Goal: Task Accomplishment & Management: Manage account settings

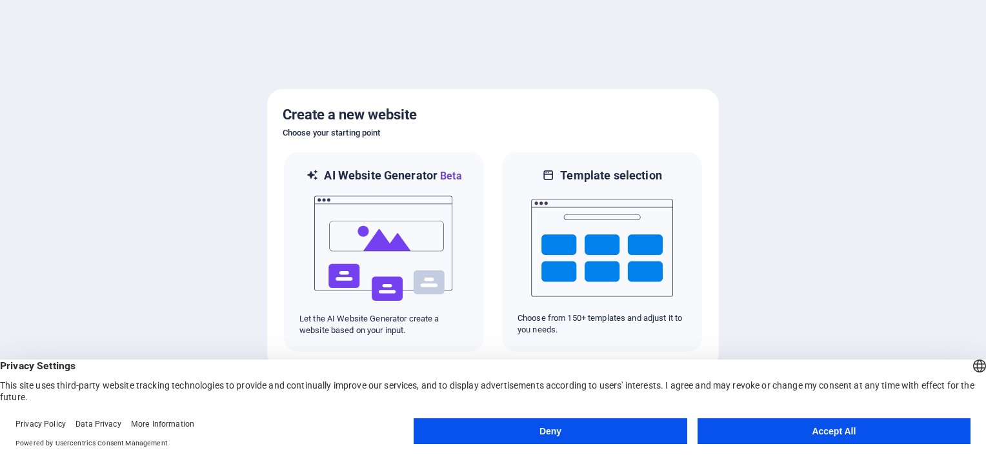
click at [496, 431] on button "Deny" at bounding box center [550, 431] width 273 height 26
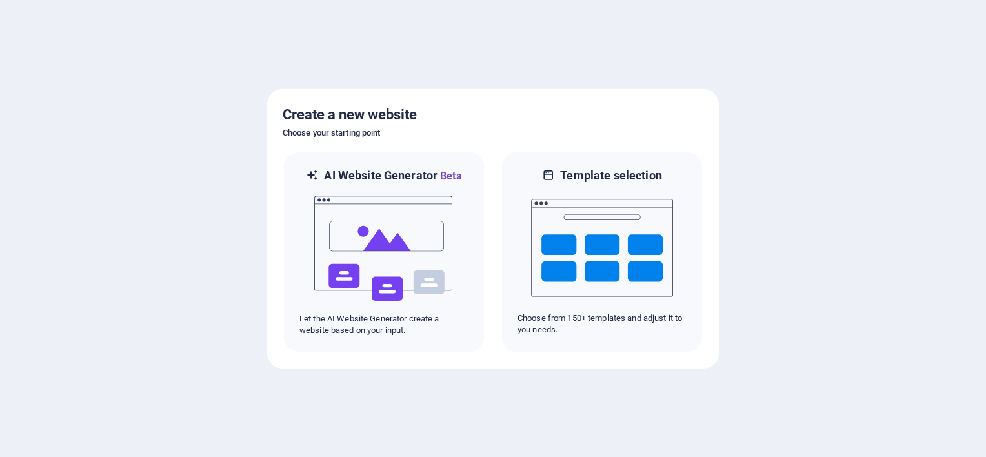
click at [590, 394] on div at bounding box center [493, 228] width 986 height 457
drag, startPoint x: 536, startPoint y: 390, endPoint x: 467, endPoint y: 392, distance: 68.5
click at [467, 392] on div at bounding box center [493, 228] width 986 height 457
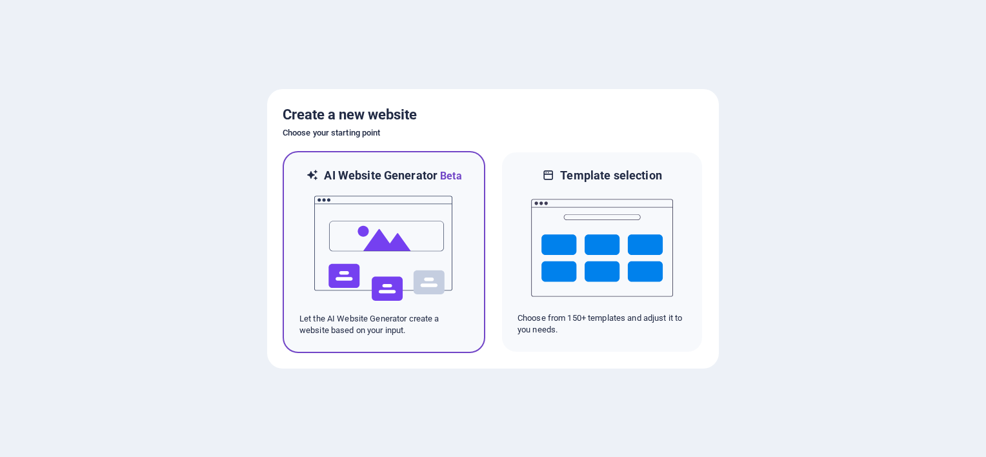
click at [418, 245] on img at bounding box center [384, 248] width 142 height 129
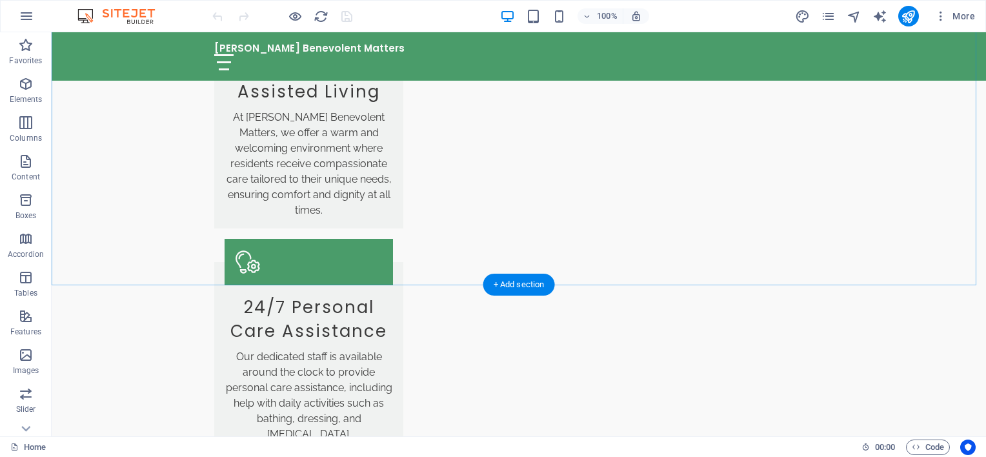
scroll to position [1743, 0]
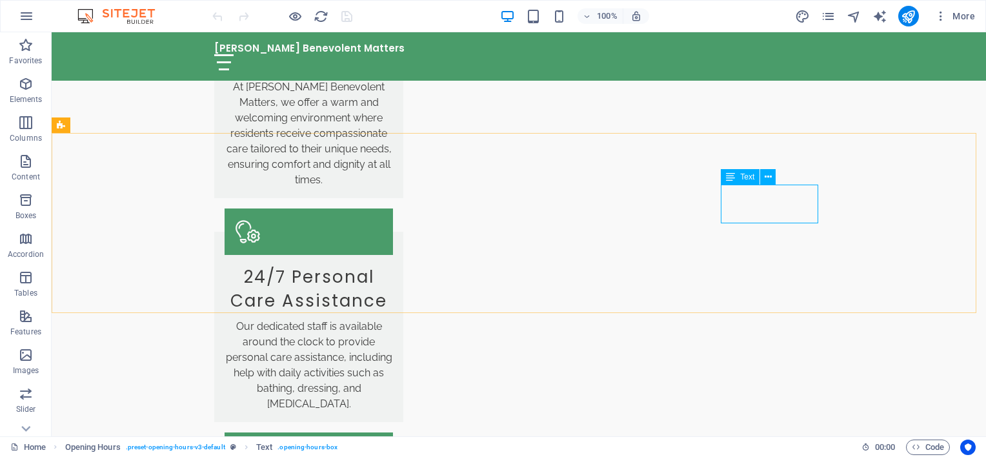
click at [749, 177] on span "Text" at bounding box center [747, 177] width 14 height 8
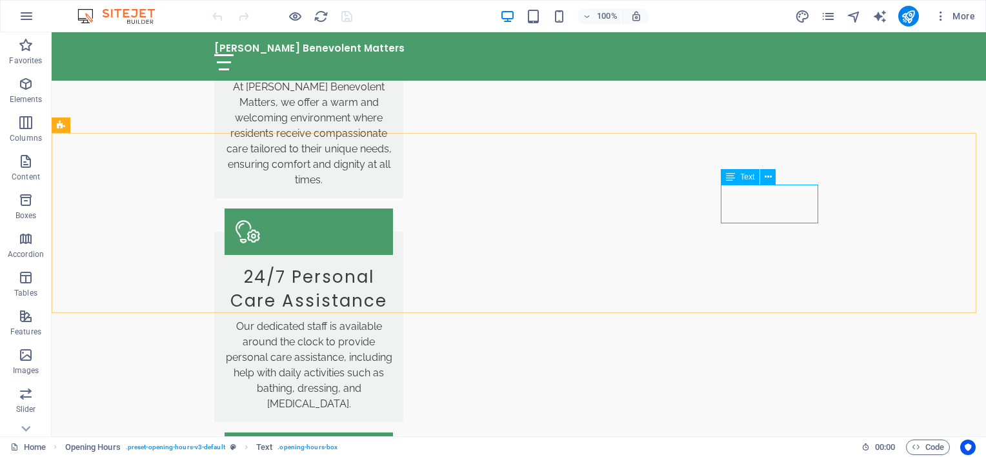
click at [747, 170] on div "Text" at bounding box center [740, 176] width 39 height 15
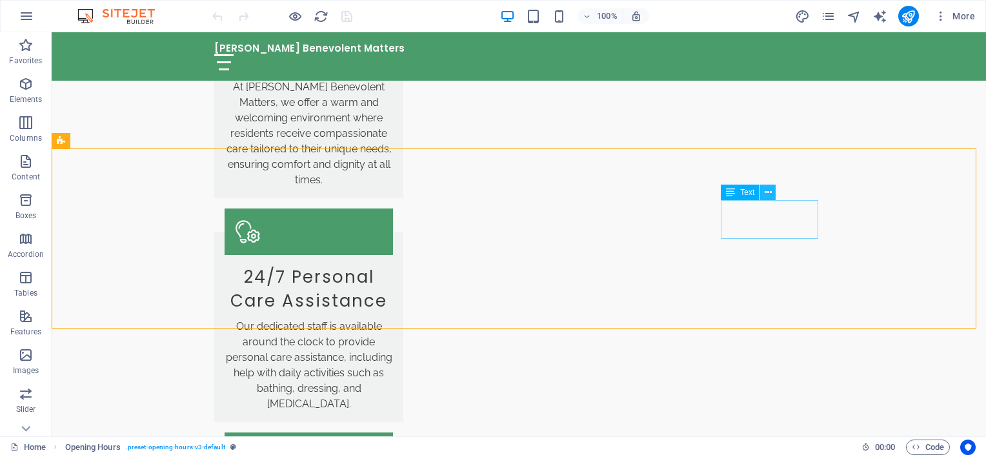
click at [771, 186] on button at bounding box center [767, 192] width 15 height 15
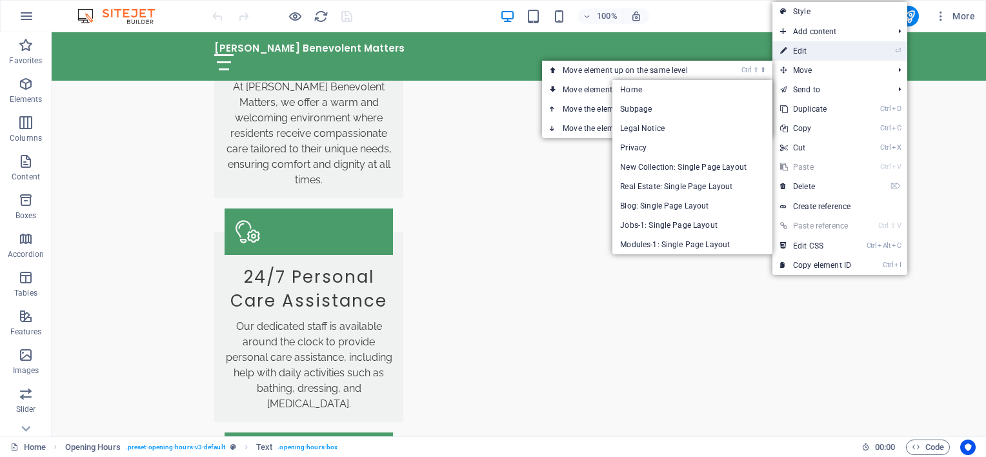
click at [809, 56] on link "⏎ Edit" at bounding box center [816, 50] width 86 height 19
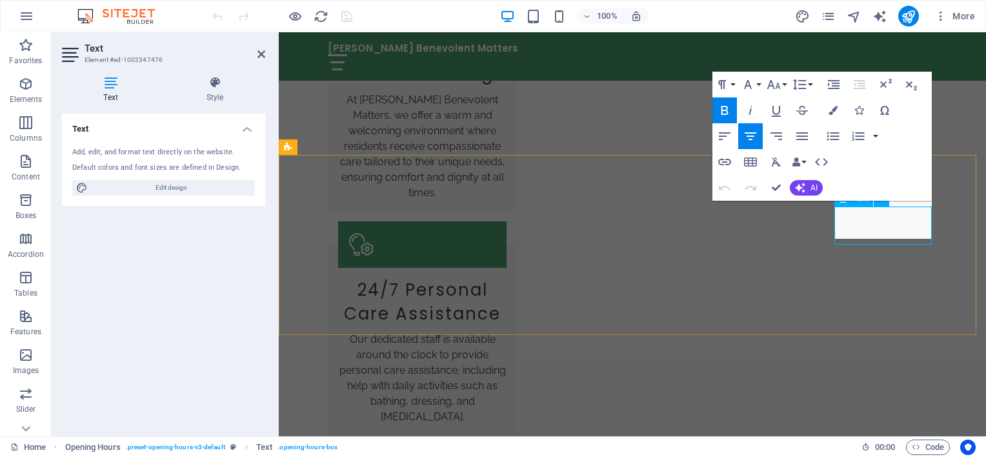
scroll to position [1727, 0]
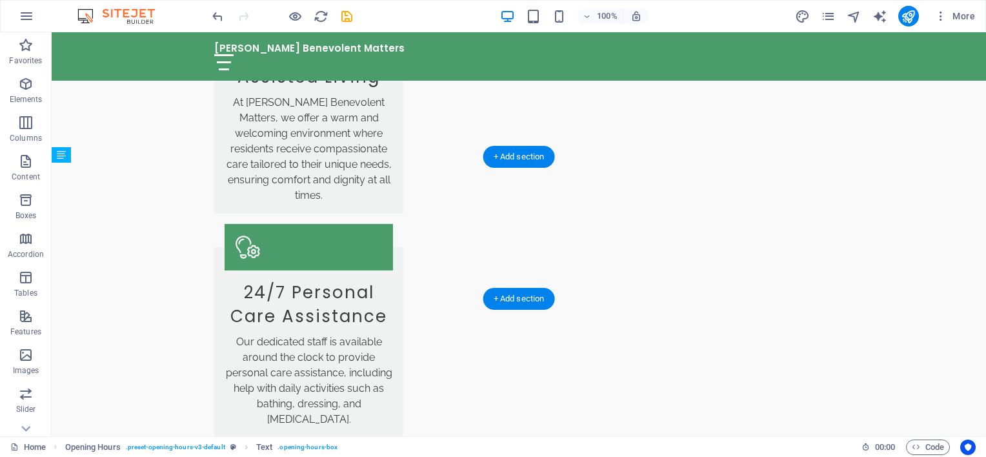
drag, startPoint x: 381, startPoint y: 228, endPoint x: 299, endPoint y: 230, distance: 82.0
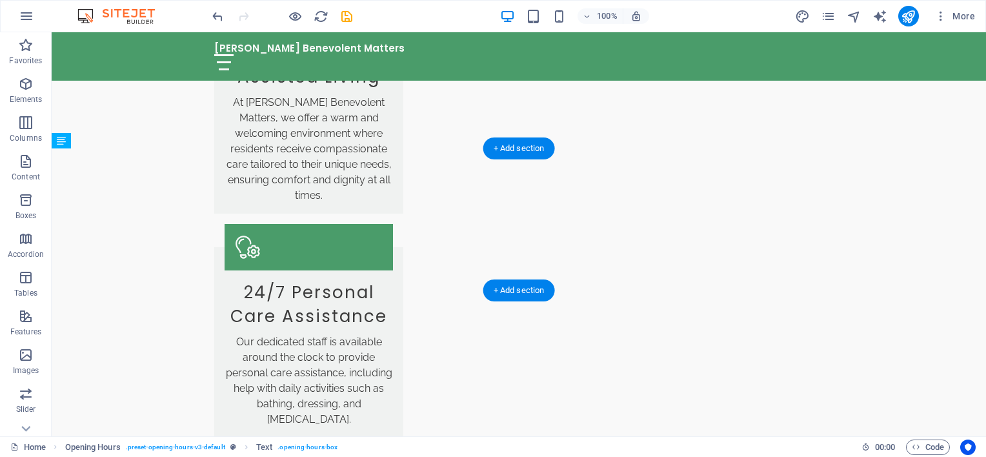
drag, startPoint x: 799, startPoint y: 221, endPoint x: 264, endPoint y: 218, distance: 535.1
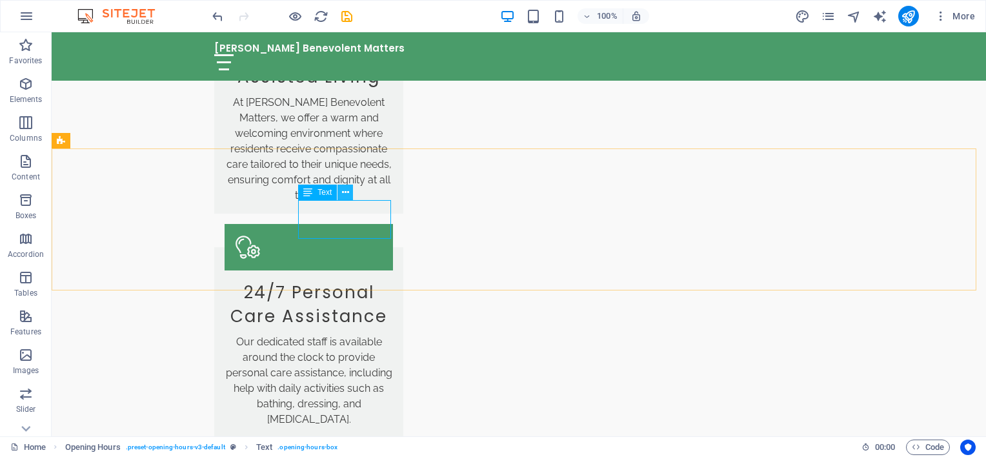
click at [345, 188] on icon at bounding box center [345, 193] width 7 height 14
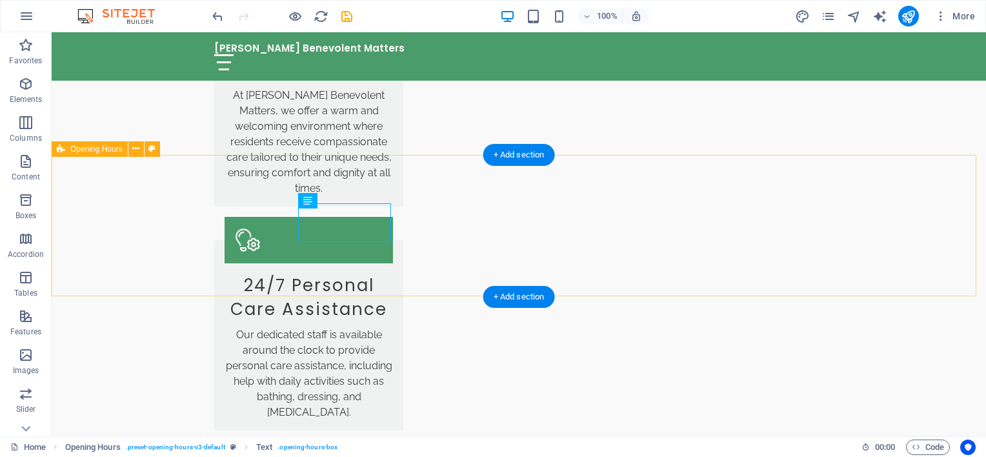
scroll to position [1735, 0]
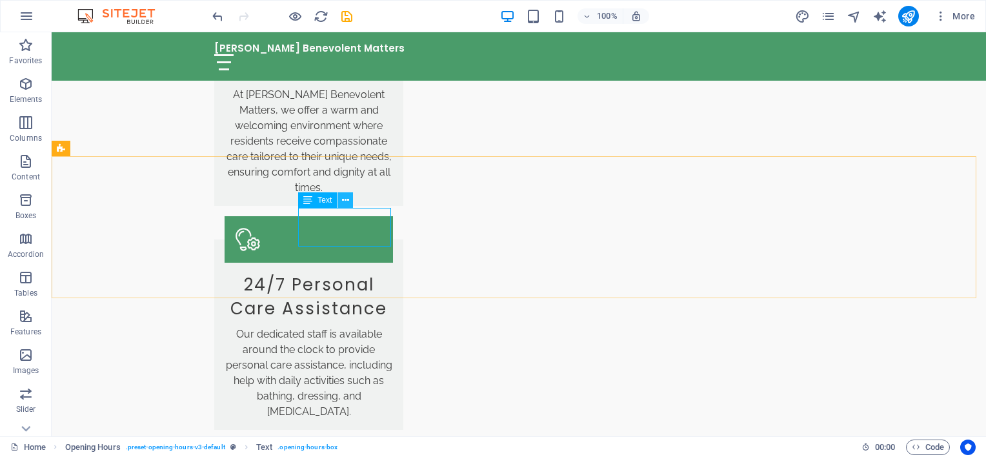
click at [342, 196] on icon at bounding box center [345, 201] width 7 height 14
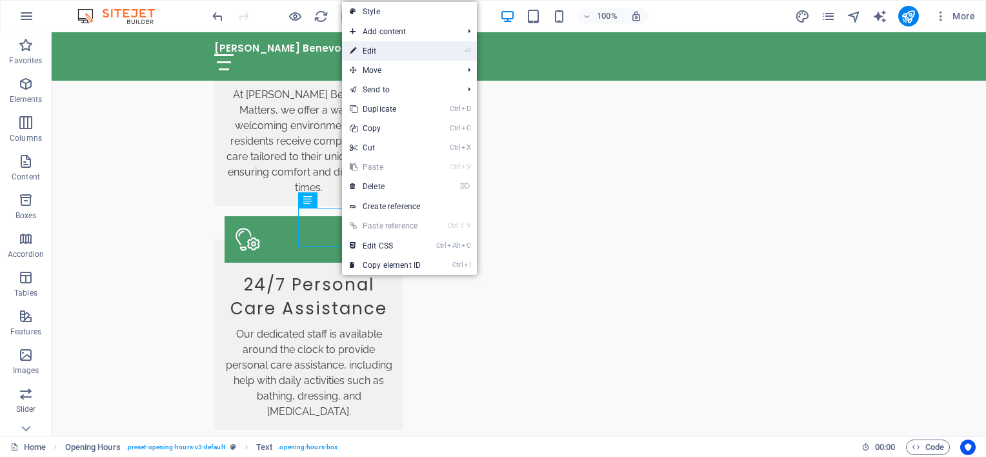
click at [378, 51] on link "⏎ Edit" at bounding box center [385, 50] width 86 height 19
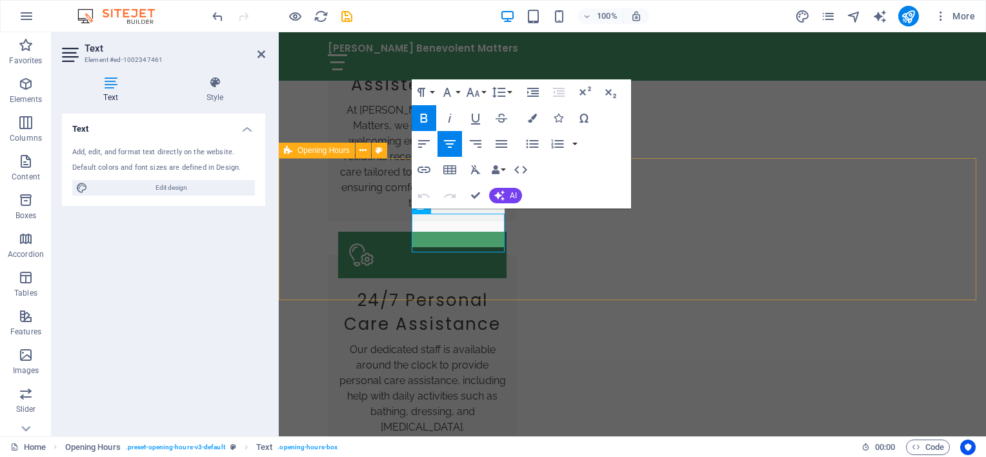
scroll to position [1720, 0]
drag, startPoint x: 422, startPoint y: 234, endPoint x: 436, endPoint y: 218, distance: 21.1
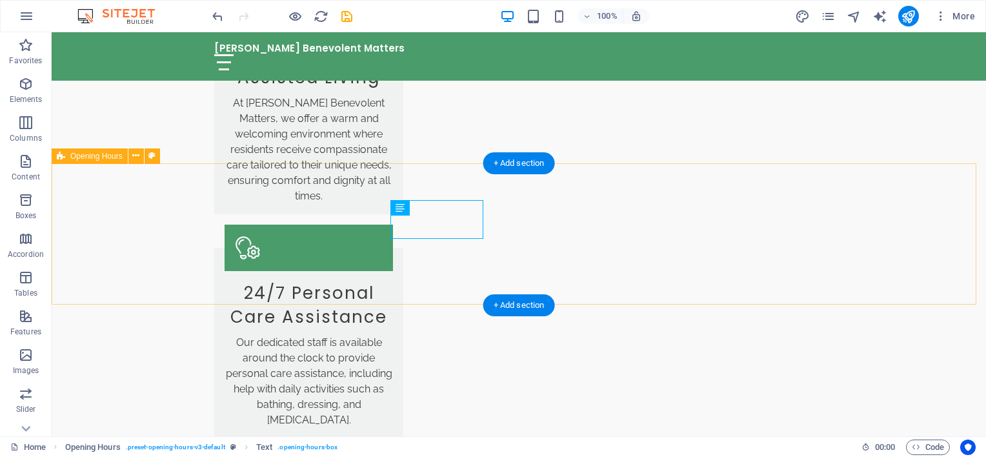
scroll to position [1727, 0]
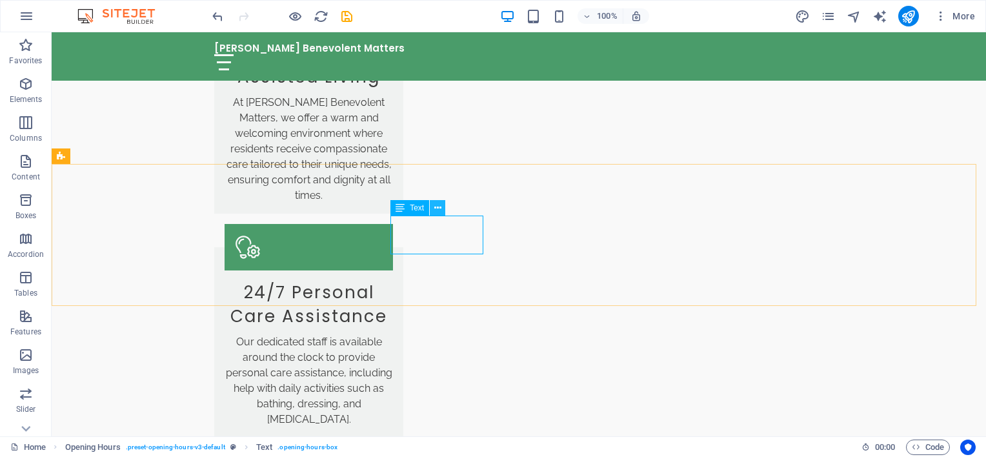
click at [436, 205] on icon at bounding box center [437, 208] width 7 height 14
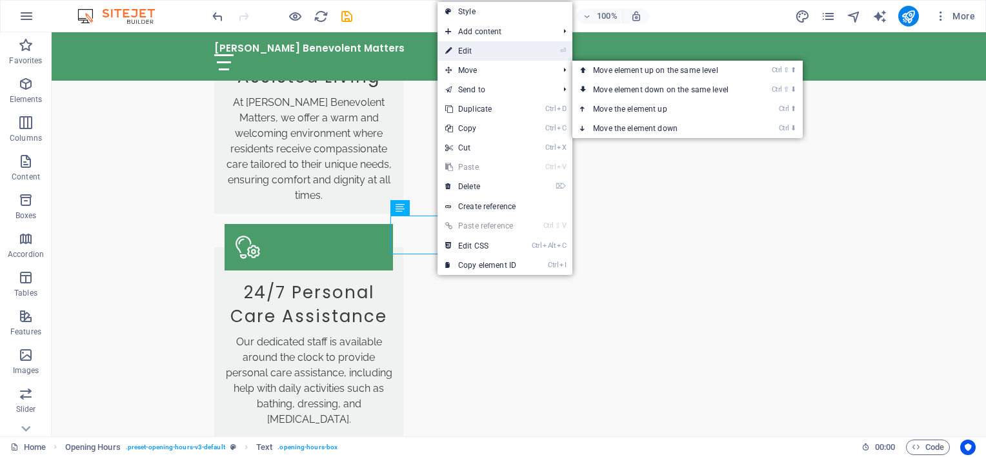
click at [482, 54] on link "⏎ Edit" at bounding box center [481, 50] width 86 height 19
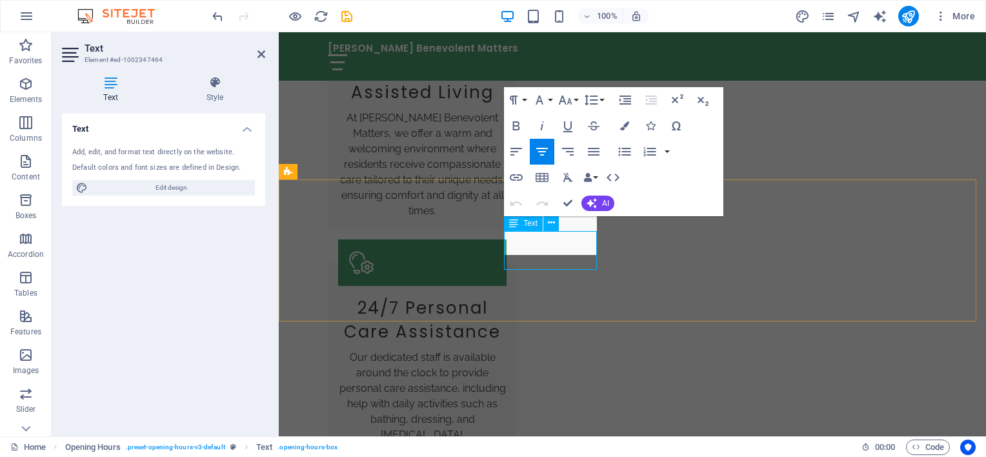
scroll to position [1712, 0]
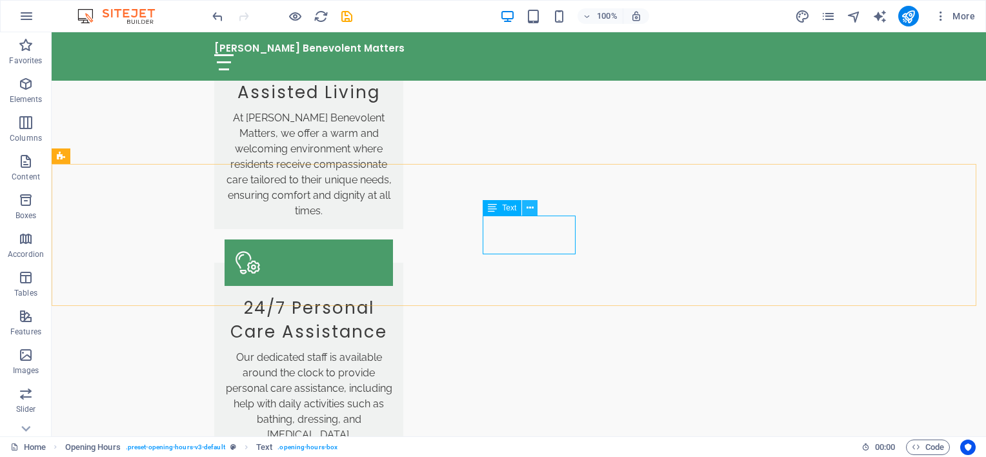
click at [532, 207] on icon at bounding box center [530, 208] width 7 height 14
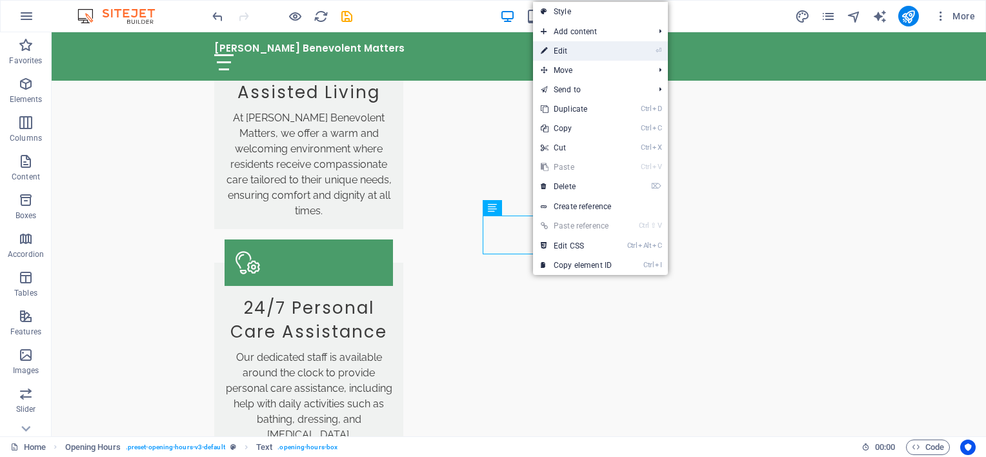
click at [596, 49] on link "⏎ Edit" at bounding box center [576, 50] width 86 height 19
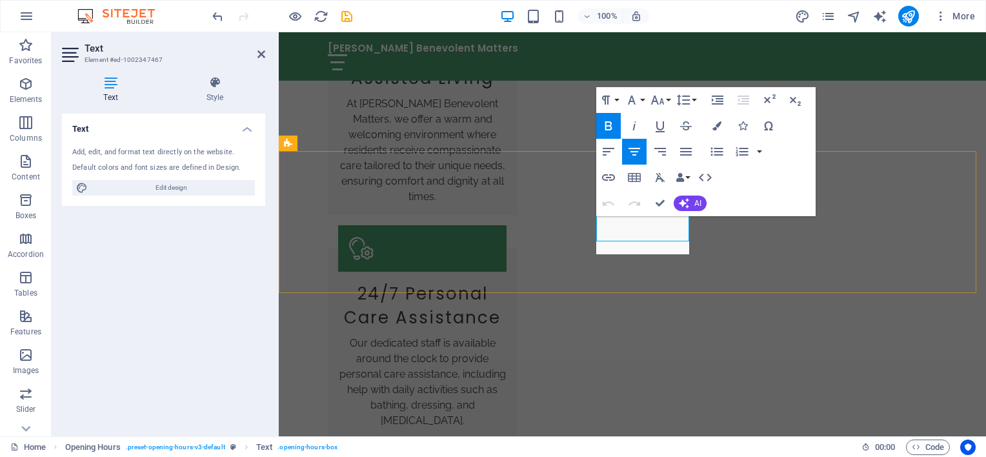
scroll to position [1727, 0]
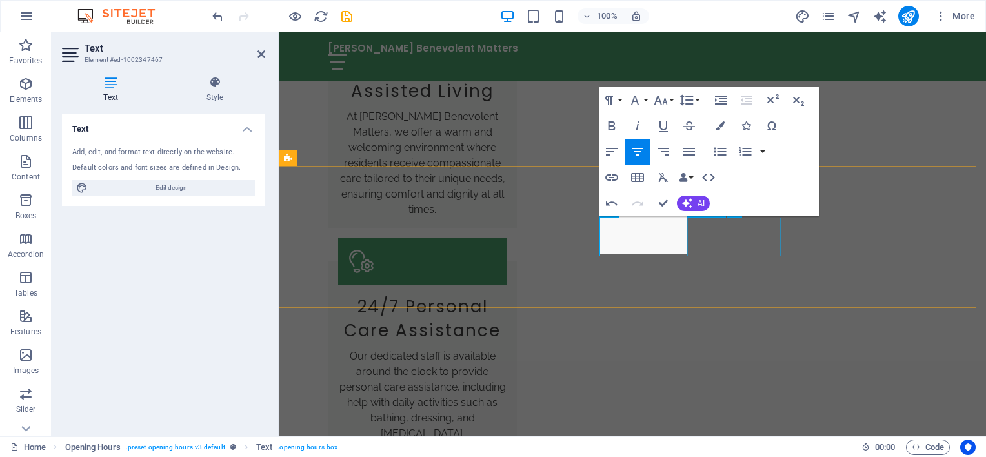
scroll to position [1712, 0]
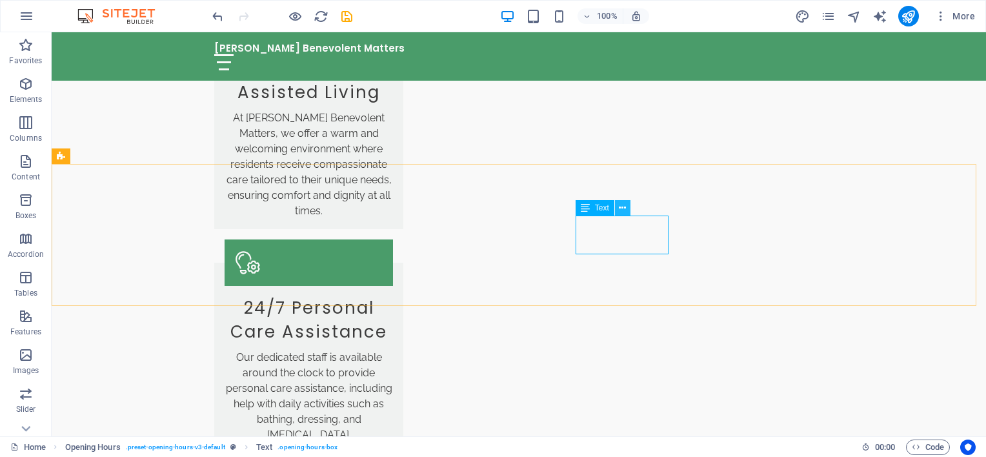
click at [625, 204] on icon at bounding box center [622, 208] width 7 height 14
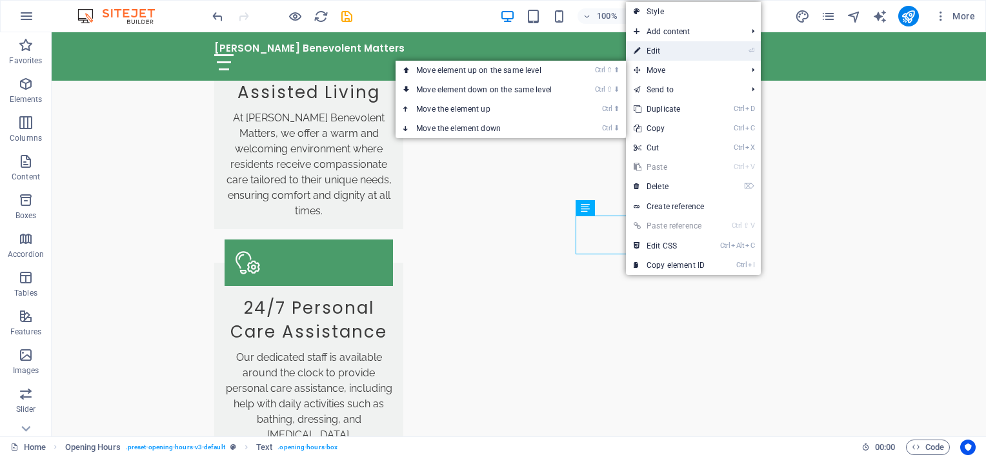
click at [681, 52] on link "⏎ Edit" at bounding box center [669, 50] width 86 height 19
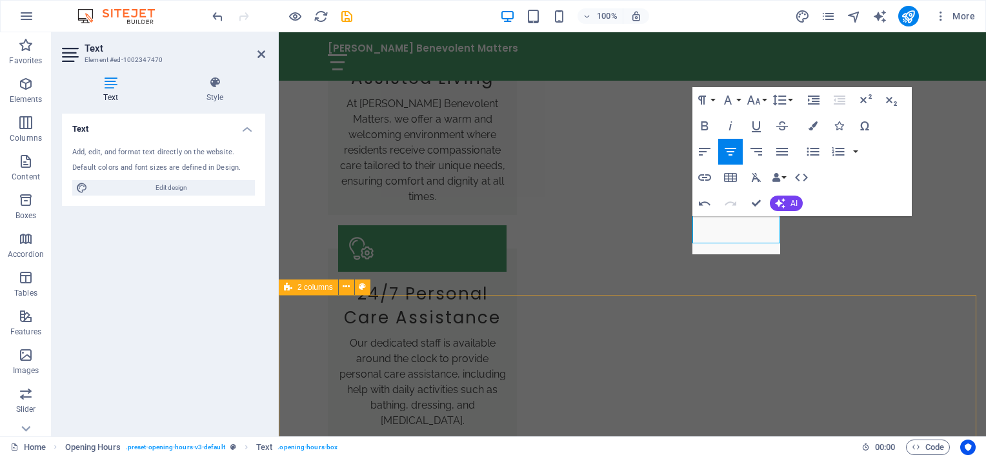
scroll to position [1727, 0]
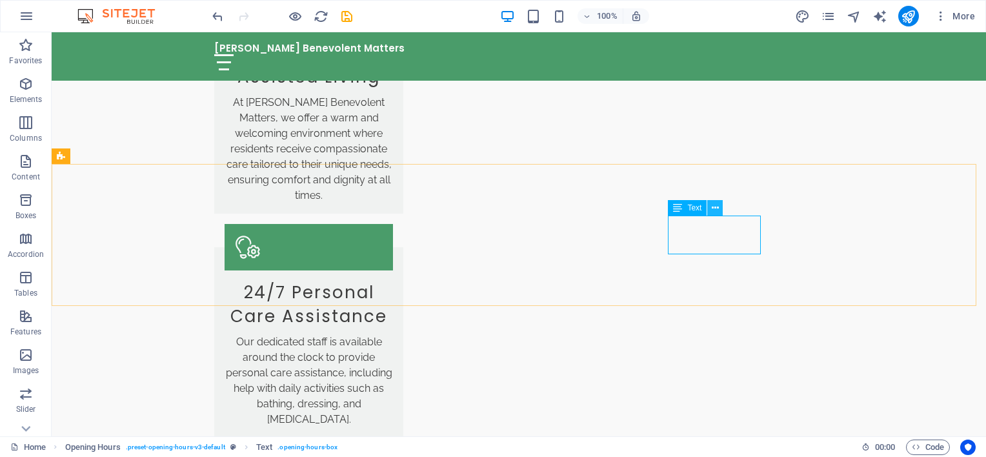
click at [713, 206] on icon at bounding box center [715, 208] width 7 height 14
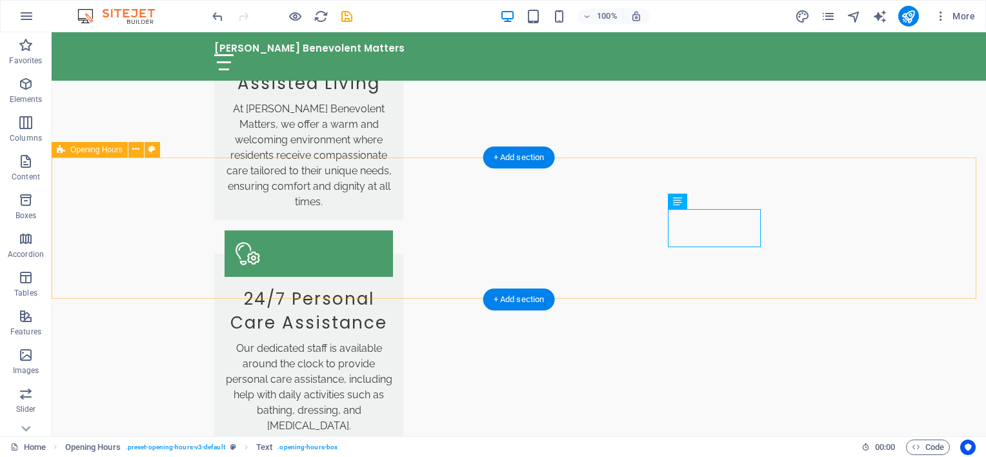
scroll to position [1720, 0]
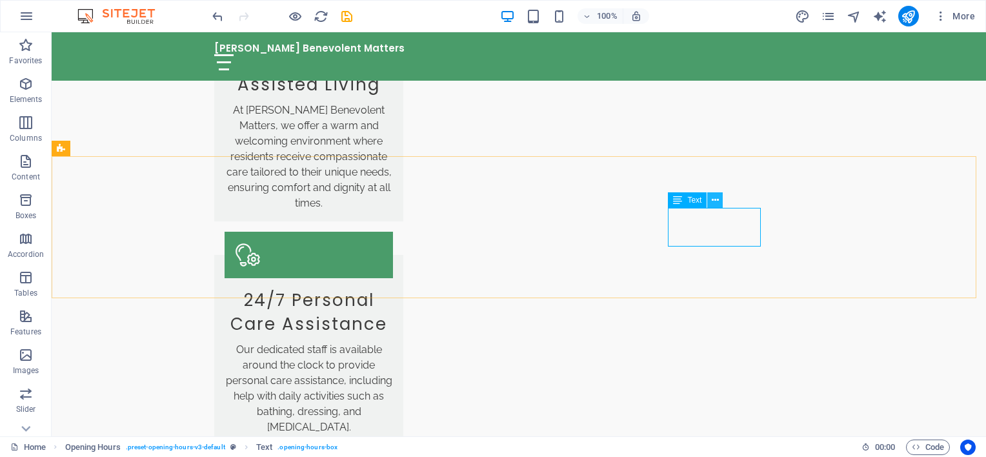
click at [712, 201] on icon at bounding box center [715, 201] width 7 height 14
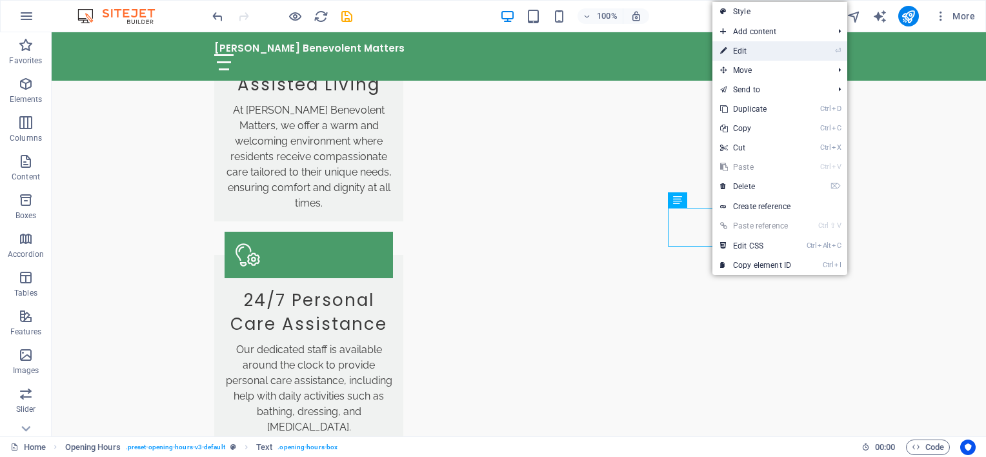
click at [756, 46] on link "⏎ Edit" at bounding box center [756, 50] width 86 height 19
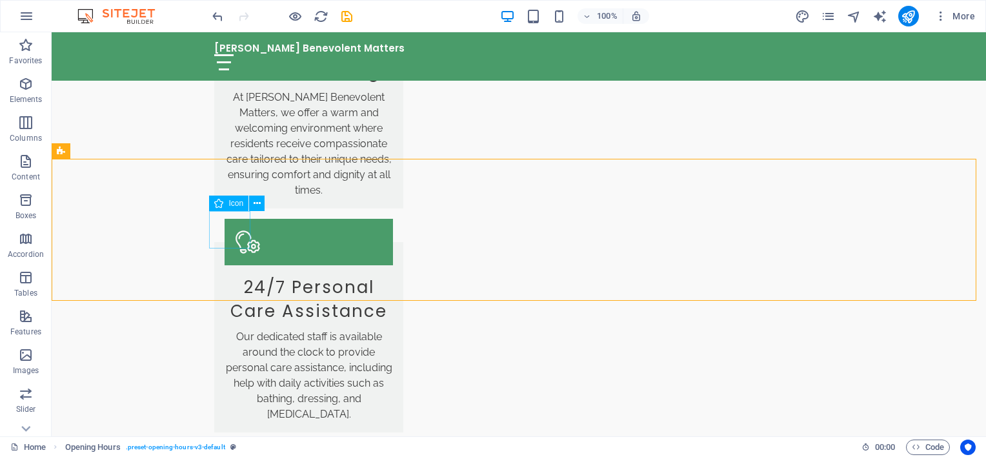
click at [236, 204] on span "Icon" at bounding box center [236, 203] width 15 height 8
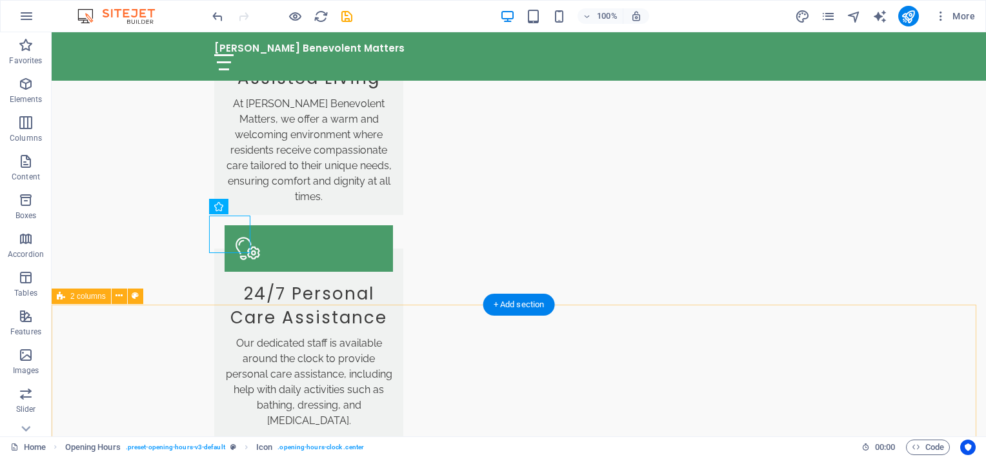
scroll to position [1725, 0]
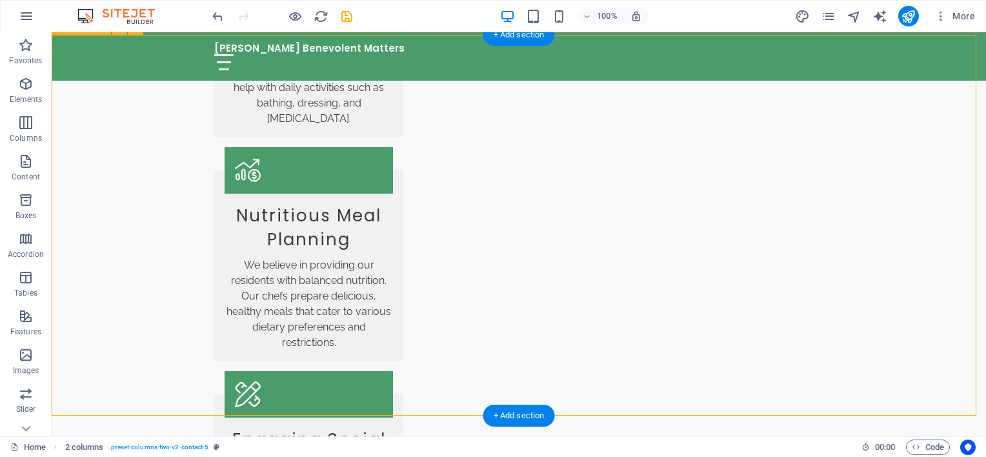
scroll to position [2048, 0]
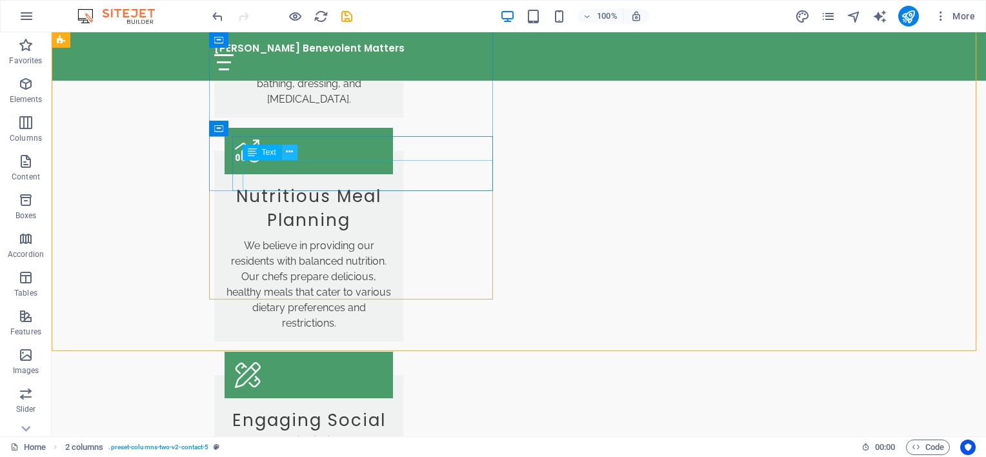
click at [289, 148] on icon at bounding box center [289, 152] width 7 height 14
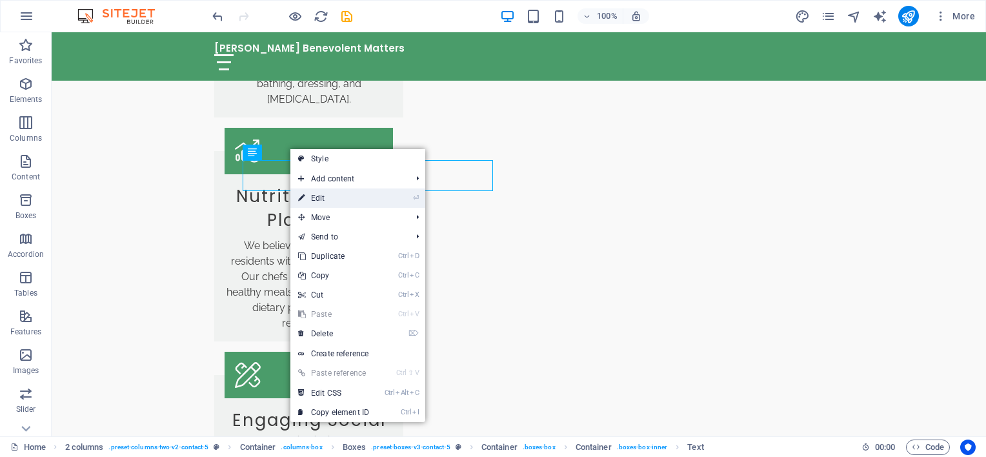
click at [349, 203] on link "⏎ Edit" at bounding box center [333, 197] width 86 height 19
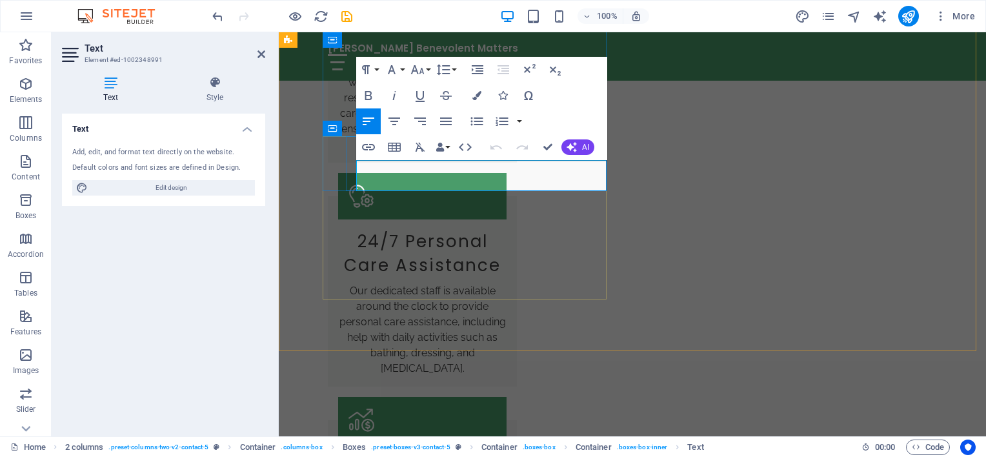
scroll to position [2270, 0]
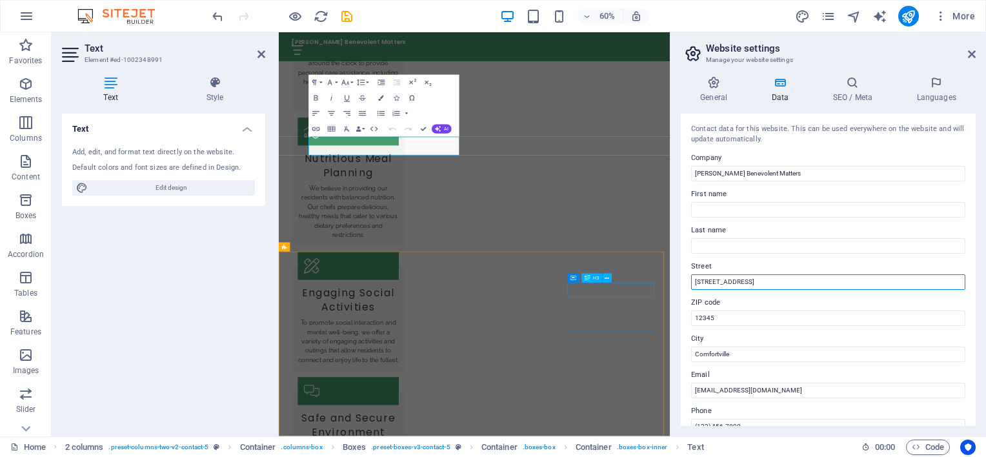
drag, startPoint x: 1028, startPoint y: 316, endPoint x: 790, endPoint y: 453, distance: 274.7
paste input "[STREET_ADDRESS][PERSON_NAME]"
type input "[STREET_ADDRESS][PERSON_NAME]"
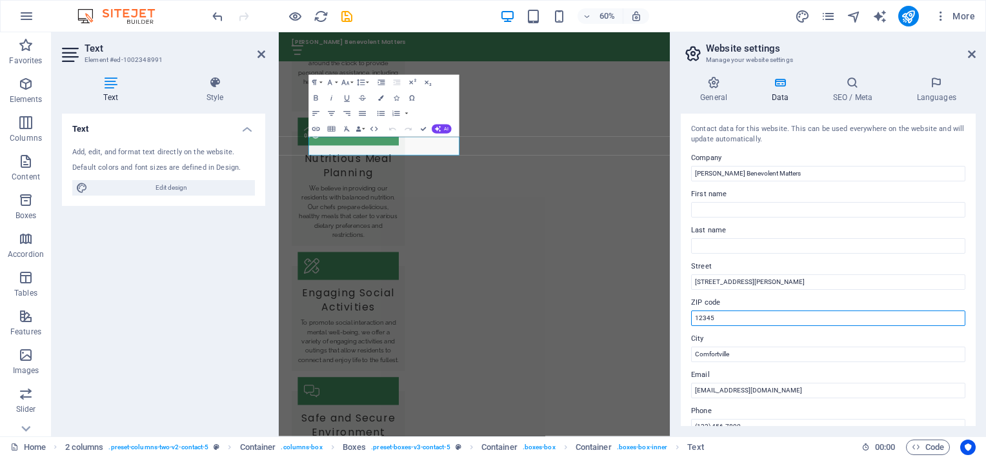
click at [721, 310] on input "12345" at bounding box center [828, 317] width 274 height 15
paste input "75062"
type input "75062"
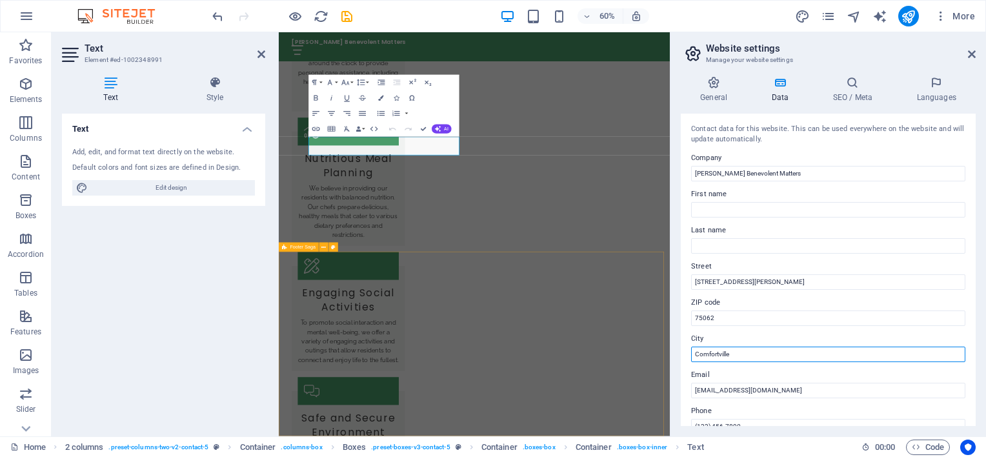
drag, startPoint x: 1032, startPoint y: 388, endPoint x: 912, endPoint y: 574, distance: 221.0
click at [742, 356] on input "Comfortville" at bounding box center [828, 354] width 274 height 15
paste input "[PERSON_NAME]"
type input "[PERSON_NAME]"
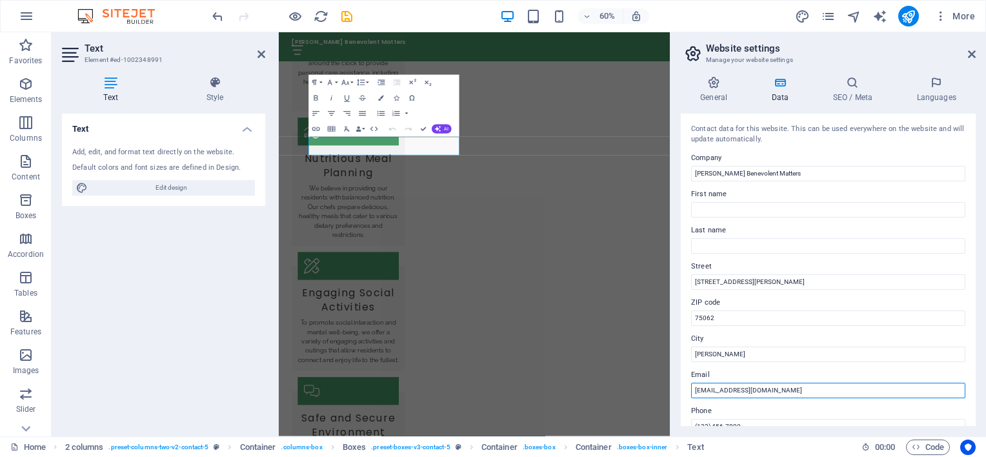
drag, startPoint x: 811, startPoint y: 389, endPoint x: 682, endPoint y: 387, distance: 129.1
click at [682, 387] on div "Contact data for this website. This can be used everywhere on the website and w…" at bounding box center [828, 270] width 295 height 312
type input "[EMAIL_ADDRESS][DOMAIN_NAME]"
click at [839, 303] on label "ZIP code" at bounding box center [828, 302] width 274 height 15
click at [839, 310] on input "75062" at bounding box center [828, 317] width 274 height 15
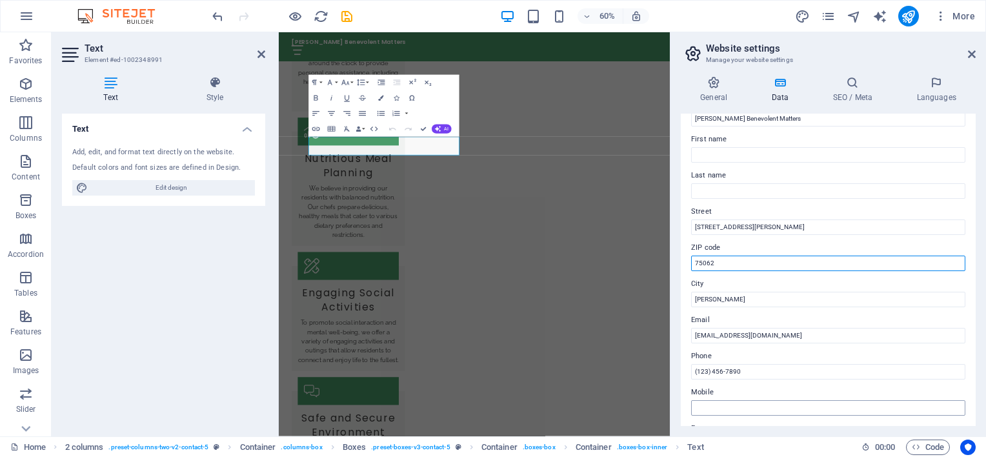
scroll to position [129, 0]
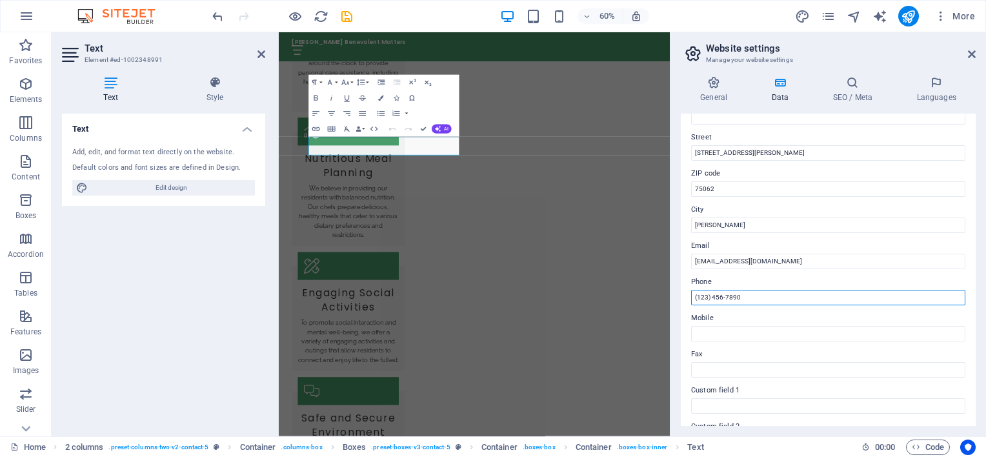
drag, startPoint x: 751, startPoint y: 300, endPoint x: 674, endPoint y: 302, distance: 77.5
click at [674, 302] on div "General Data SEO / Meta Languages Website name armstrongbm.com Logo Drag files …" at bounding box center [829, 251] width 316 height 371
paste input "[PHONE_NUMBER]"
type input "[PHONE_NUMBER]"
click at [749, 316] on label "Mobile" at bounding box center [828, 317] width 274 height 15
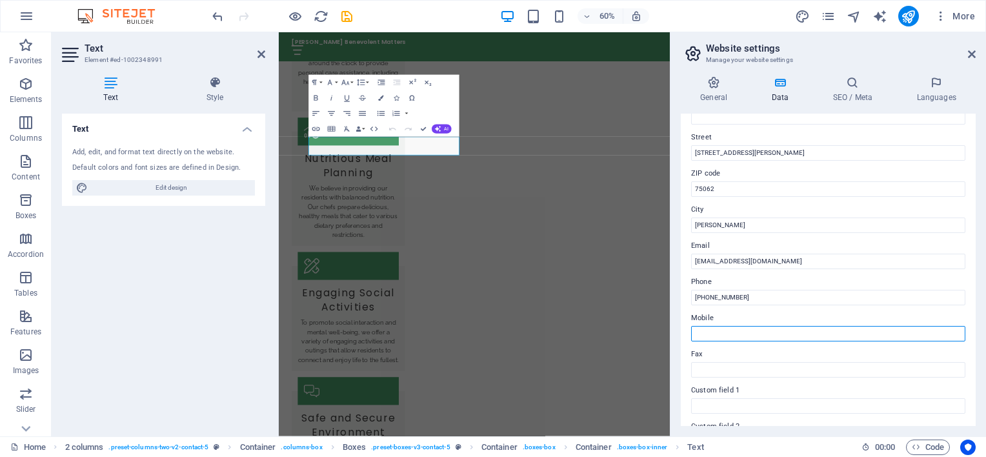
click at [749, 326] on input "Mobile" at bounding box center [828, 333] width 274 height 15
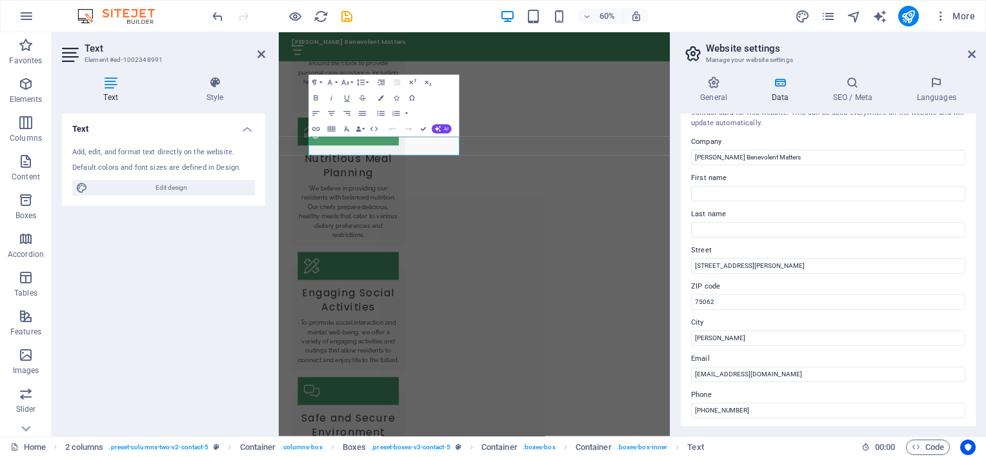
scroll to position [0, 0]
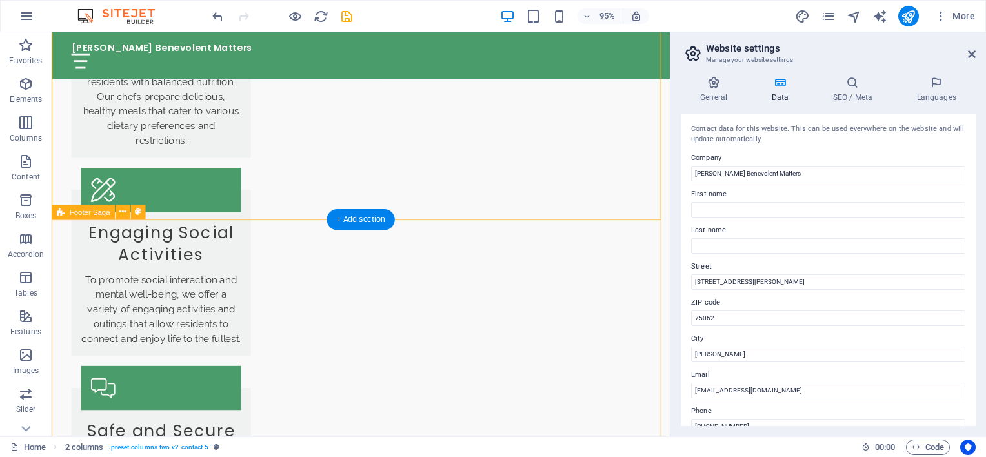
scroll to position [2270, 0]
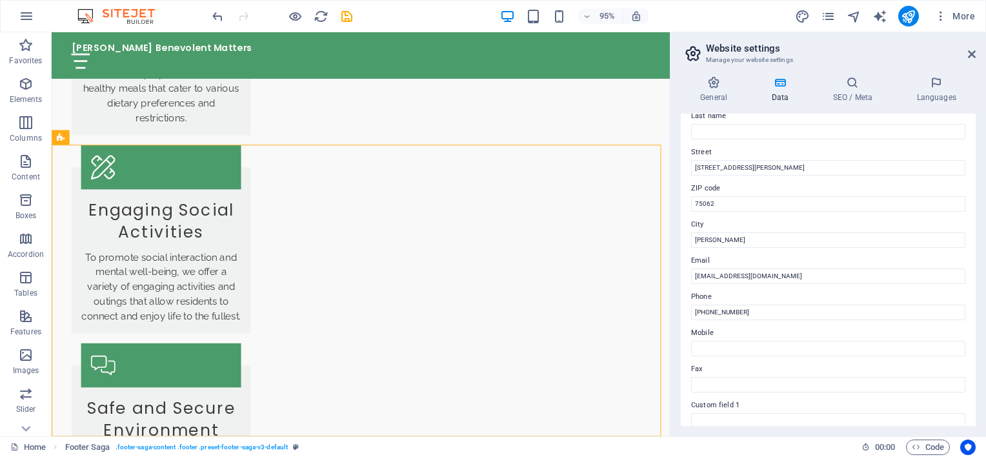
scroll to position [114, 0]
click at [857, 88] on icon at bounding box center [852, 82] width 79 height 13
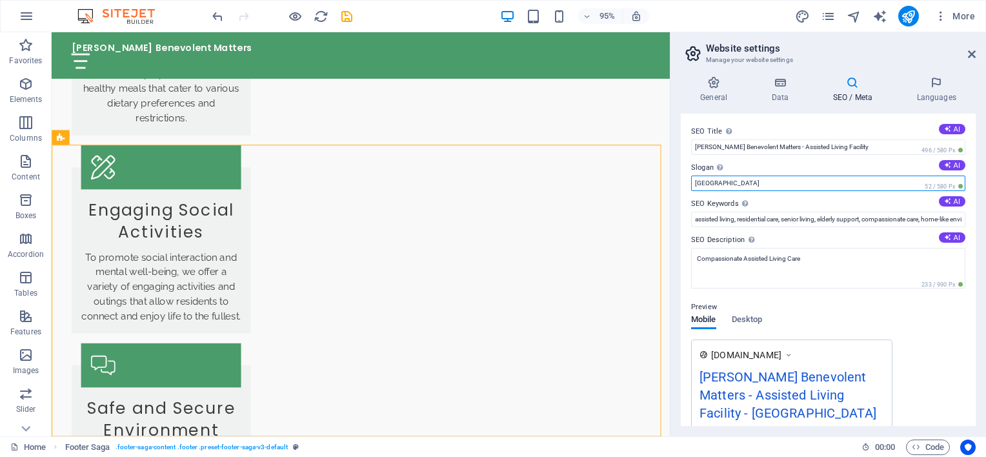
click at [765, 185] on input "Berlin" at bounding box center [828, 183] width 274 height 15
drag, startPoint x: 765, startPoint y: 185, endPoint x: 681, endPoint y: 184, distance: 83.9
click at [681, 184] on div "SEO Title The title of your website - make it something that stands out in sear…" at bounding box center [828, 270] width 295 height 312
click at [715, 188] on input "Berlin" at bounding box center [828, 183] width 274 height 15
type input "B"
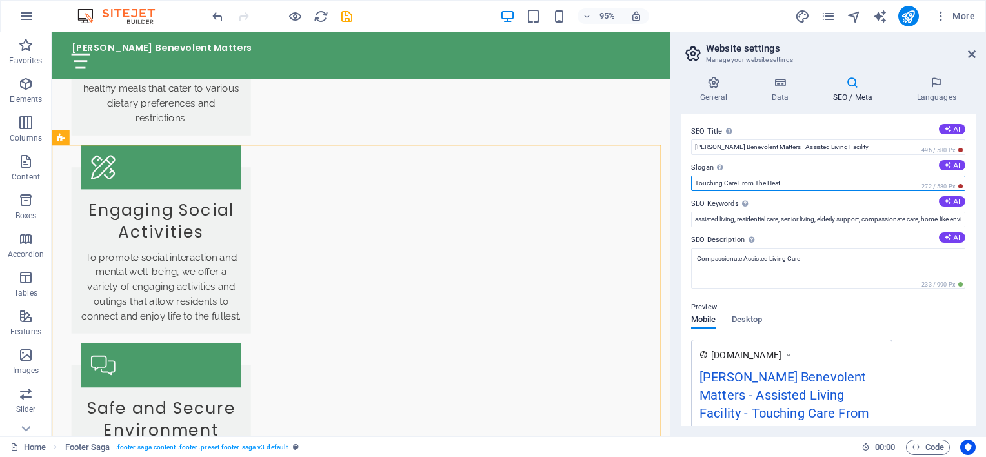
type input "Touching Care From The Heat"
click at [924, 333] on div "Preview Mobile Desktop www.example.com Armstrong Benevolent Matters - Assisted …" at bounding box center [828, 378] width 274 height 178
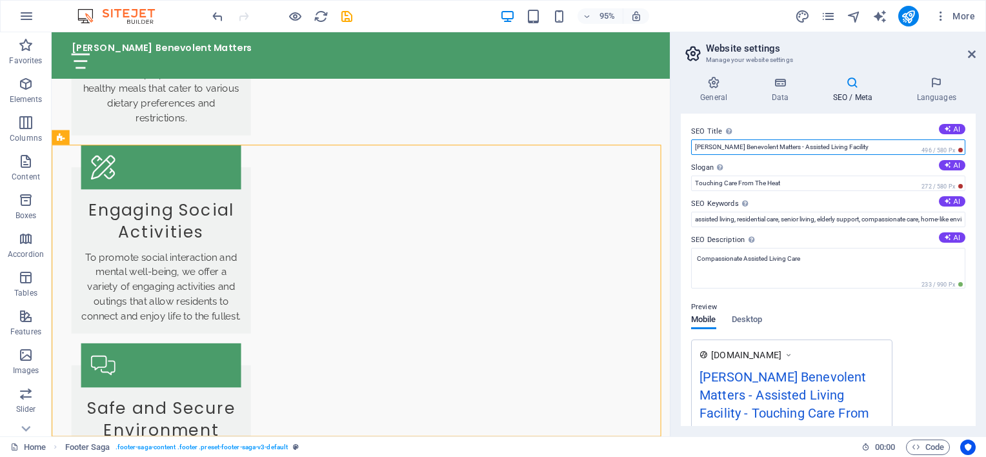
click at [856, 145] on input "Armstrong Benevolent Matters - Assisted Living Facility" at bounding box center [828, 146] width 274 height 15
click at [946, 129] on icon at bounding box center [947, 128] width 7 height 7
type input "Compassionate Assisted Living"
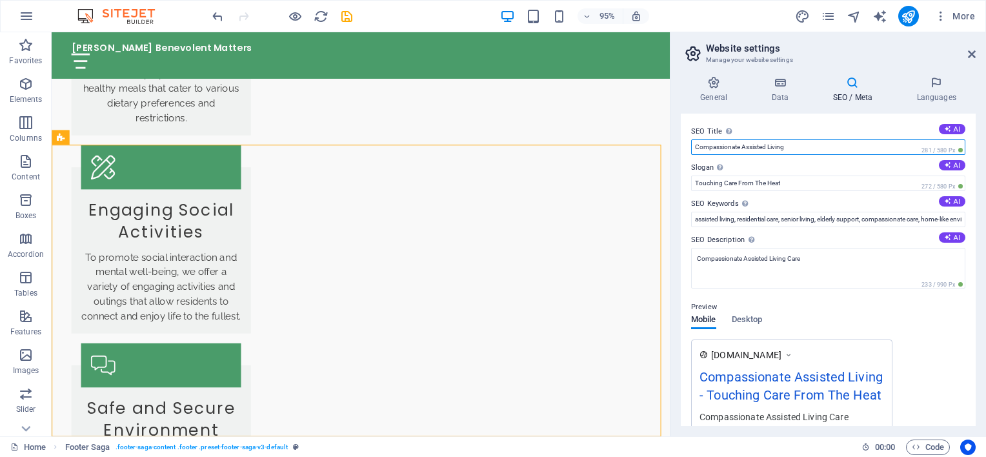
drag, startPoint x: 808, startPoint y: 145, endPoint x: 778, endPoint y: 145, distance: 30.3
click at [778, 145] on input "Compassionate Assisted Living" at bounding box center [828, 146] width 274 height 15
click at [954, 127] on button "AI" at bounding box center [952, 129] width 26 height 10
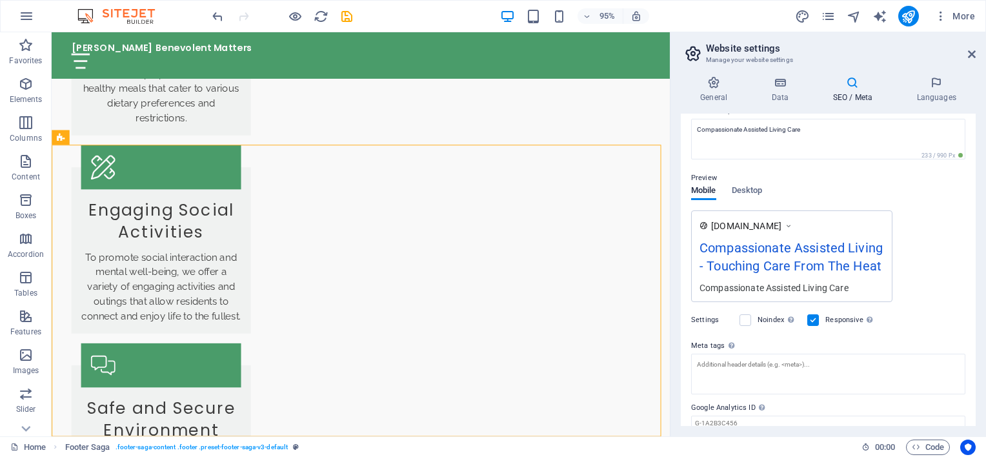
scroll to position [179, 0]
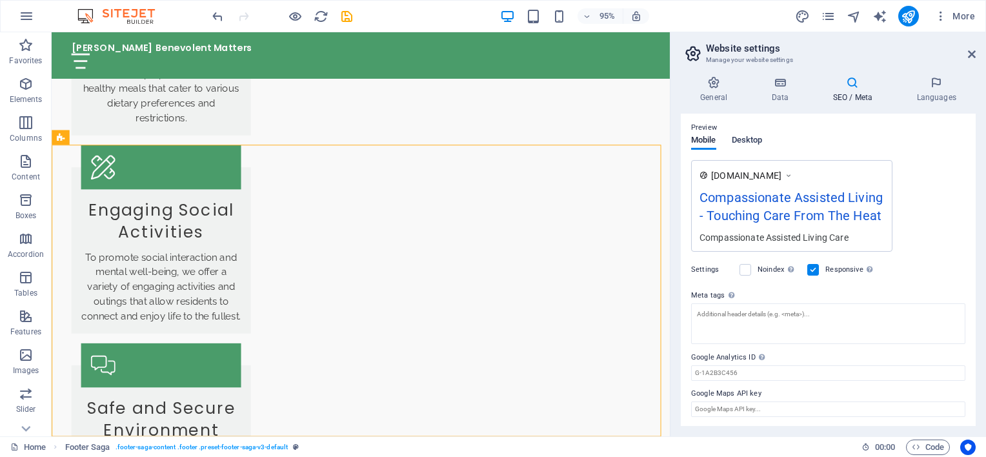
click at [757, 137] on span "Desktop" at bounding box center [747, 141] width 31 height 18
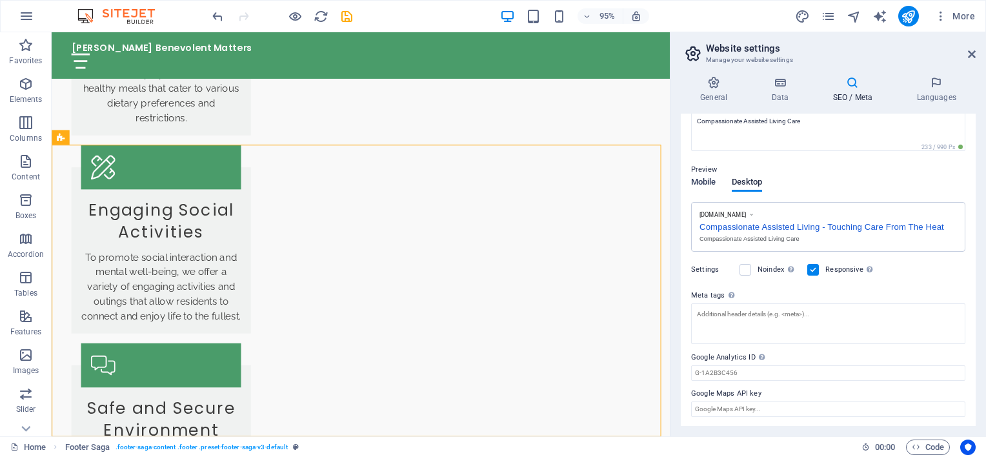
click at [692, 181] on span "Mobile" at bounding box center [703, 183] width 25 height 18
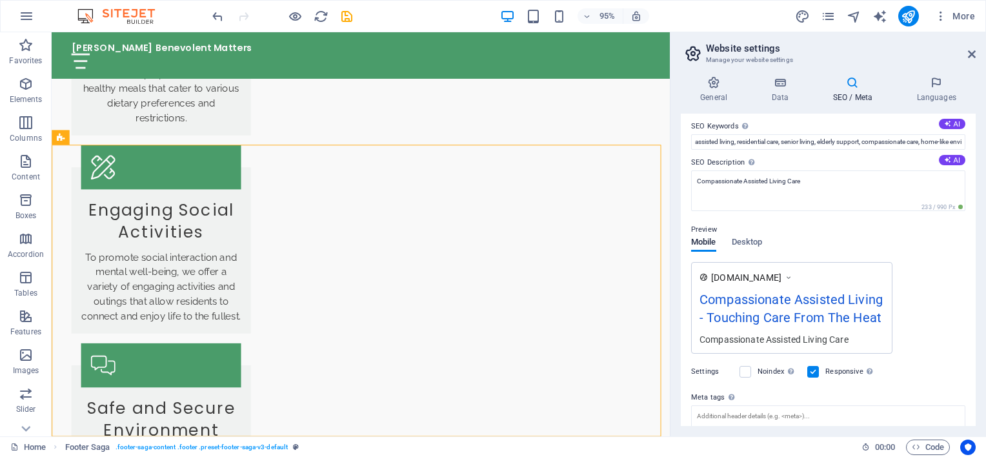
scroll to position [0, 0]
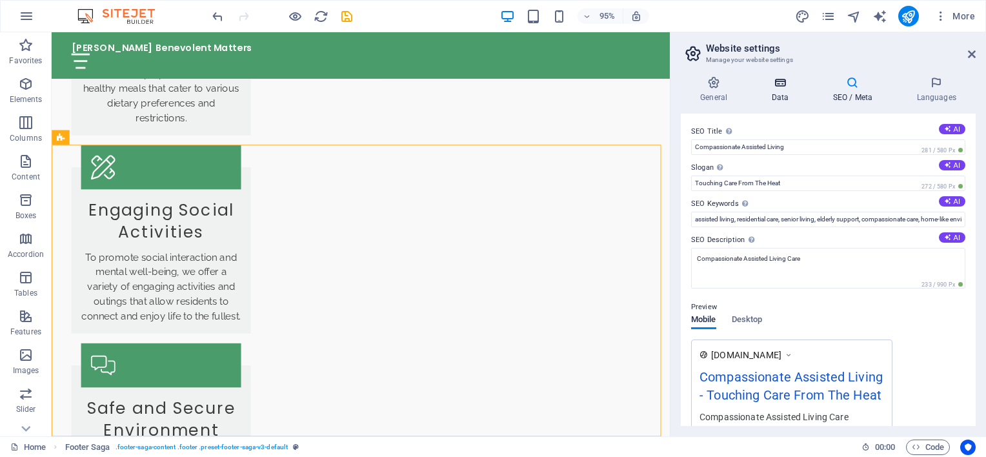
click at [776, 88] on icon at bounding box center [780, 82] width 56 height 13
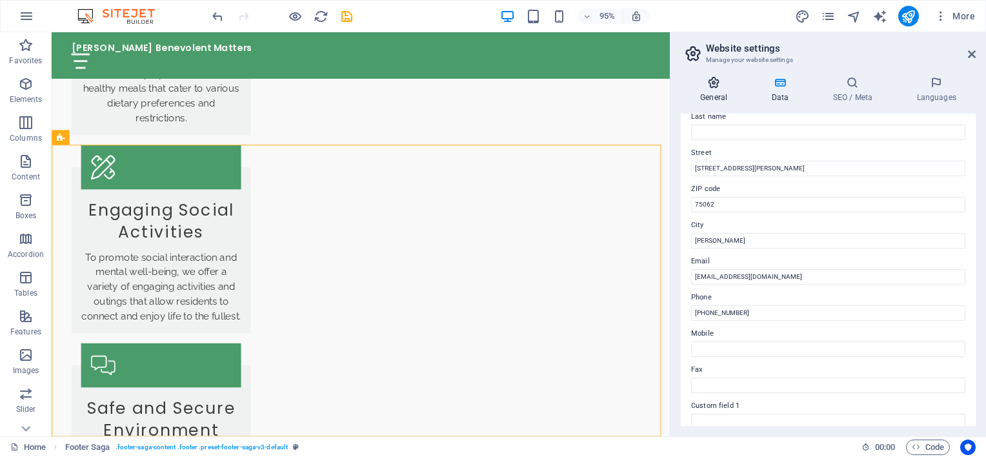
click at [716, 90] on h4 "General" at bounding box center [716, 89] width 71 height 27
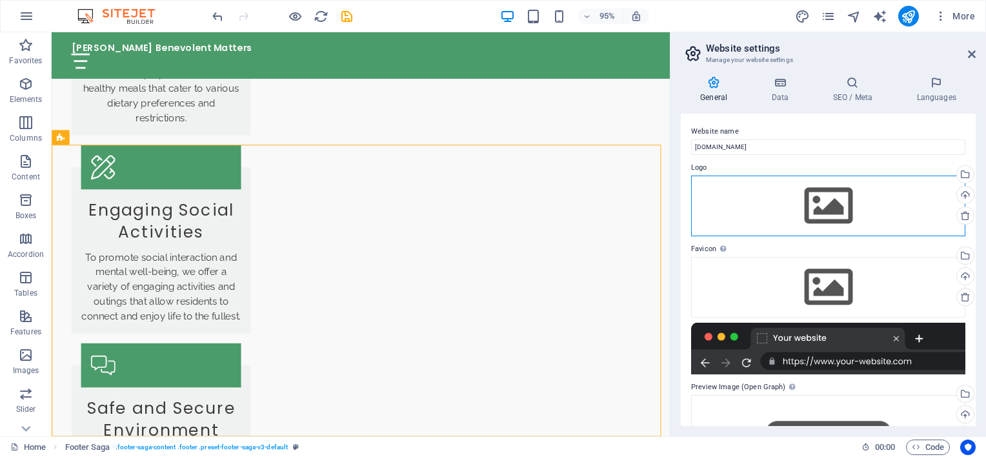
click at [826, 201] on div "Drag files here, click to choose files or select files from Files or our free s…" at bounding box center [828, 206] width 274 height 61
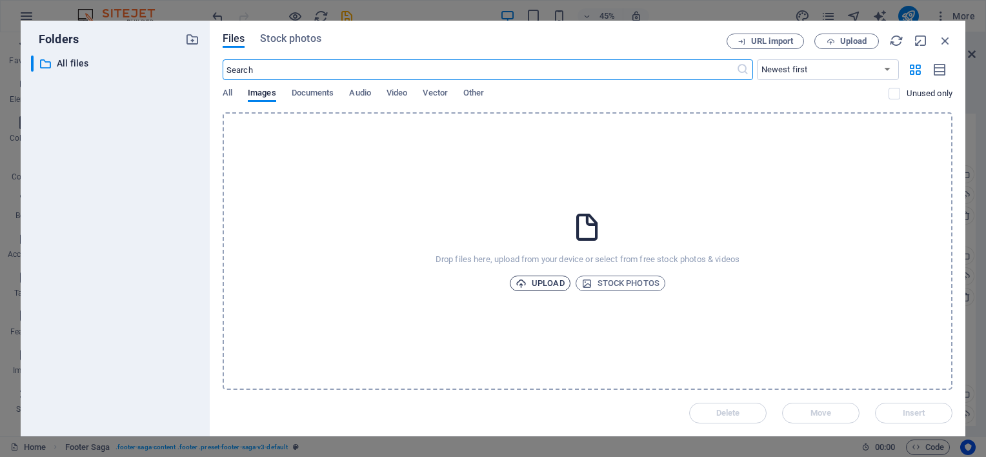
click at [547, 285] on span "Upload" at bounding box center [540, 283] width 49 height 15
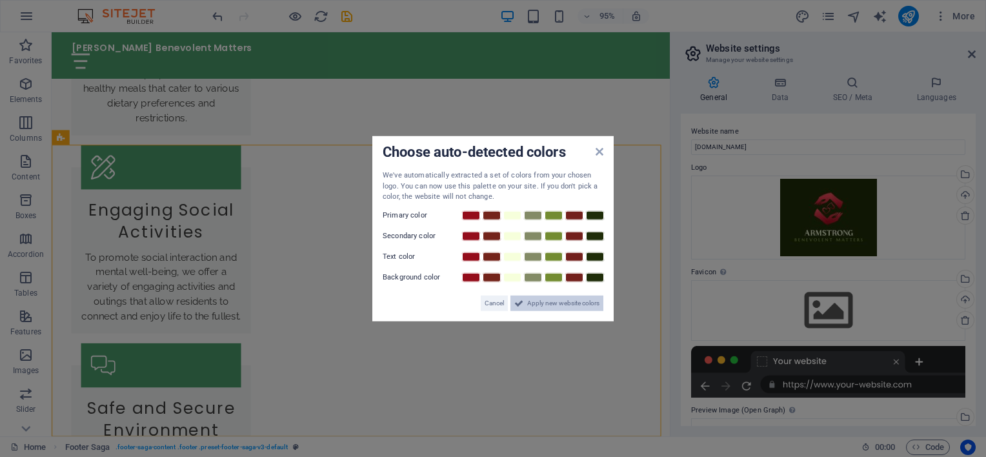
click at [567, 307] on span "Apply new website colors" at bounding box center [563, 302] width 72 height 15
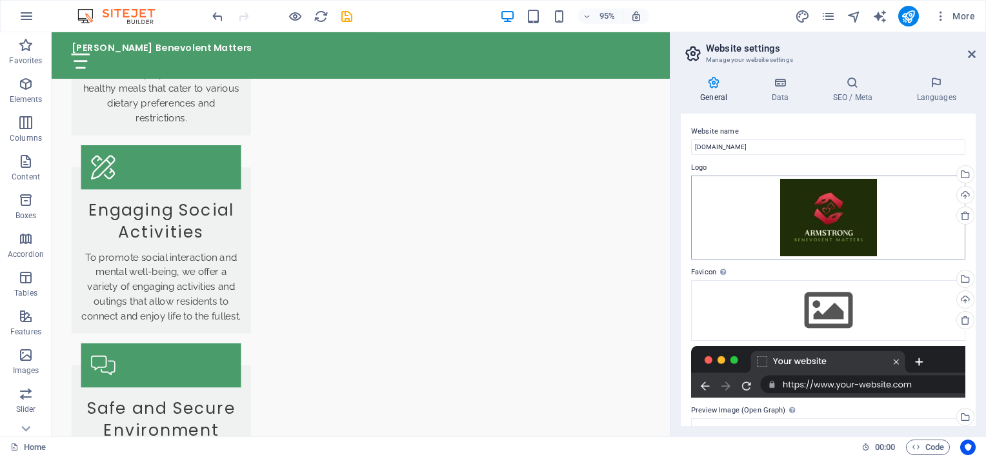
scroll to position [65, 0]
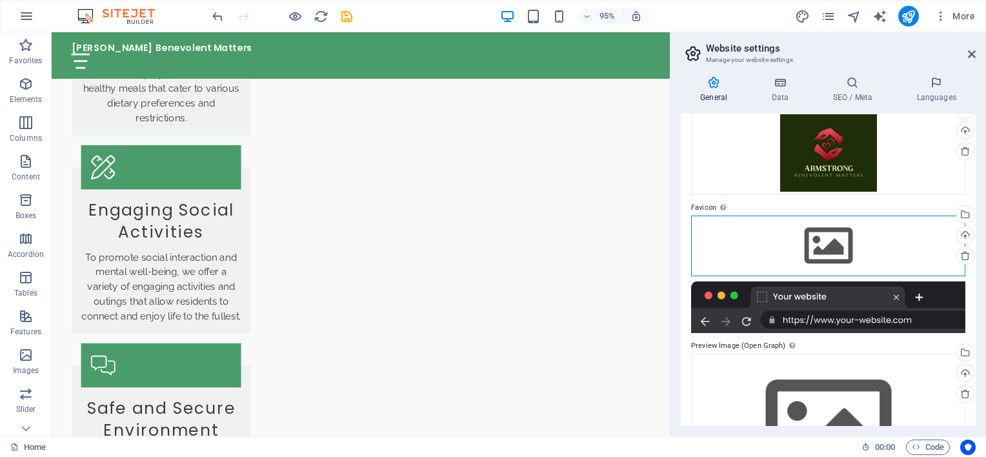
click at [844, 236] on div "Drag files here, click to choose files or select files from Files or our free s…" at bounding box center [828, 246] width 274 height 61
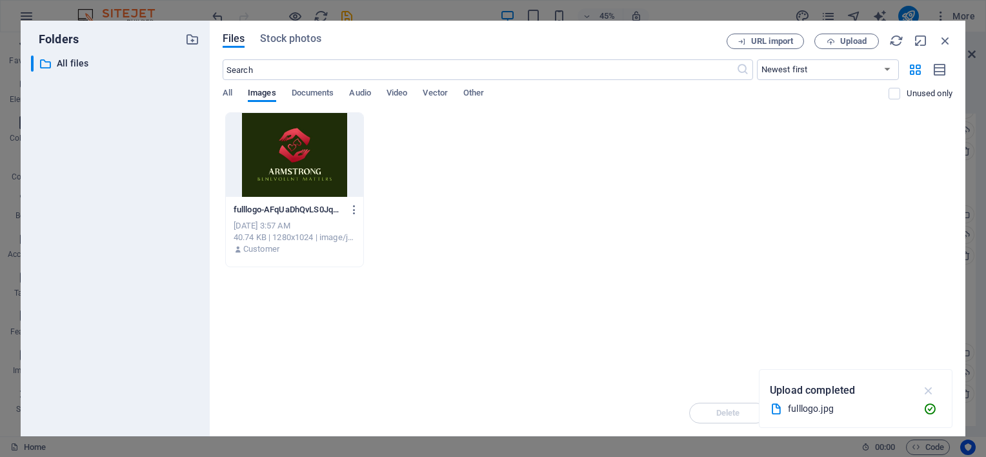
click at [930, 387] on icon "button" at bounding box center [929, 390] width 15 height 14
click at [545, 209] on div "fulllogo-AFqUaDhQvLS0JqHrWkFM0g.jpg fulllogo-AFqUaDhQvLS0JqHrWkFM0g.jpg Oct 2, …" at bounding box center [588, 189] width 730 height 155
click at [848, 40] on span "Upload" at bounding box center [853, 41] width 26 height 8
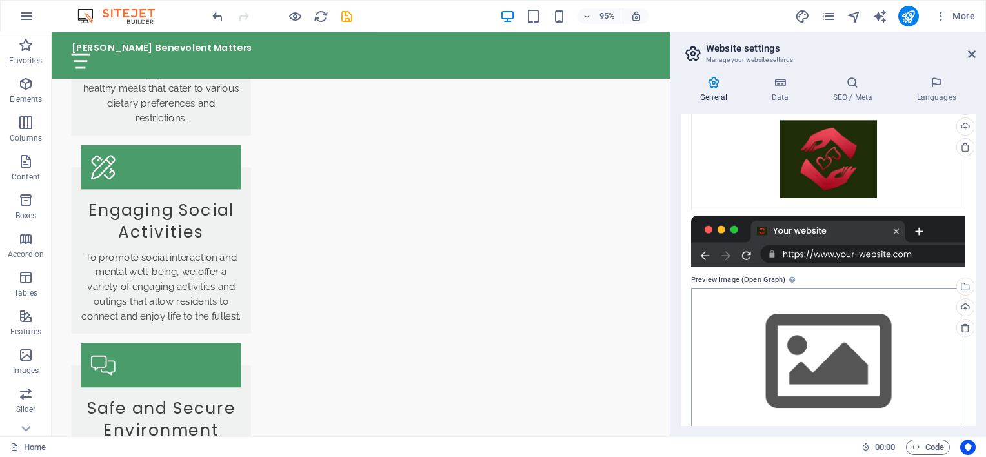
scroll to position [192, 0]
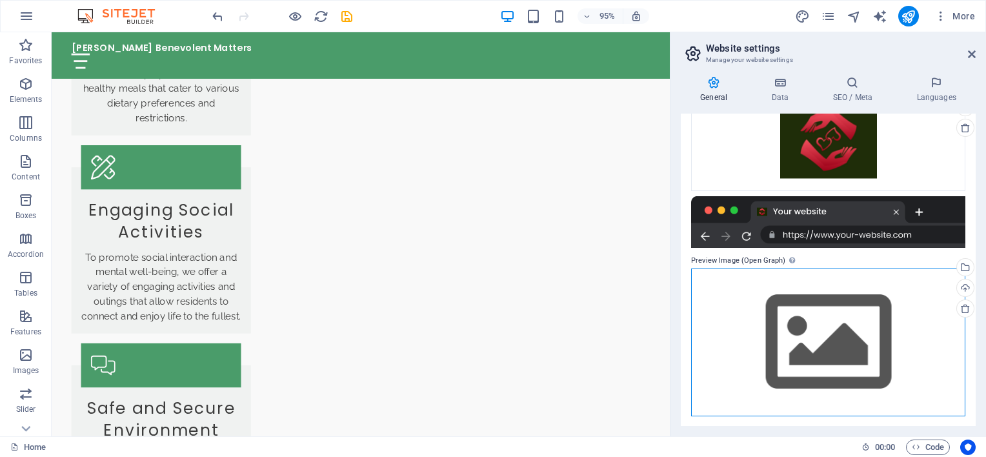
click at [801, 321] on div "Drag files here, click to choose files or select files from Files or our free s…" at bounding box center [828, 343] width 274 height 148
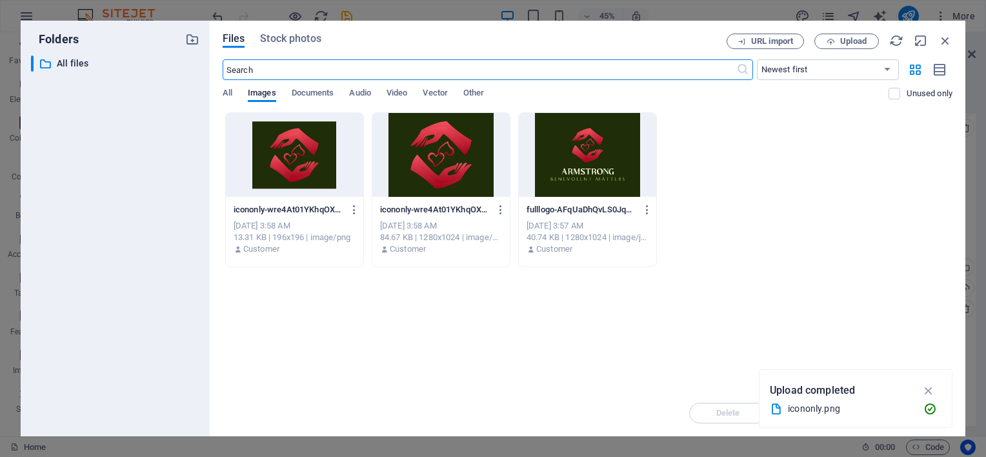
click at [562, 174] on div at bounding box center [587, 155] width 137 height 84
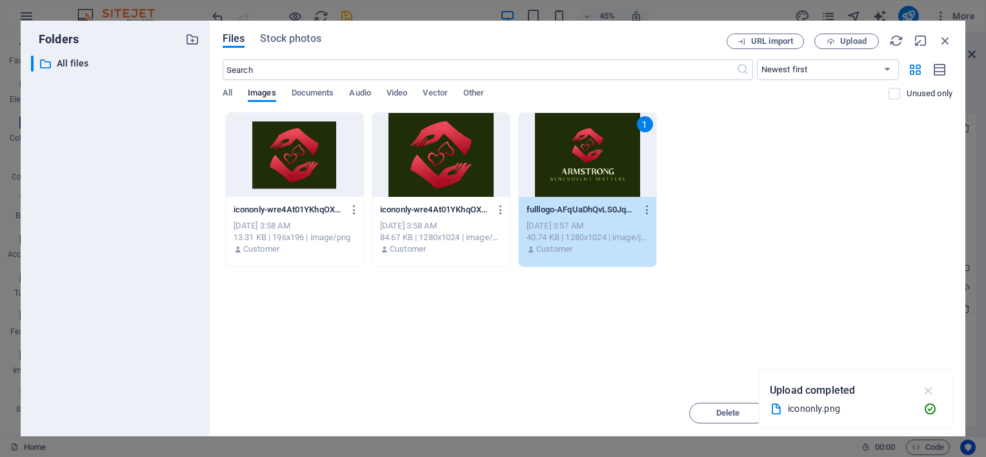
click at [933, 390] on icon "button" at bounding box center [929, 390] width 15 height 14
click at [913, 415] on span "Insert" at bounding box center [914, 413] width 23 height 8
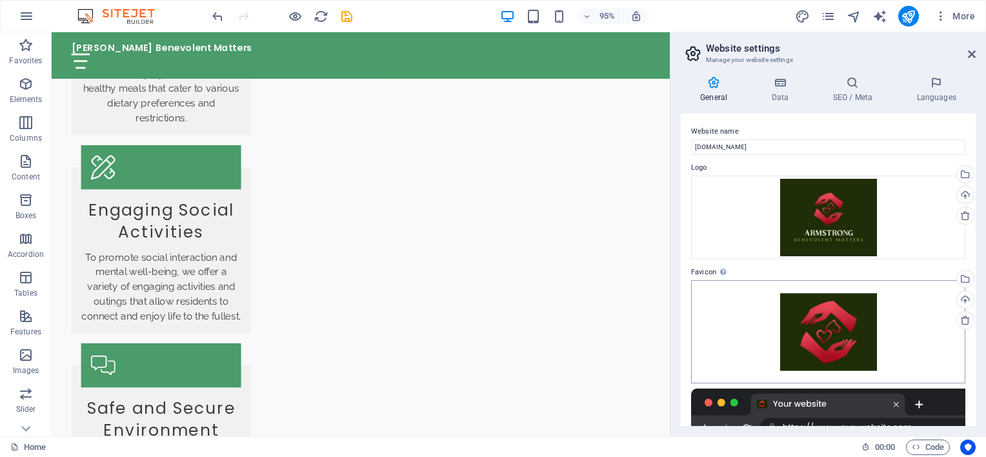
scroll to position [0, 0]
click at [806, 221] on div "Drag files here, click to choose files or select files from Files or our free s…" at bounding box center [828, 218] width 274 height 84
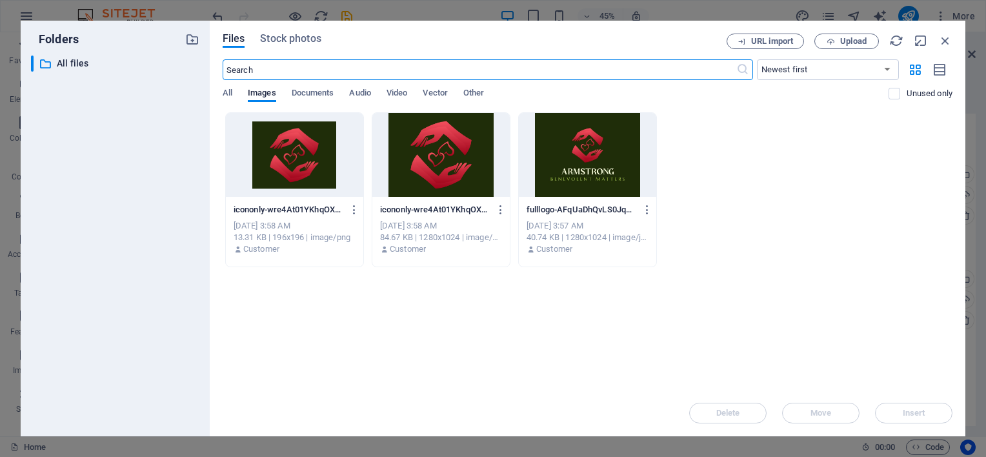
click at [580, 150] on div at bounding box center [587, 155] width 137 height 84
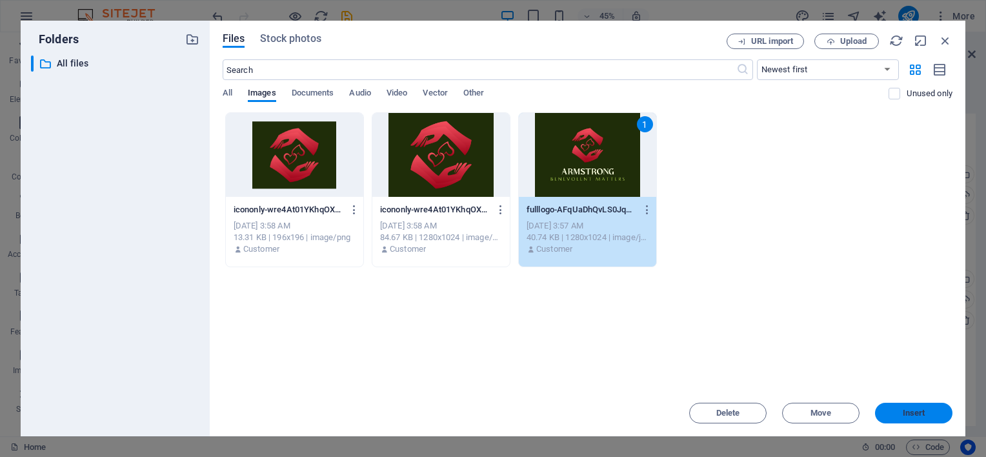
click at [929, 409] on span "Insert" at bounding box center [913, 413] width 67 height 8
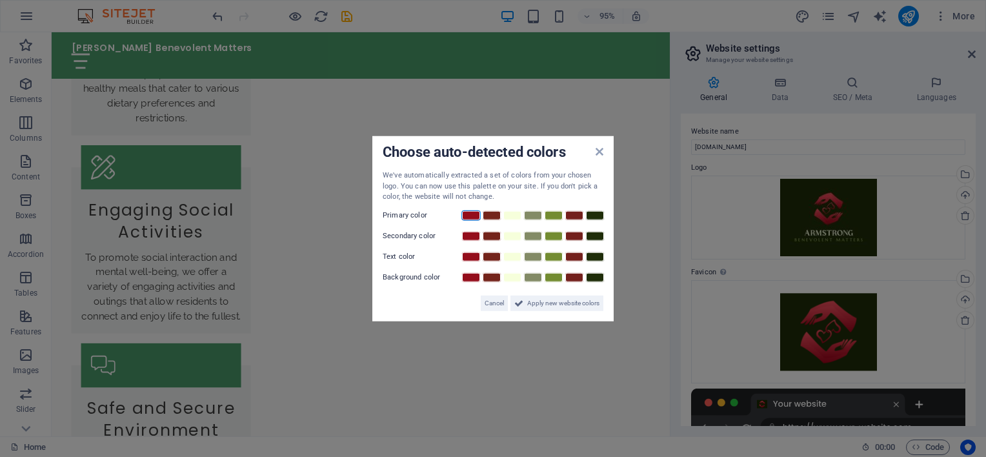
click at [471, 217] on link at bounding box center [471, 215] width 19 height 10
click at [534, 236] on link at bounding box center [533, 235] width 19 height 10
click at [494, 278] on link at bounding box center [491, 277] width 19 height 10
click at [515, 253] on link at bounding box center [512, 256] width 19 height 10
click at [546, 300] on span "Apply new website colors" at bounding box center [563, 302] width 72 height 15
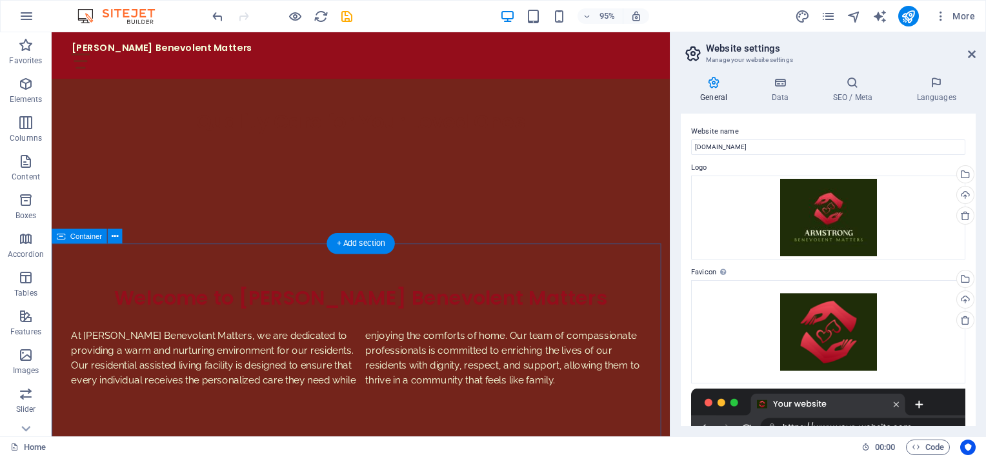
scroll to position [452, 0]
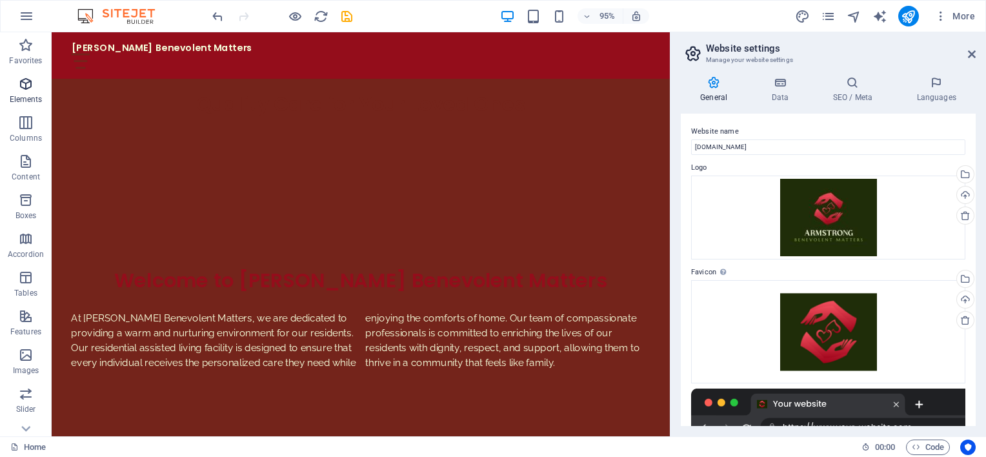
click at [25, 99] on p "Elements" at bounding box center [26, 99] width 33 height 10
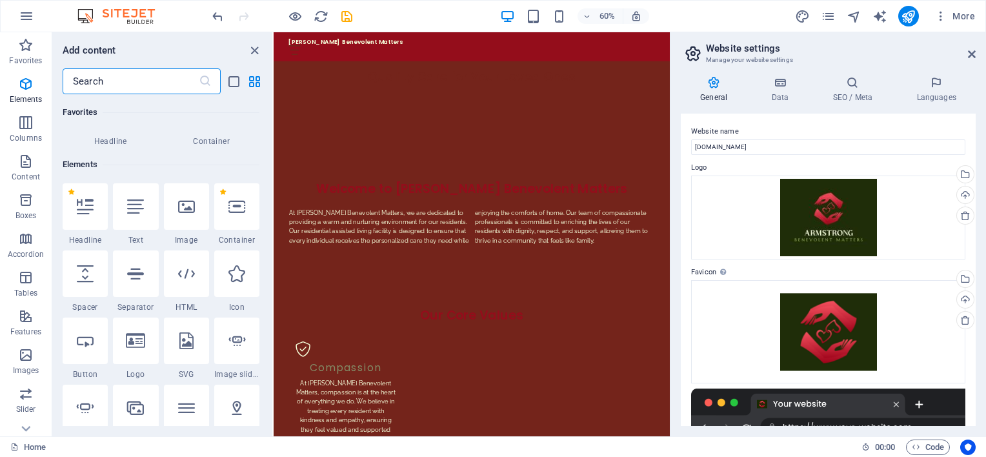
scroll to position [137, 0]
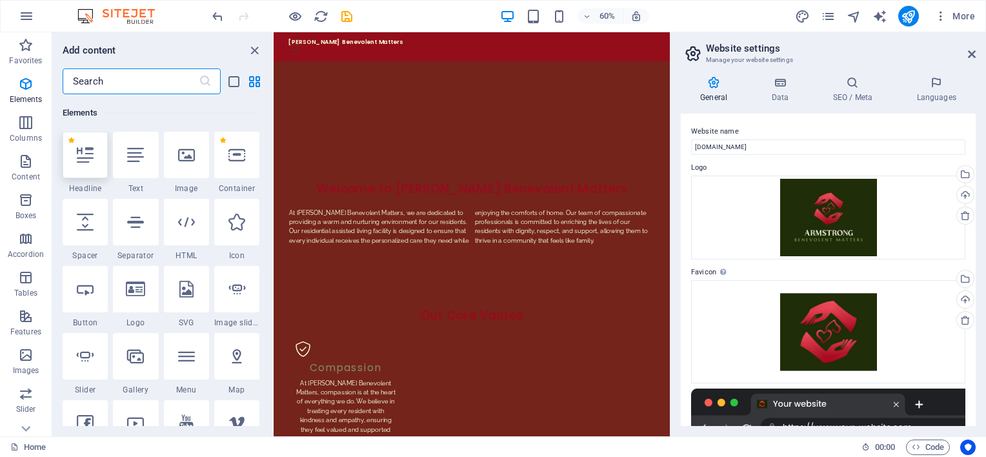
click at [85, 163] on div at bounding box center [85, 155] width 45 height 46
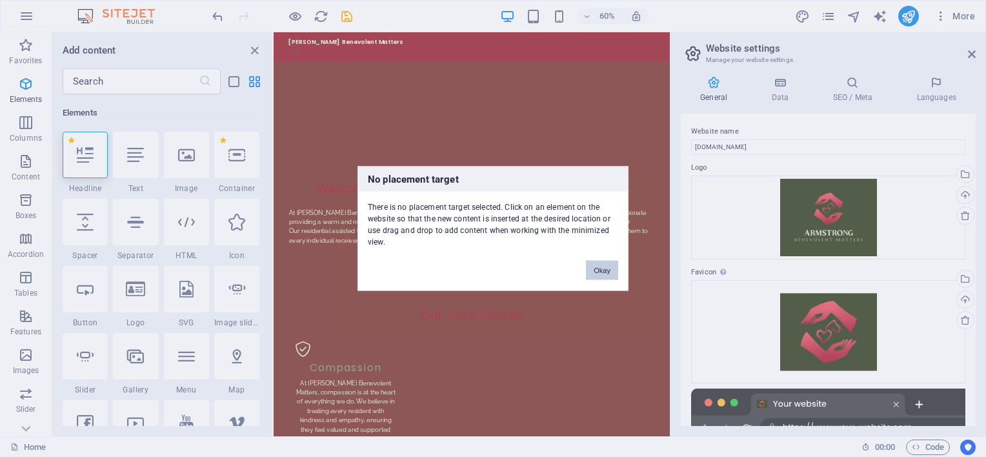
drag, startPoint x: 551, startPoint y: 396, endPoint x: 604, endPoint y: 270, distance: 136.5
click at [604, 270] on button "Okay" at bounding box center [602, 270] width 32 height 19
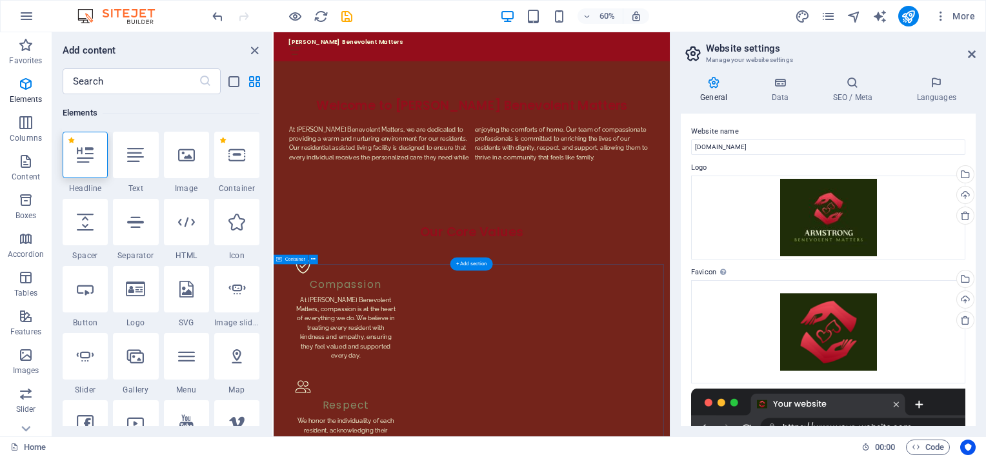
scroll to position [904, 0]
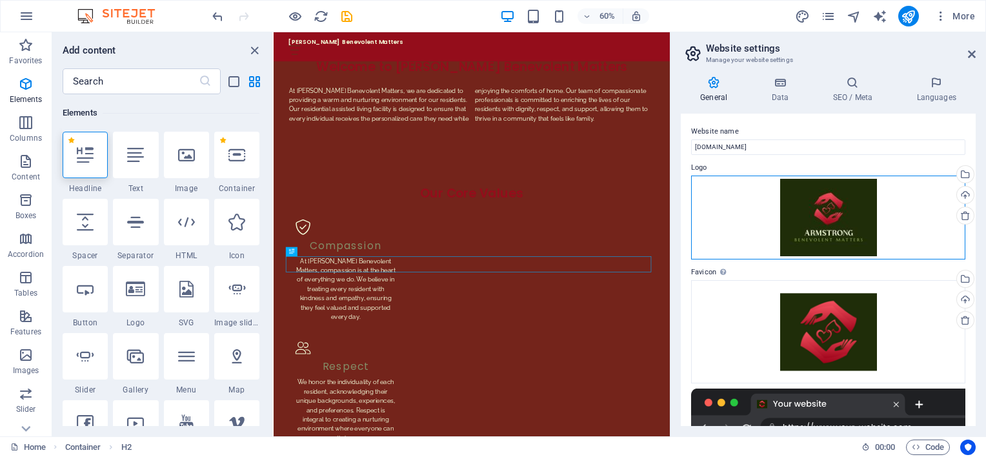
click at [837, 222] on div "Drag files here, click to choose files or select files from Files or our free s…" at bounding box center [828, 218] width 274 height 84
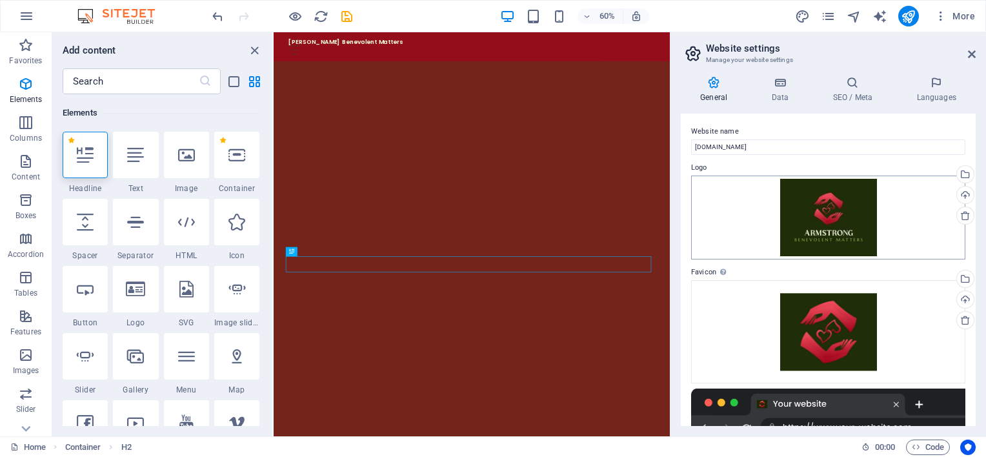
scroll to position [2270, 0]
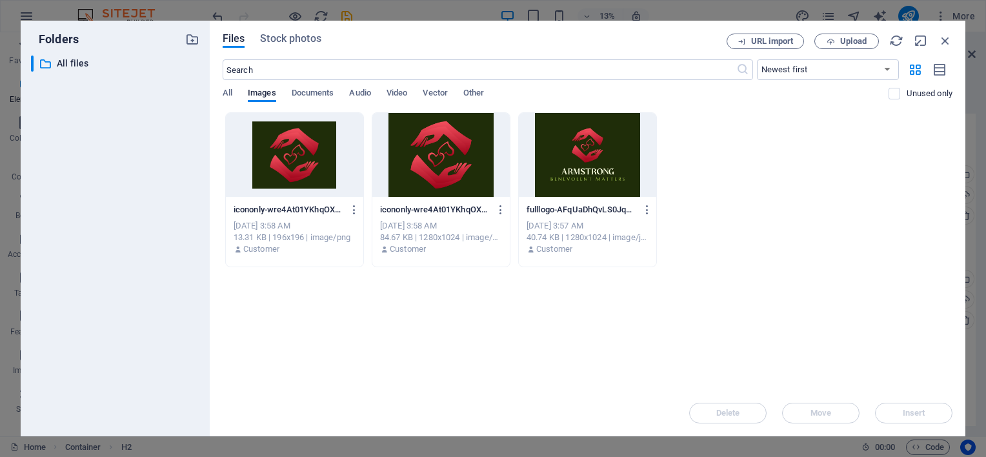
click at [576, 152] on div at bounding box center [587, 155] width 137 height 84
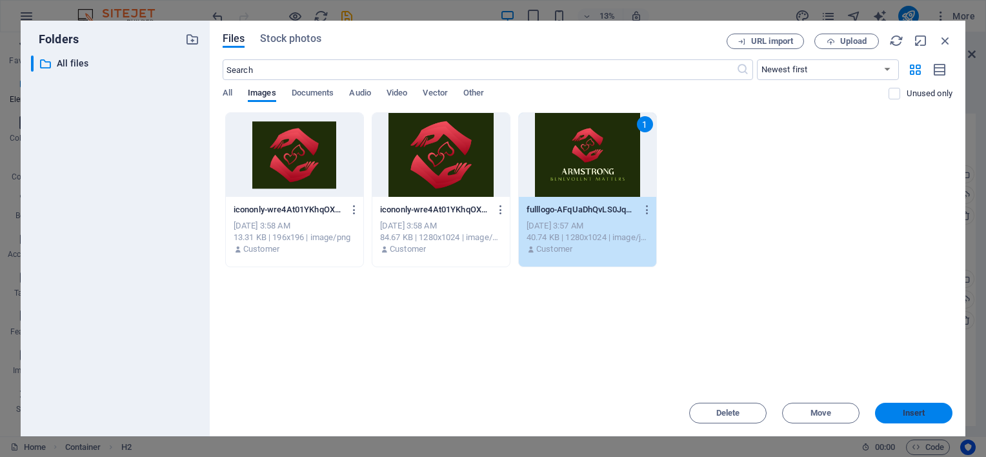
click at [916, 414] on span "Insert" at bounding box center [914, 413] width 23 height 8
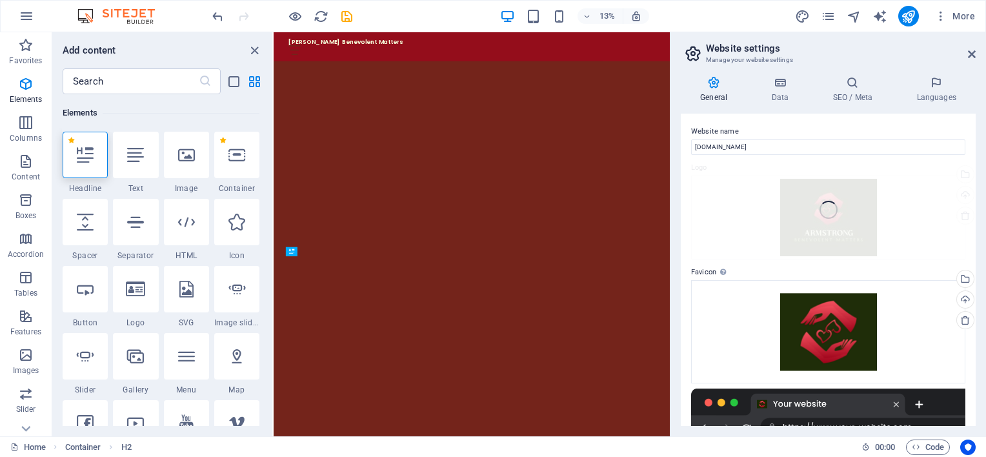
scroll to position [904, 0]
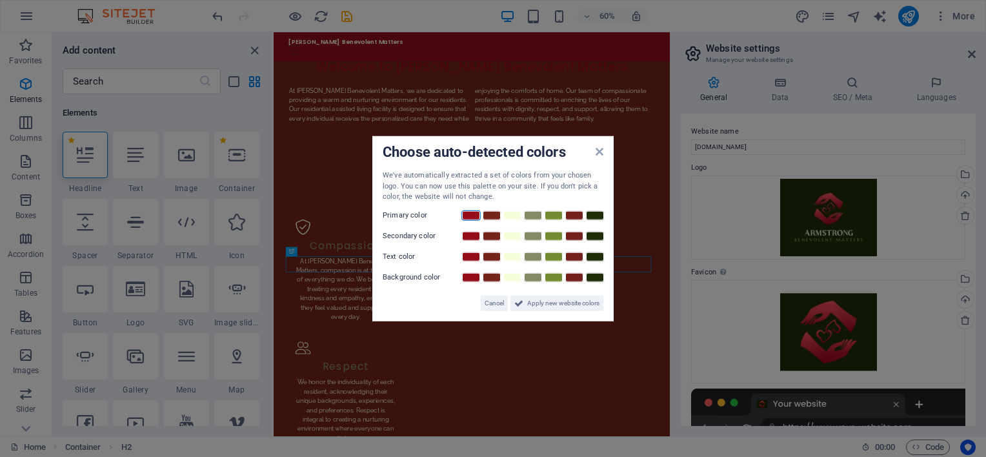
click at [472, 217] on link at bounding box center [471, 215] width 19 height 10
click at [591, 276] on link at bounding box center [594, 277] width 19 height 10
click at [493, 278] on link at bounding box center [491, 277] width 19 height 10
click at [505, 258] on link at bounding box center [512, 256] width 19 height 10
click at [534, 218] on link at bounding box center [533, 215] width 19 height 10
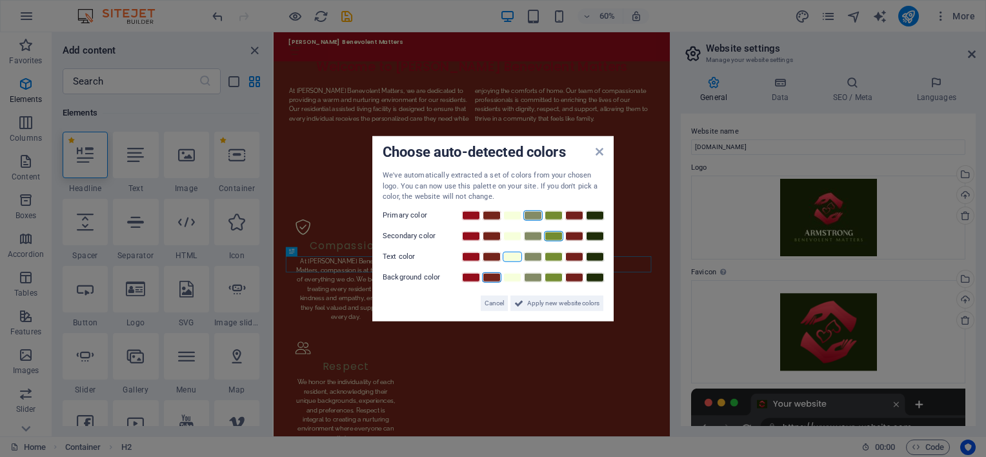
click at [551, 239] on link at bounding box center [553, 235] width 19 height 10
click at [533, 301] on span "Apply new website colors" at bounding box center [563, 302] width 72 height 15
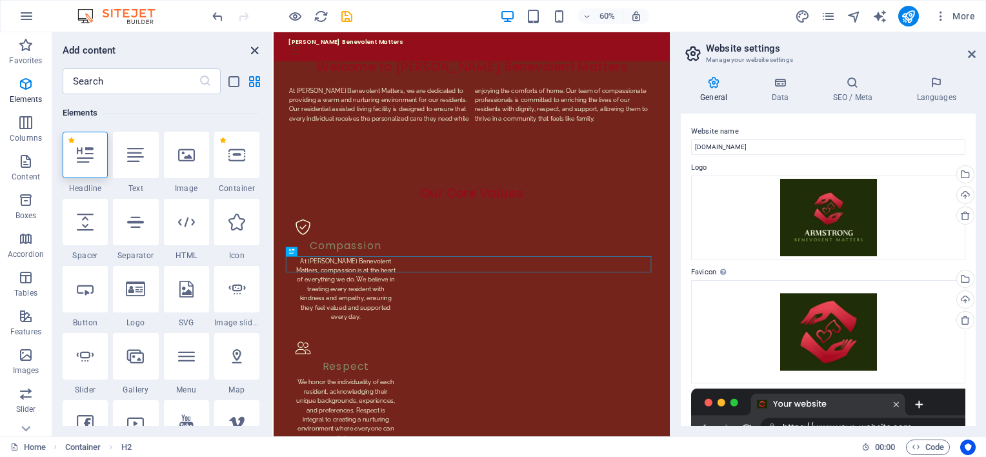
click at [254, 50] on icon "close panel" at bounding box center [254, 50] width 15 height 15
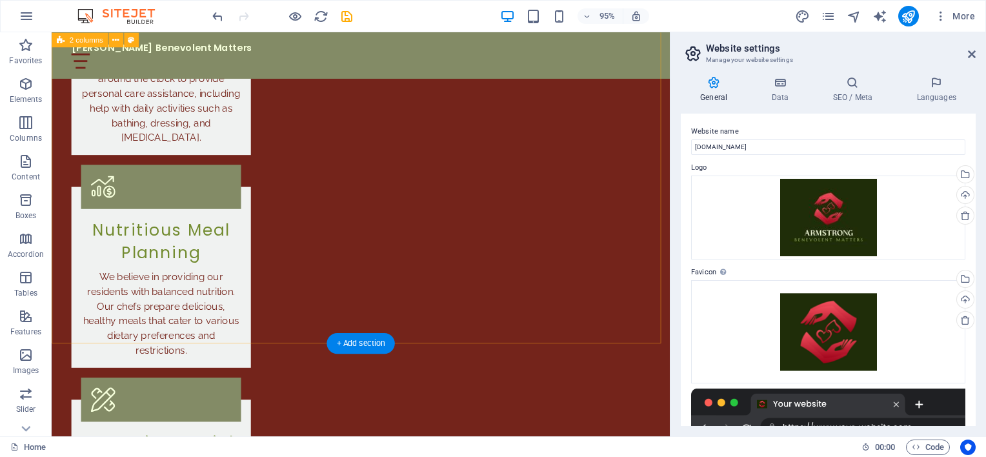
scroll to position [2011, 0]
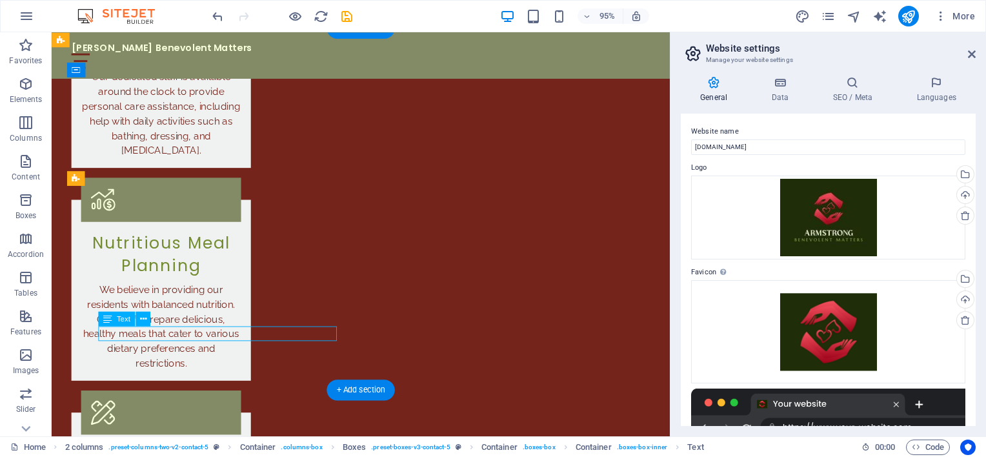
drag, startPoint x: 249, startPoint y: 348, endPoint x: 137, endPoint y: 351, distance: 112.3
click at [143, 318] on icon at bounding box center [142, 318] width 6 height 13
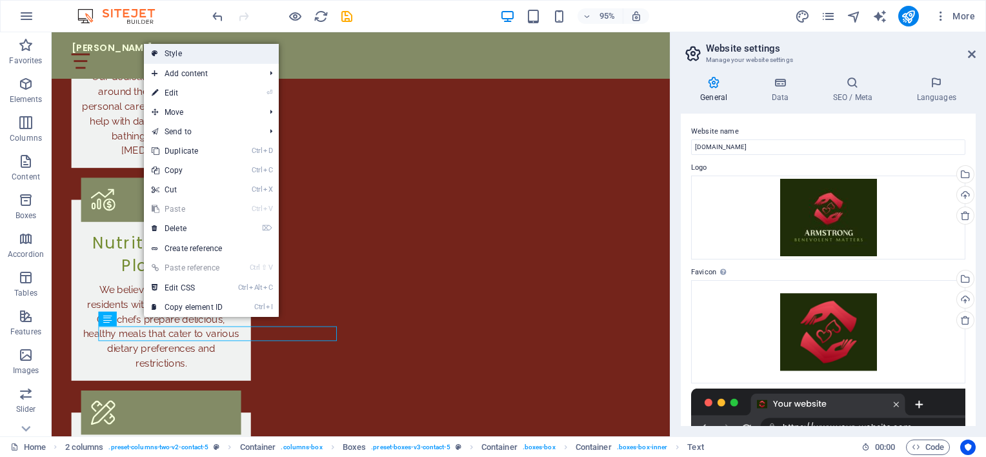
click at [199, 58] on link "Style" at bounding box center [211, 53] width 135 height 19
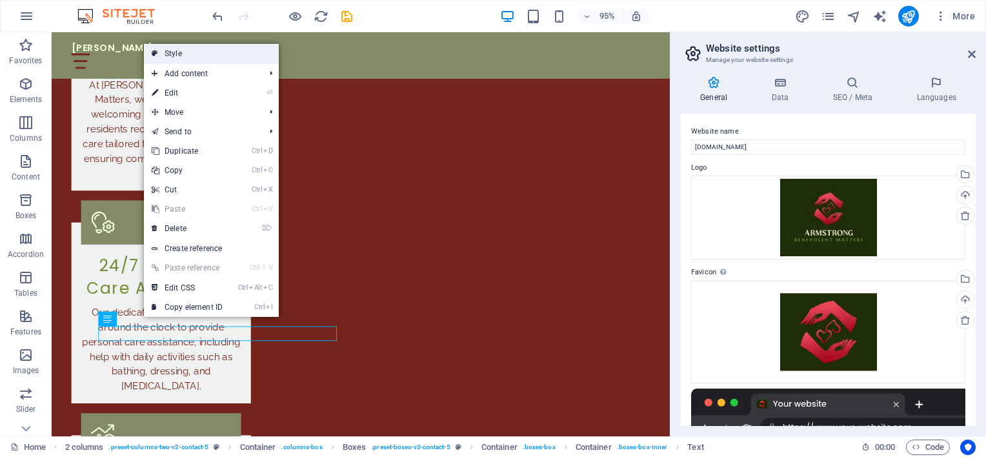
select select "rem"
select select "preset-boxes-v3-contact-5"
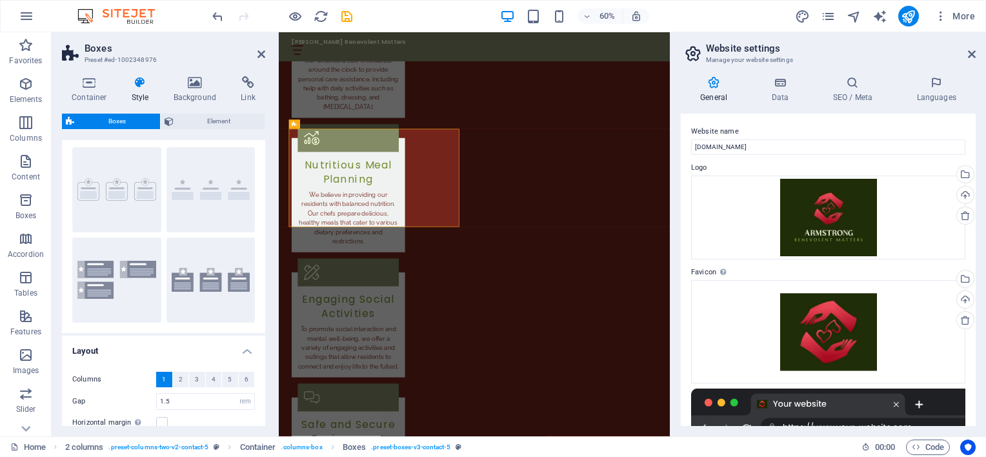
scroll to position [0, 0]
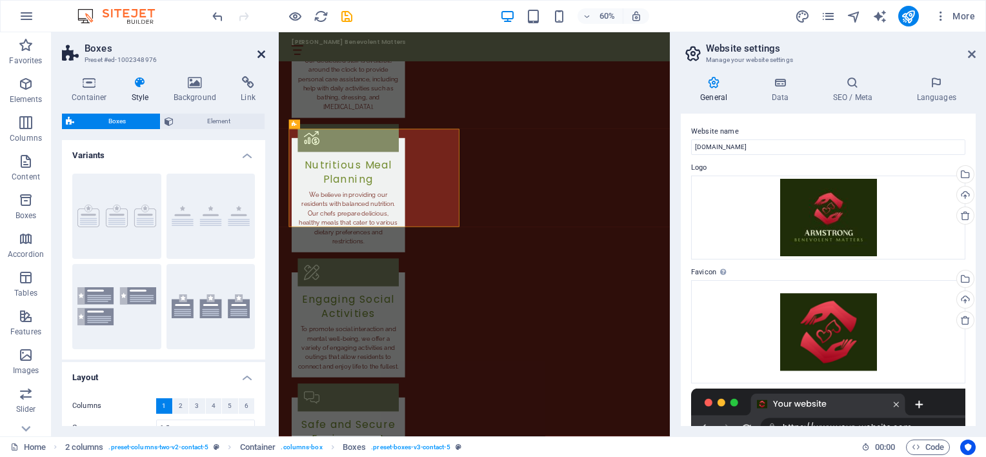
click at [261, 51] on icon at bounding box center [262, 54] width 8 height 10
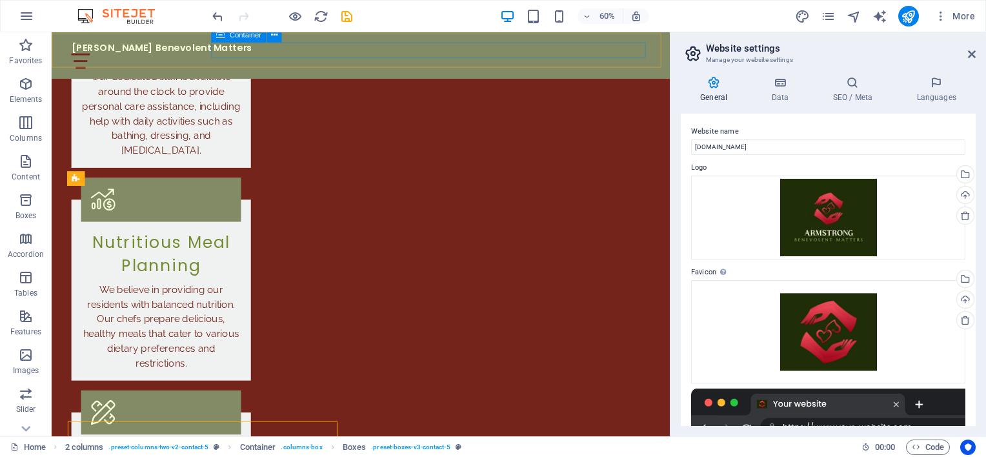
scroll to position [2011, 0]
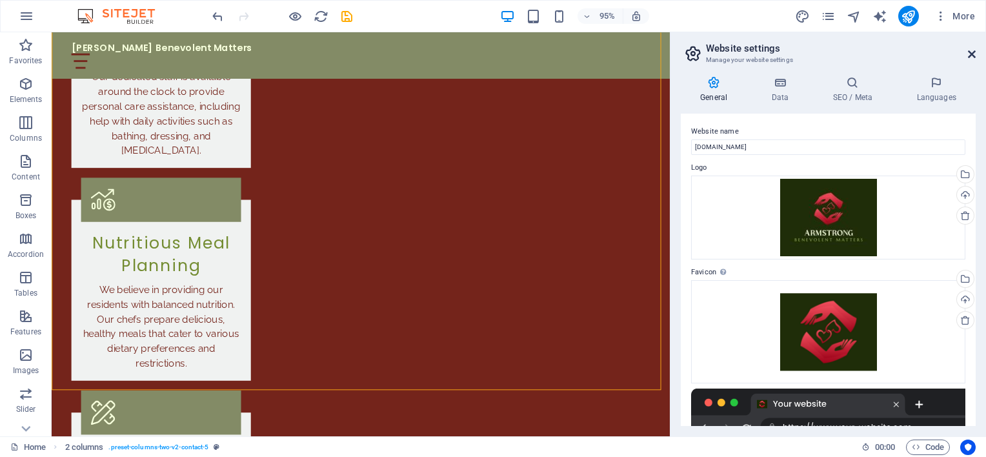
drag, startPoint x: 973, startPoint y: 50, endPoint x: 919, endPoint y: 21, distance: 61.5
click at [973, 50] on icon at bounding box center [972, 54] width 8 height 10
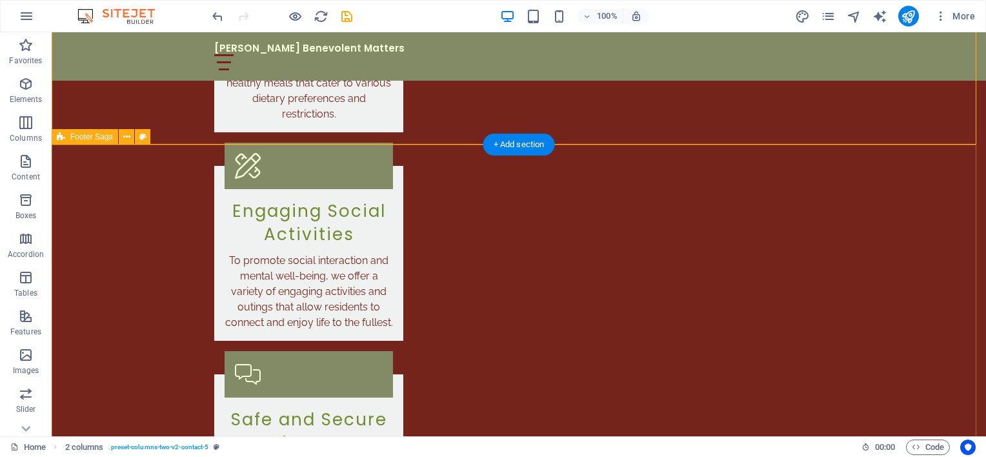
scroll to position [2270, 0]
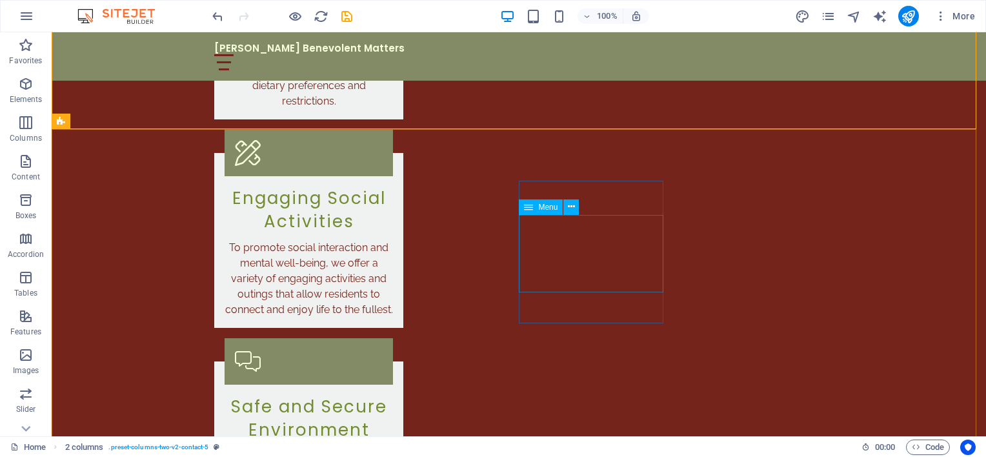
click at [536, 209] on div "Menu" at bounding box center [541, 206] width 44 height 15
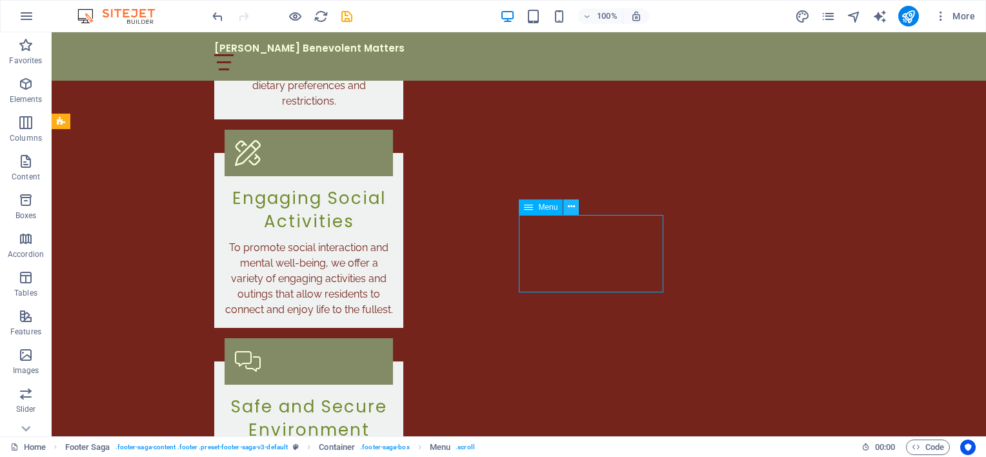
click at [573, 206] on icon at bounding box center [571, 207] width 7 height 14
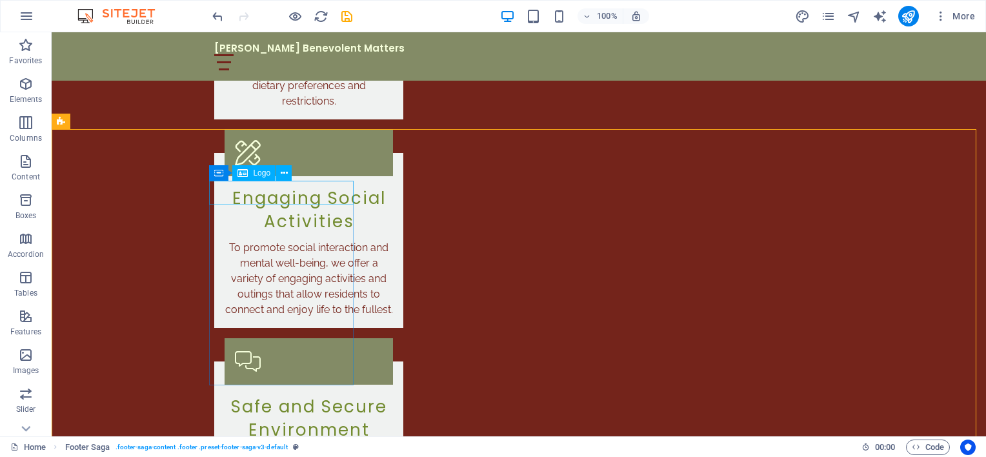
click at [251, 176] on div "Logo" at bounding box center [253, 172] width 43 height 15
click at [285, 170] on icon at bounding box center [284, 174] width 7 height 14
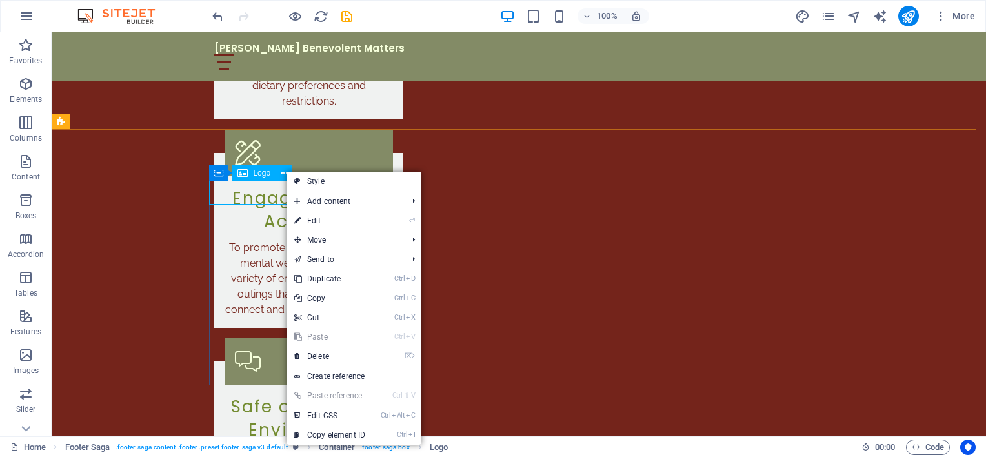
click at [261, 171] on span "Logo" at bounding box center [261, 173] width 17 height 8
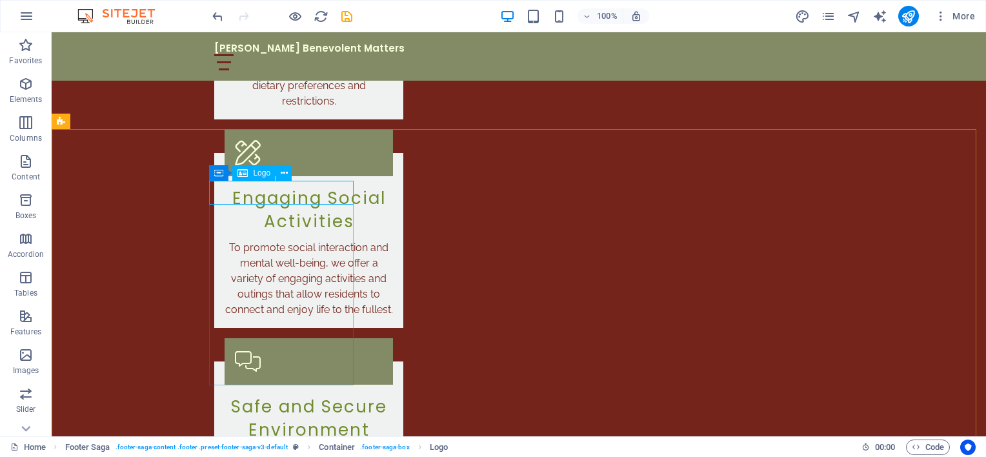
click at [246, 172] on icon at bounding box center [243, 172] width 10 height 15
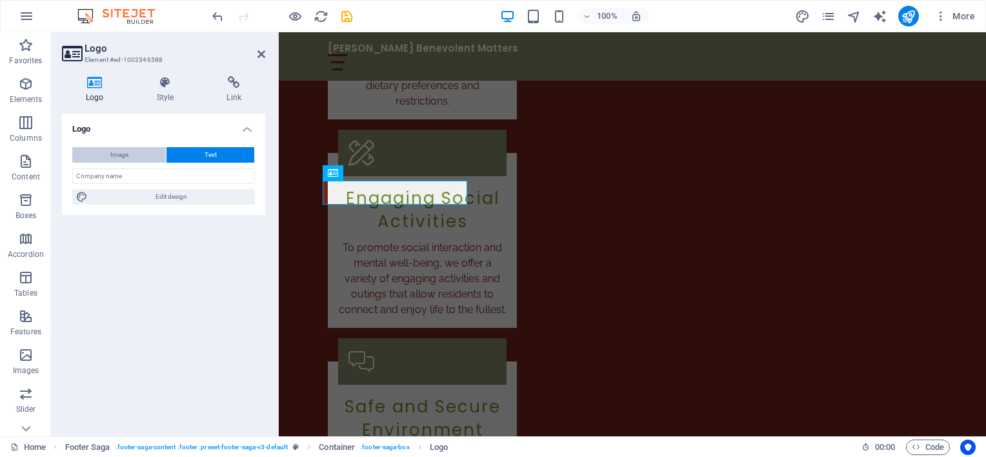
click at [129, 159] on button "Image" at bounding box center [119, 154] width 94 height 15
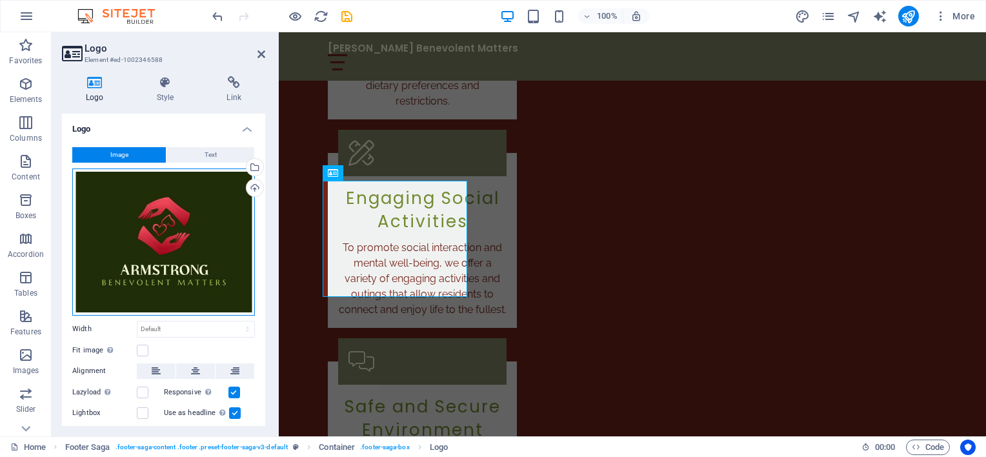
click at [161, 227] on div "Drag files here, click to choose files or select files from Files or our free s…" at bounding box center [163, 241] width 183 height 147
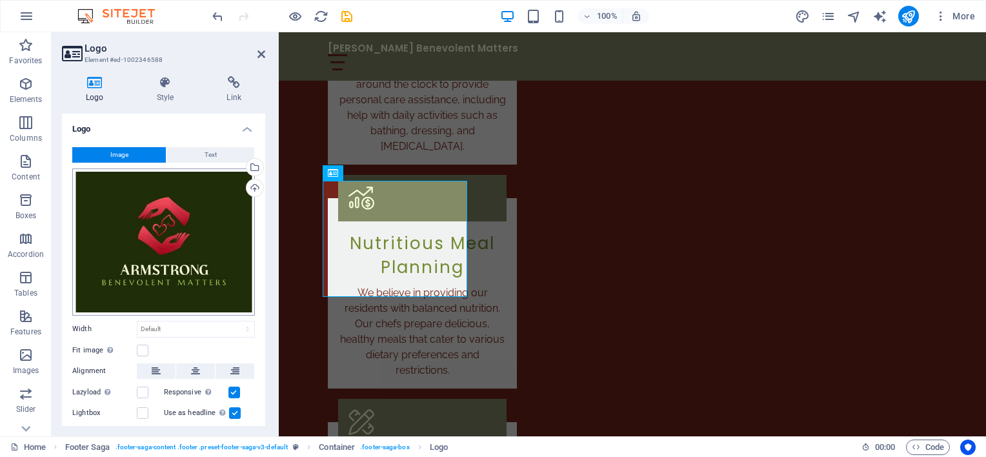
scroll to position [2362, 0]
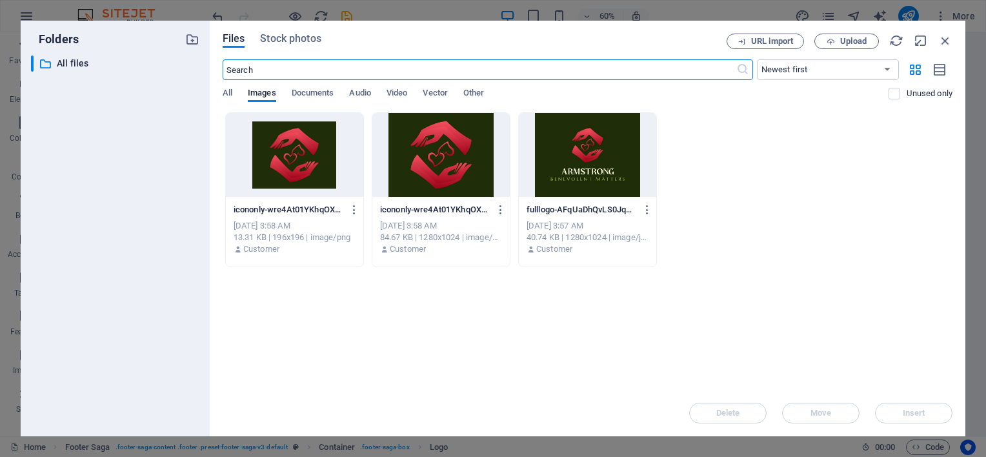
click at [573, 157] on div at bounding box center [587, 155] width 137 height 84
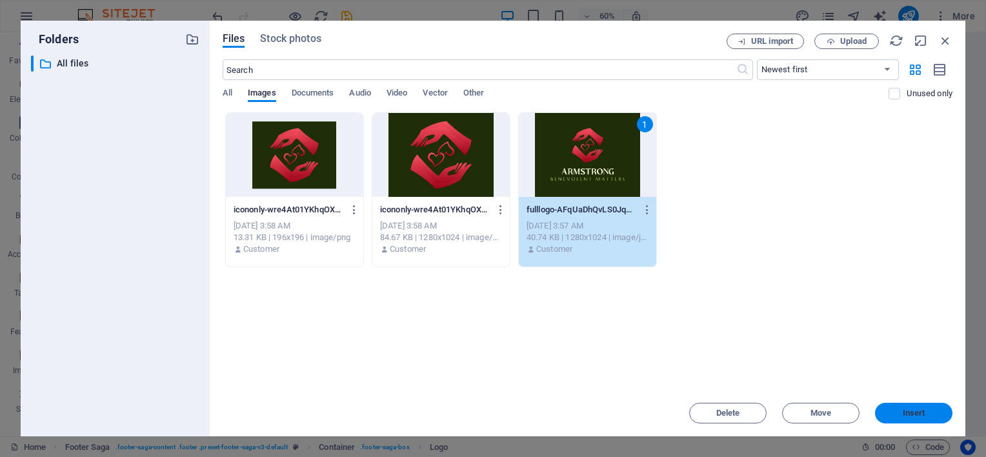
click at [911, 409] on span "Insert" at bounding box center [914, 413] width 23 height 8
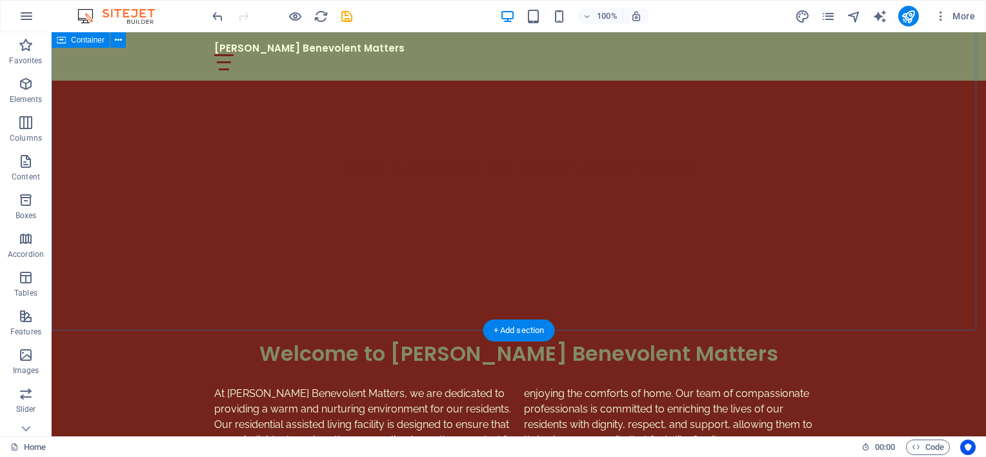
scroll to position [207, 0]
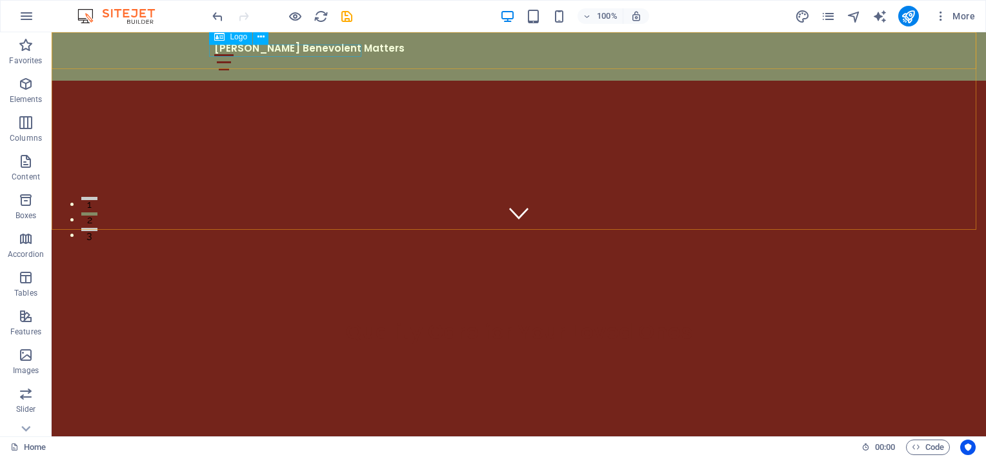
click at [221, 37] on icon at bounding box center [219, 36] width 10 height 15
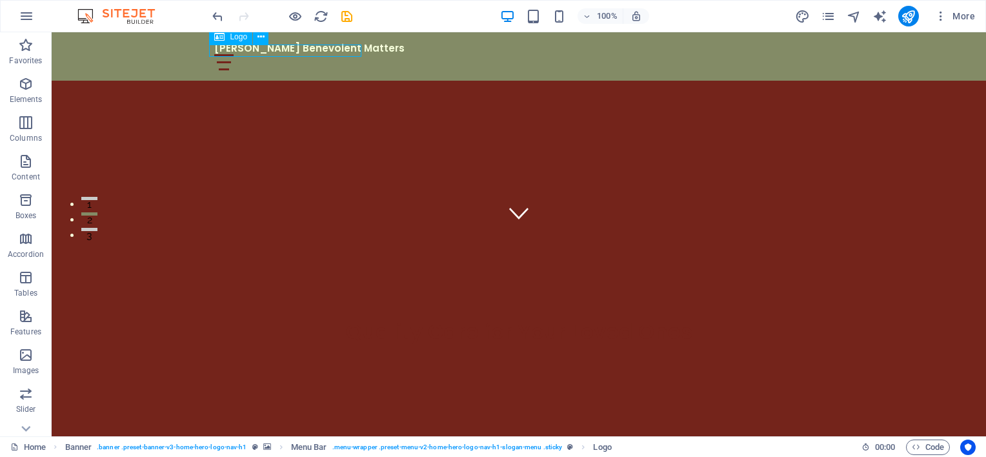
click at [221, 37] on icon at bounding box center [219, 36] width 10 height 15
select select "px"
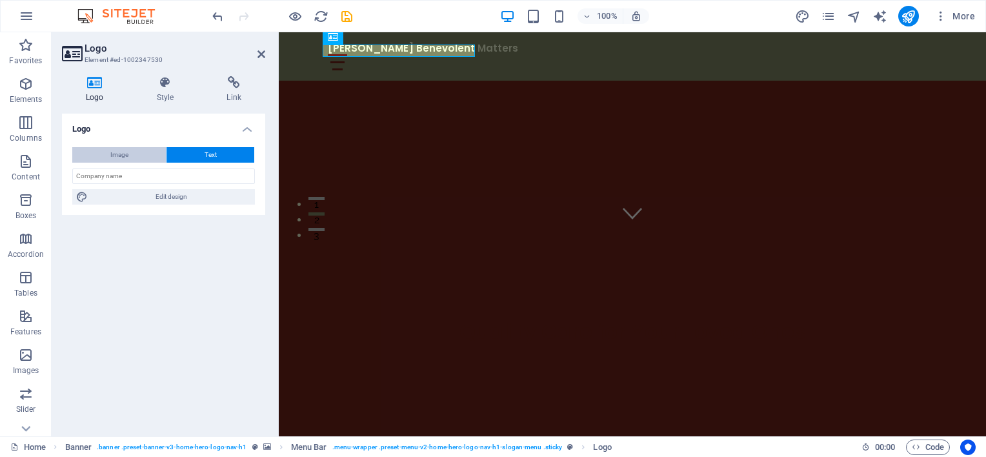
click at [121, 155] on span "Image" at bounding box center [119, 154] width 18 height 15
select select "DISABLED_OPTION_VALUE"
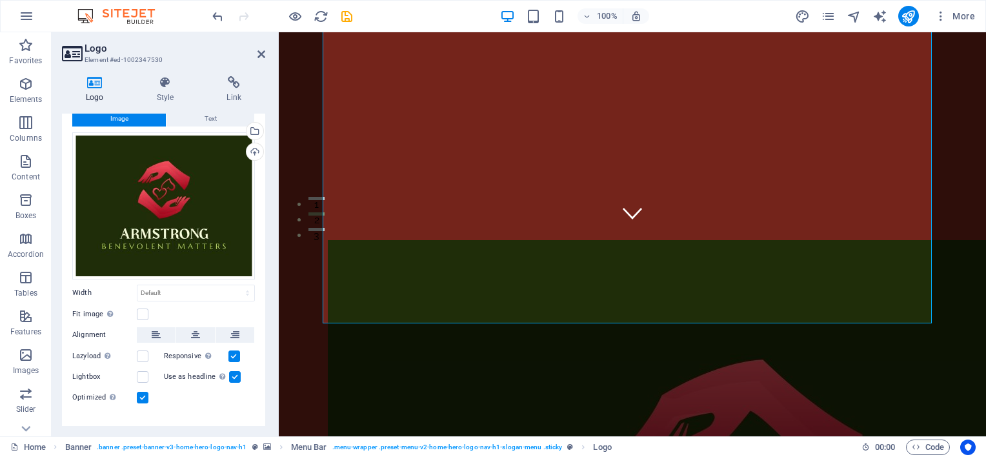
scroll to position [54, 0]
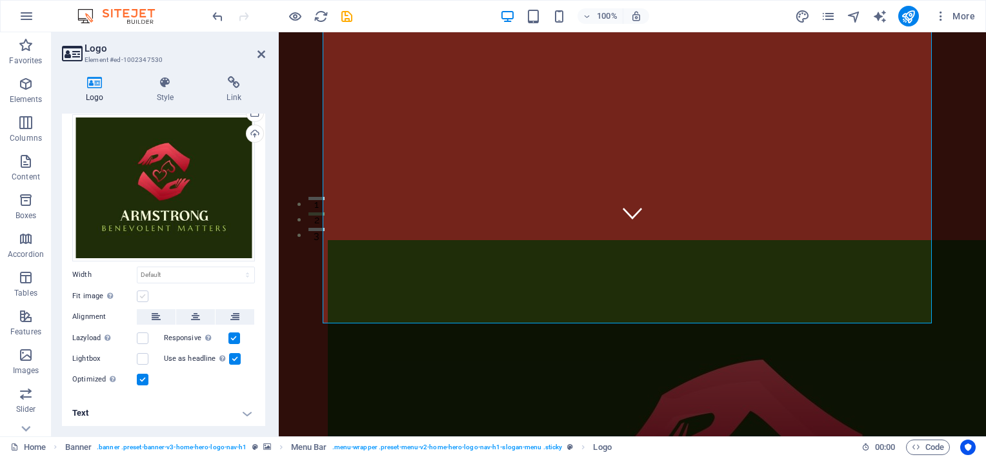
click at [139, 295] on label at bounding box center [143, 296] width 12 height 12
click at [0, 0] on input "Fit image Automatically fit image to a fixed width and height" at bounding box center [0, 0] width 0 height 0
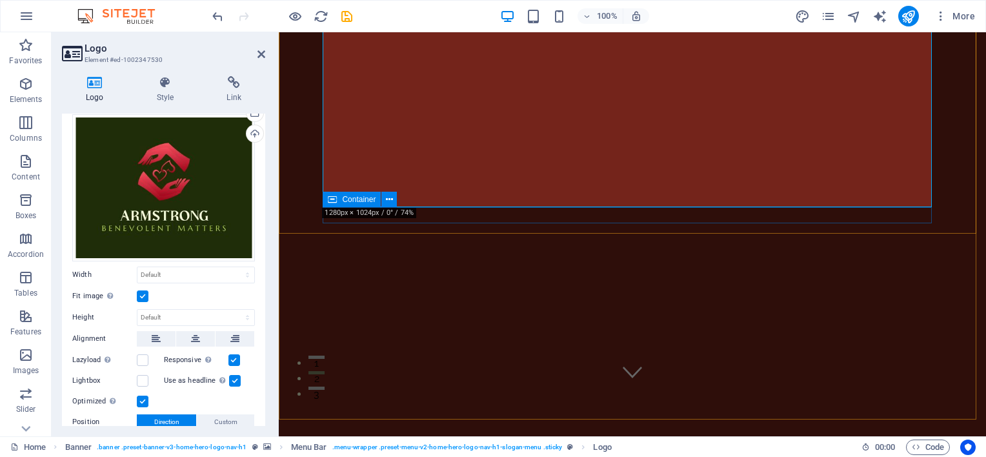
scroll to position [0, 0]
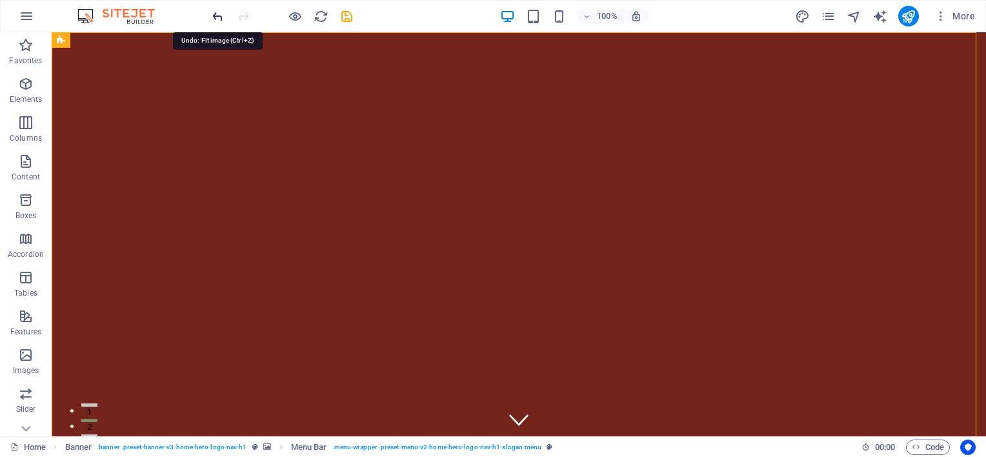
click at [221, 15] on icon "undo" at bounding box center [217, 16] width 15 height 15
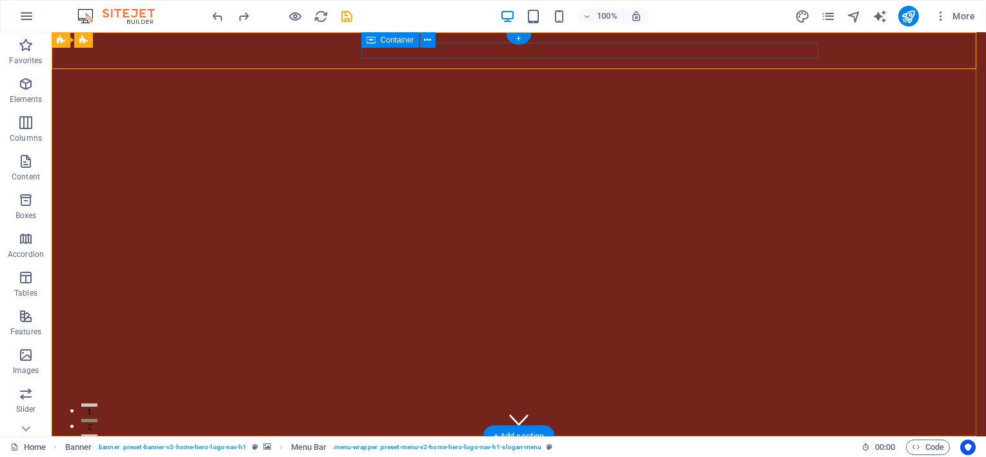
click at [424, 456] on div at bounding box center [518, 466] width 609 height 16
click at [381, 39] on span "Container" at bounding box center [398, 40] width 34 height 8
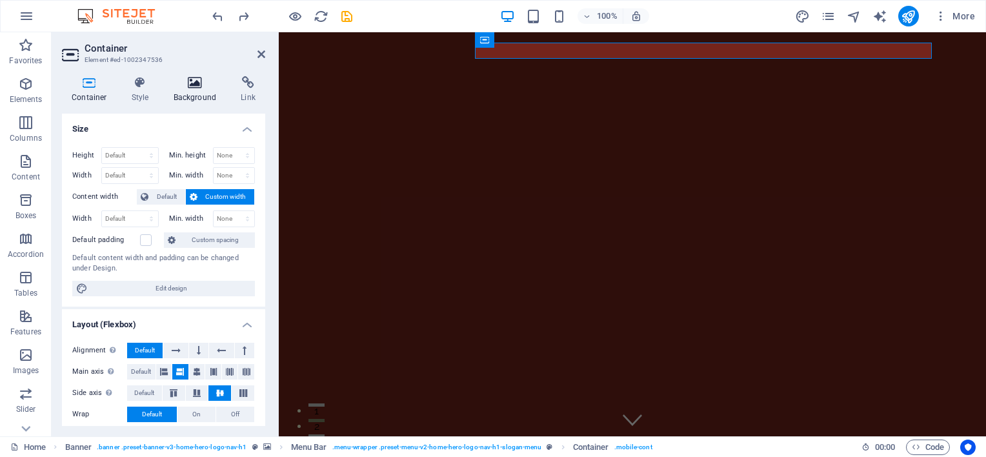
click at [202, 89] on h4 "Background" at bounding box center [198, 89] width 68 height 27
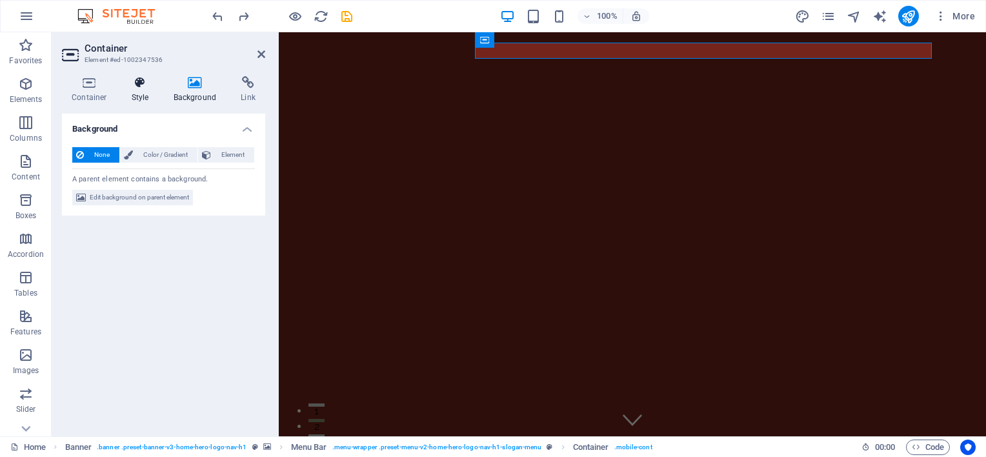
click at [129, 88] on icon at bounding box center [140, 82] width 37 height 13
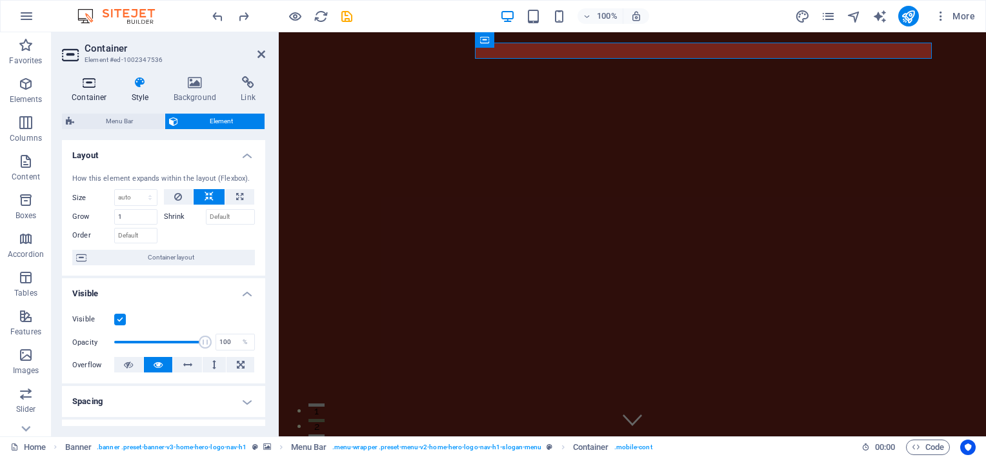
click at [77, 89] on h4 "Container" at bounding box center [92, 89] width 60 height 27
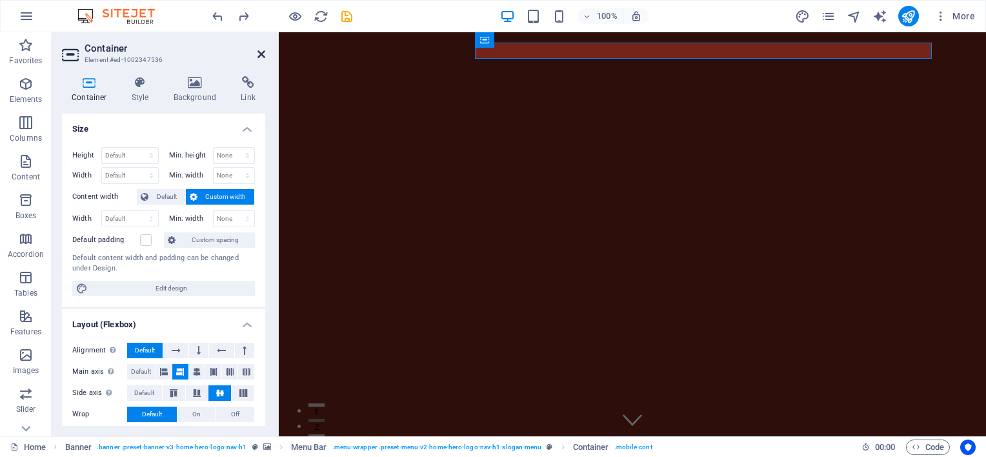
click at [261, 52] on icon at bounding box center [262, 54] width 8 height 10
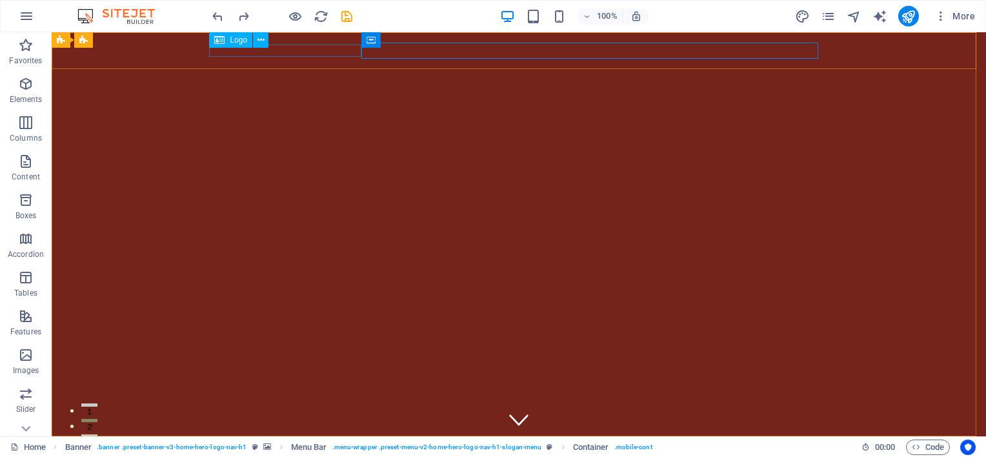
click at [230, 41] on span "Logo" at bounding box center [238, 40] width 17 height 8
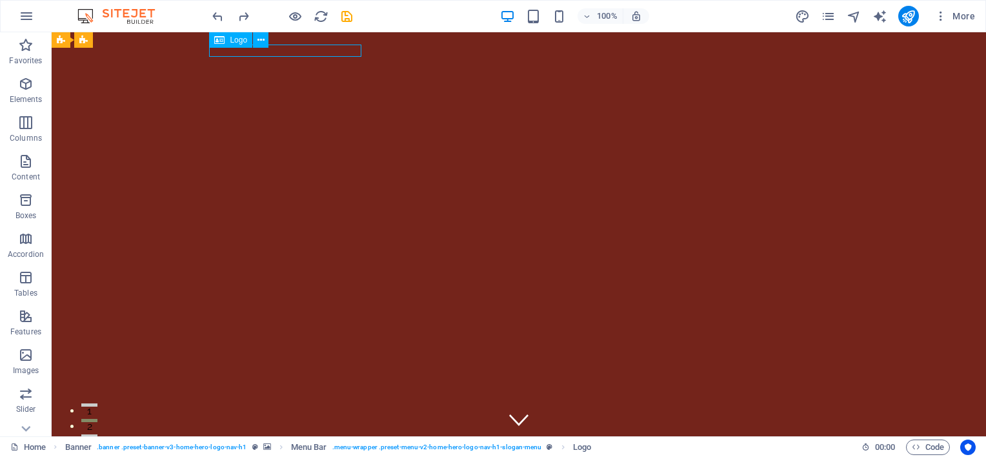
click at [230, 41] on span "Logo" at bounding box center [238, 40] width 17 height 8
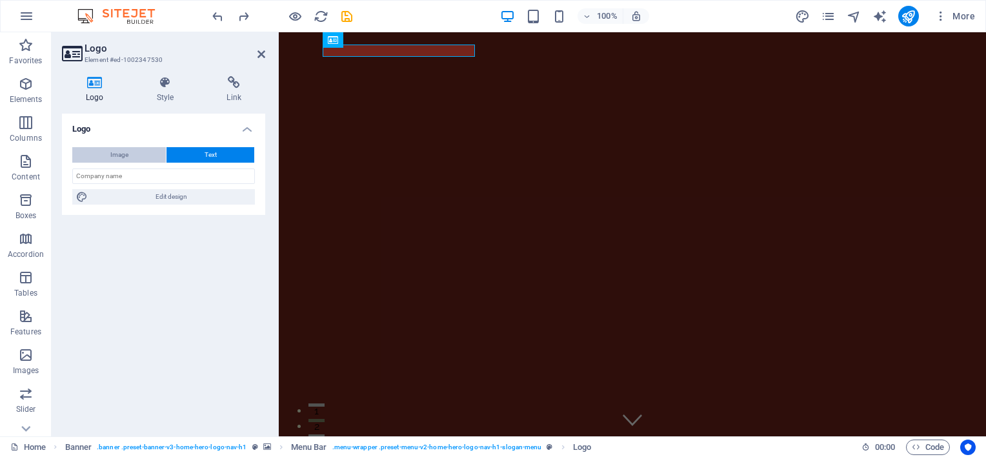
click at [114, 158] on span "Image" at bounding box center [119, 154] width 18 height 15
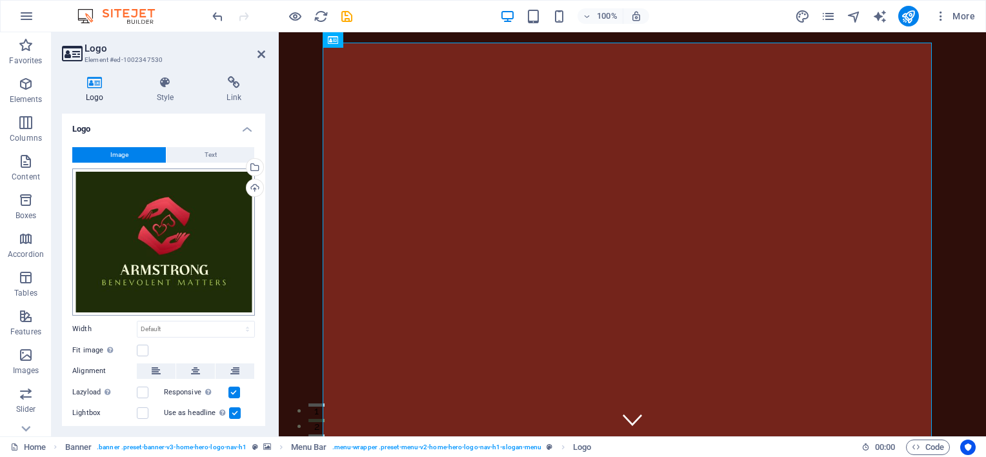
scroll to position [54, 0]
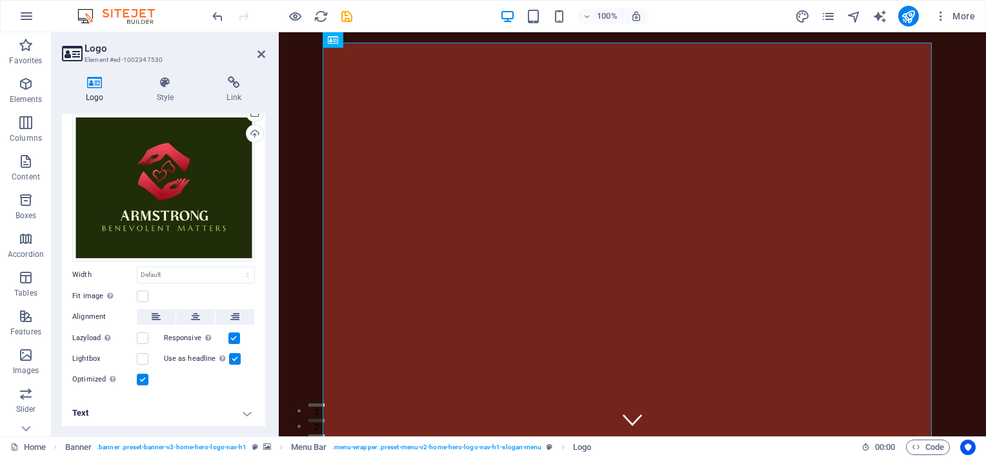
click at [136, 292] on label "Fit image Automatically fit image to a fixed width and height" at bounding box center [104, 296] width 65 height 15
click at [0, 0] on input "Fit image Automatically fit image to a fixed width and height" at bounding box center [0, 0] width 0 height 0
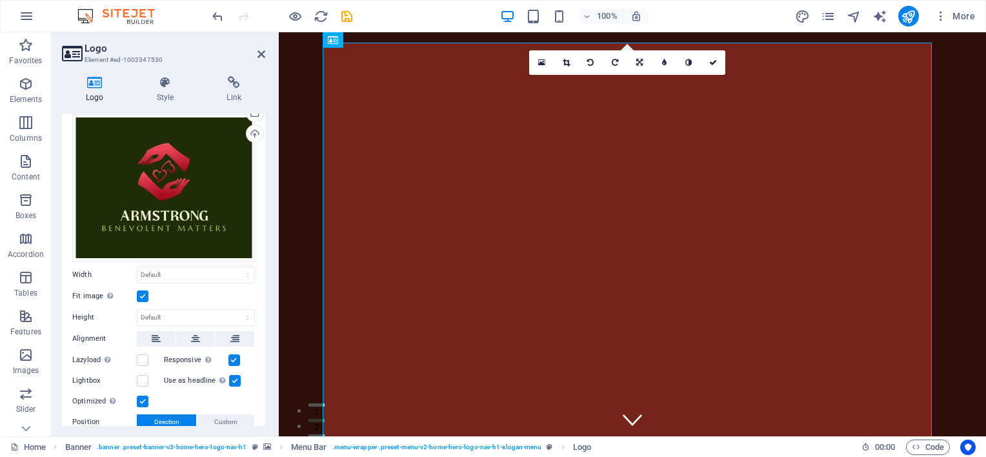
click at [145, 292] on label at bounding box center [143, 296] width 12 height 12
click at [0, 0] on input "Fit image Automatically fit image to a fixed width and height" at bounding box center [0, 0] width 0 height 0
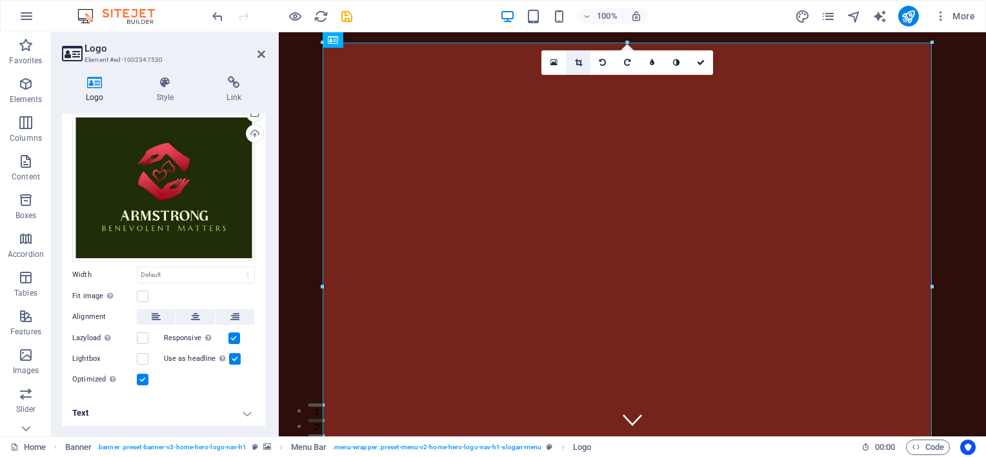
click at [574, 59] on link at bounding box center [578, 62] width 25 height 25
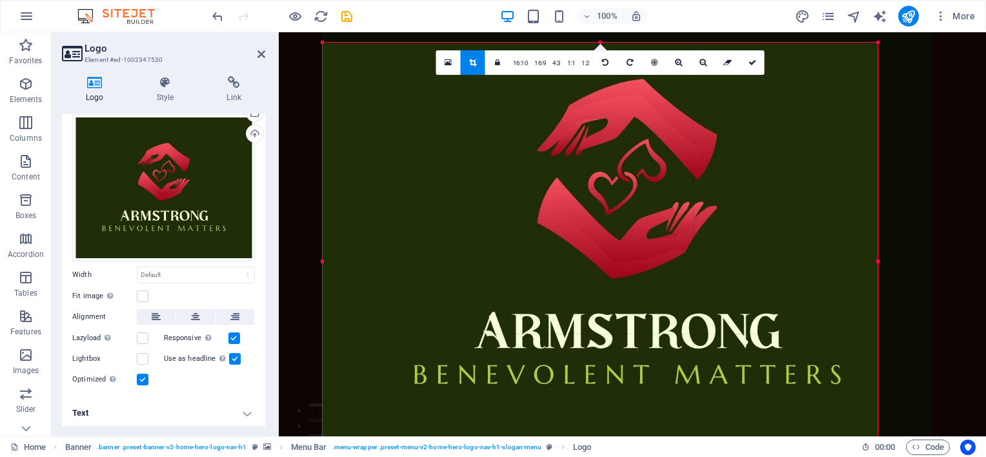
drag, startPoint x: 932, startPoint y: 43, endPoint x: 878, endPoint y: 94, distance: 74.9
click at [878, 94] on div "180 170 160 150 140 130 120 110 100 90 80 70 60 50 40 30 20 10 0 -10 -20 -30 -4…" at bounding box center [600, 261] width 555 height 437
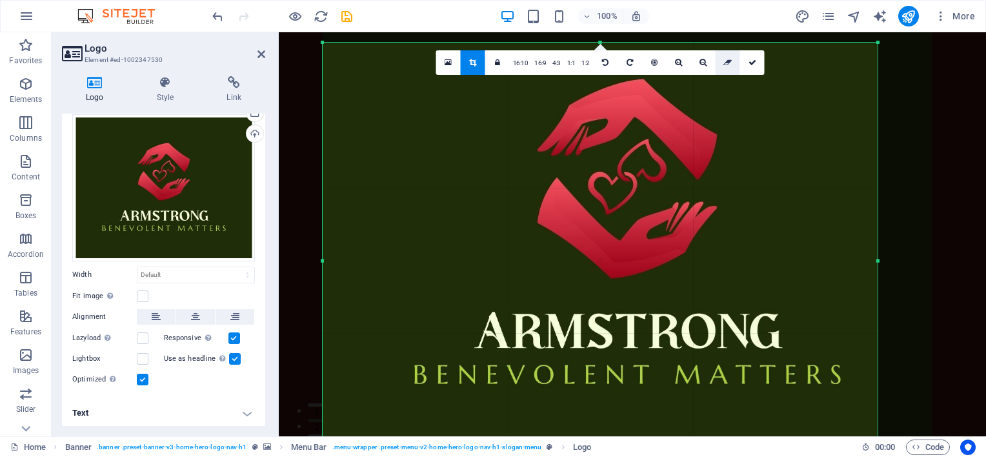
click at [724, 59] on icon at bounding box center [728, 63] width 8 height 8
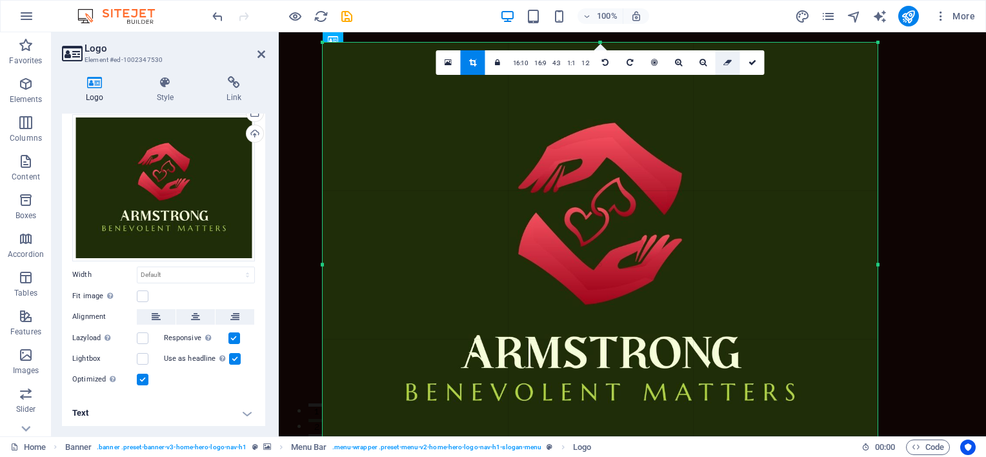
click at [726, 62] on icon at bounding box center [728, 63] width 8 height 8
click at [150, 272] on select "Default auto px rem % em vh vw" at bounding box center [195, 274] width 117 height 15
click at [137, 267] on select "Default auto px rem % em vh vw" at bounding box center [195, 274] width 117 height 15
select select "DISABLED_OPTION_VALUE"
click at [144, 292] on label at bounding box center [143, 296] width 12 height 12
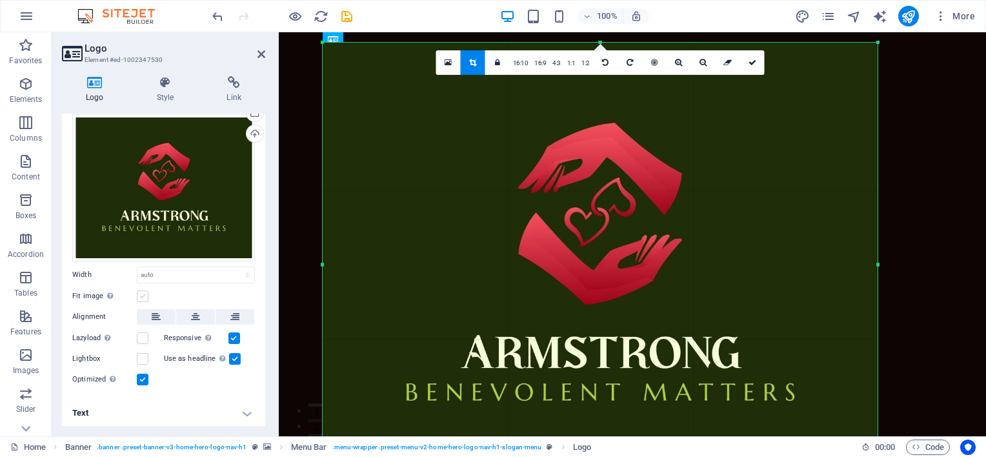
click at [0, 0] on input "Fit image Automatically fit image to a fixed width and height" at bounding box center [0, 0] width 0 height 0
type input "860"
select select "px"
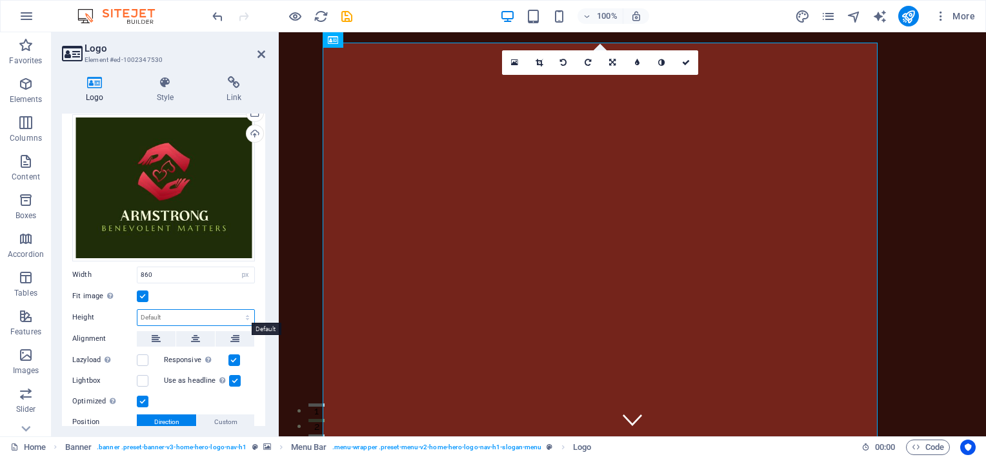
click at [183, 314] on select "Default auto px" at bounding box center [195, 317] width 117 height 15
select select "px"
click at [234, 310] on select "Default auto px" at bounding box center [195, 317] width 117 height 15
type input "688"
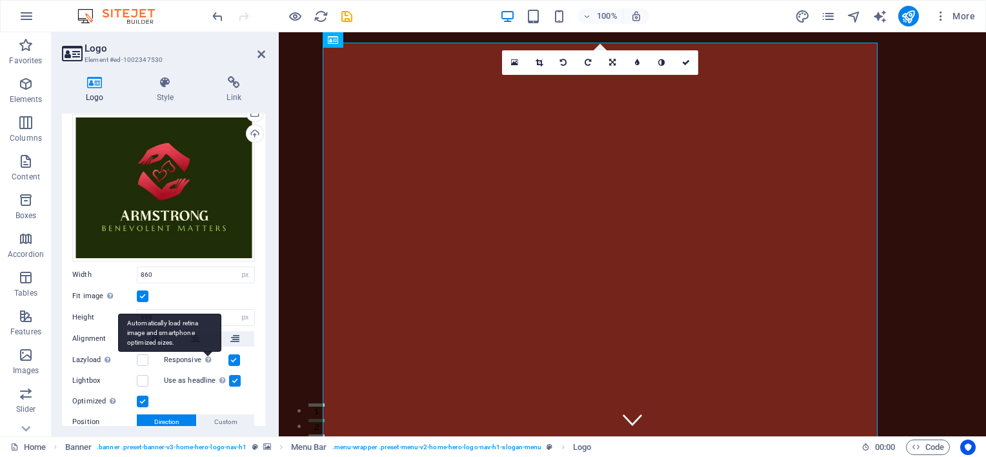
click at [203, 352] on div "Automatically load retina image and smartphone optimized sizes." at bounding box center [169, 333] width 103 height 39
click at [0, 0] on input "Responsive Automatically load retina image and smartphone optimized sizes." at bounding box center [0, 0] width 0 height 0
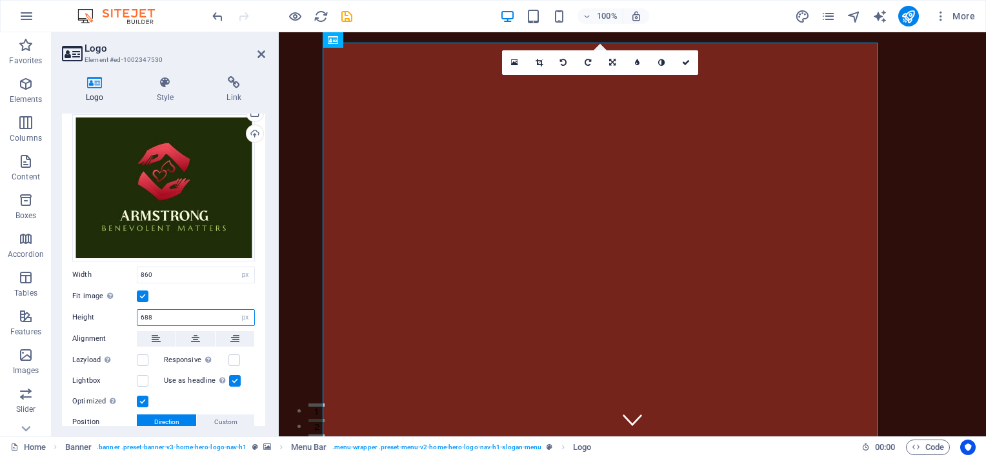
click at [221, 316] on input "688" at bounding box center [195, 317] width 117 height 15
drag, startPoint x: 139, startPoint y: 312, endPoint x: 188, endPoint y: 314, distance: 48.5
click at [141, 312] on input "688" at bounding box center [195, 317] width 117 height 15
click at [187, 293] on div "Fit image Automatically fit image to a fixed width and height" at bounding box center [163, 296] width 183 height 15
click at [251, 316] on select "Default auto px" at bounding box center [245, 317] width 18 height 15
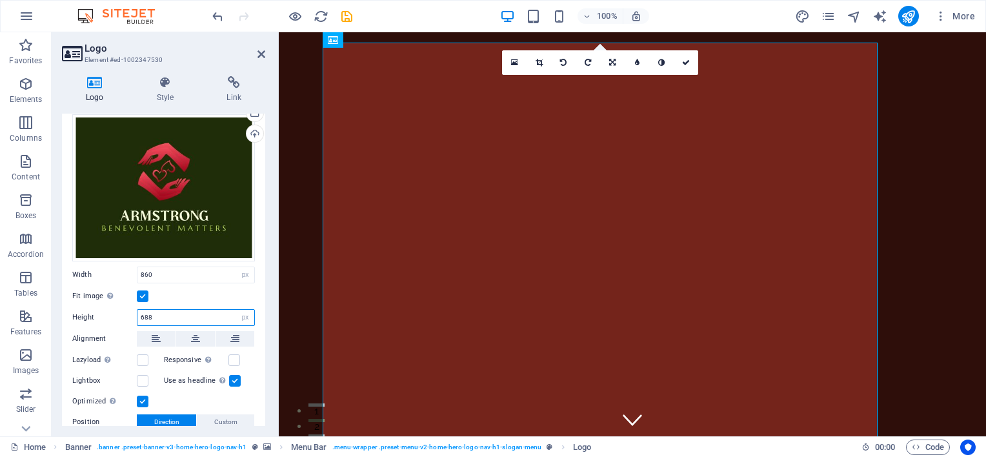
select select "auto"
click at [236, 310] on select "Default auto px" at bounding box center [245, 317] width 18 height 15
select select "DISABLED_OPTION_VALUE"
click at [194, 296] on div "Fit image Automatically fit image to a fixed width and height" at bounding box center [163, 296] width 183 height 15
click at [243, 274] on select "Default auto px rem % em vh vw" at bounding box center [245, 274] width 18 height 15
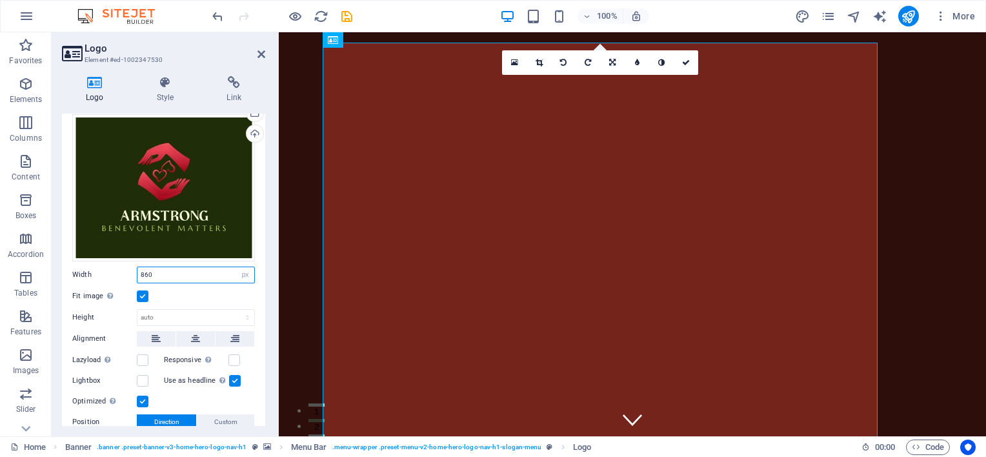
select select "auto"
click at [236, 267] on select "Default auto px rem % em vh vw" at bounding box center [245, 274] width 18 height 15
select select "DISABLED_OPTION_VALUE"
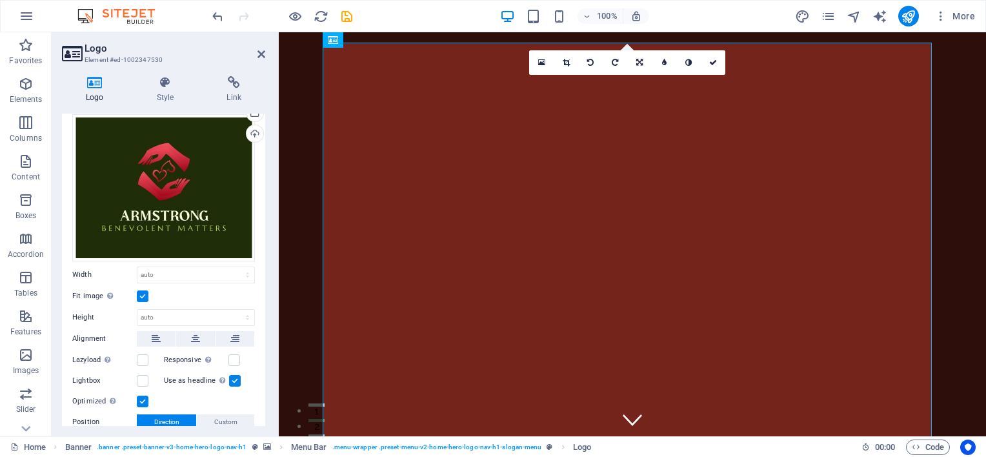
click at [205, 292] on div "Fit image Automatically fit image to a fixed width and height" at bounding box center [163, 296] width 183 height 15
click at [232, 269] on select "Default auto px rem % em vh vw" at bounding box center [195, 274] width 117 height 15
click at [249, 269] on select "Default auto px rem % em vh vw" at bounding box center [195, 274] width 117 height 15
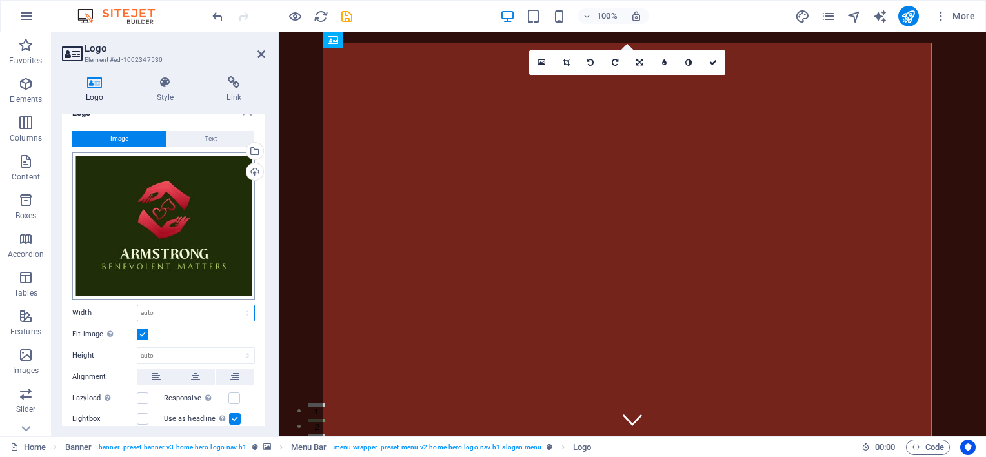
scroll to position [0, 0]
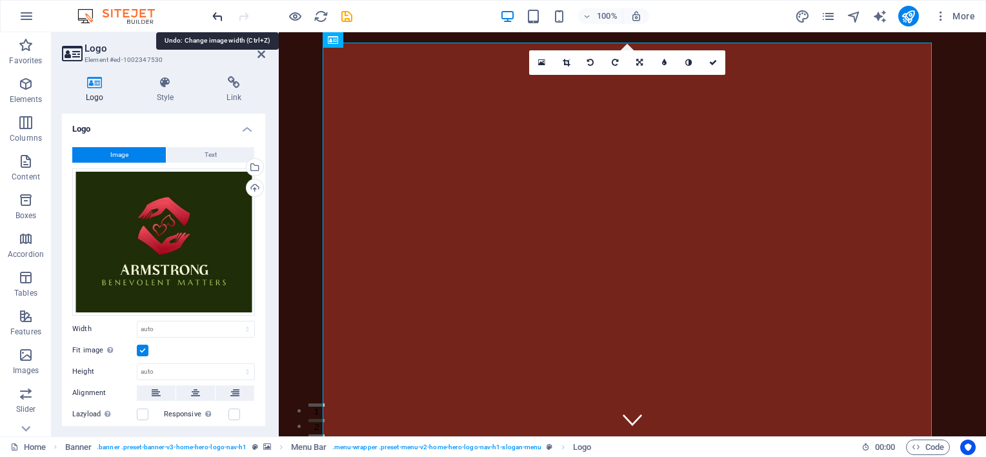
click at [216, 14] on icon "undo" at bounding box center [217, 16] width 15 height 15
type input "860"
select select "px"
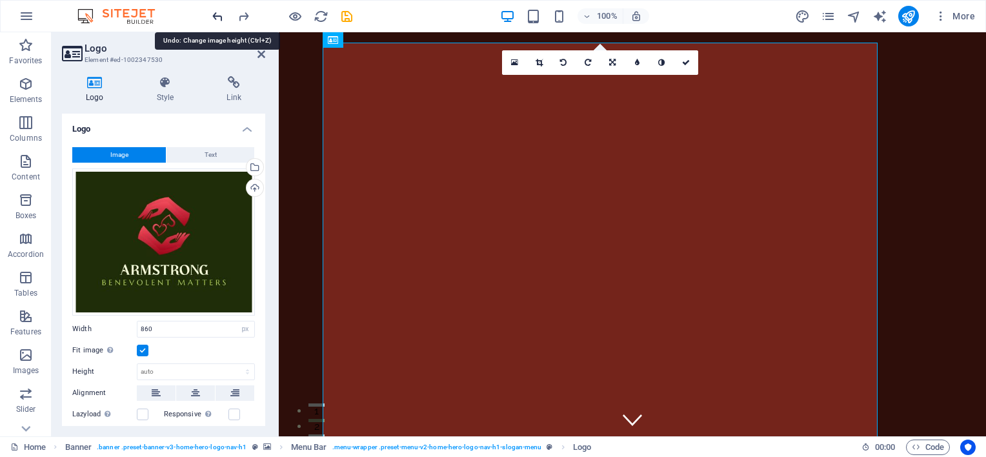
click at [216, 14] on icon "undo" at bounding box center [217, 16] width 15 height 15
type input "688"
select select "px"
click at [216, 14] on icon "undo" at bounding box center [217, 16] width 15 height 15
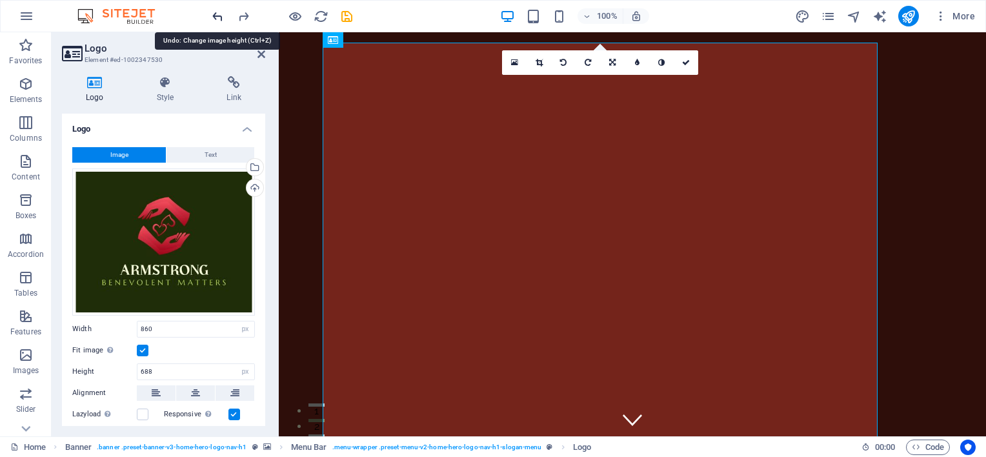
select select "DISABLED_OPTION_VALUE"
click at [216, 14] on icon "undo" at bounding box center [217, 16] width 15 height 15
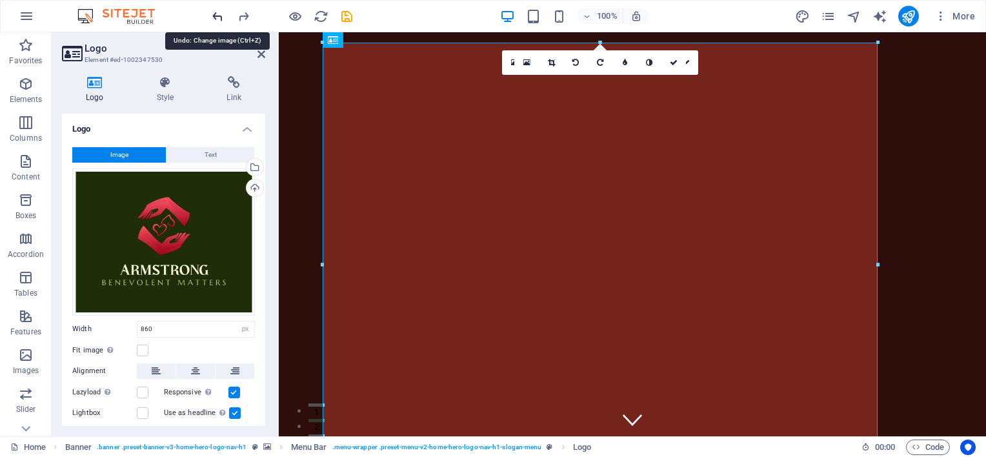
click at [216, 14] on icon "undo" at bounding box center [217, 16] width 15 height 15
select select "DISABLED_OPTION_VALUE"
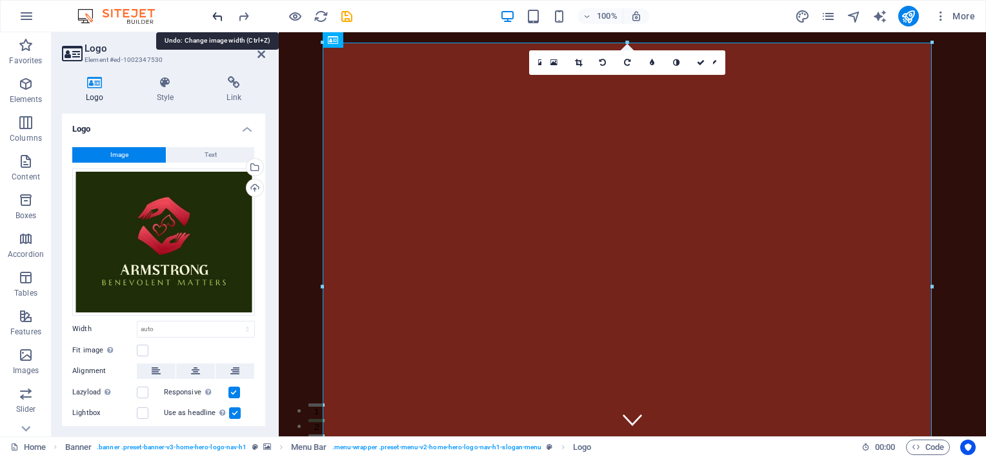
click at [216, 14] on icon "undo" at bounding box center [217, 16] width 15 height 15
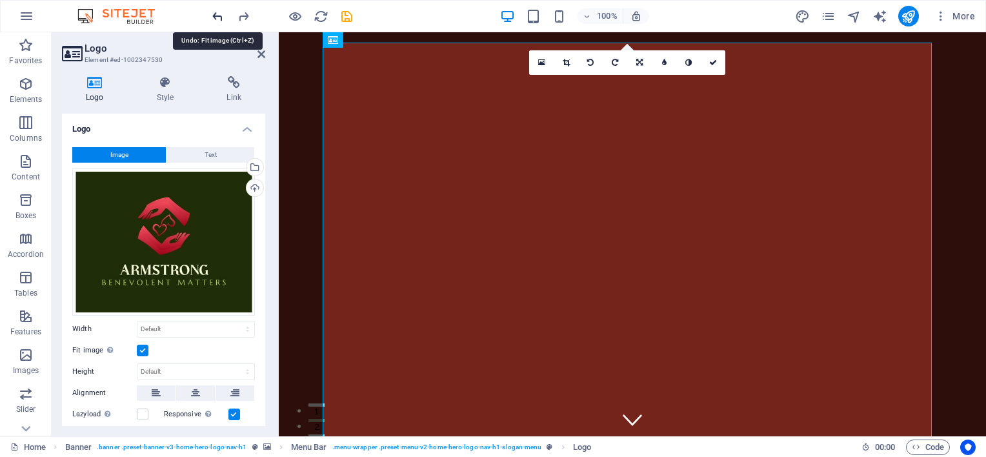
click at [216, 14] on icon "undo" at bounding box center [217, 16] width 15 height 15
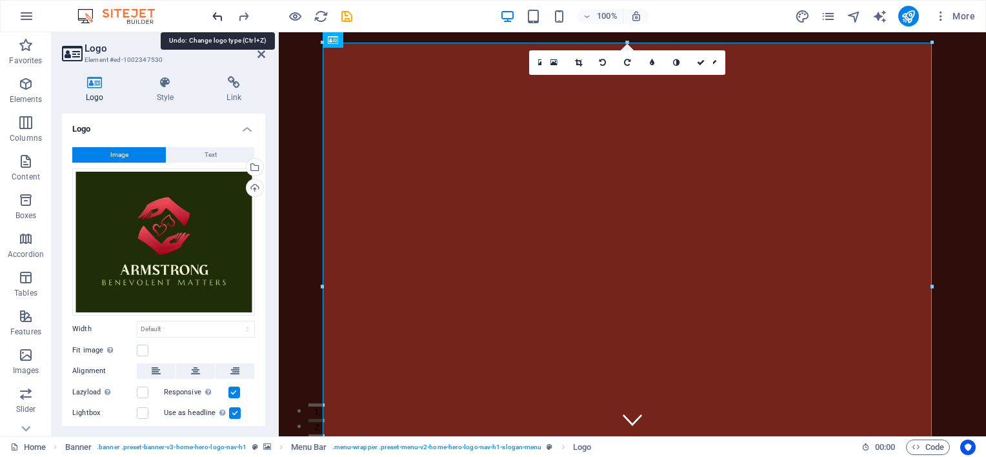
click at [216, 14] on icon "undo" at bounding box center [217, 16] width 15 height 15
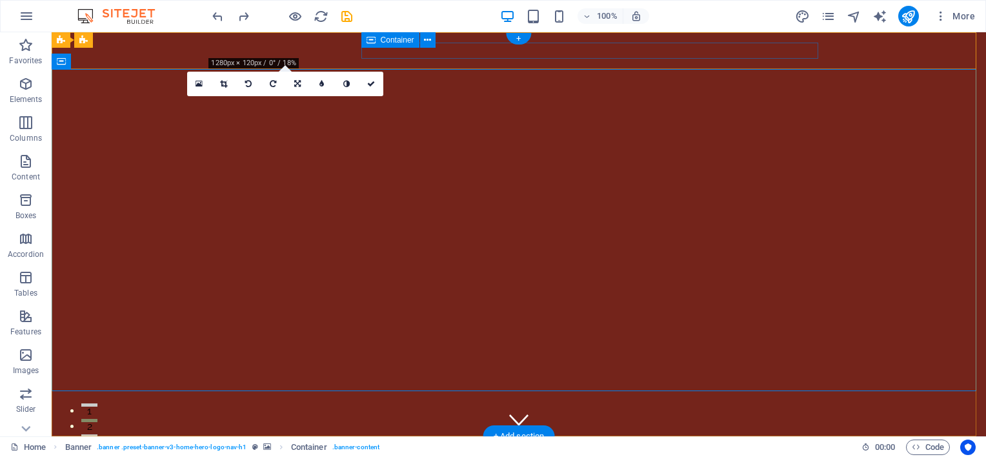
click at [563, 456] on div at bounding box center [518, 466] width 609 height 16
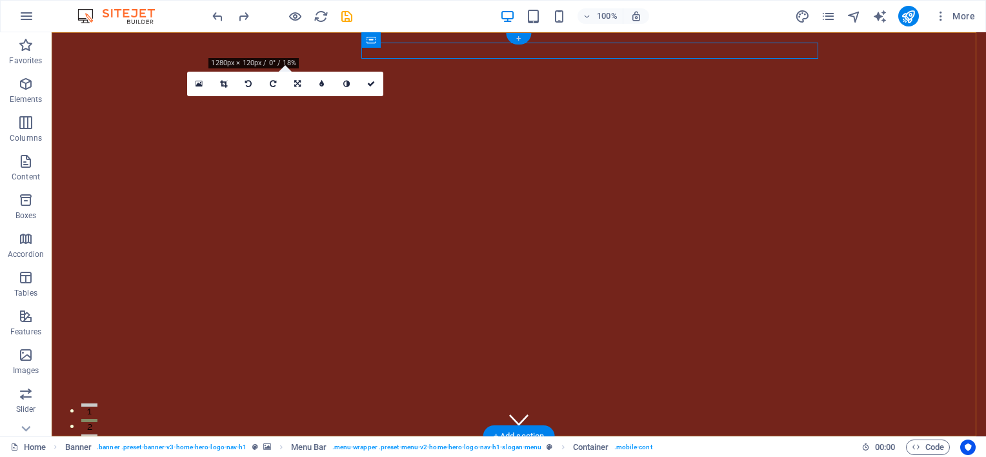
click at [518, 39] on div "+" at bounding box center [518, 39] width 25 height 12
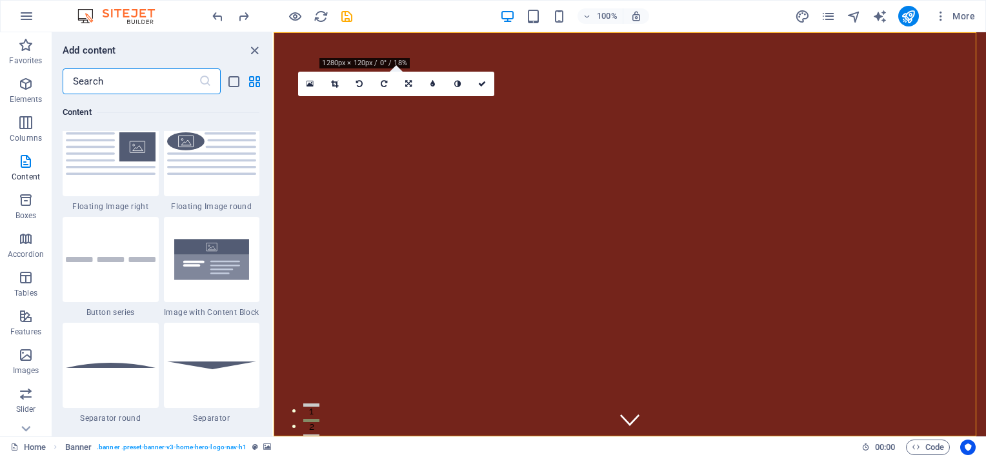
scroll to position [2904, 0]
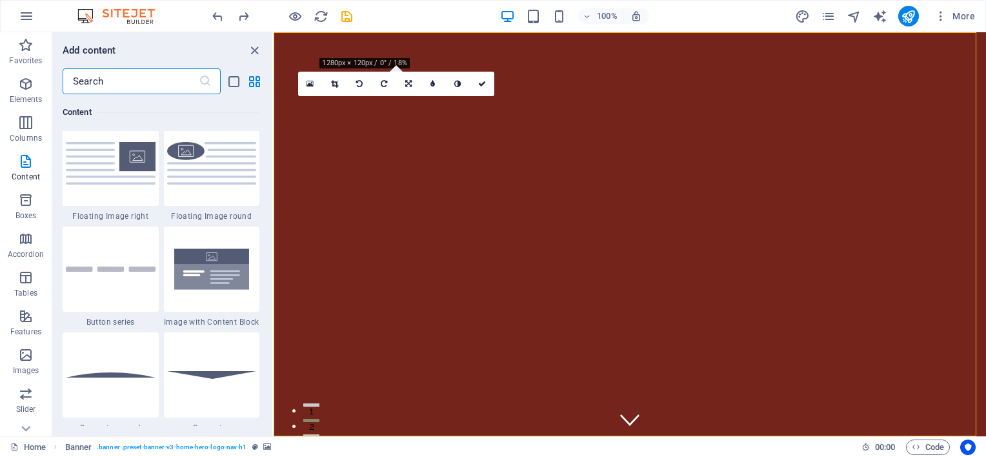
drag, startPoint x: 101, startPoint y: 283, endPoint x: 93, endPoint y: 259, distance: 25.1
click at [101, 283] on div at bounding box center [111, 269] width 96 height 85
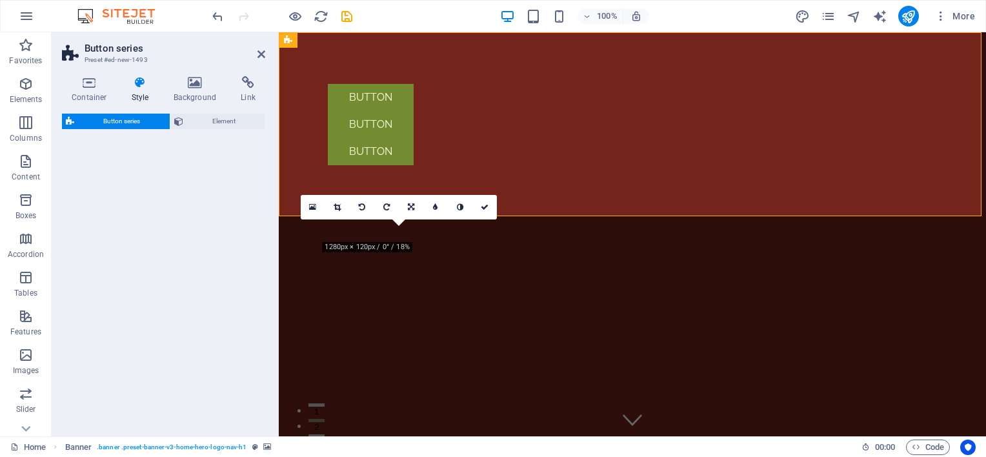
select select "rem"
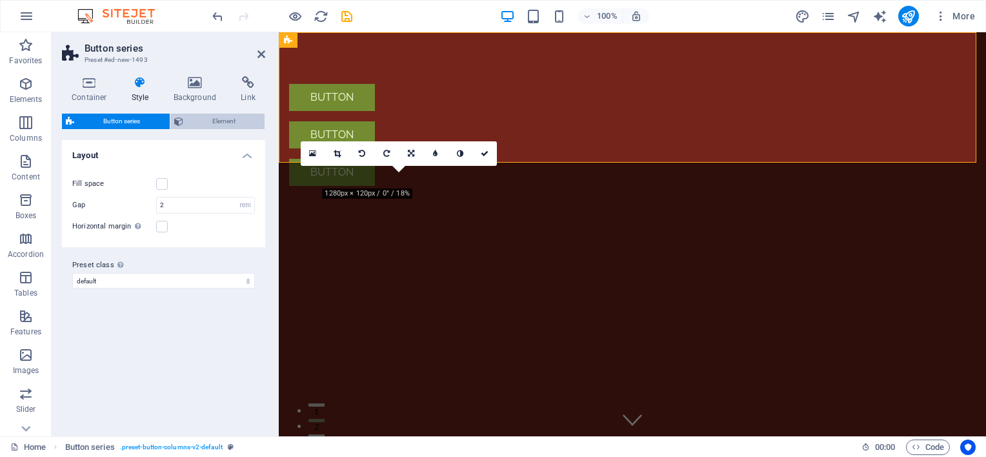
click at [196, 125] on span "Element" at bounding box center [224, 121] width 74 height 15
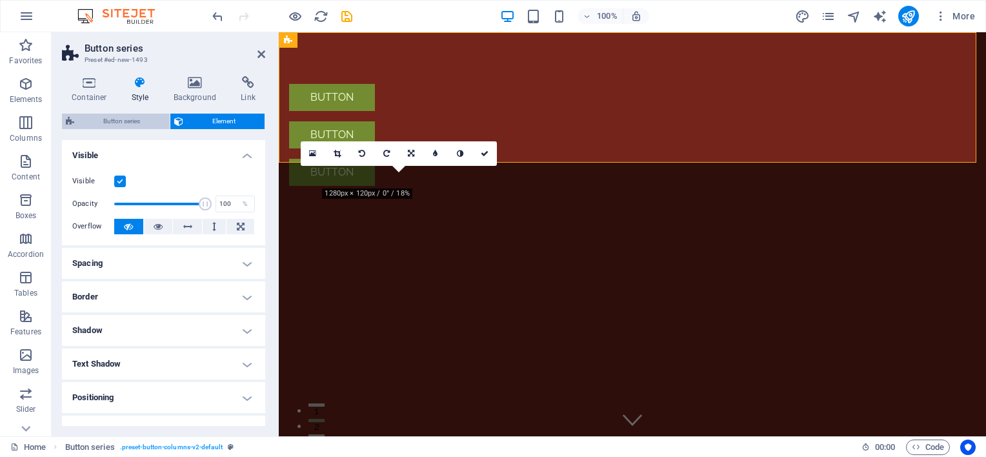
click at [91, 125] on span "Button series" at bounding box center [122, 121] width 88 height 15
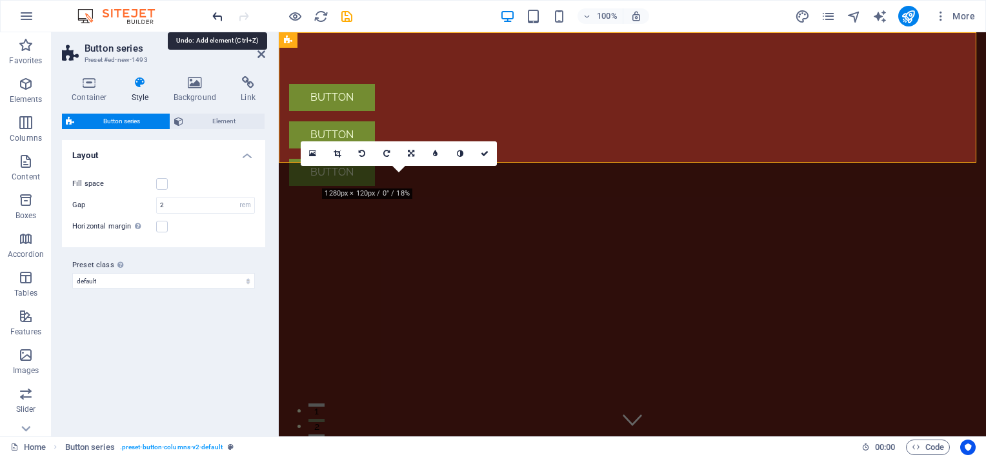
click at [215, 15] on icon "undo" at bounding box center [217, 16] width 15 height 15
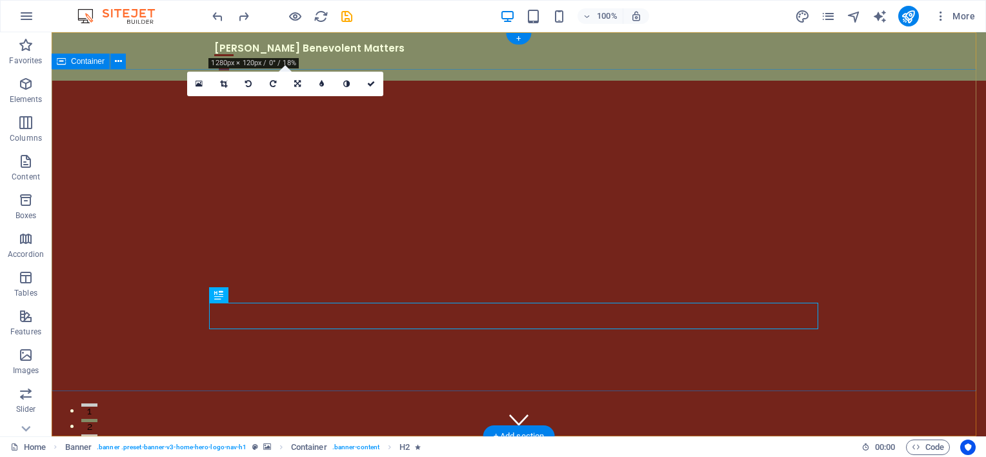
scroll to position [129, 0]
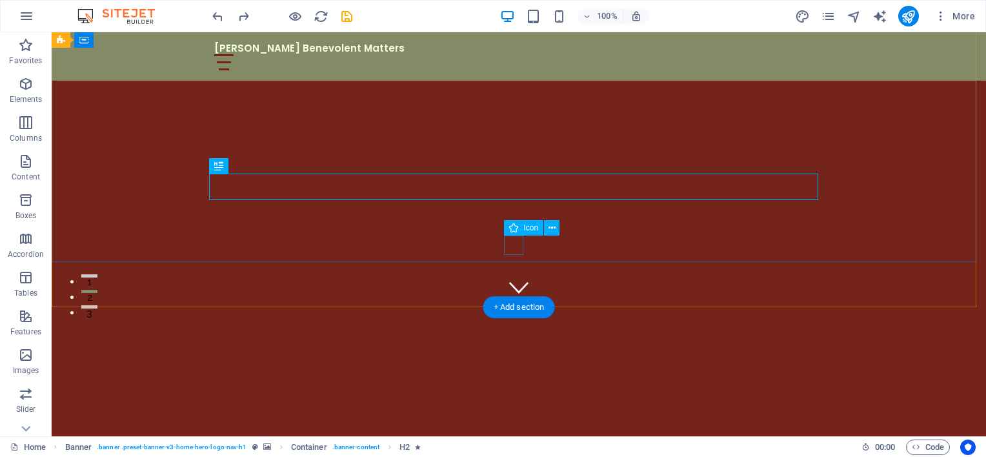
click at [511, 278] on figure at bounding box center [518, 287] width 19 height 19
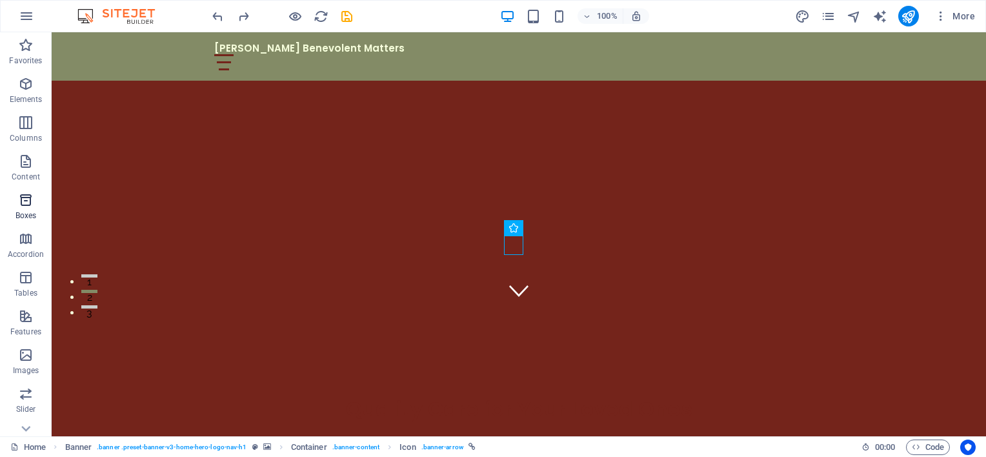
click at [17, 211] on p "Boxes" at bounding box center [25, 215] width 21 height 10
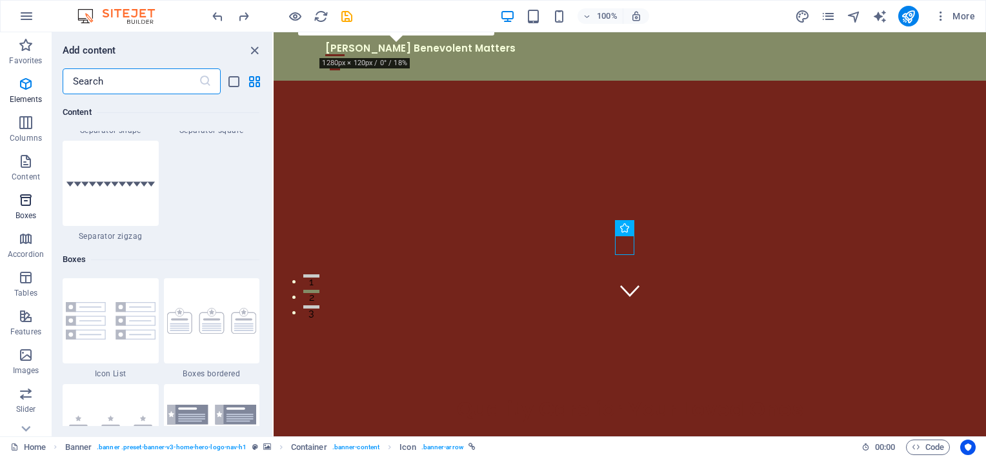
scroll to position [3561, 0]
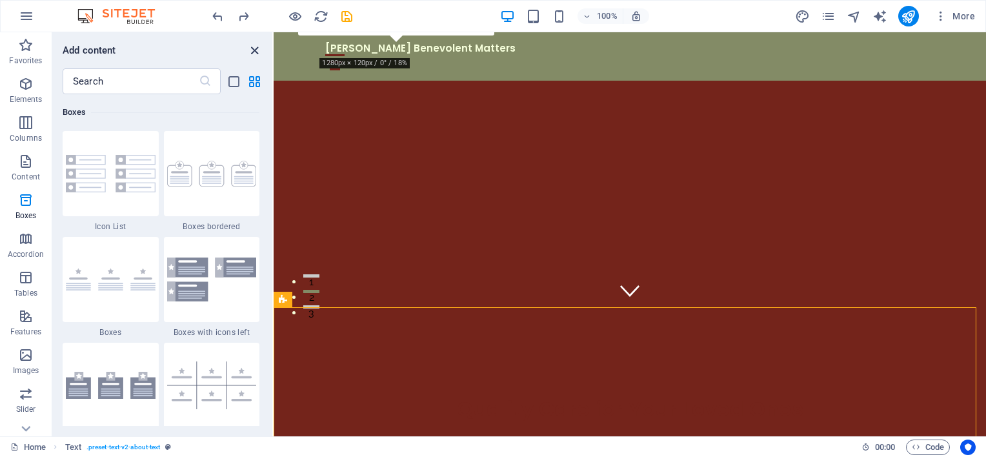
drag, startPoint x: 253, startPoint y: 50, endPoint x: 200, endPoint y: 19, distance: 61.3
click at [253, 50] on icon "close panel" at bounding box center [254, 50] width 15 height 15
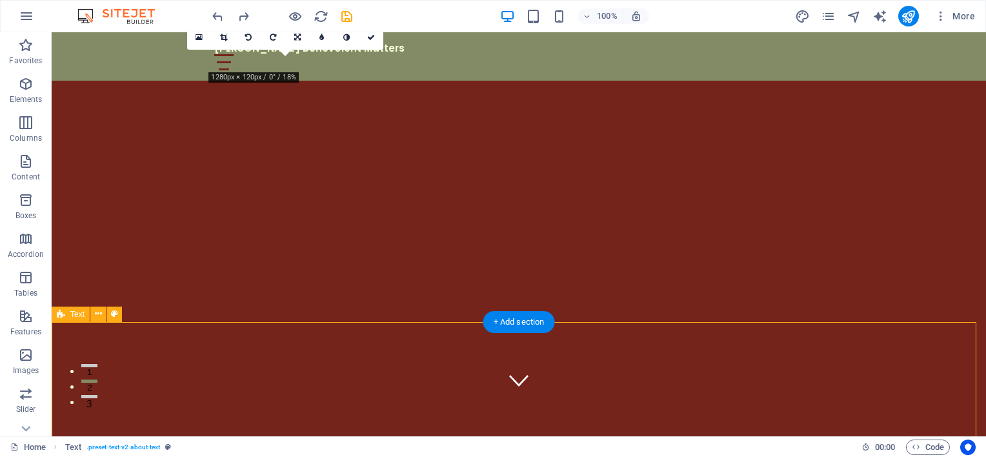
scroll to position [0, 0]
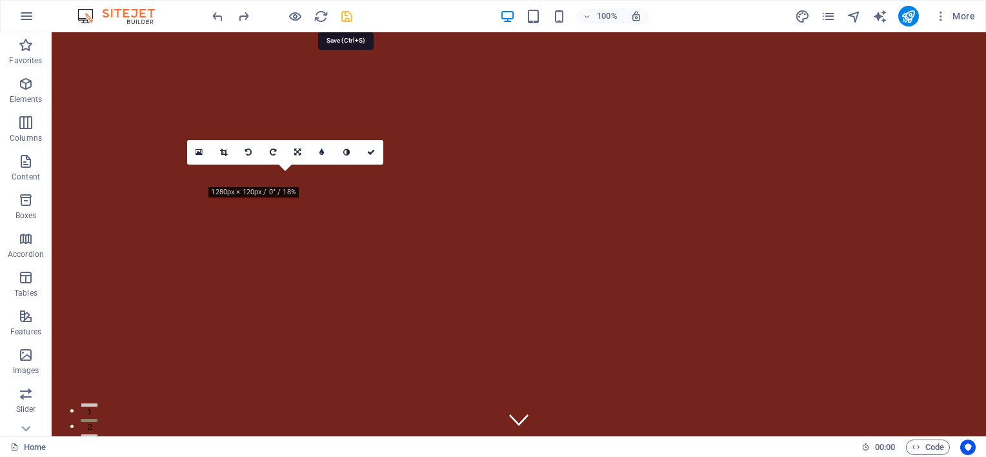
click at [342, 13] on icon "save" at bounding box center [347, 16] width 15 height 15
checkbox input "false"
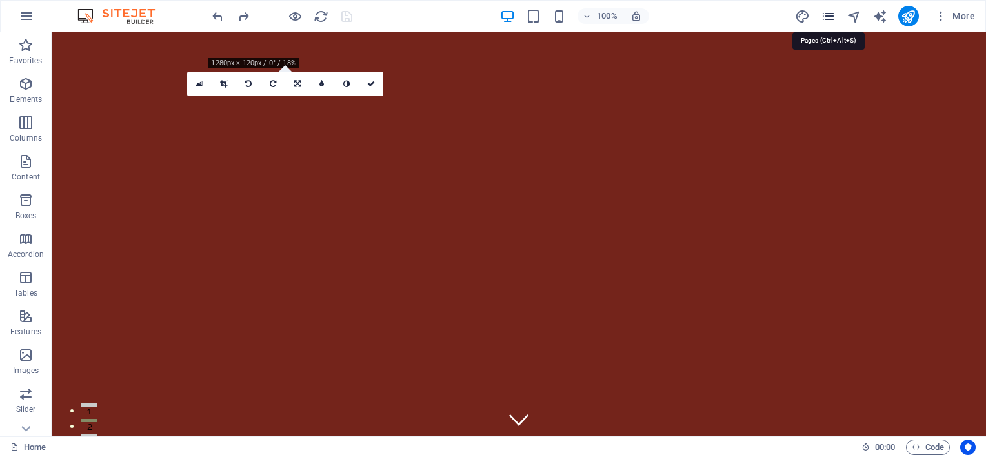
click at [833, 14] on icon "pages" at bounding box center [828, 16] width 15 height 15
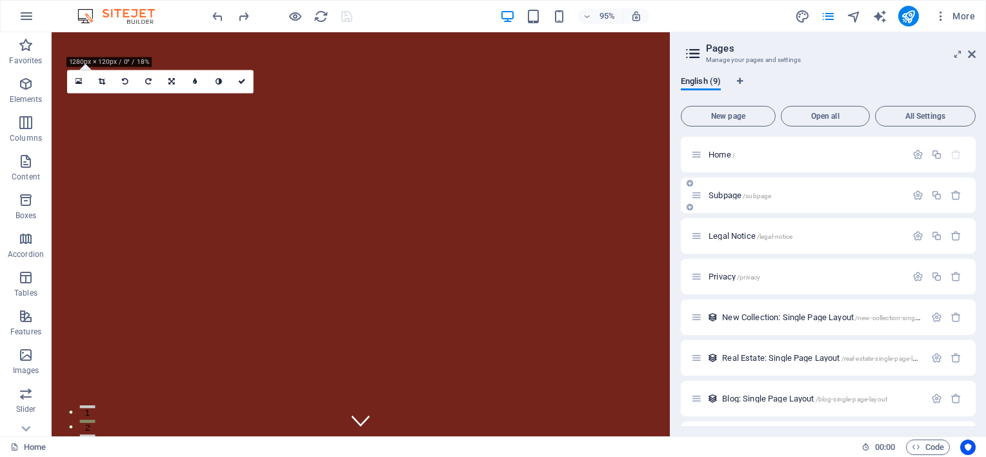
click at [726, 196] on span "Subpage /subpage" at bounding box center [740, 195] width 63 height 10
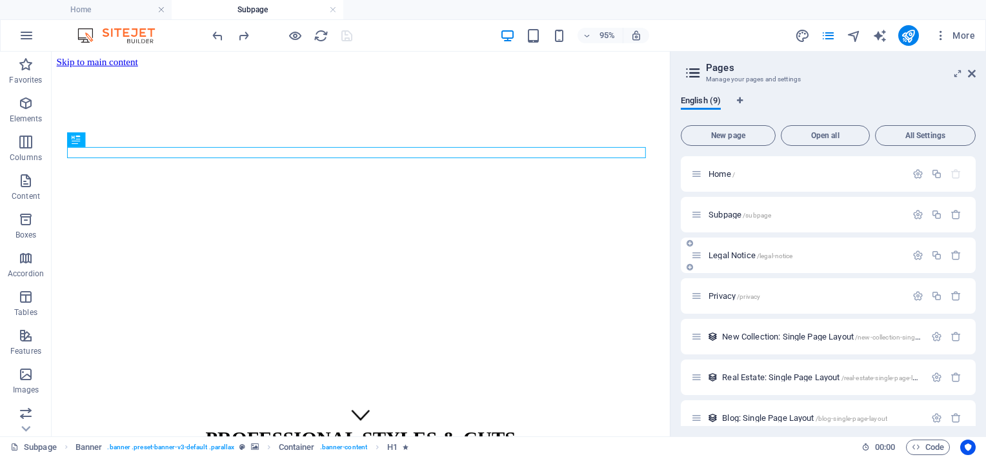
click at [743, 256] on span "Legal Notice /legal-notice" at bounding box center [751, 255] width 84 height 10
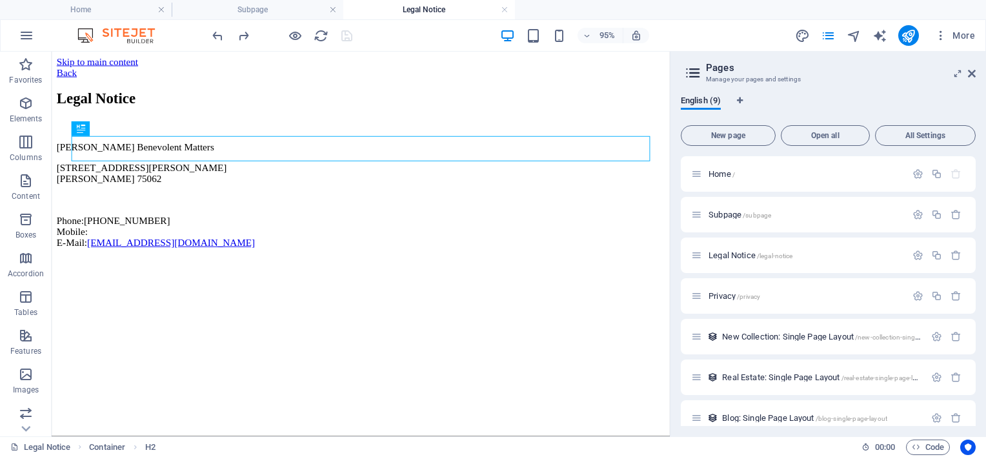
click at [483, 269] on html "Skip to main content Back Legal Notice Armstrong Benevolent Matters 511 E. John…" at bounding box center [377, 161] width 651 height 218
click at [735, 295] on span "Privacy /privacy" at bounding box center [735, 296] width 52 height 10
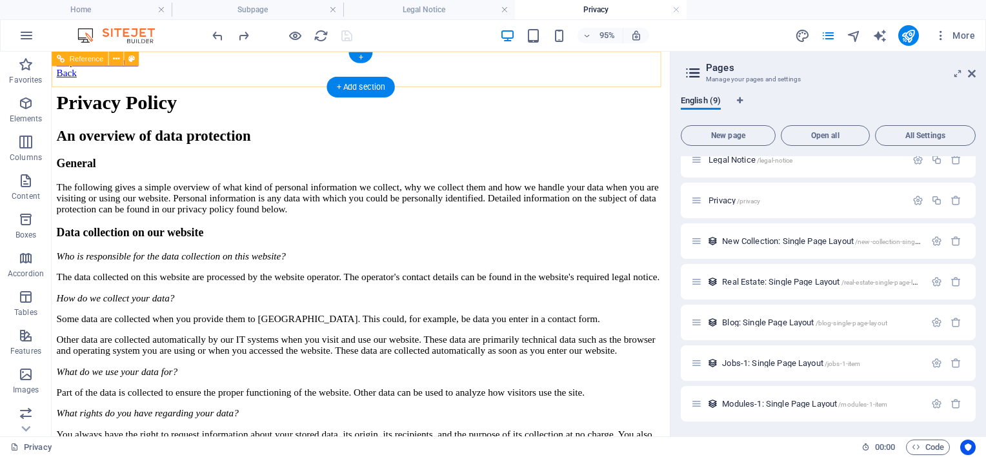
click at [74, 72] on div "Back" at bounding box center [377, 74] width 640 height 12
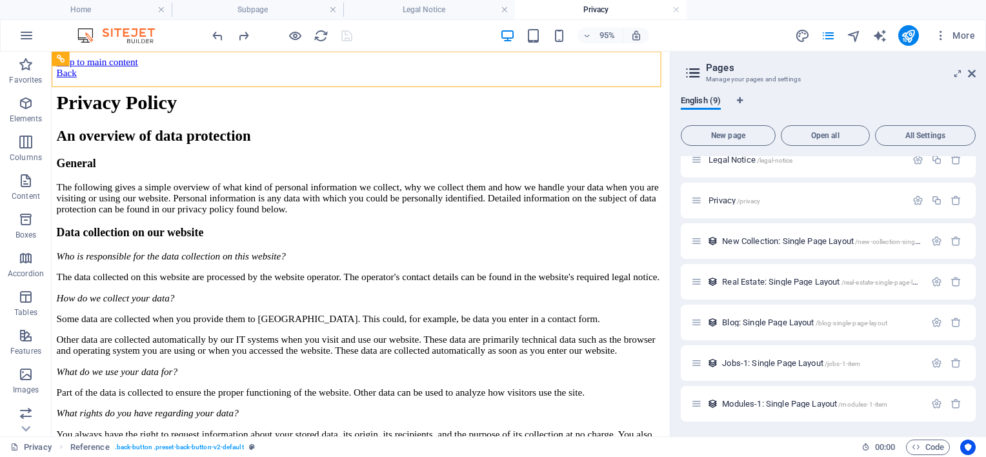
click at [981, 80] on aside "Pages Manage your pages and settings English (9) New page Open all All Settings…" at bounding box center [828, 244] width 316 height 385
click at [974, 70] on icon at bounding box center [972, 73] width 8 height 10
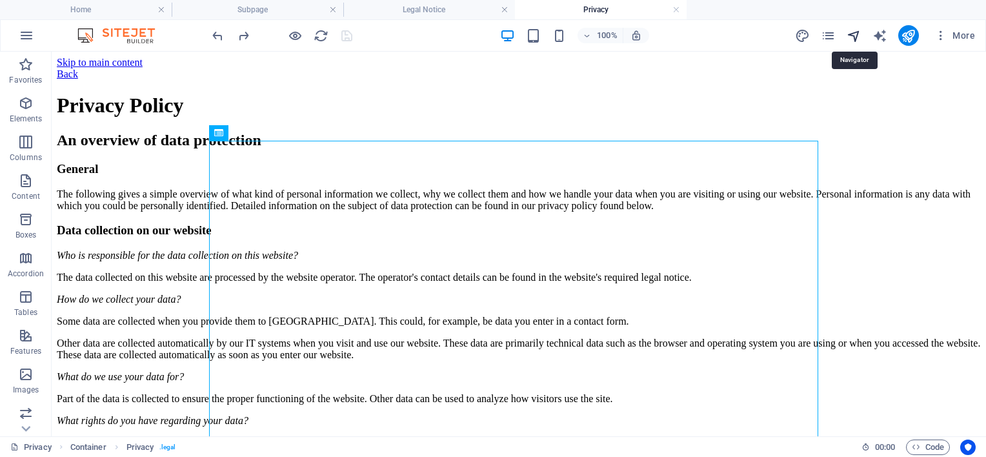
click at [857, 36] on icon "navigator" at bounding box center [854, 35] width 15 height 15
select select "18101587-en"
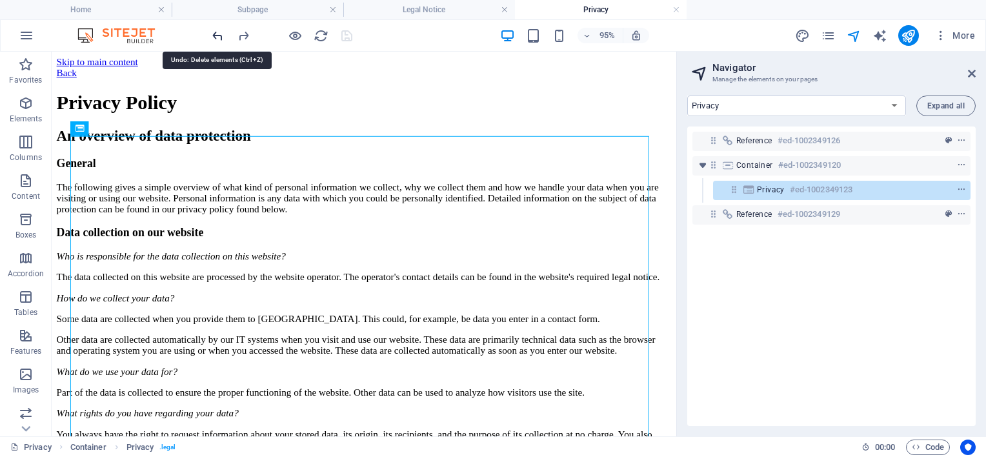
click at [216, 35] on icon "undo" at bounding box center [217, 35] width 15 height 15
click at [221, 34] on icon "undo" at bounding box center [217, 35] width 15 height 15
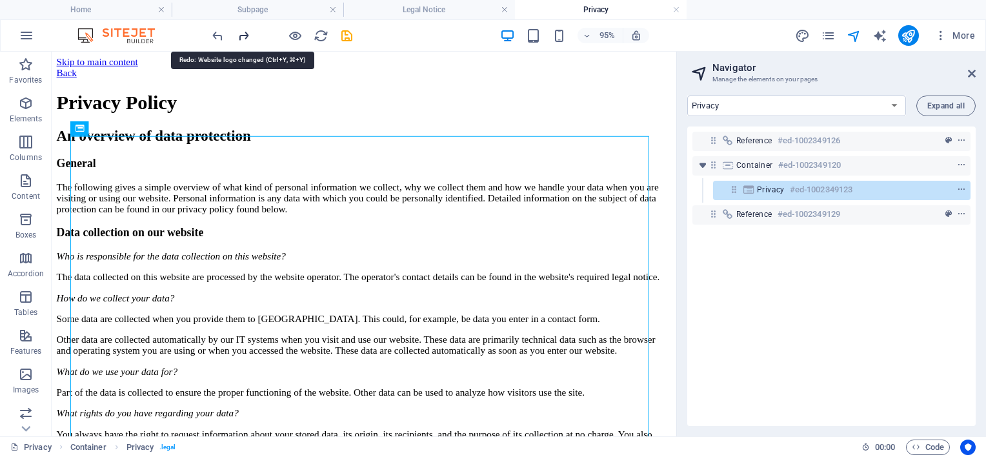
click at [237, 38] on icon "redo" at bounding box center [243, 35] width 15 height 15
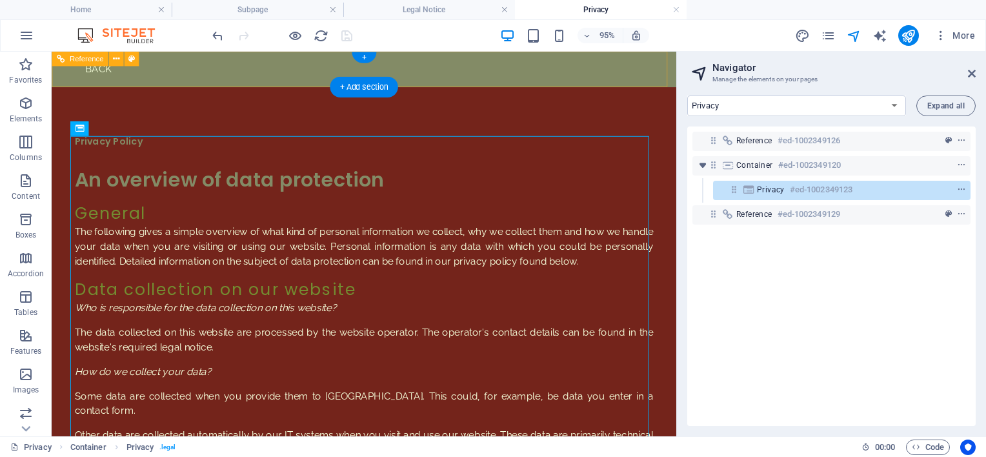
click at [652, 80] on div "Back" at bounding box center [381, 70] width 658 height 37
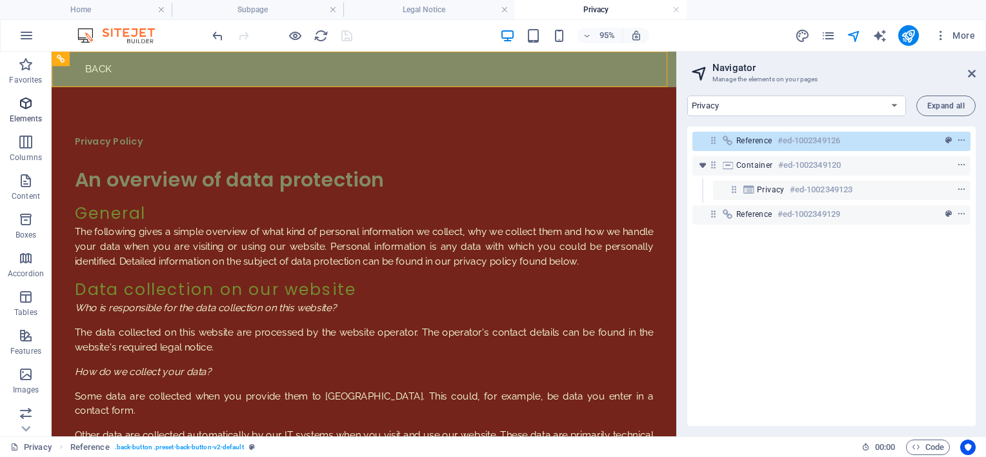
click at [34, 99] on icon "button" at bounding box center [25, 103] width 15 height 15
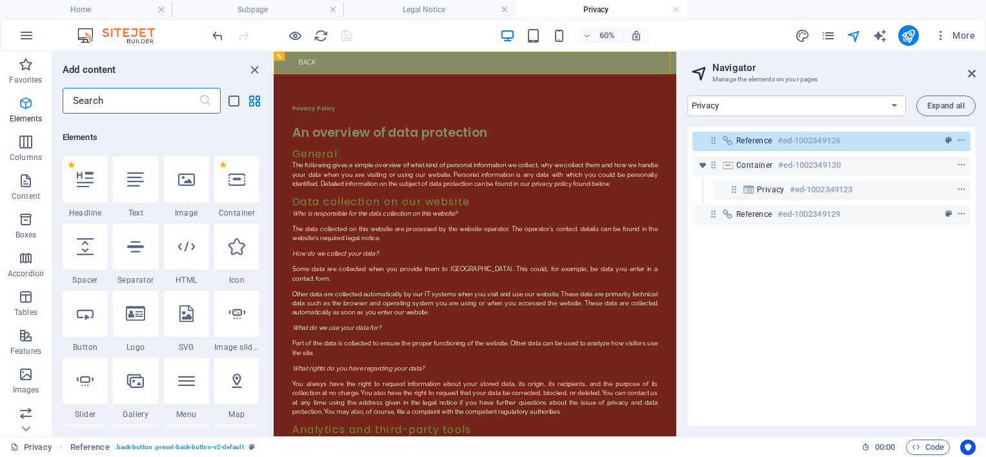
scroll to position [137, 0]
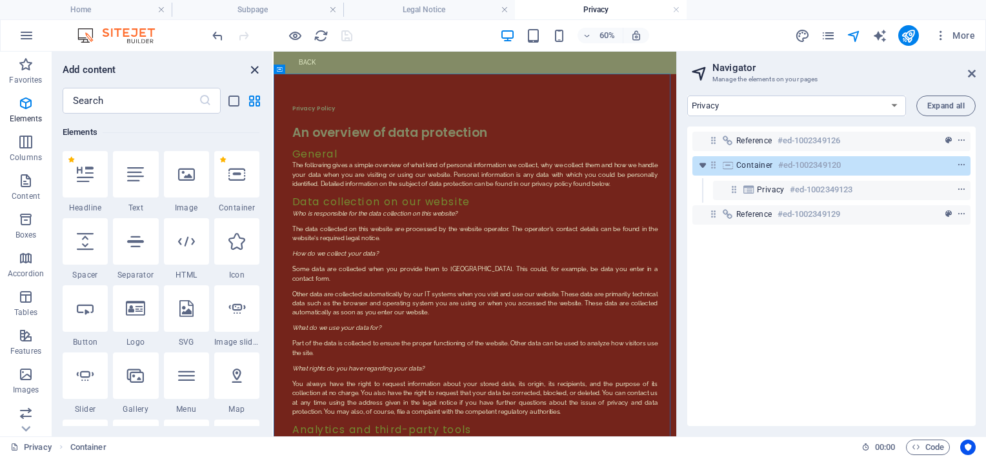
click at [250, 70] on icon "close panel" at bounding box center [254, 70] width 15 height 15
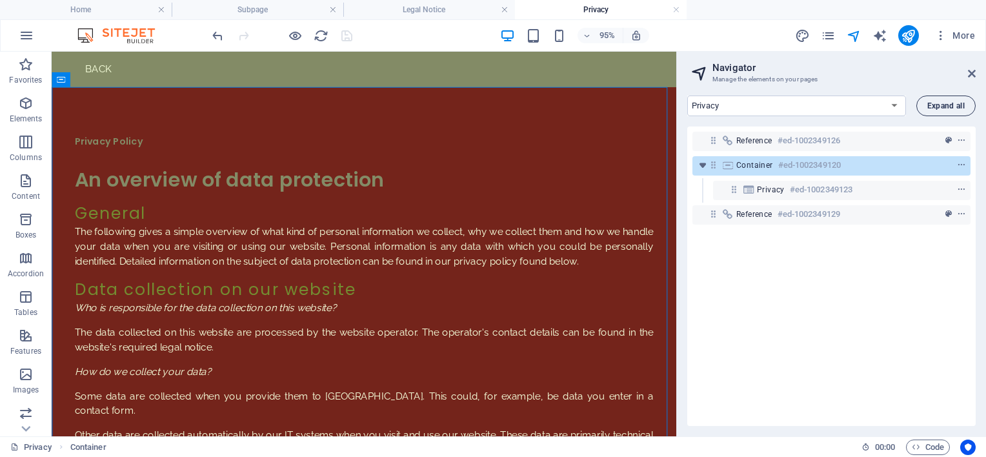
click at [959, 105] on span "Expand all" at bounding box center [946, 106] width 37 height 8
click at [749, 170] on div "Container #ed-1002349120" at bounding box center [822, 165] width 170 height 15
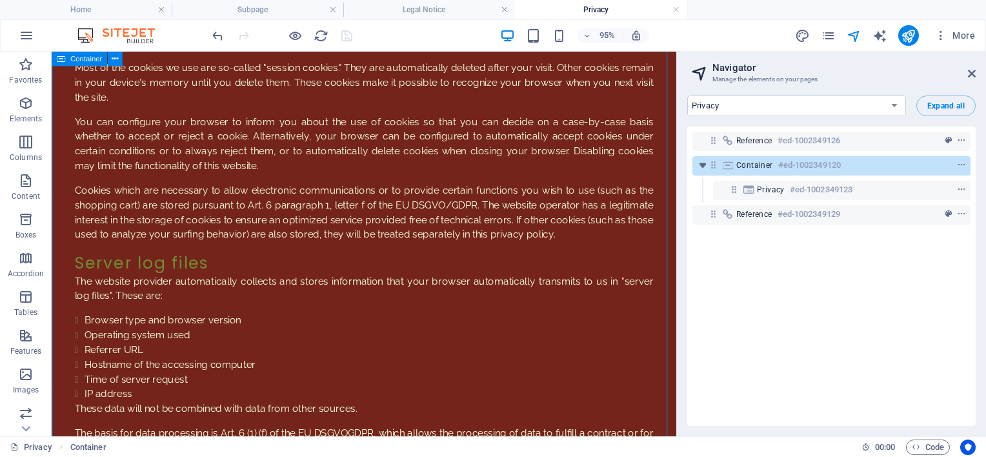
click at [742, 164] on span "Container" at bounding box center [755, 165] width 37 height 10
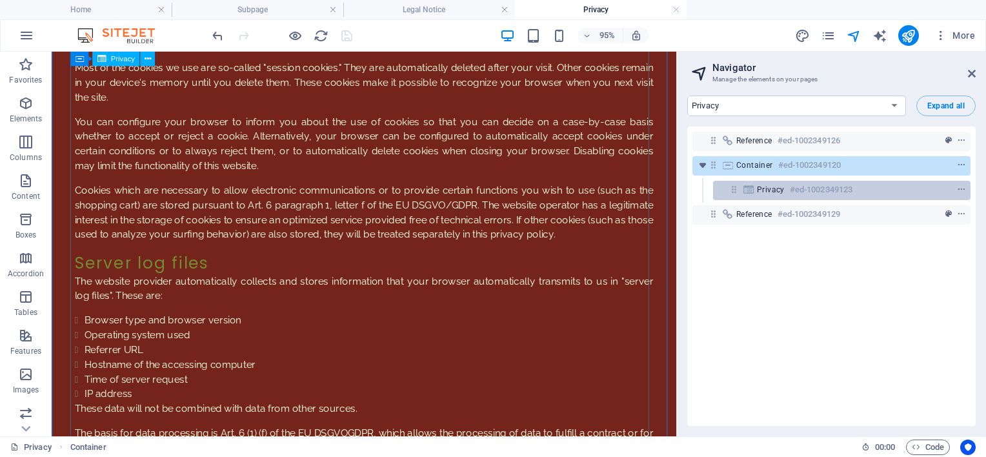
click at [762, 188] on span "Privacy" at bounding box center [771, 190] width 28 height 10
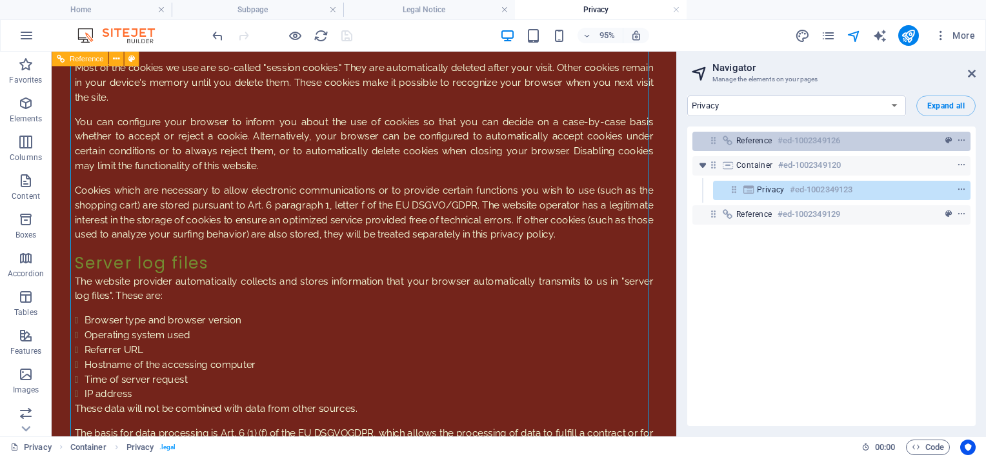
click at [750, 139] on span "Reference" at bounding box center [755, 141] width 36 height 10
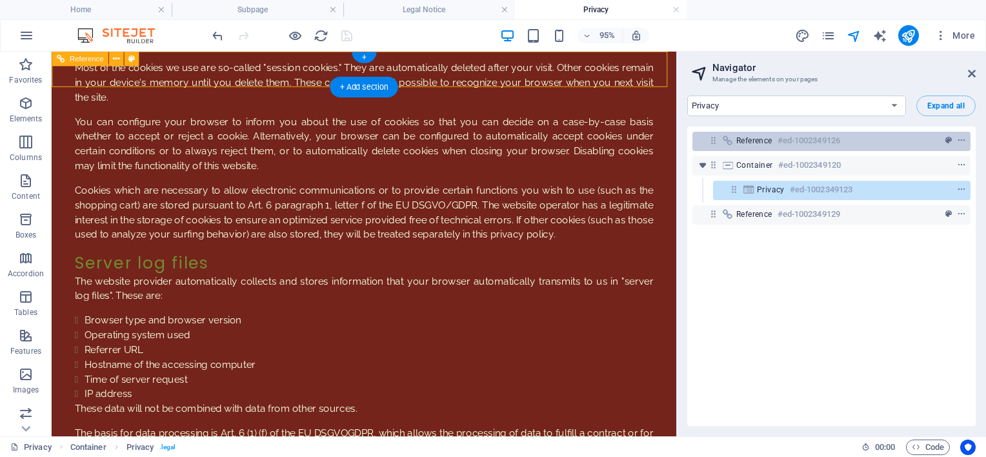
scroll to position [0, 0]
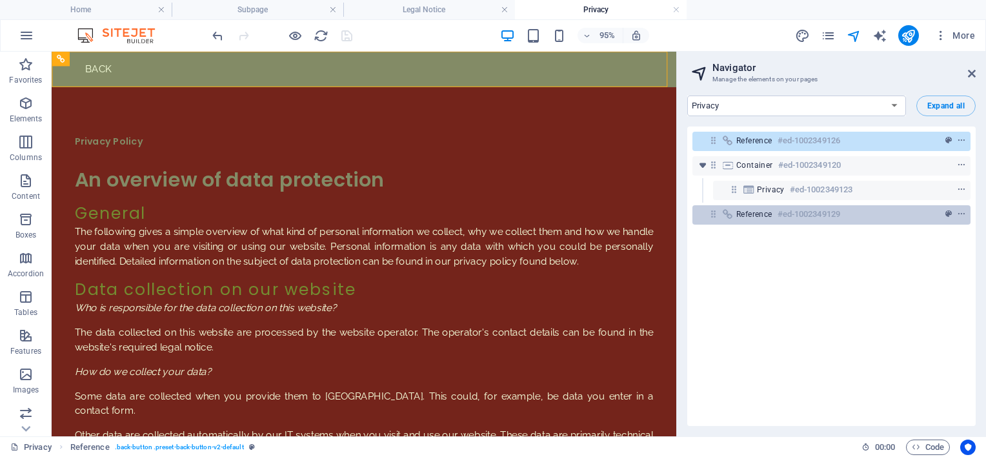
click at [759, 212] on span "Reference" at bounding box center [755, 214] width 36 height 10
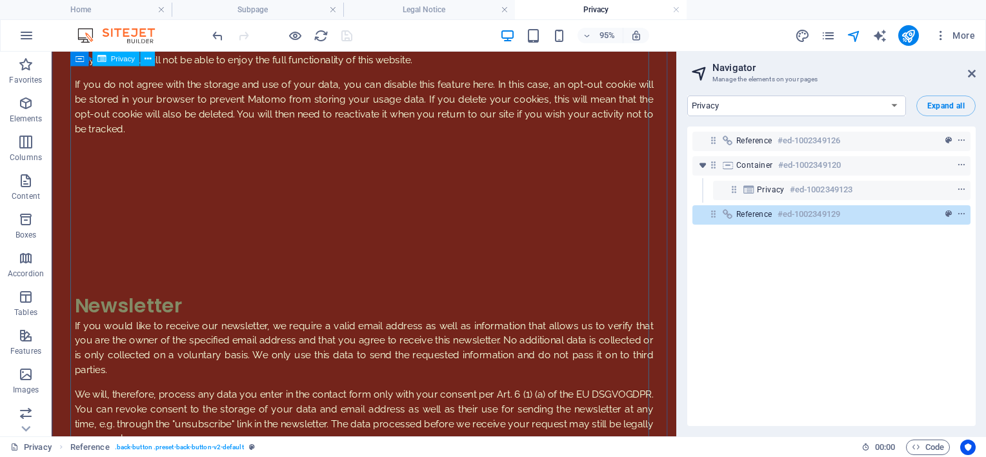
scroll to position [3172, 0]
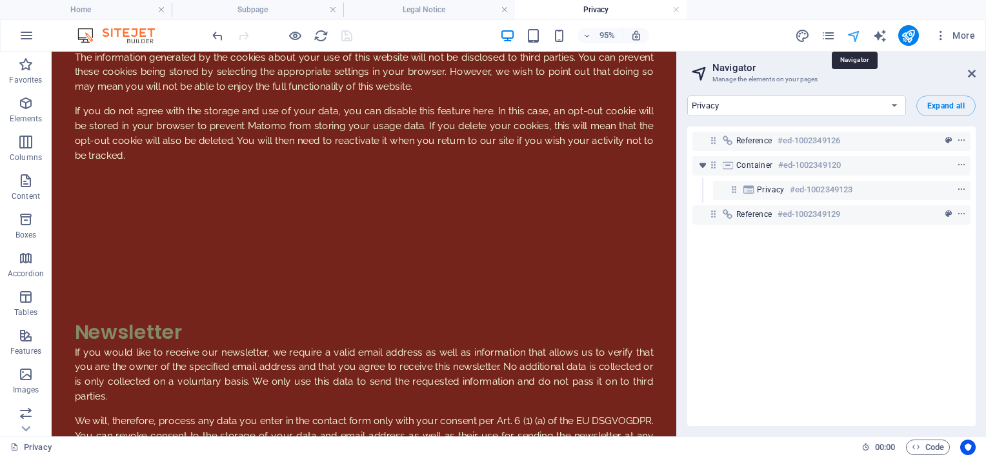
click at [852, 32] on icon "navigator" at bounding box center [854, 35] width 15 height 15
click at [977, 72] on aside "Navigator Manage the elements on your pages Home Subpage Legal Notice Privacy N…" at bounding box center [831, 244] width 310 height 385
click at [968, 70] on icon at bounding box center [972, 73] width 8 height 10
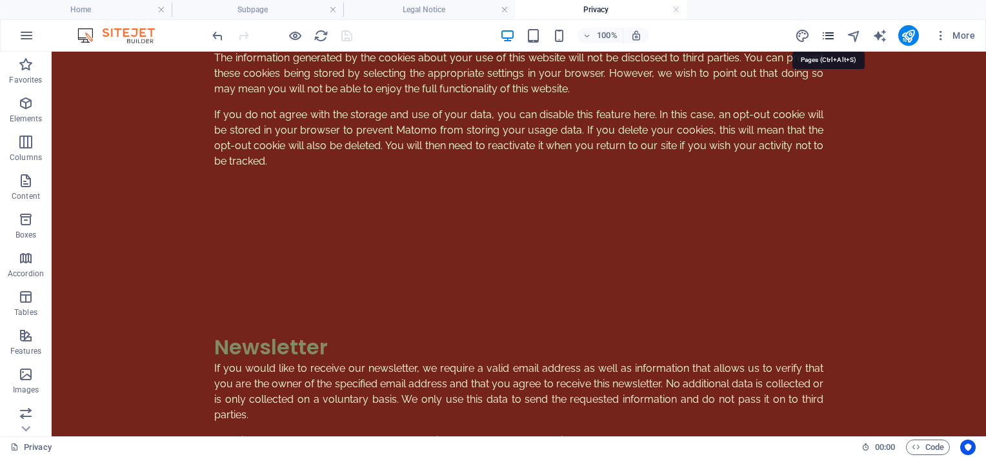
click at [826, 38] on icon "pages" at bounding box center [828, 35] width 15 height 15
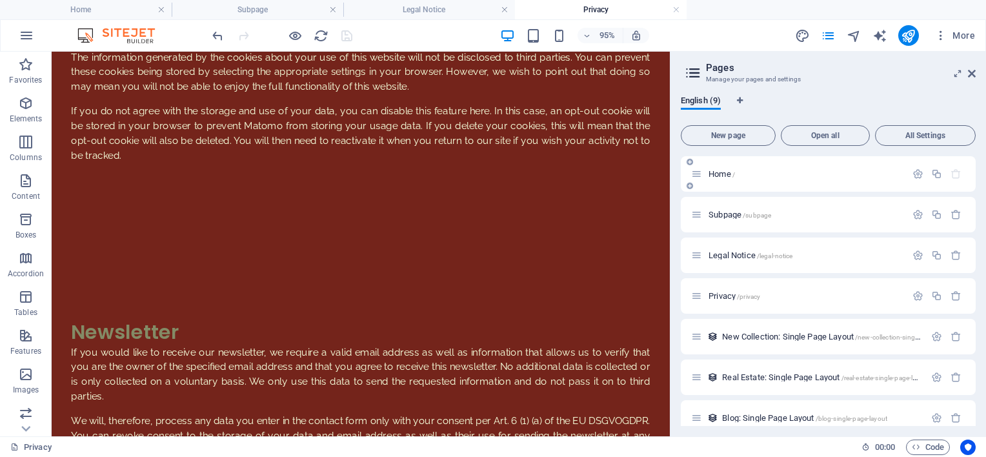
click at [737, 182] on div "Home /" at bounding box center [828, 174] width 295 height 36
click at [687, 174] on div "Home /" at bounding box center [828, 174] width 295 height 36
click at [705, 172] on div "Home /" at bounding box center [805, 174] width 201 height 8
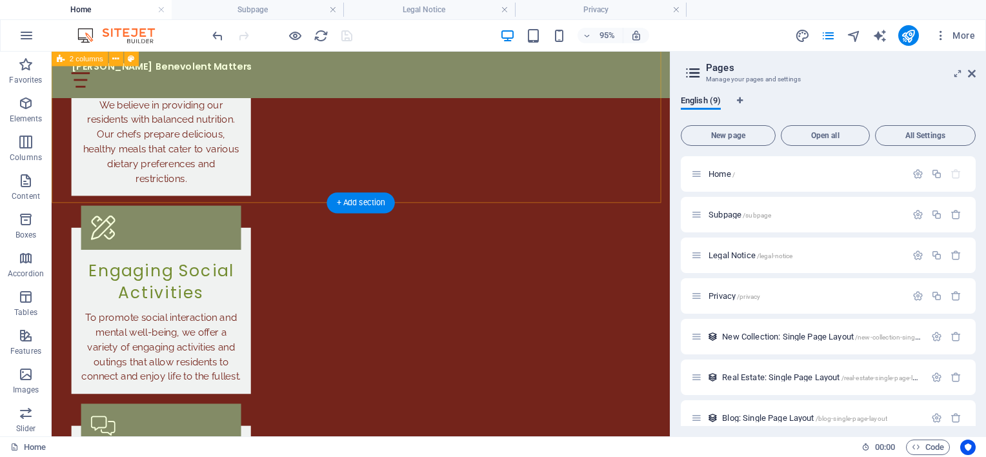
scroll to position [2208, 0]
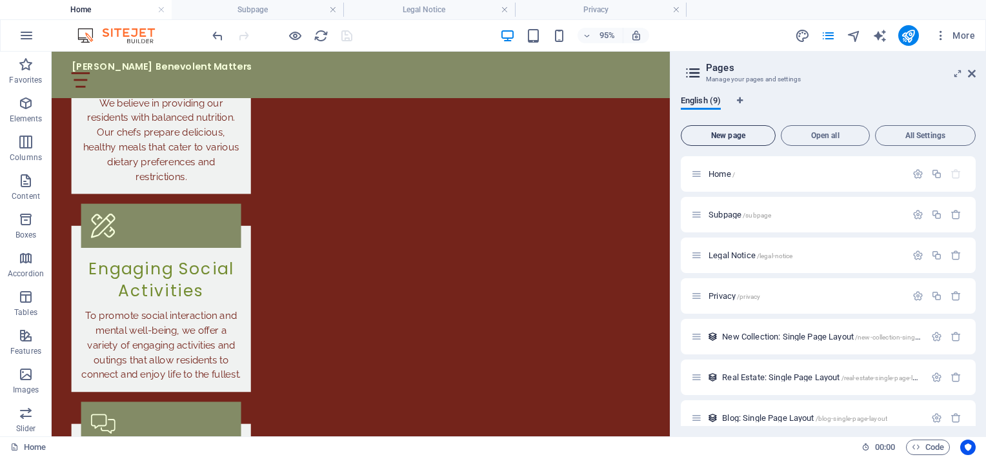
click at [746, 137] on span "New page" at bounding box center [728, 136] width 83 height 8
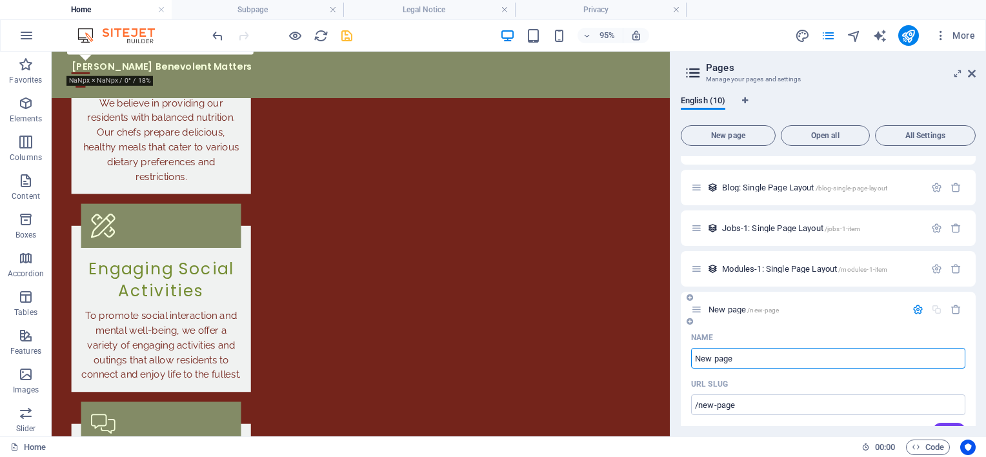
scroll to position [199, 0]
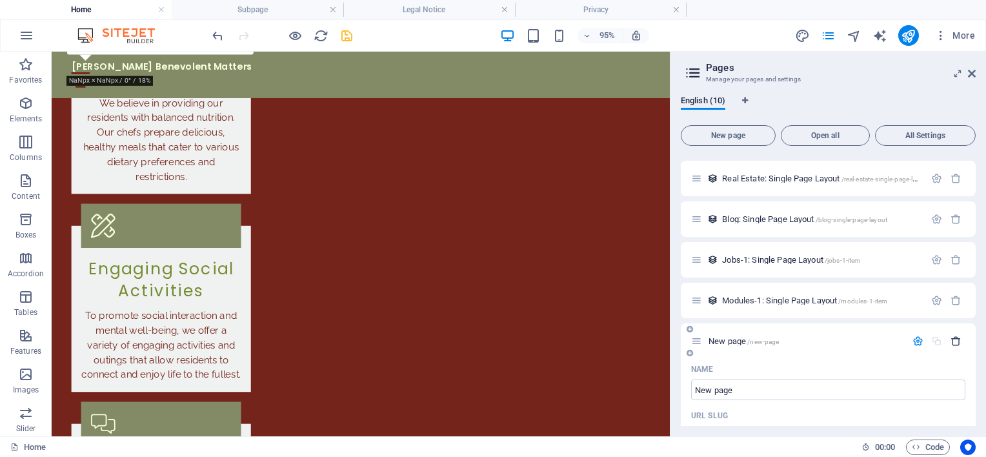
click at [959, 339] on icon "button" at bounding box center [956, 341] width 11 height 11
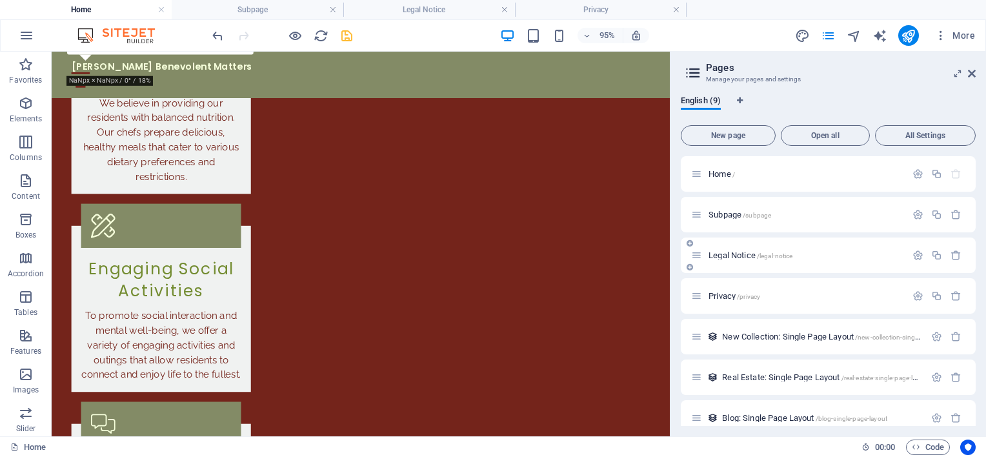
scroll to position [0, 0]
click at [979, 72] on aside "Pages Manage your pages and settings English (9) New page Open all All Settings…" at bounding box center [828, 244] width 316 height 385
drag, startPoint x: 973, startPoint y: 76, endPoint x: 919, endPoint y: 3, distance: 91.0
click at [973, 76] on icon at bounding box center [972, 73] width 8 height 10
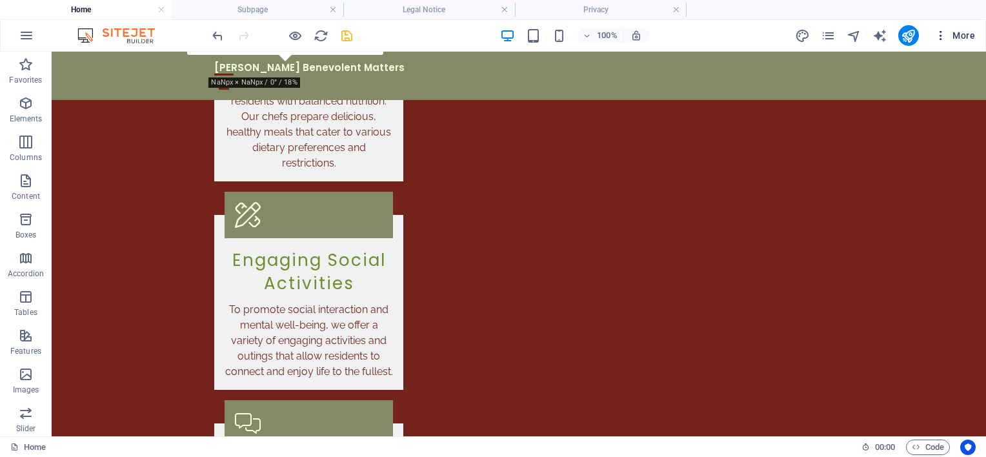
scroll to position [2187, 0]
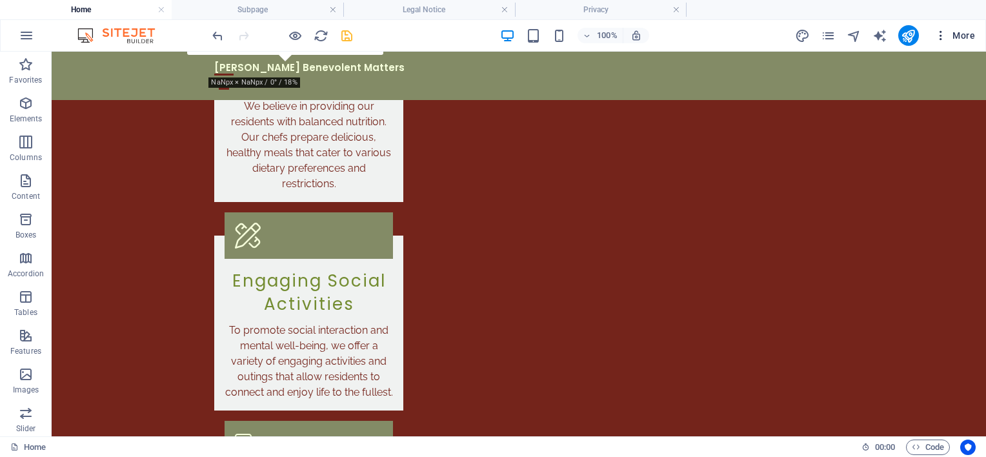
click at [940, 37] on icon "button" at bounding box center [941, 35] width 13 height 13
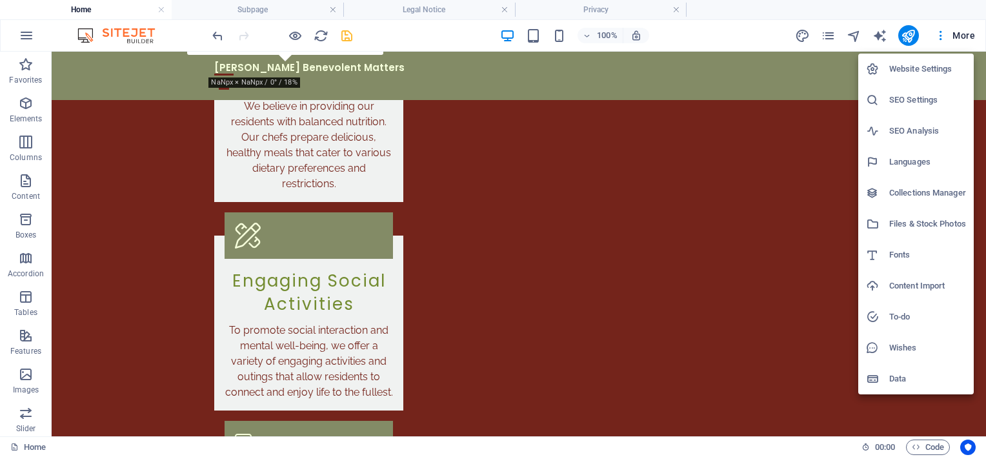
click at [961, 38] on div at bounding box center [493, 228] width 986 height 457
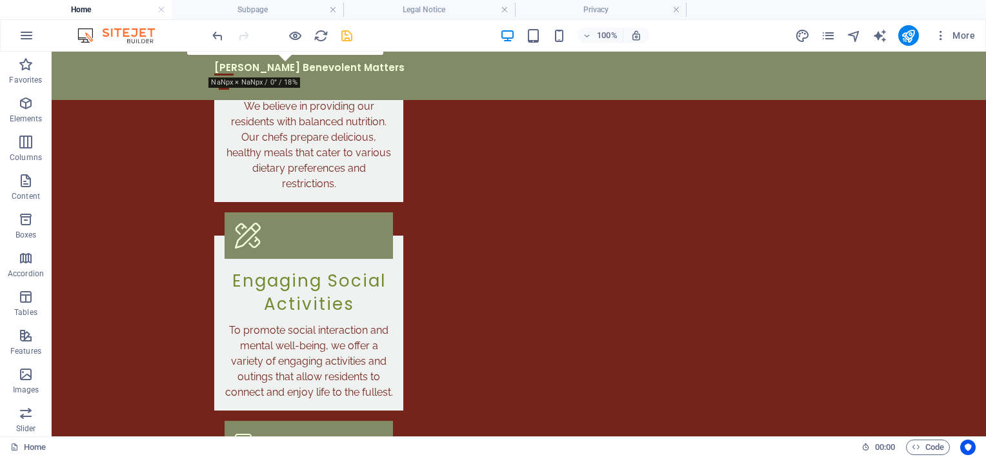
click at [964, 36] on span "More" at bounding box center [955, 35] width 41 height 13
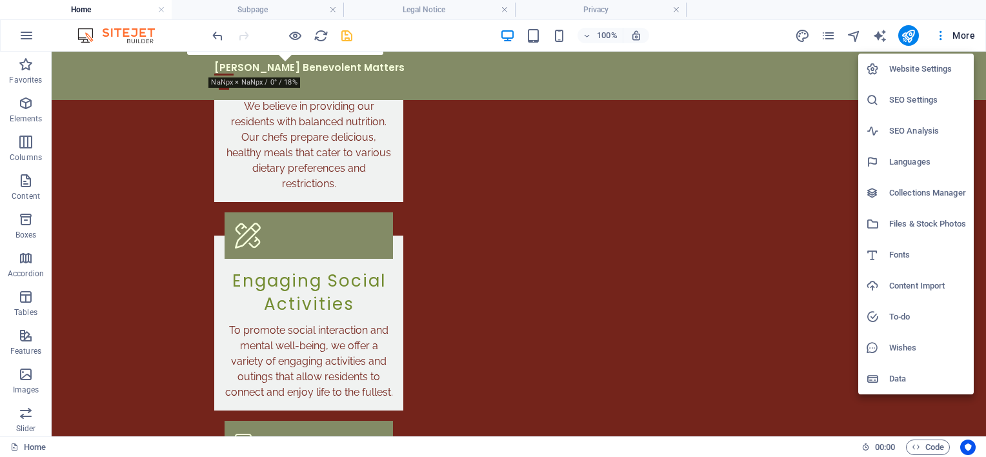
click at [902, 312] on h6 "To-do" at bounding box center [928, 316] width 77 height 15
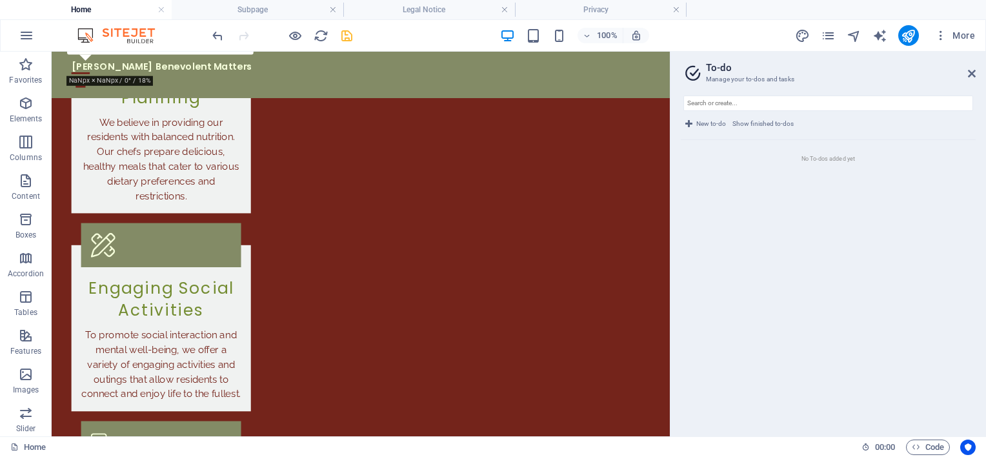
scroll to position [2208, 0]
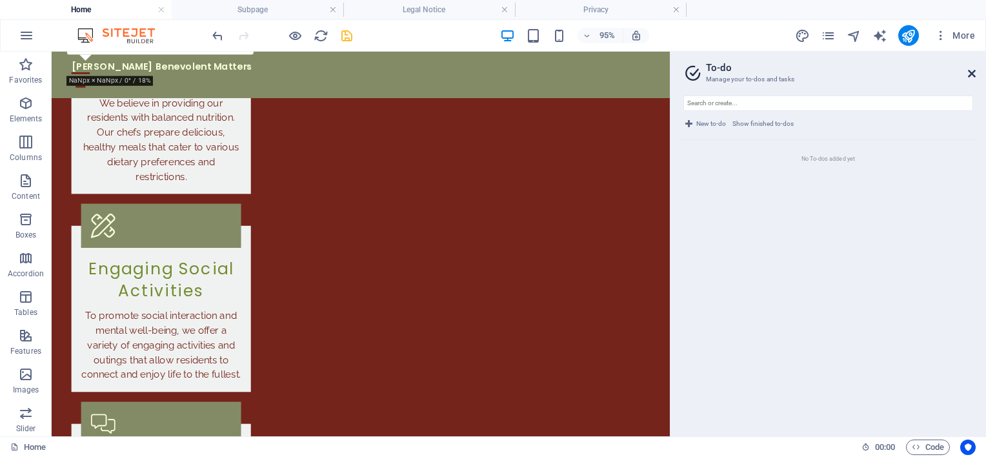
click at [971, 72] on icon at bounding box center [972, 73] width 8 height 10
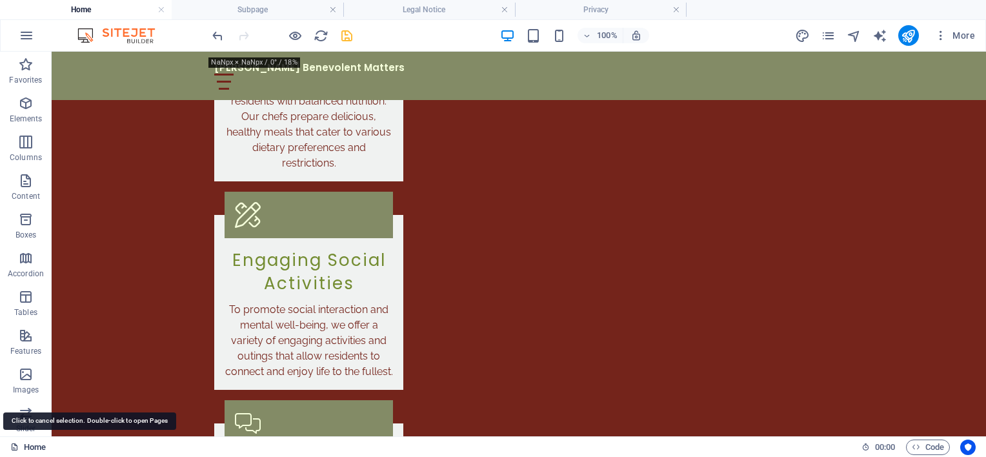
click at [29, 447] on link "Home" at bounding box center [28, 447] width 36 height 15
click at [26, 448] on link "Home" at bounding box center [28, 447] width 36 height 15
click at [26, 447] on link "Home" at bounding box center [28, 447] width 36 height 15
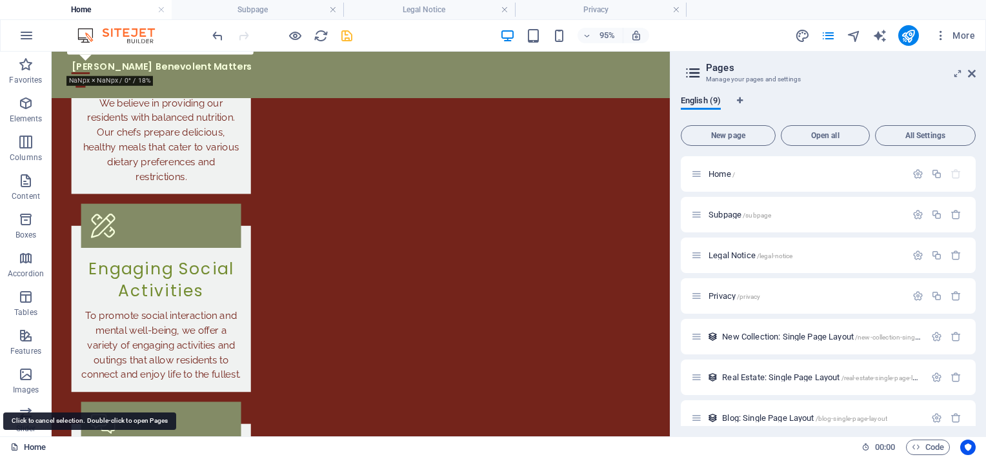
click at [26, 447] on link "Home" at bounding box center [28, 447] width 36 height 15
click at [698, 216] on icon at bounding box center [696, 214] width 11 height 11
click at [738, 216] on span "Subpage /subpage" at bounding box center [740, 215] width 63 height 10
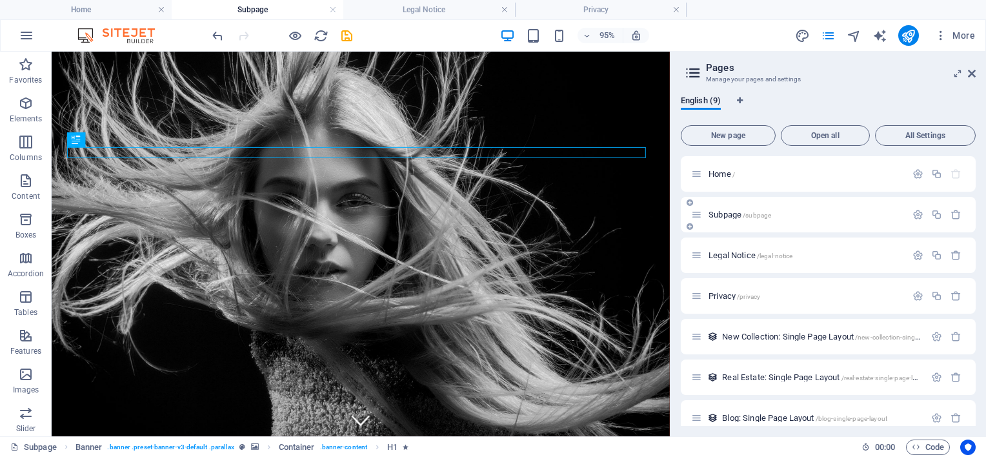
scroll to position [0, 0]
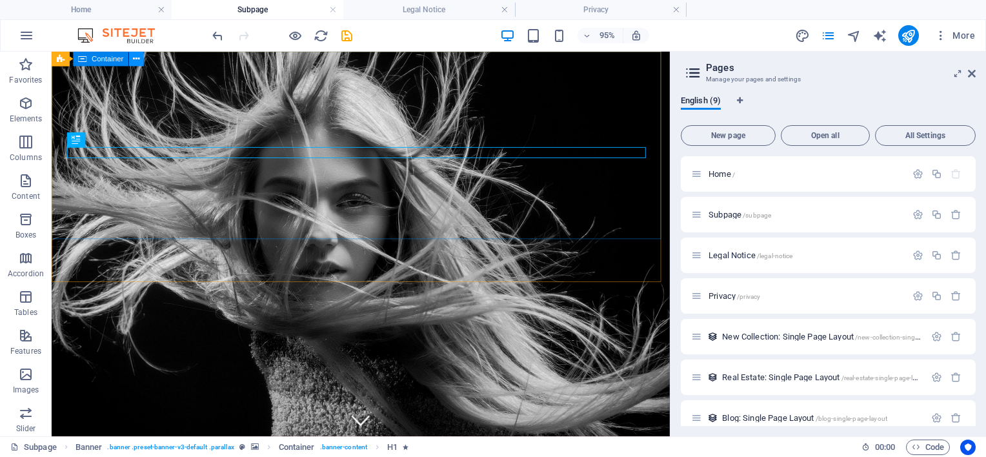
click at [137, 61] on icon at bounding box center [136, 58] width 6 height 13
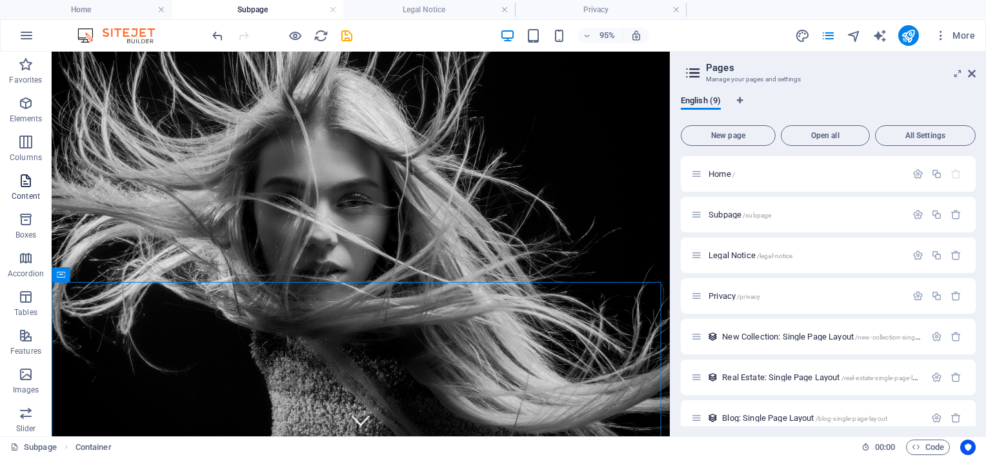
click at [23, 181] on icon "button" at bounding box center [25, 180] width 15 height 15
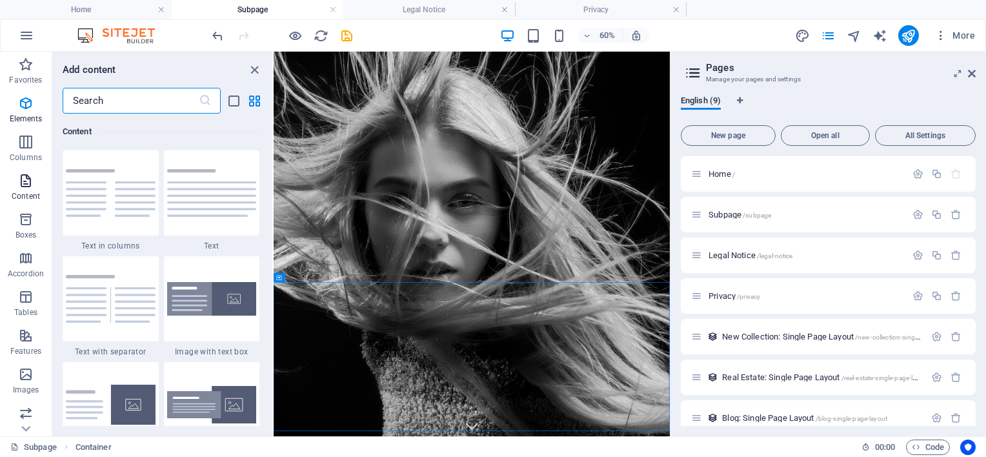
scroll to position [2259, 0]
click at [21, 221] on icon "button" at bounding box center [25, 219] width 15 height 15
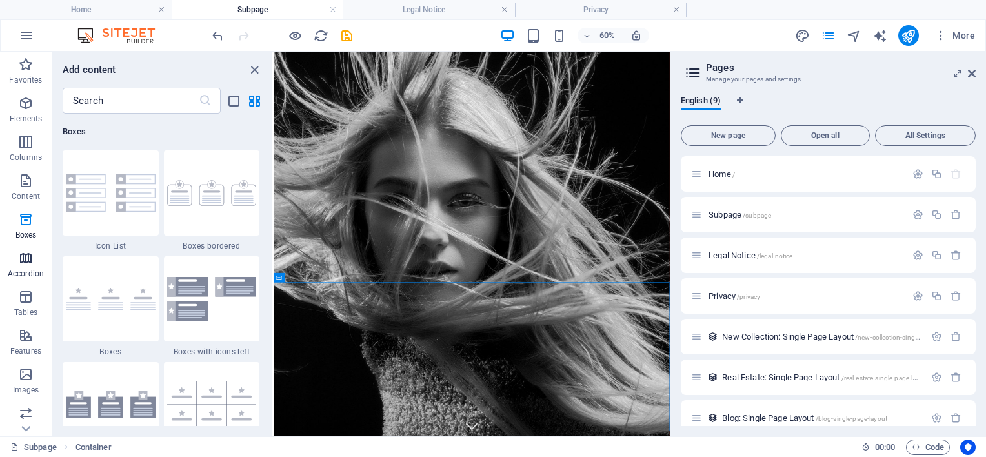
click at [24, 266] on span "Accordion" at bounding box center [26, 265] width 52 height 31
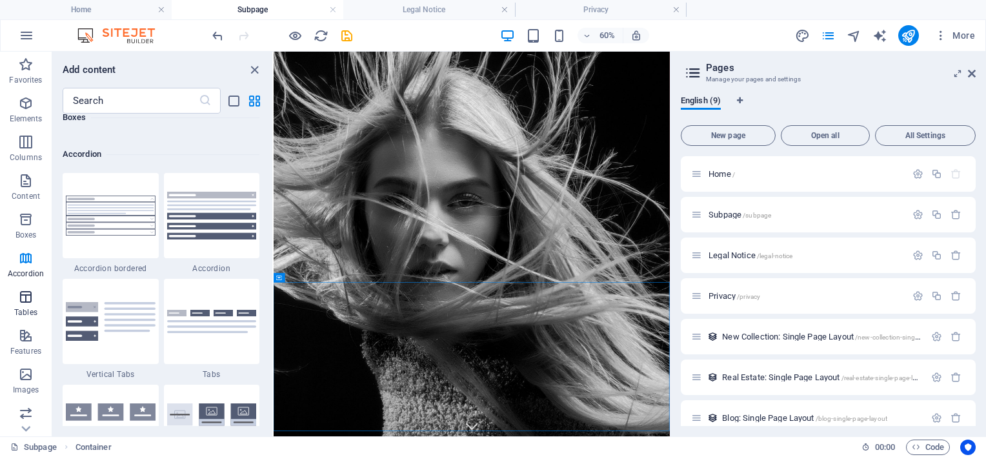
scroll to position [4121, 0]
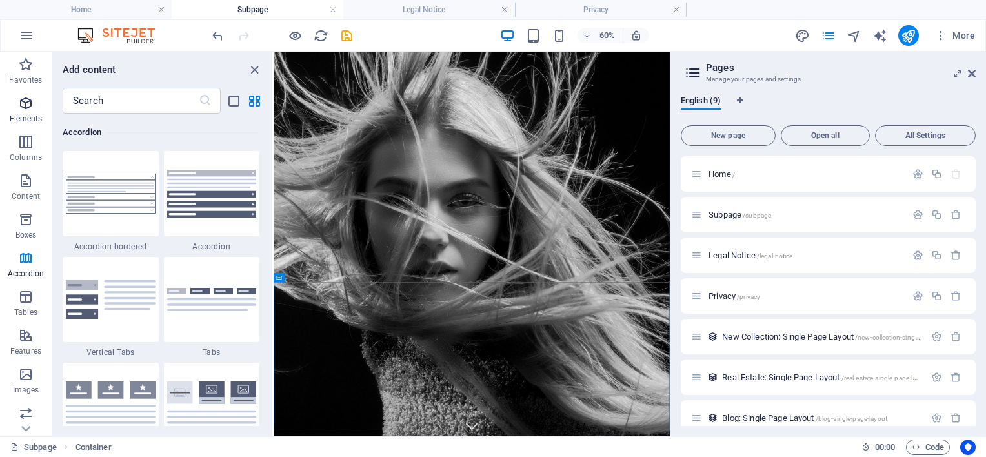
click at [20, 111] on span "Elements" at bounding box center [26, 111] width 52 height 31
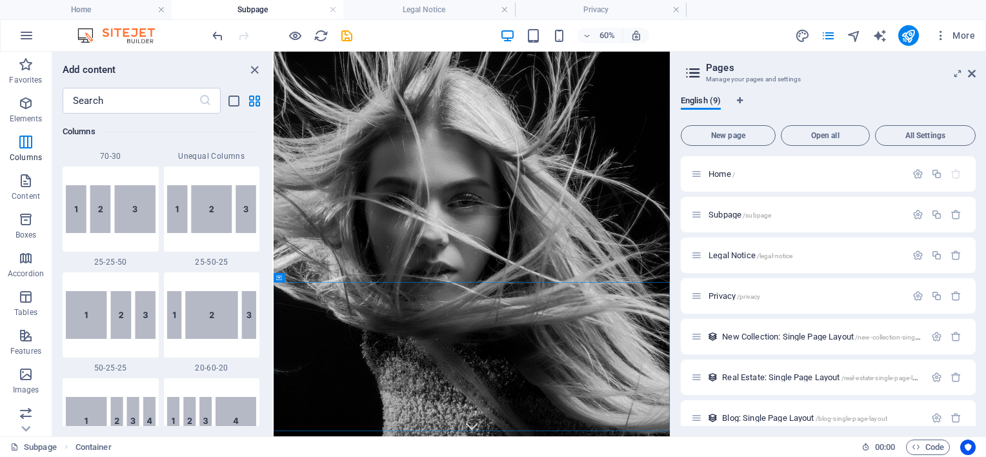
scroll to position [1299, 0]
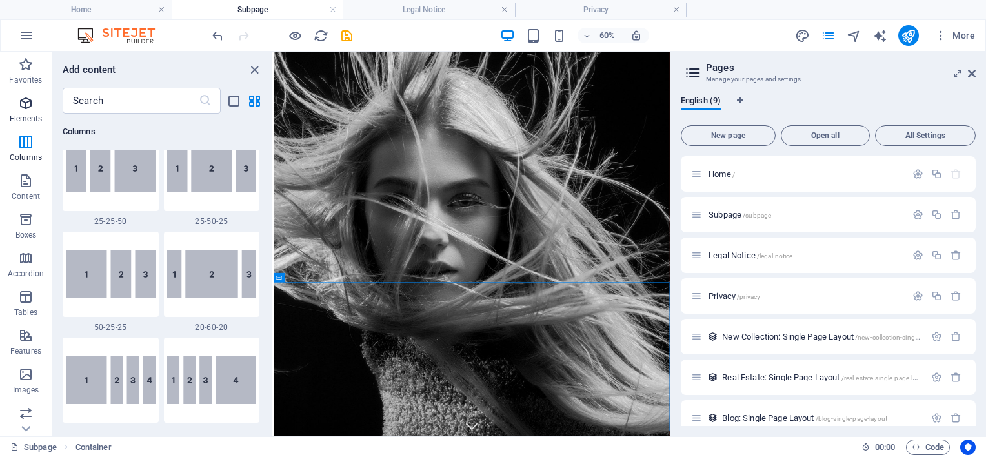
click at [36, 106] on span "Elements" at bounding box center [26, 111] width 52 height 31
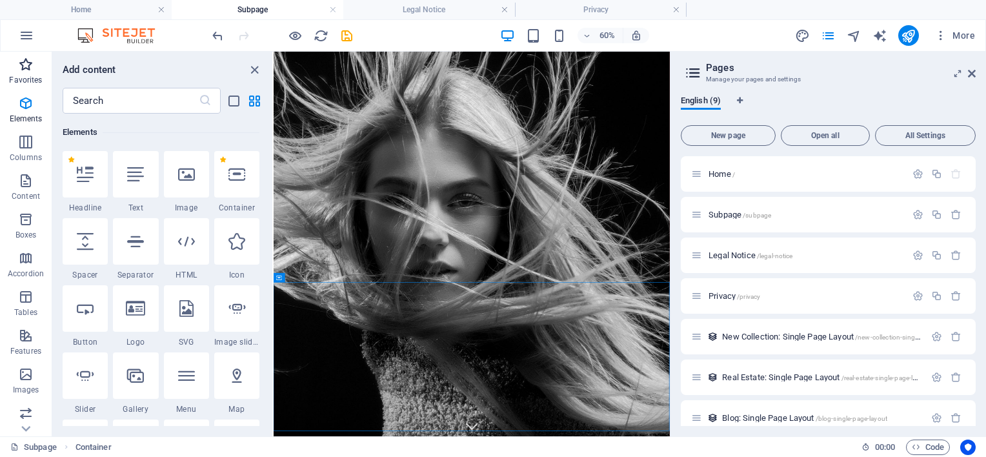
click at [34, 71] on span "Favorites" at bounding box center [26, 72] width 52 height 31
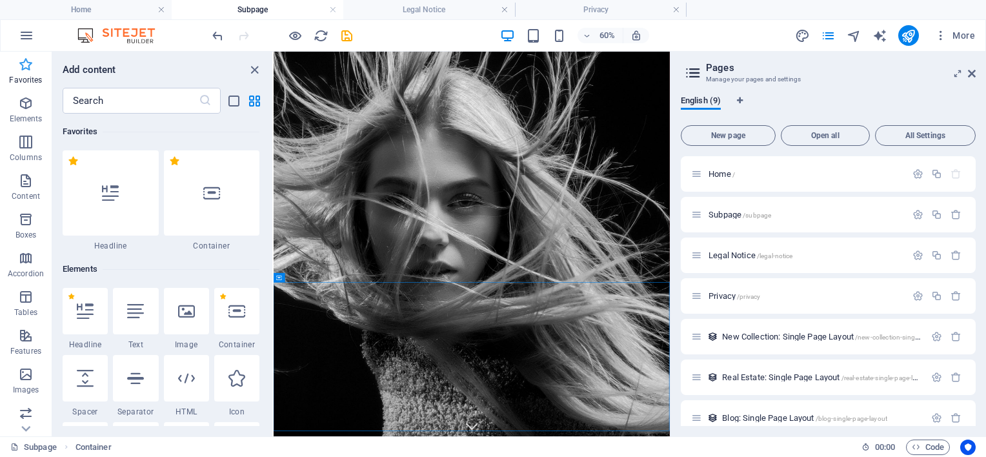
scroll to position [0, 0]
click at [254, 71] on icon "close panel" at bounding box center [254, 70] width 15 height 15
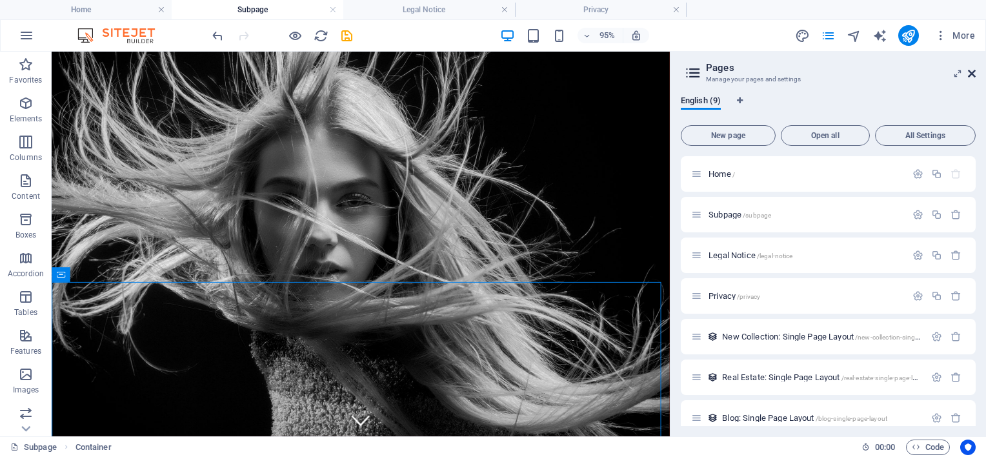
drag, startPoint x: 968, startPoint y: 74, endPoint x: 916, endPoint y: 26, distance: 71.3
click at [968, 74] on icon at bounding box center [972, 73] width 8 height 10
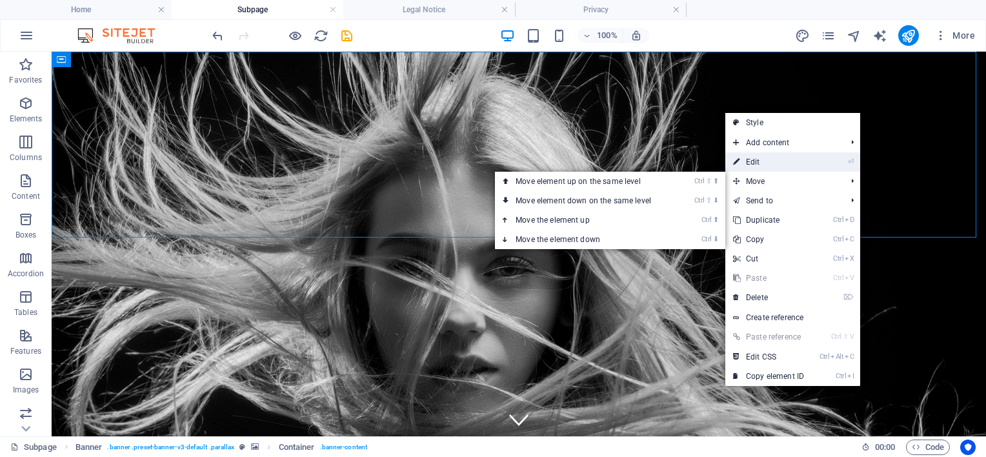
drag, startPoint x: 398, startPoint y: 101, endPoint x: 774, endPoint y: 161, distance: 381.2
click at [774, 161] on link "⏎ Edit" at bounding box center [769, 161] width 86 height 19
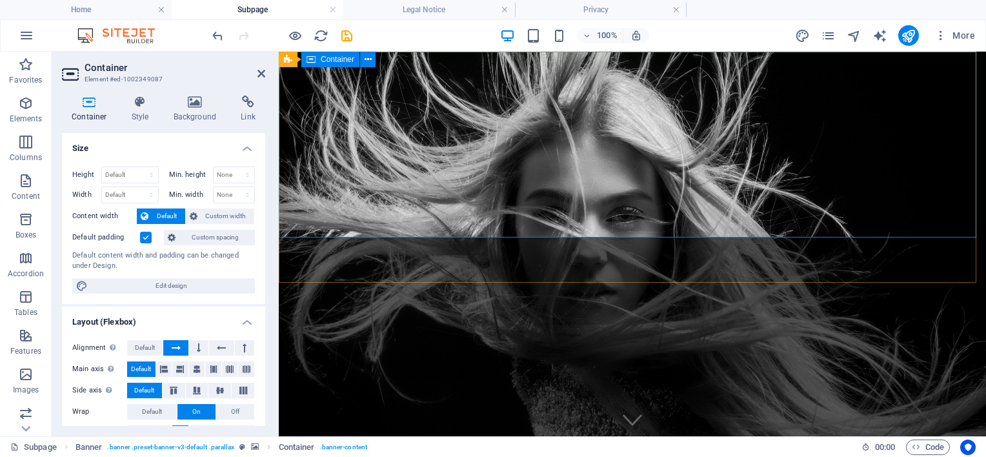
click at [201, 110] on h4 "Background" at bounding box center [198, 109] width 68 height 27
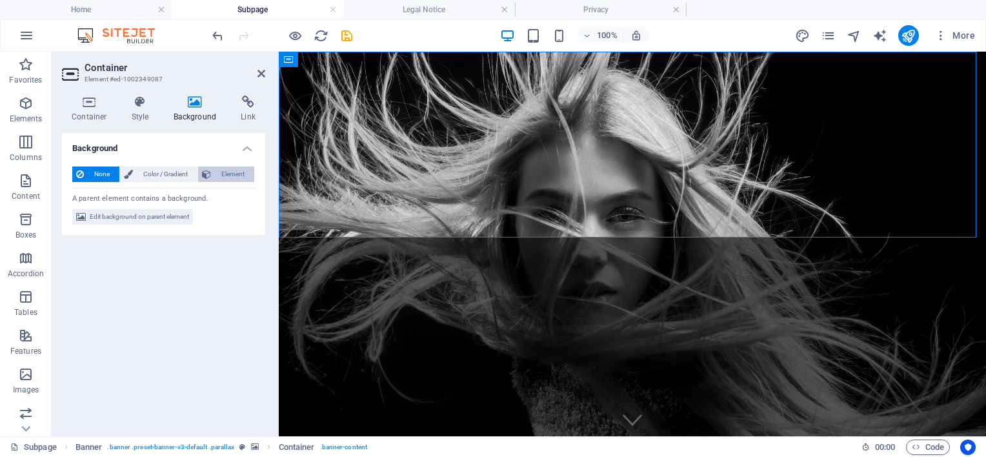
click at [210, 169] on icon at bounding box center [206, 174] width 9 height 15
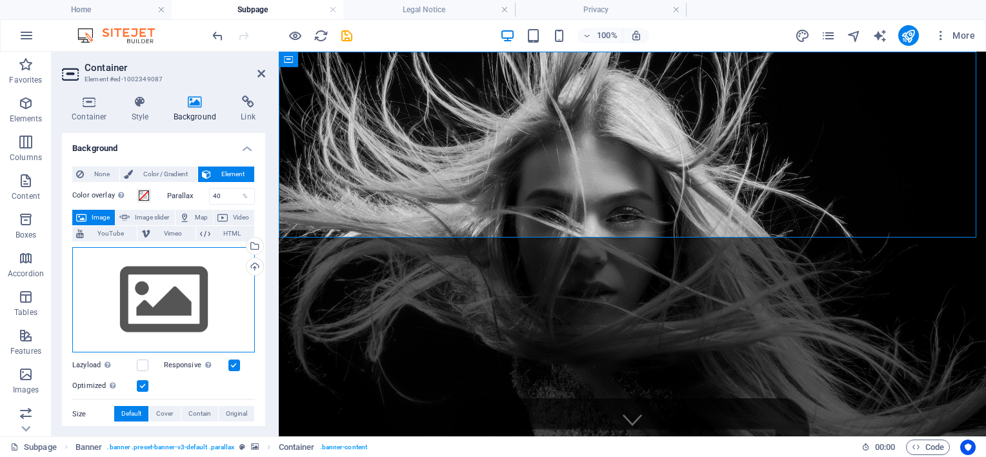
click at [138, 263] on div "Drag files here, click to choose files or select files from Files or our free s…" at bounding box center [163, 300] width 183 height 106
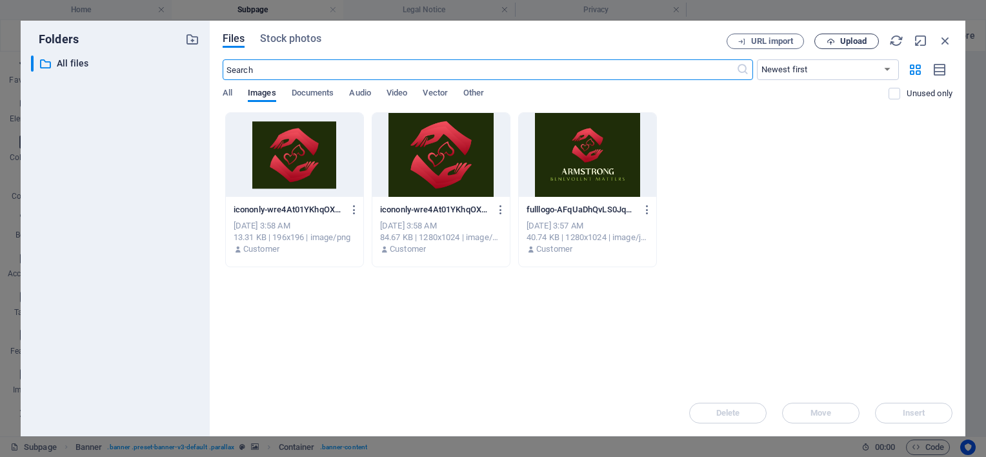
click at [853, 42] on span "Upload" at bounding box center [853, 41] width 26 height 8
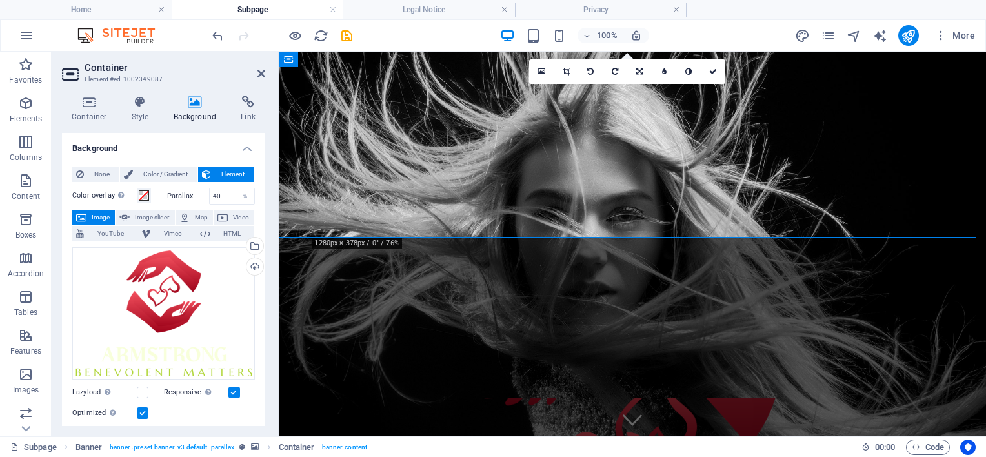
drag, startPoint x: 671, startPoint y: 199, endPoint x: 665, endPoint y: 258, distance: 59.7
click at [665, 258] on div "PROFESSIONAL STYLES & CUTS 877-283-3703 | Irving" at bounding box center [632, 455] width 707 height 806
click at [627, 407] on figure at bounding box center [632, 416] width 19 height 19
click at [214, 37] on icon "undo" at bounding box center [217, 35] width 15 height 15
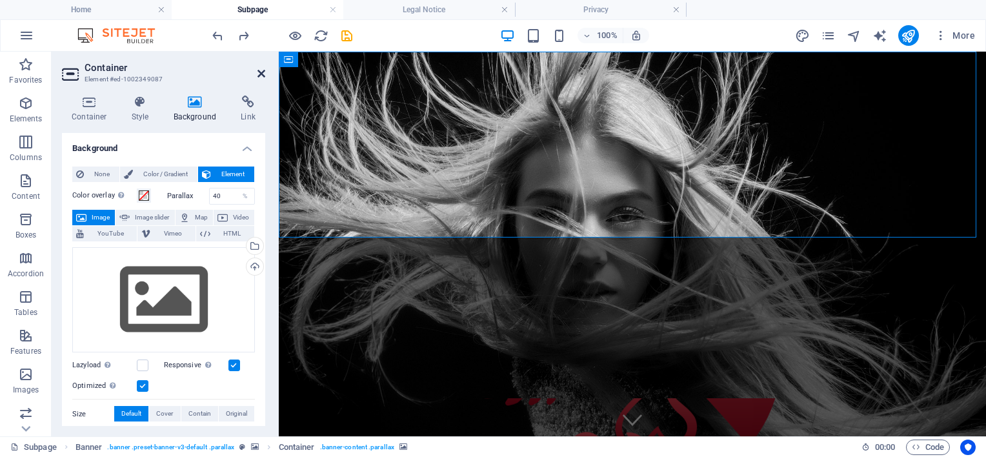
click at [258, 74] on icon at bounding box center [262, 73] width 8 height 10
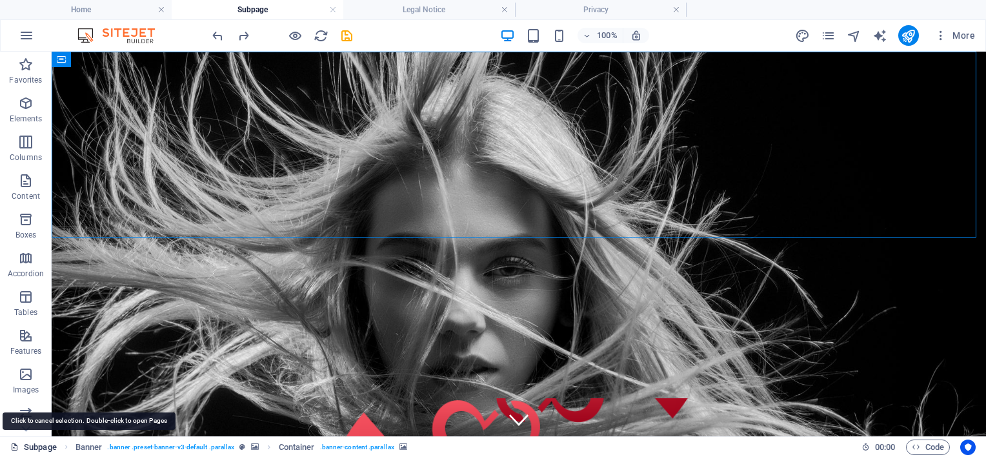
click at [51, 446] on link "Subpage" at bounding box center [33, 447] width 46 height 15
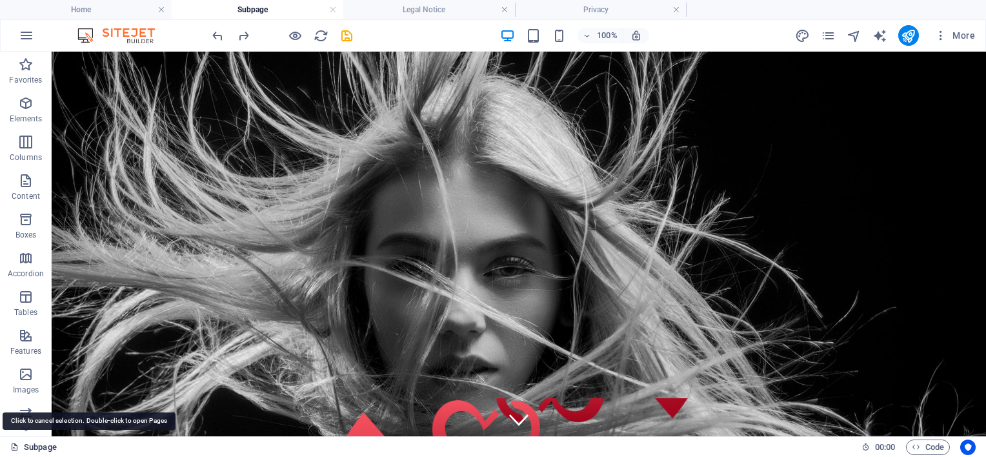
click at [39, 444] on link "Subpage" at bounding box center [33, 447] width 46 height 15
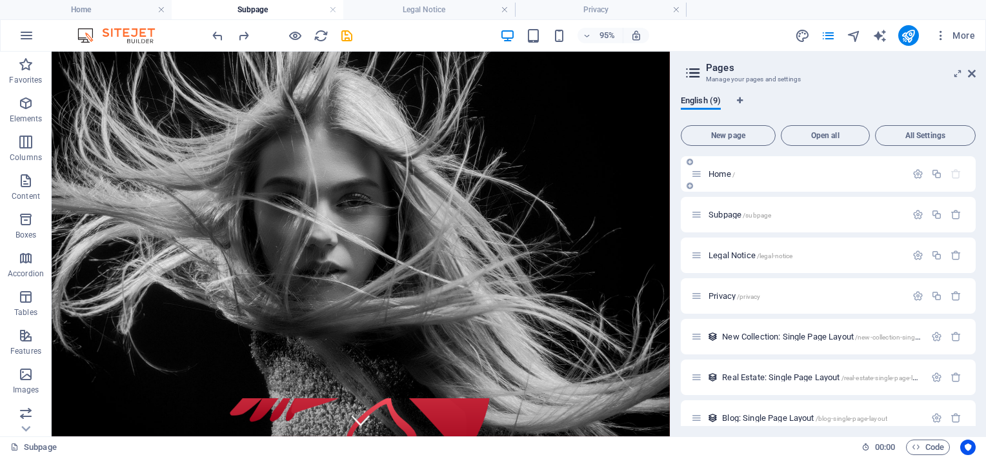
click at [726, 179] on div "Home /" at bounding box center [798, 174] width 215 height 15
click at [717, 174] on span "Home /" at bounding box center [722, 174] width 26 height 10
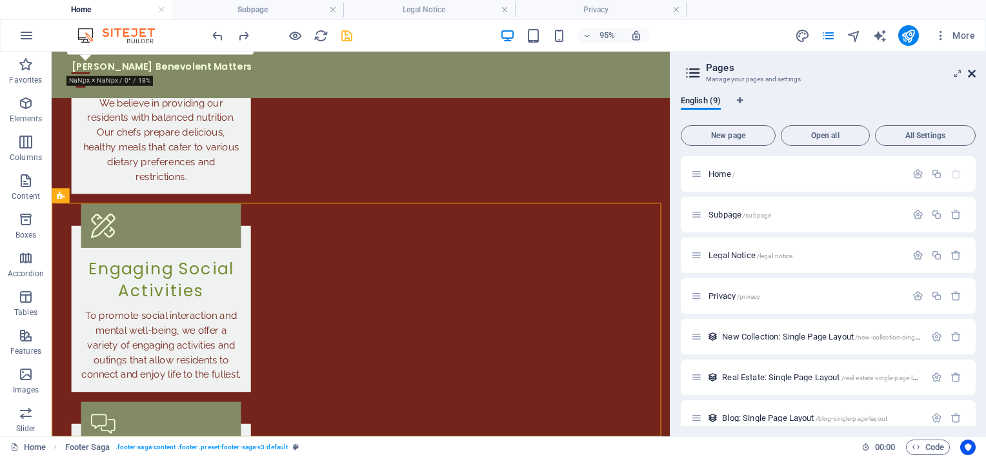
click at [968, 70] on icon at bounding box center [972, 73] width 8 height 10
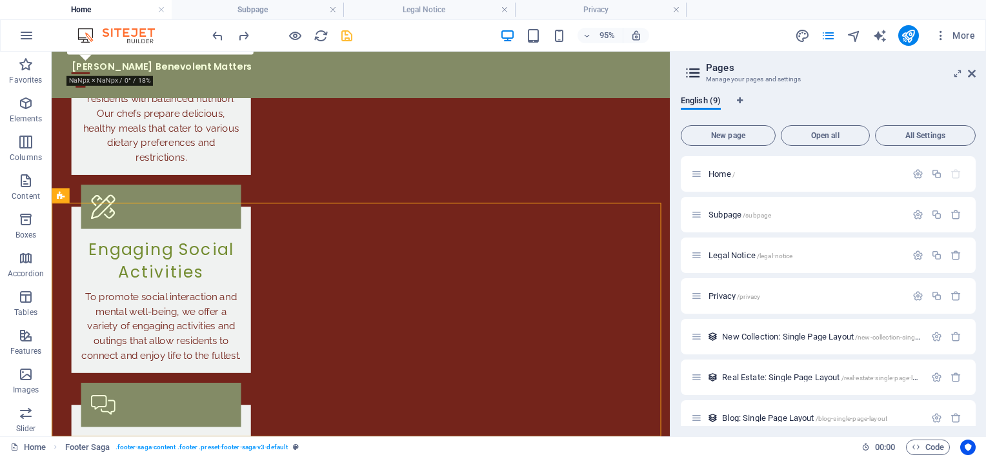
scroll to position [2187, 0]
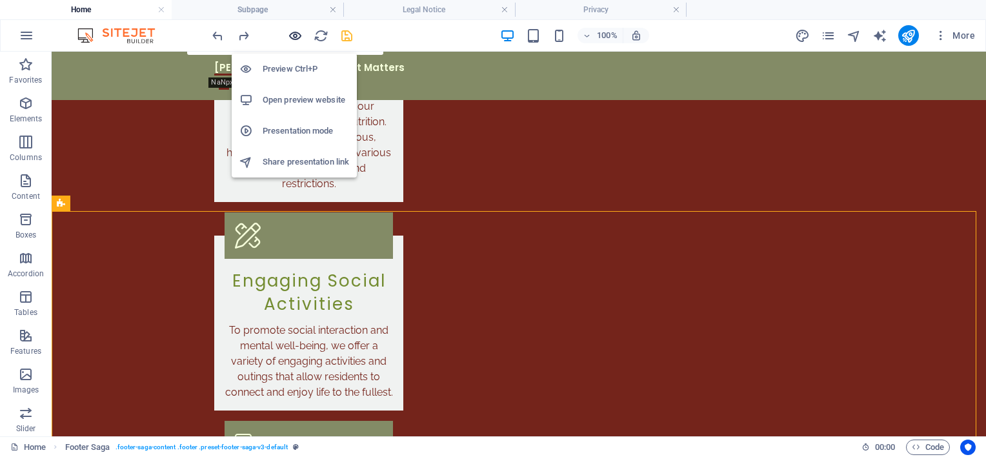
click at [290, 36] on icon "button" at bounding box center [295, 35] width 15 height 15
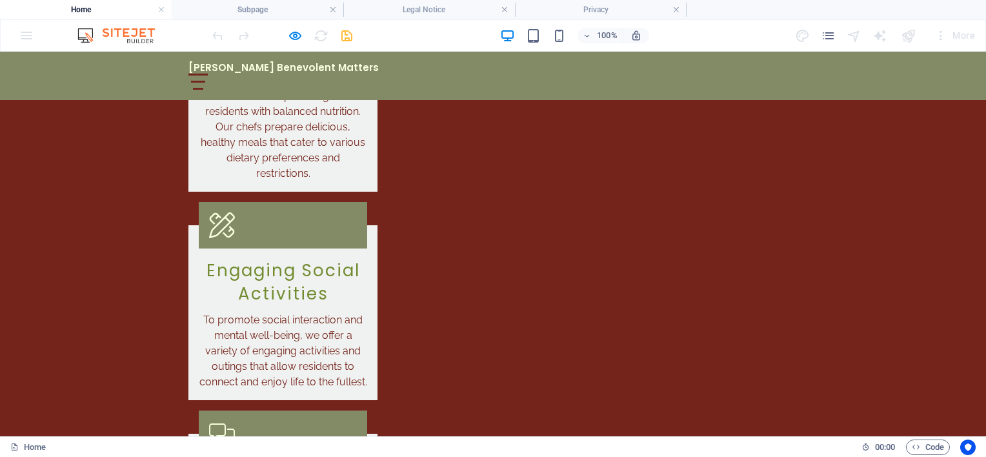
scroll to position [2208, 0]
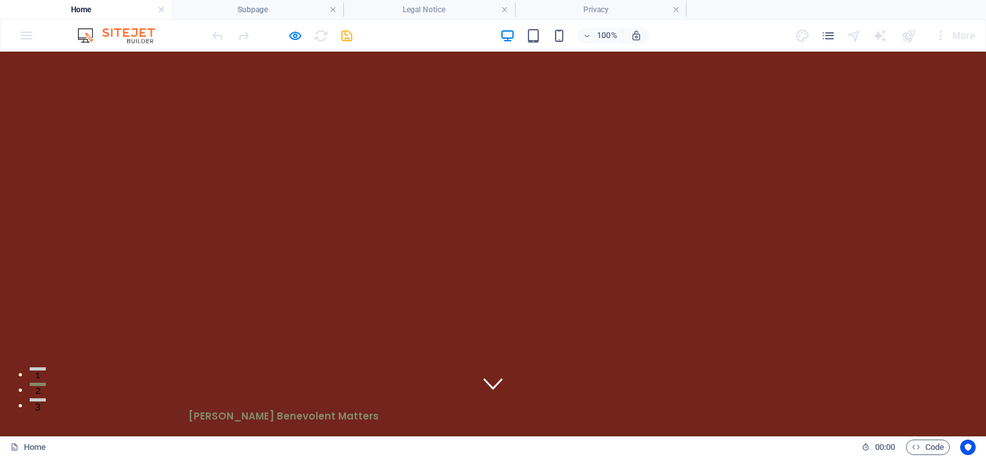
scroll to position [0, 0]
click at [320, 445] on span "[PERSON_NAME] Benevolent Matters" at bounding box center [283, 452] width 190 height 14
click at [208, 456] on div at bounding box center [197, 466] width 19 height 16
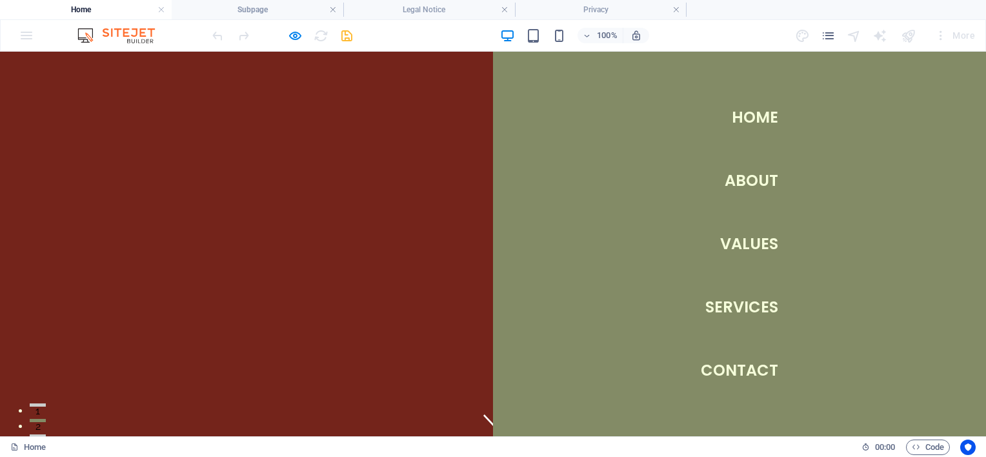
click at [728, 251] on link "Values" at bounding box center [749, 244] width 58 height 36
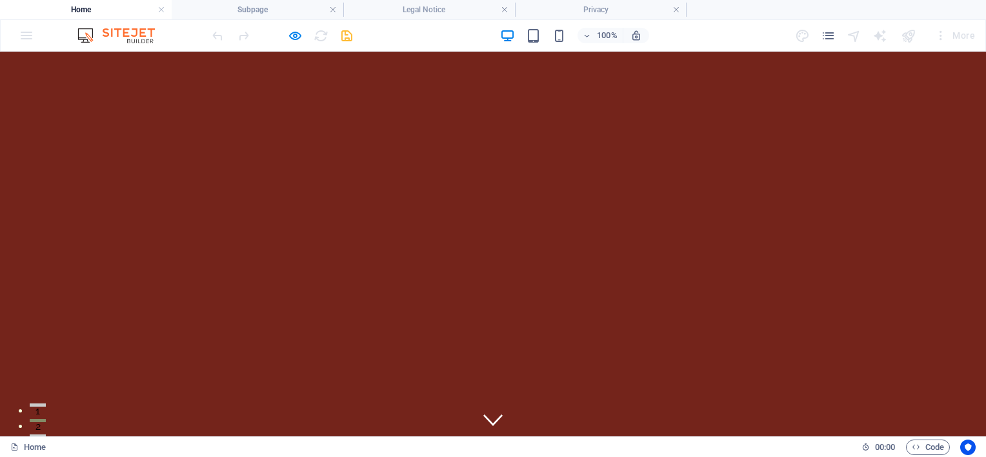
click at [158, 436] on div "[PERSON_NAME] Benevolent Matters Home About Values Services Contact" at bounding box center [493, 460] width 986 height 48
click at [101, 436] on div "[PERSON_NAME] Benevolent Matters Home About Values Services Contact" at bounding box center [493, 460] width 986 height 48
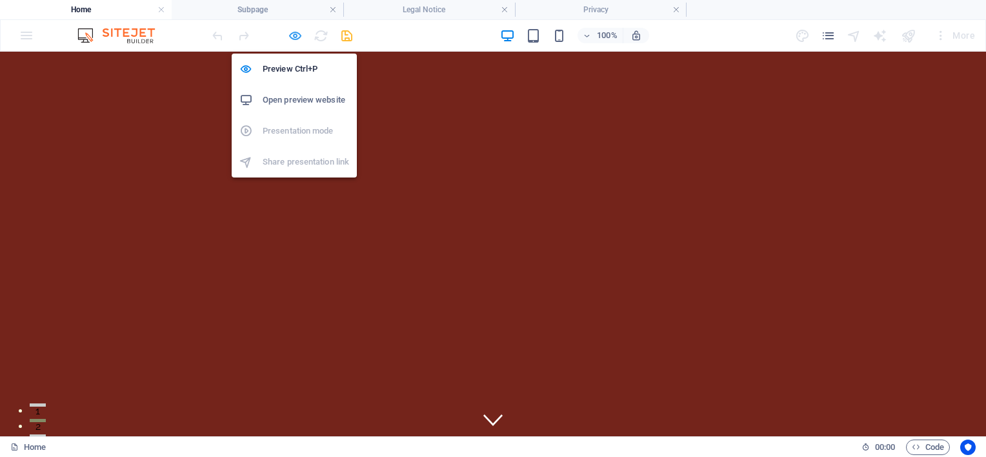
click at [296, 34] on icon "button" at bounding box center [295, 35] width 15 height 15
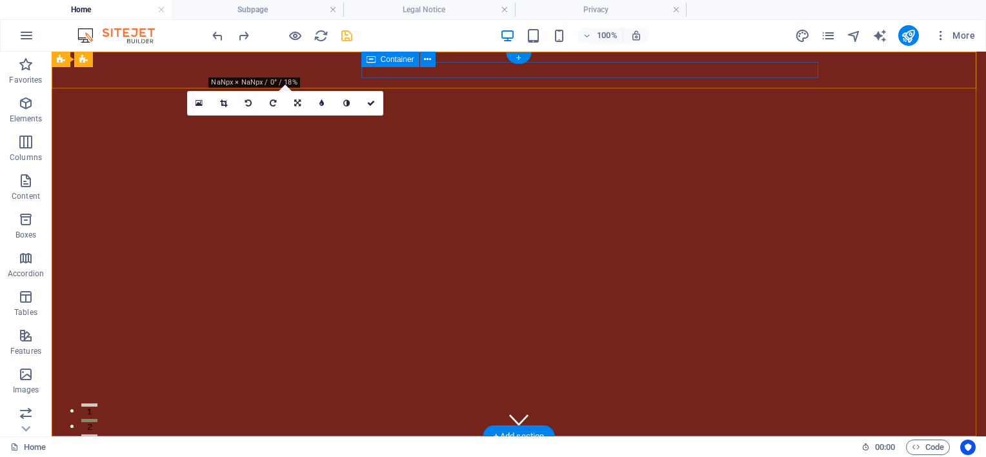
click at [469, 456] on div at bounding box center [518, 466] width 609 height 16
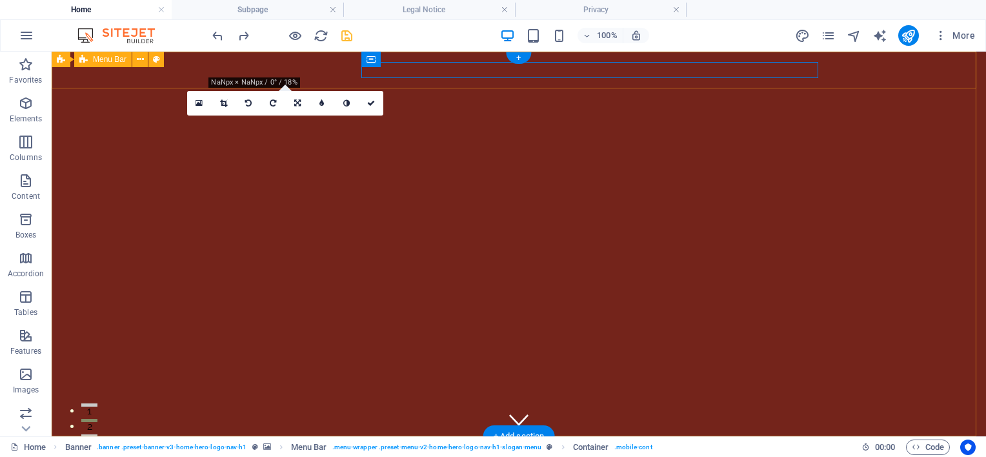
click at [86, 436] on div "[PERSON_NAME] Benevolent Matters Home About Values Services Contact" at bounding box center [519, 460] width 935 height 48
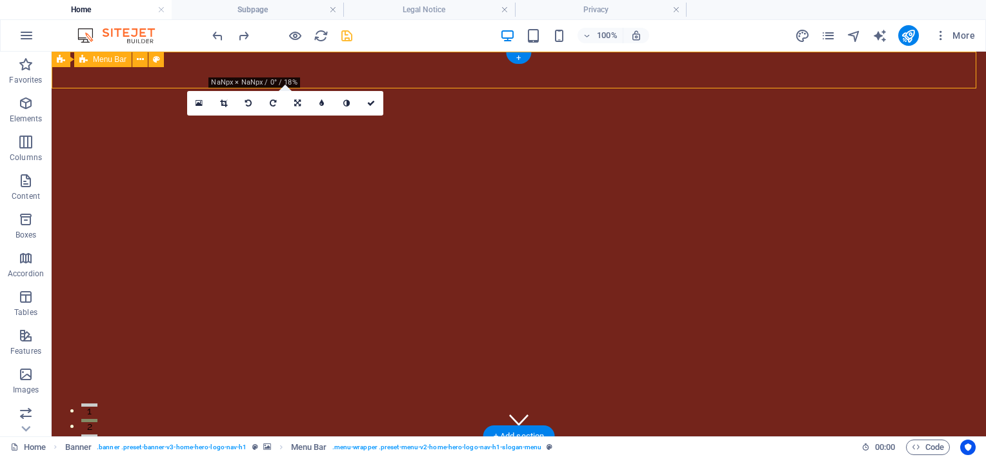
click at [86, 436] on div "[PERSON_NAME] Benevolent Matters Home About Values Services Contact" at bounding box center [519, 460] width 935 height 48
click at [153, 63] on icon at bounding box center [156, 60] width 7 height 14
select select "rem"
select select "preset-menu-v2-home-hero-logo-nav-h1-slogan-menu"
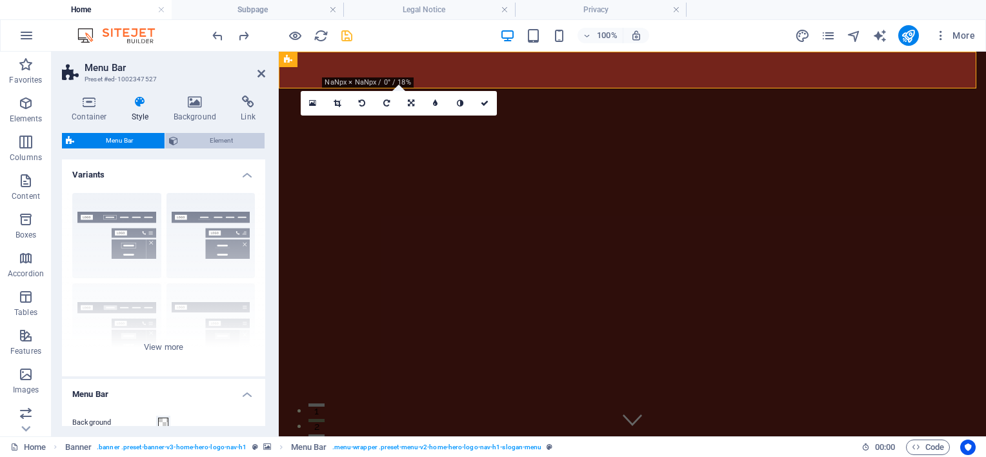
click at [241, 144] on span "Element" at bounding box center [221, 140] width 79 height 15
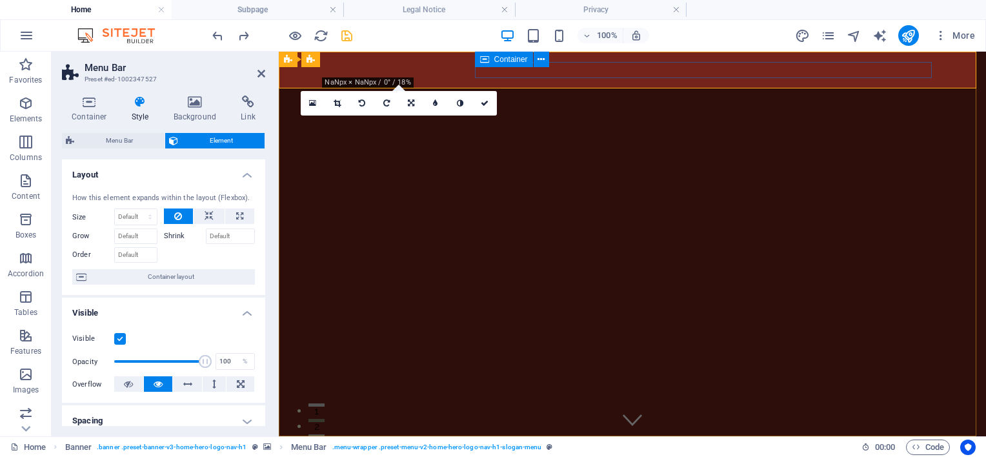
click at [580, 456] on div at bounding box center [632, 466] width 609 height 16
click at [285, 436] on div "[PERSON_NAME] Benevolent Matters Home About Values Services Contact" at bounding box center [632, 460] width 707 height 48
click at [292, 59] on div "Banner" at bounding box center [303, 59] width 49 height 15
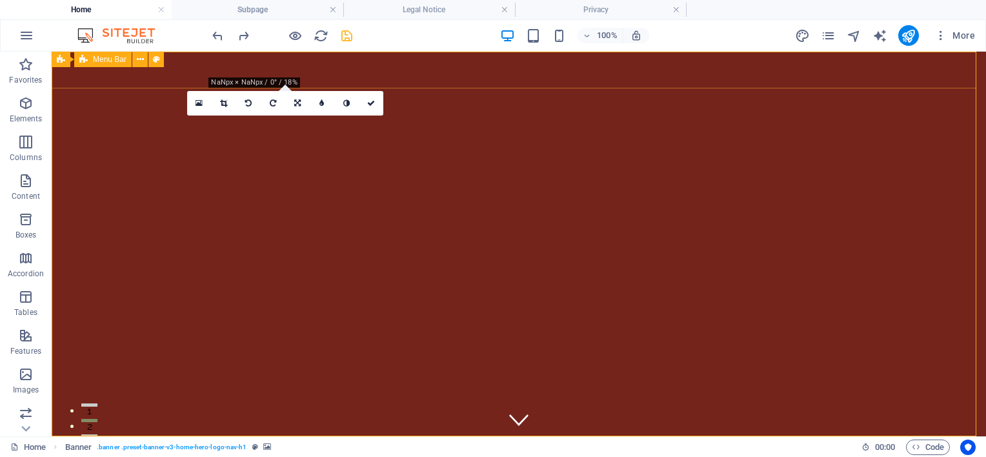
click at [108, 59] on span "Menu Bar" at bounding box center [110, 60] width 34 height 8
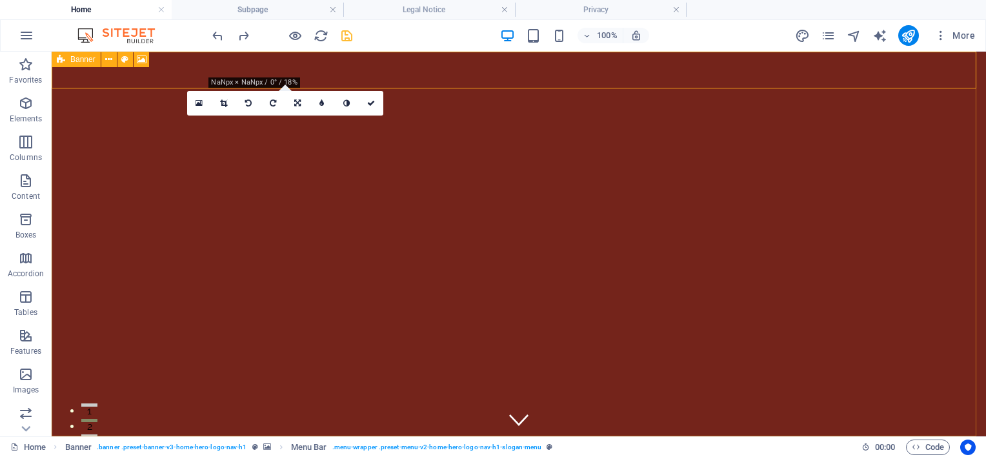
click at [62, 61] on icon at bounding box center [61, 59] width 8 height 15
click at [125, 57] on icon at bounding box center [124, 60] width 7 height 14
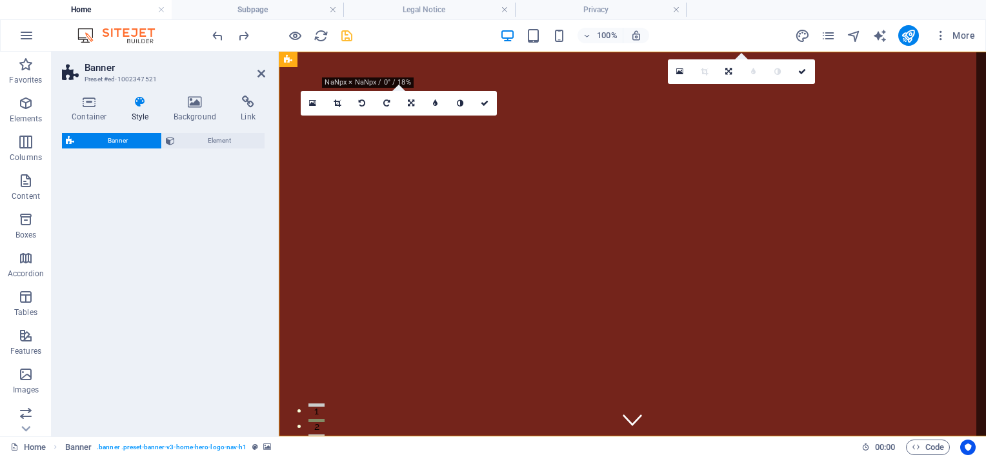
select select "preset-banner-v3-home-hero-logo-nav-h1"
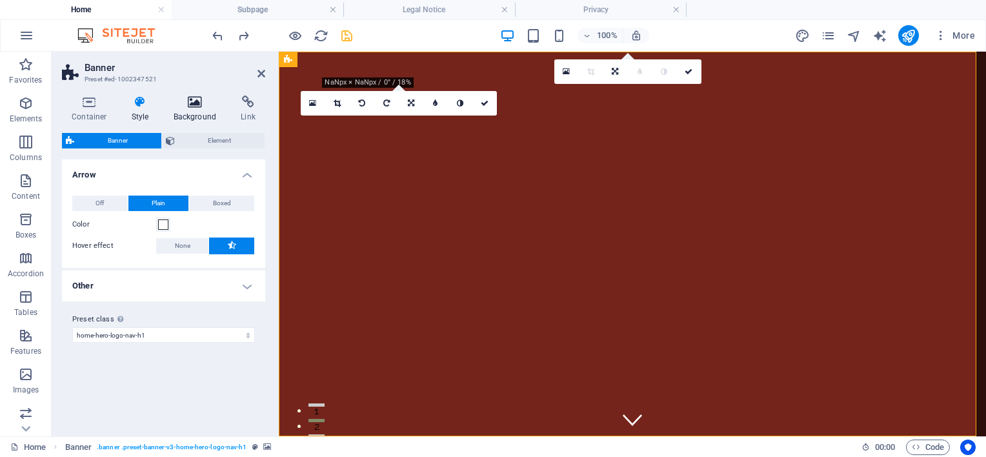
click at [185, 99] on icon at bounding box center [195, 102] width 63 height 13
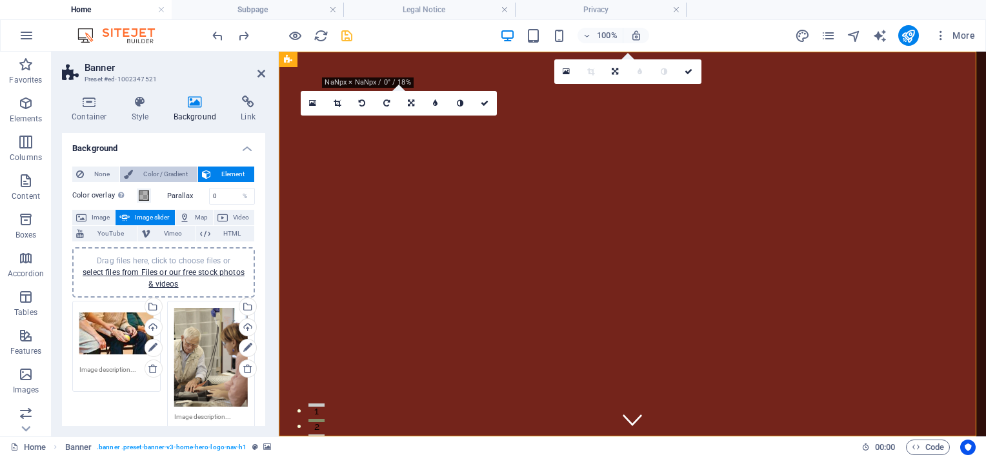
click at [143, 174] on span "Color / Gradient" at bounding box center [165, 174] width 57 height 15
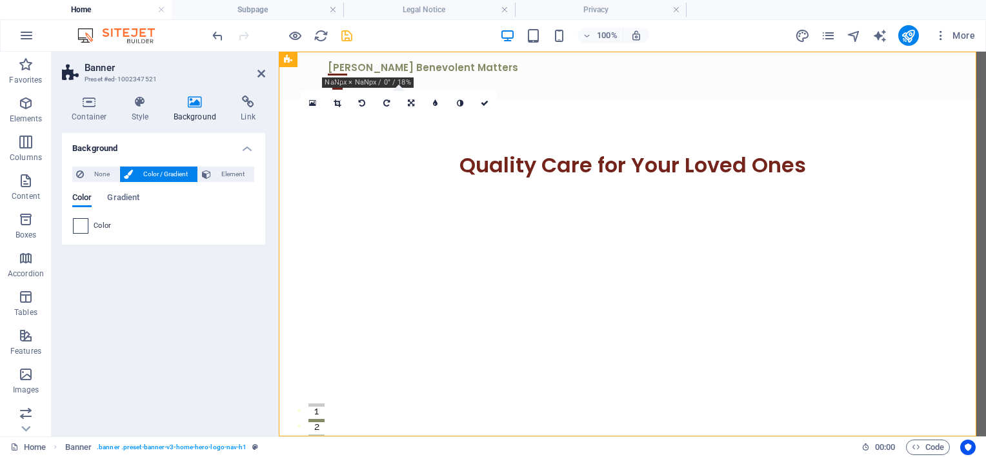
click at [79, 225] on span at bounding box center [81, 226] width 14 height 14
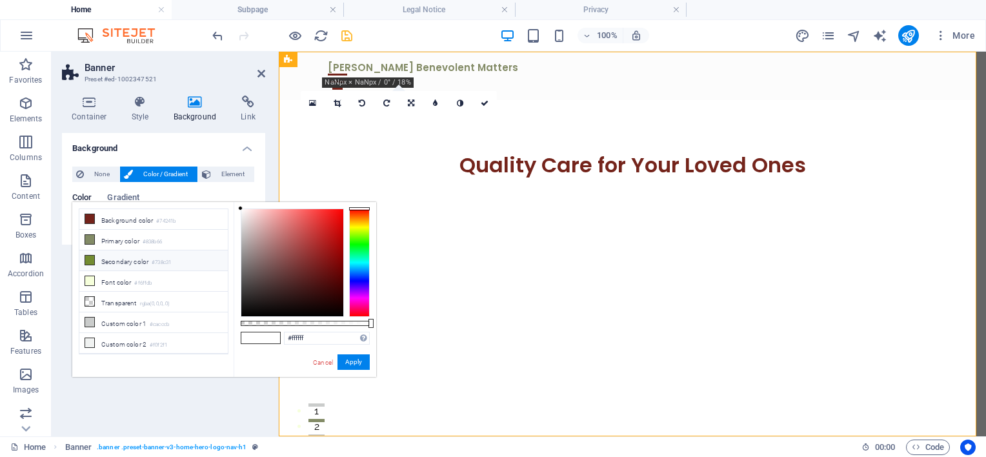
click at [116, 251] on li "Secondary color #738c31" at bounding box center [153, 260] width 148 height 21
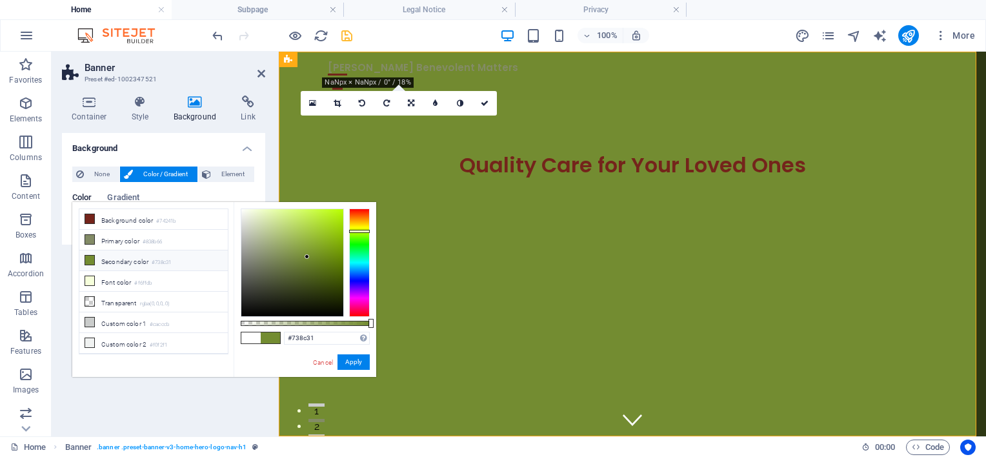
click at [116, 251] on li "Secondary color #738c31" at bounding box center [153, 260] width 148 height 21
click at [121, 238] on li "Primary color #838b66" at bounding box center [153, 240] width 148 height 21
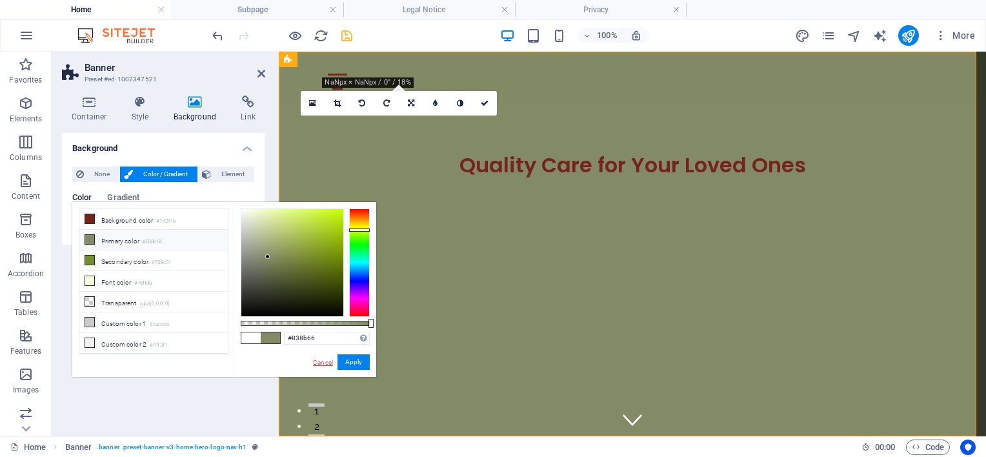
click at [316, 361] on link "Cancel" at bounding box center [323, 363] width 23 height 10
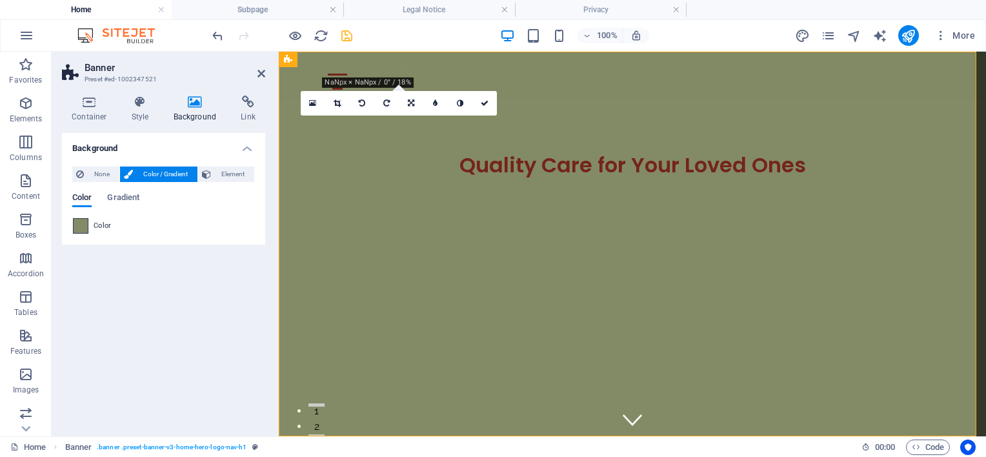
click at [80, 229] on span at bounding box center [81, 226] width 14 height 14
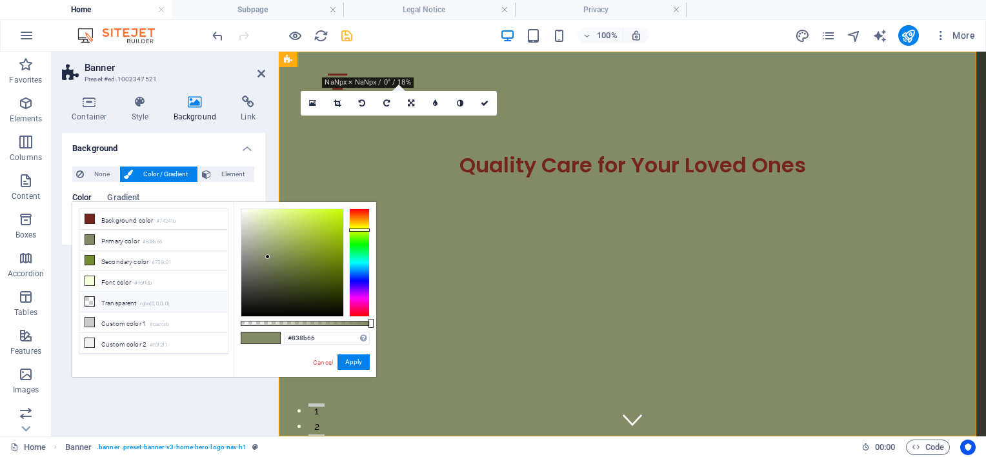
click at [119, 298] on li "Transparent rgba(0,0,0,.0)" at bounding box center [153, 302] width 148 height 21
type input "rgba(0, 0, 0, 0)"
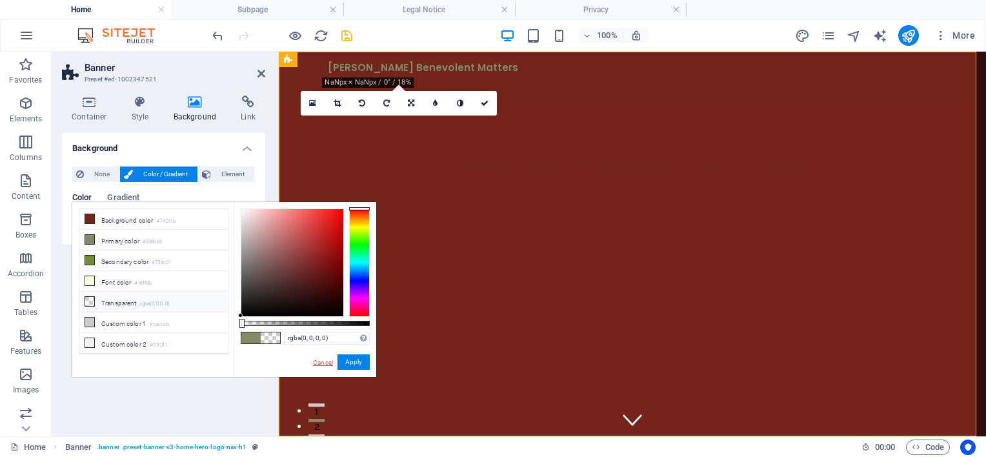
click at [317, 361] on link "Cancel" at bounding box center [323, 363] width 23 height 10
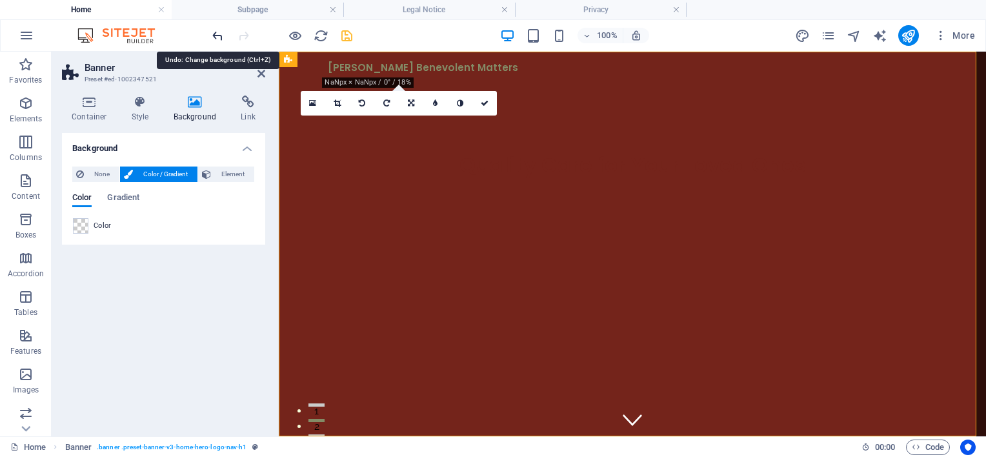
click at [215, 41] on icon "undo" at bounding box center [217, 35] width 15 height 15
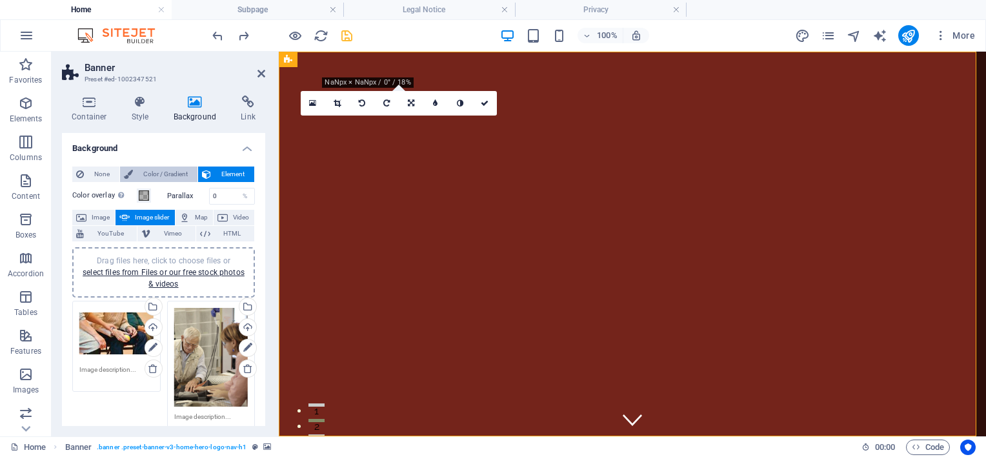
click at [165, 174] on span "Color / Gradient" at bounding box center [165, 174] width 57 height 15
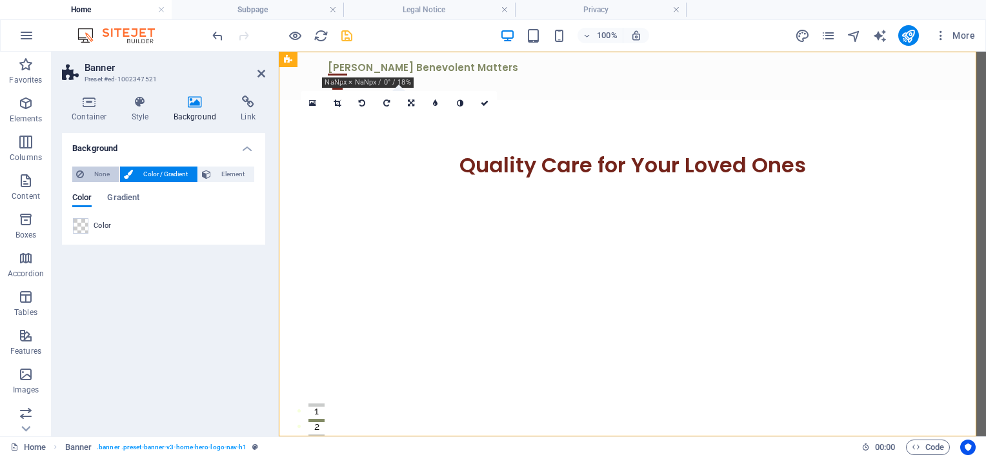
click at [93, 170] on span "None" at bounding box center [102, 174] width 28 height 15
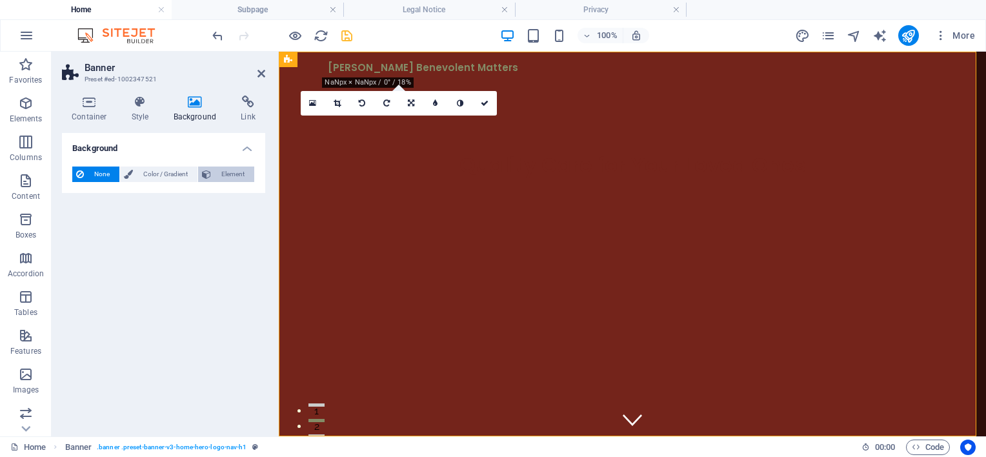
click at [235, 168] on span "Element" at bounding box center [233, 174] width 36 height 15
select select "ms"
select select "s"
select select "progressive"
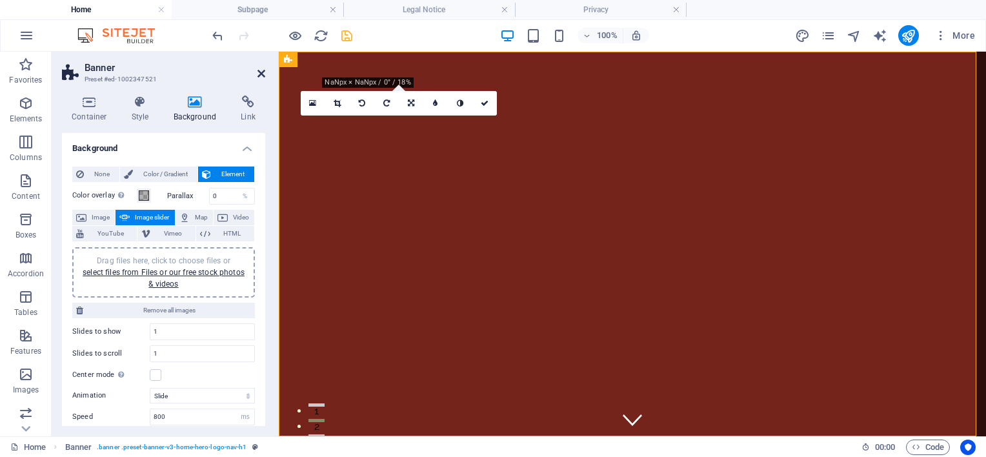
click at [259, 75] on icon at bounding box center [262, 73] width 8 height 10
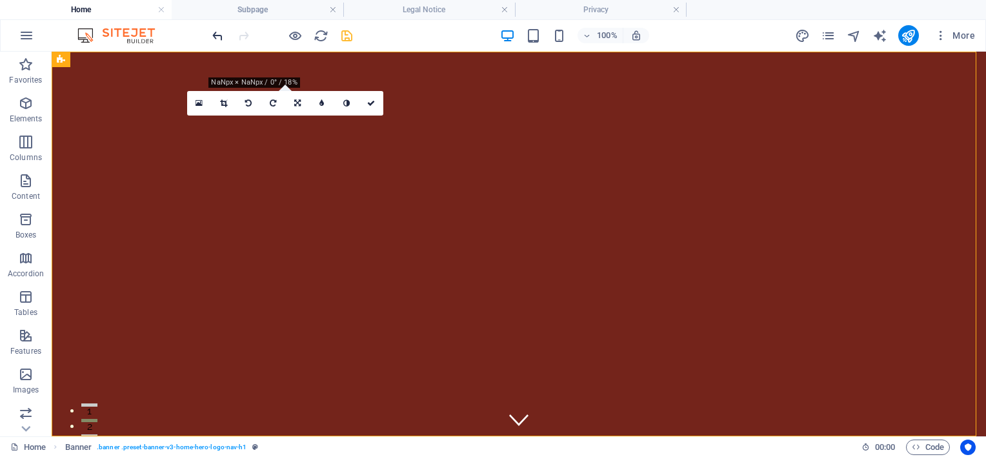
click at [213, 34] on icon "undo" at bounding box center [217, 35] width 15 height 15
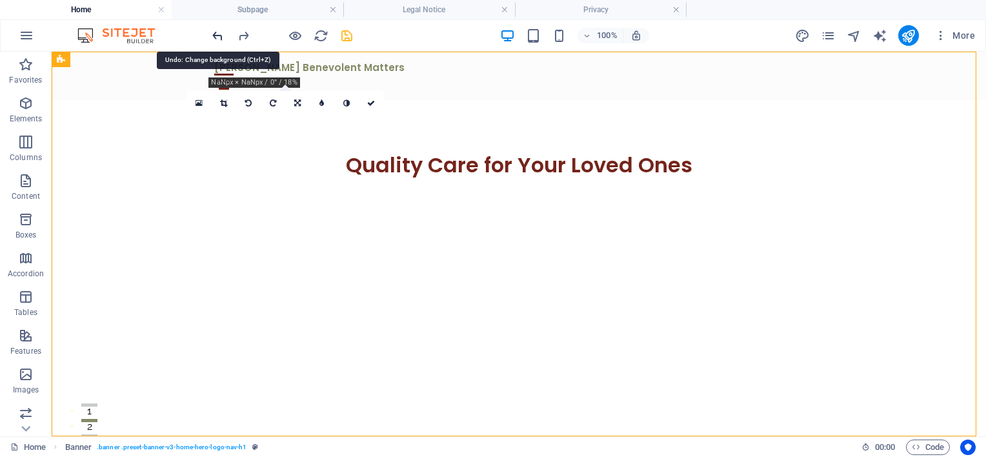
click at [213, 34] on icon "undo" at bounding box center [217, 35] width 15 height 15
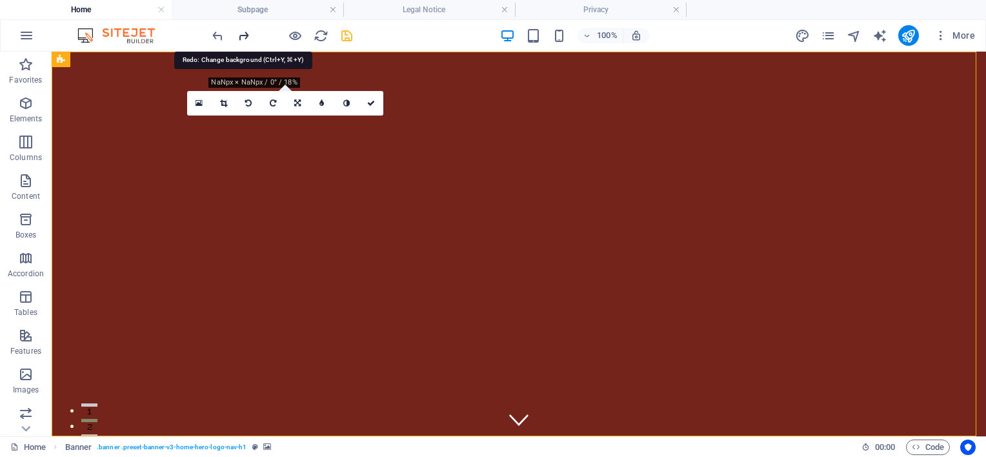
click at [246, 37] on icon "redo" at bounding box center [243, 35] width 15 height 15
click at [247, 37] on icon "redo" at bounding box center [243, 35] width 15 height 15
click at [219, 37] on icon "undo" at bounding box center [217, 35] width 15 height 15
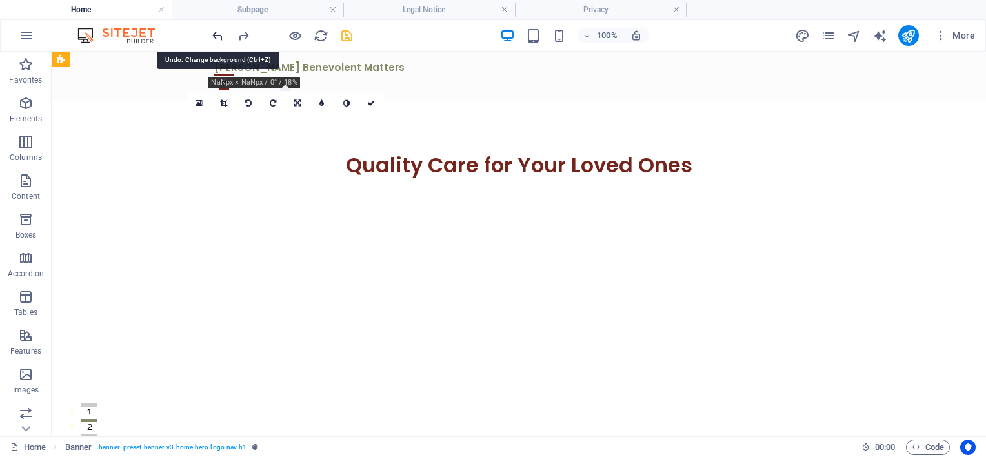
click at [219, 37] on icon "undo" at bounding box center [217, 35] width 15 height 15
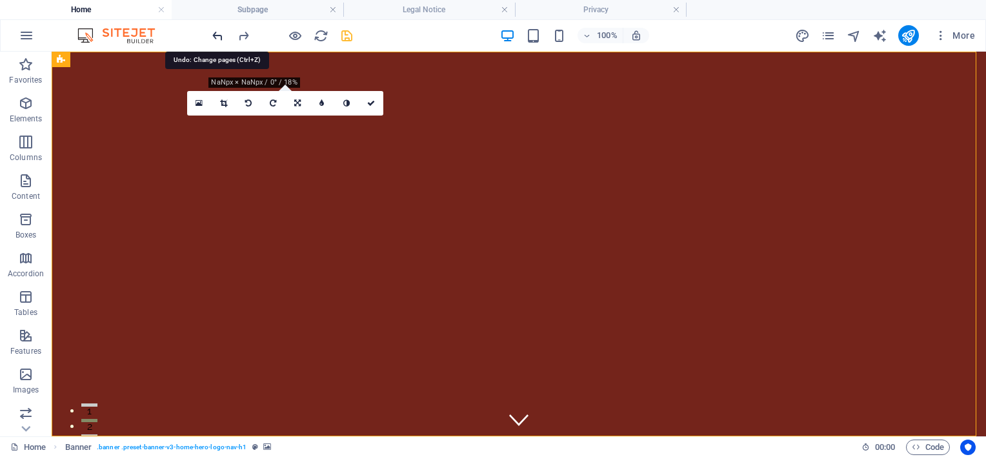
click at [219, 37] on icon "undo" at bounding box center [217, 35] width 15 height 15
click at [217, 36] on icon "undo" at bounding box center [217, 35] width 15 height 15
click at [95, 62] on span "Menu Bar" at bounding box center [110, 60] width 34 height 8
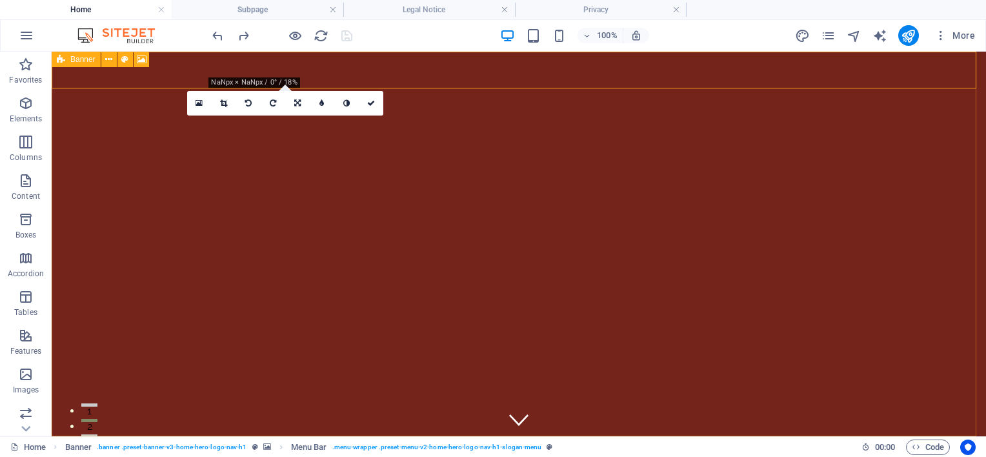
click at [60, 61] on icon at bounding box center [61, 59] width 8 height 15
click at [127, 60] on icon at bounding box center [124, 60] width 7 height 14
select select "preset-banner-v3-home-hero-logo-nav-h1"
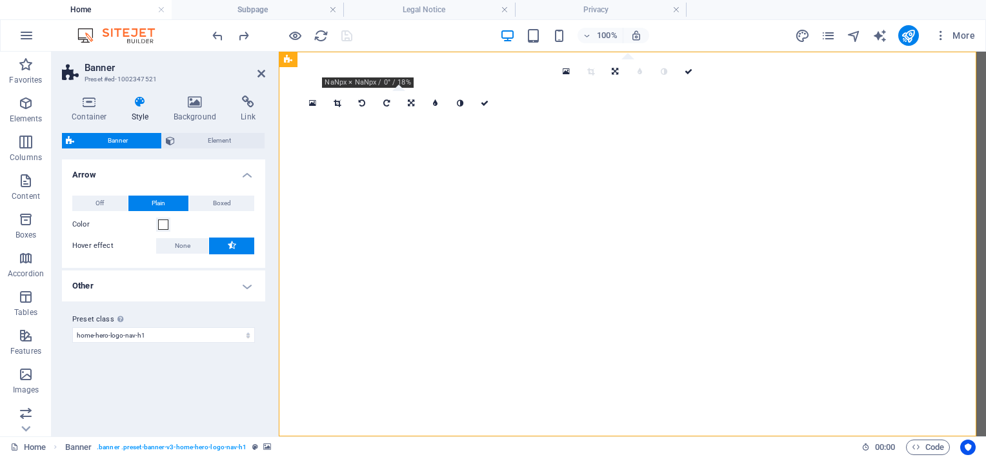
select select "preset-banner-v3-home-hero-logo-nav-h1"
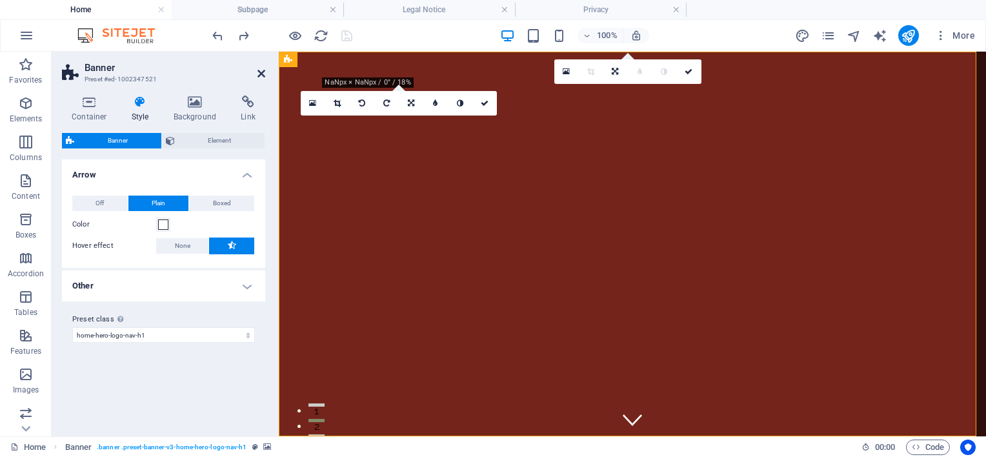
click at [262, 70] on icon at bounding box center [262, 73] width 8 height 10
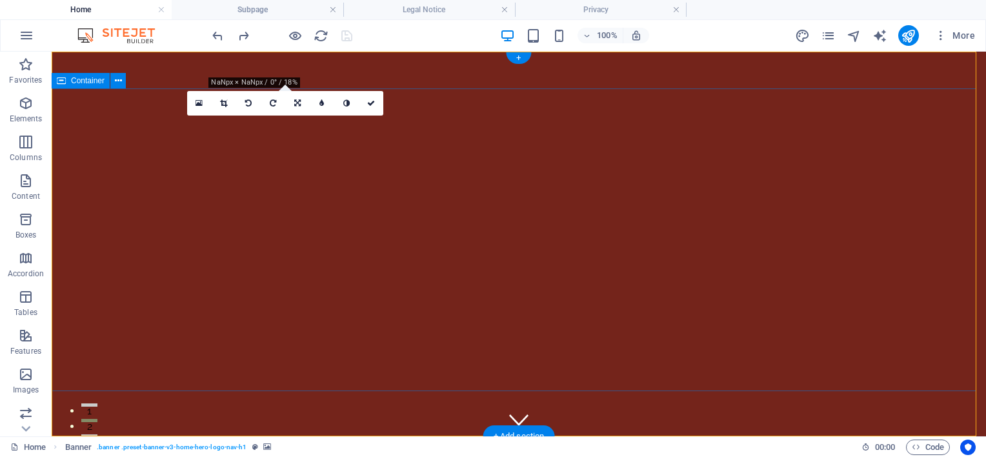
drag, startPoint x: 511, startPoint y: 182, endPoint x: 525, endPoint y: 192, distance: 18.1
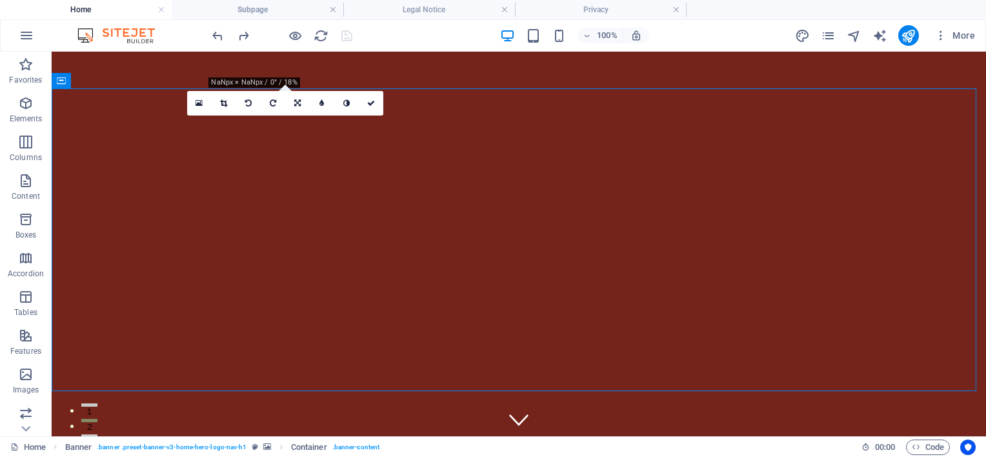
click at [286, 33] on div at bounding box center [282, 35] width 145 height 21
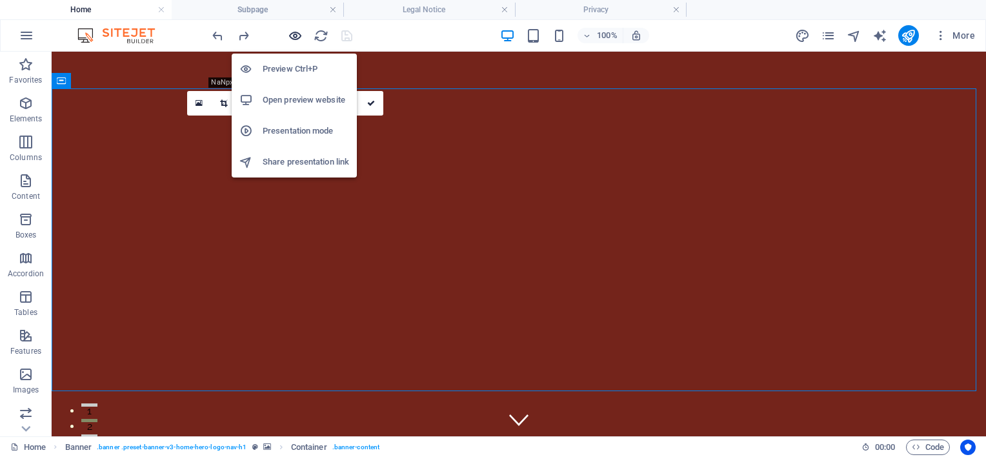
click at [297, 34] on icon "button" at bounding box center [295, 35] width 15 height 15
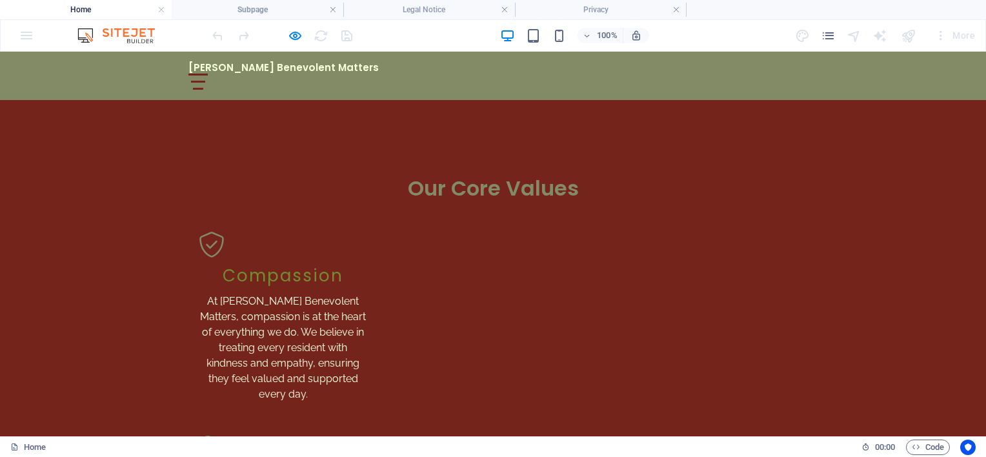
scroll to position [775, 0]
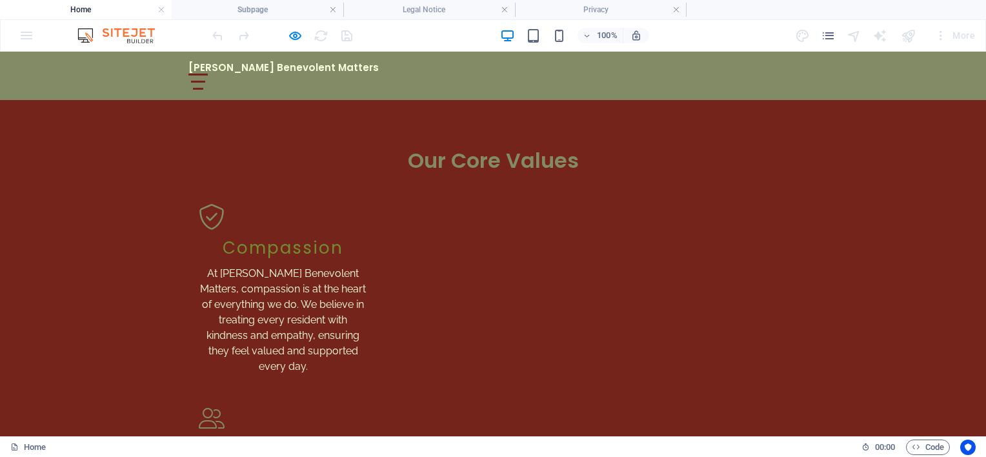
drag, startPoint x: 986, startPoint y: 65, endPoint x: 544, endPoint y: 213, distance: 465.8
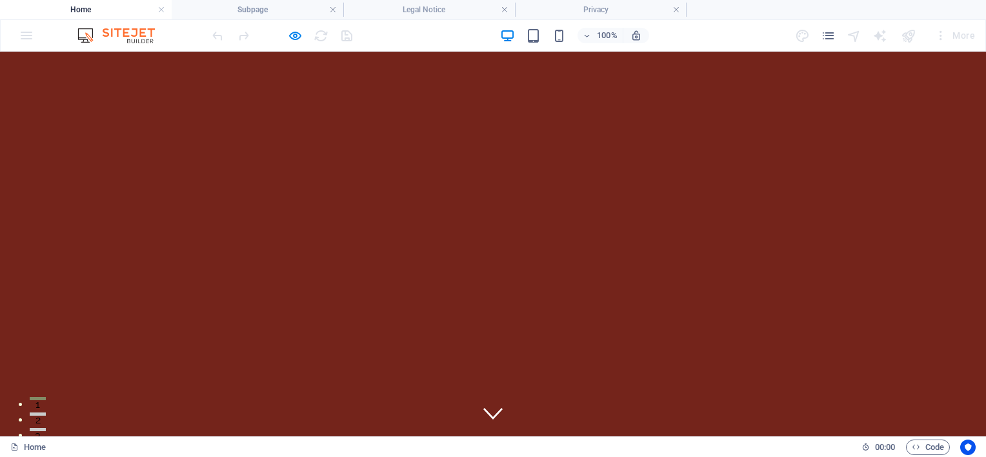
scroll to position [0, 0]
drag, startPoint x: 782, startPoint y: 70, endPoint x: 793, endPoint y: 70, distance: 10.3
click at [793, 436] on div "[PERSON_NAME] Benevolent Matters Home About Values Services Contact" at bounding box center [493, 460] width 986 height 48
click at [208, 456] on div at bounding box center [197, 466] width 19 height 16
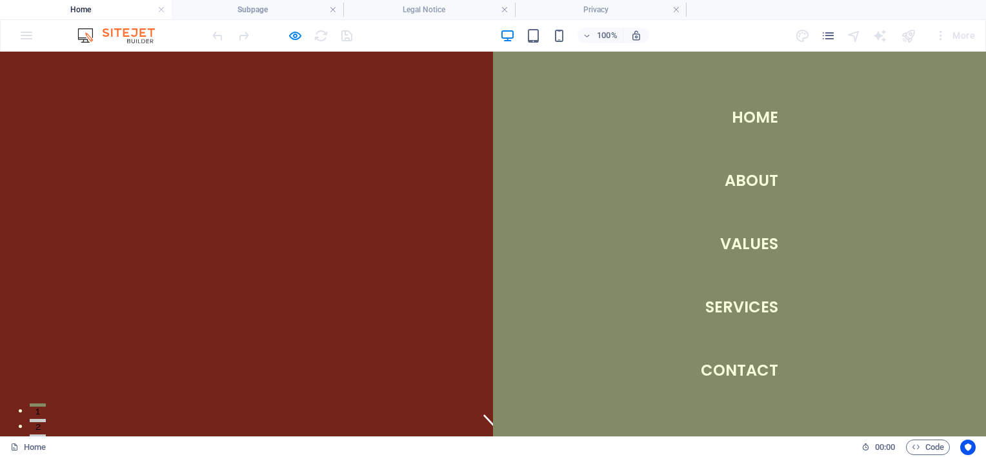
click at [736, 188] on link "About" at bounding box center [752, 181] width 54 height 36
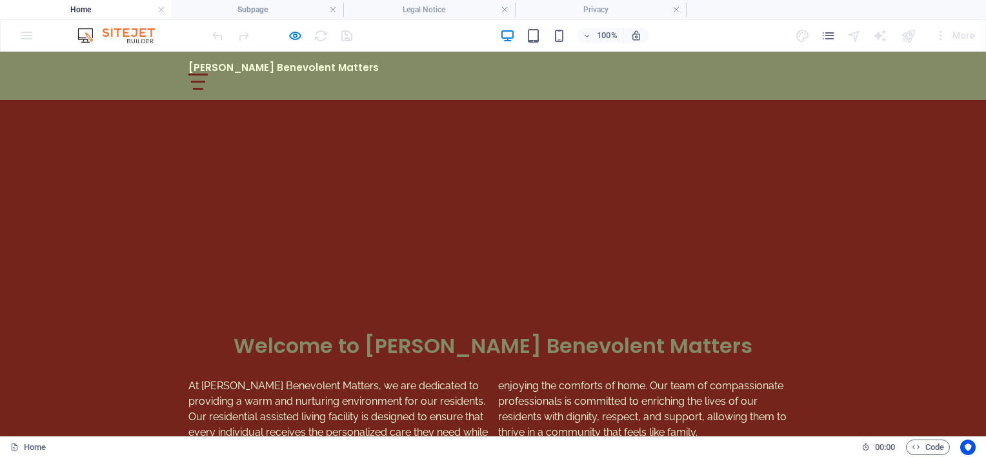
scroll to position [348, 0]
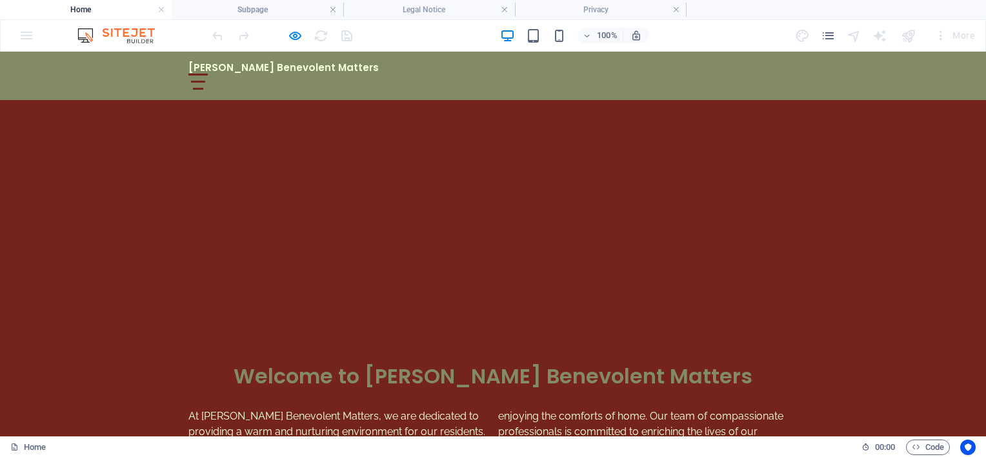
click at [208, 75] on div at bounding box center [197, 82] width 19 height 16
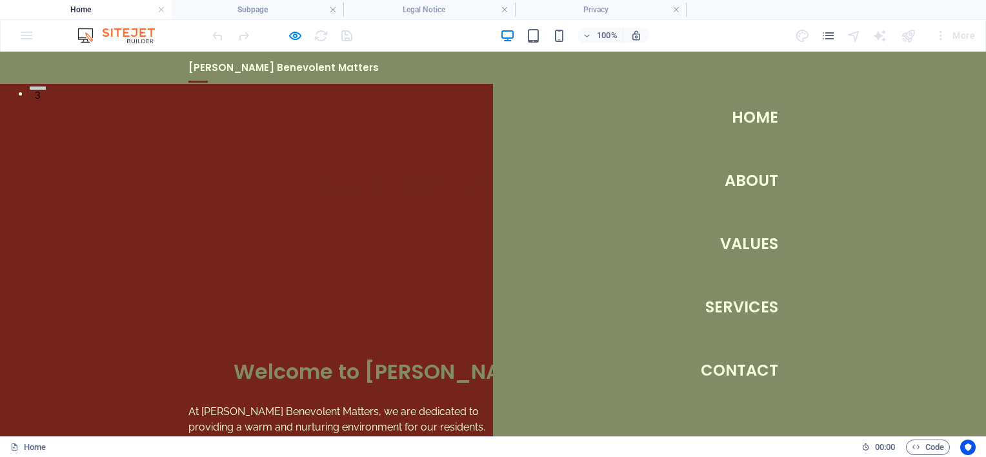
click at [742, 246] on link "Values" at bounding box center [749, 244] width 58 height 36
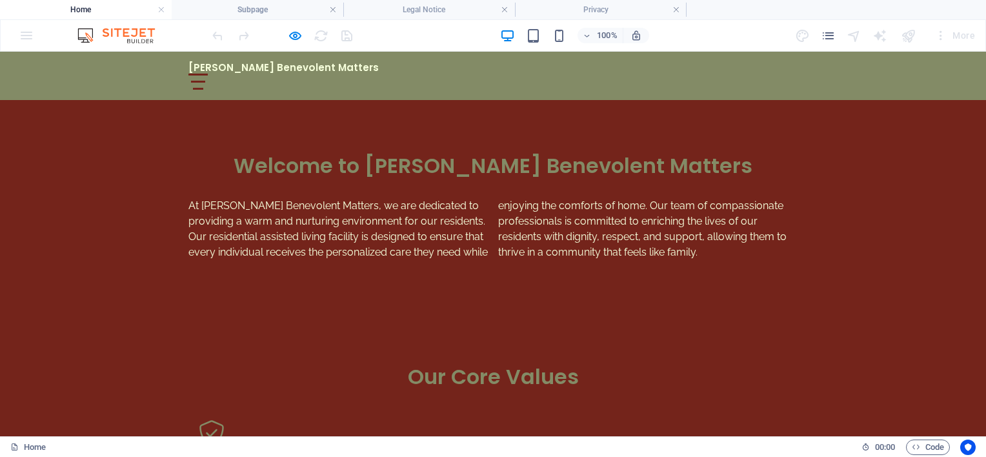
scroll to position [559, 0]
click at [208, 75] on div at bounding box center [197, 82] width 19 height 16
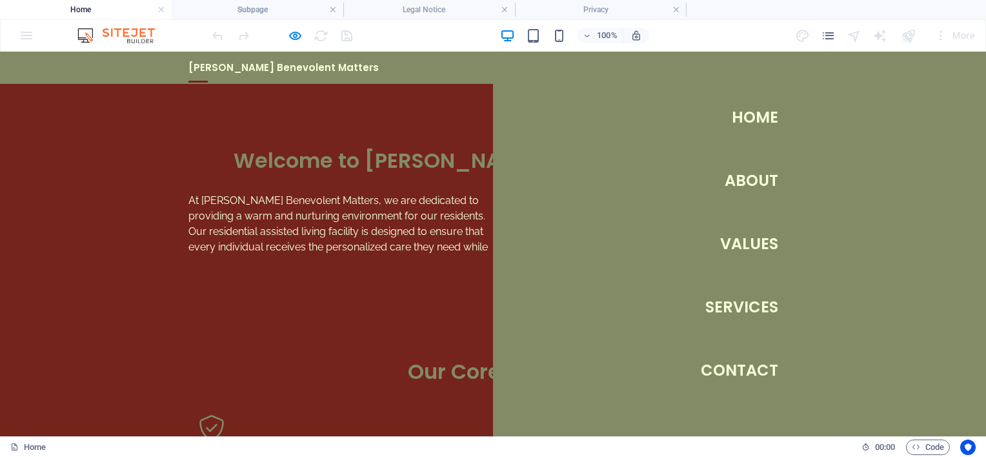
click at [749, 312] on link "Services" at bounding box center [742, 307] width 73 height 36
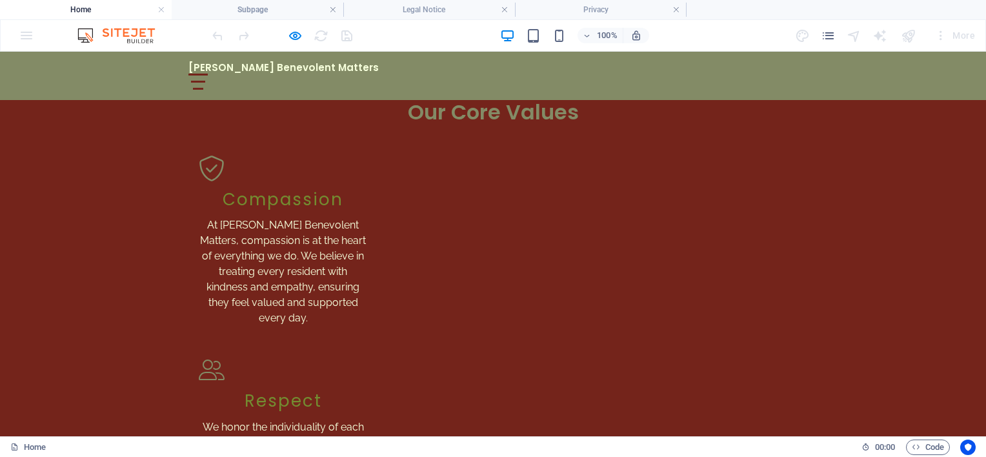
scroll to position [900, 0]
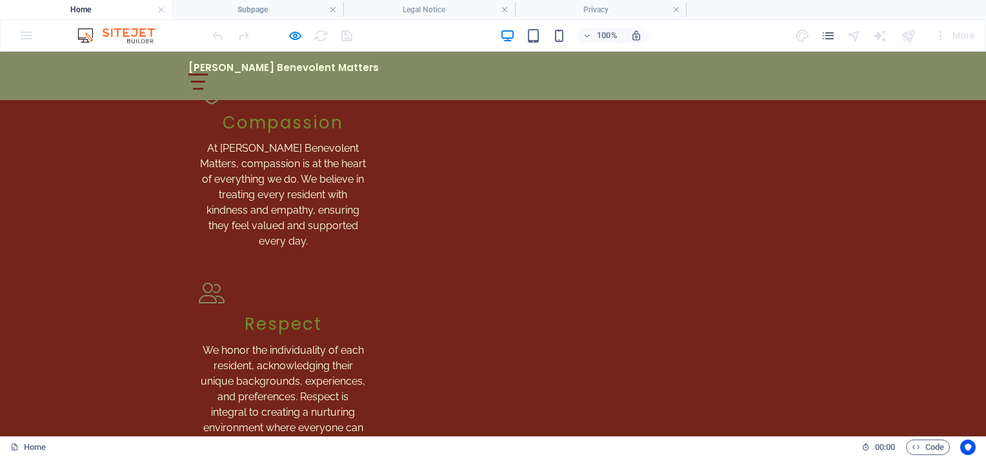
click at [206, 81] on div at bounding box center [198, 82] width 15 height 2
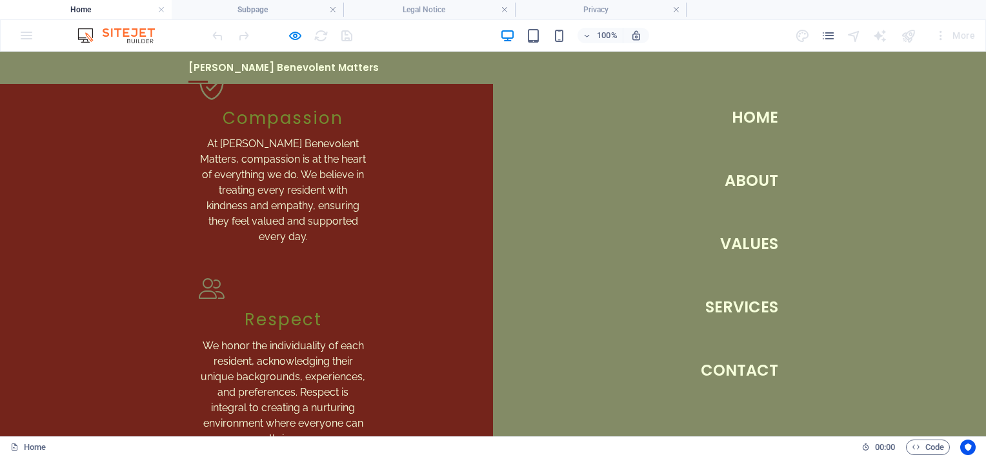
click at [729, 372] on link "Contact" at bounding box center [739, 370] width 77 height 36
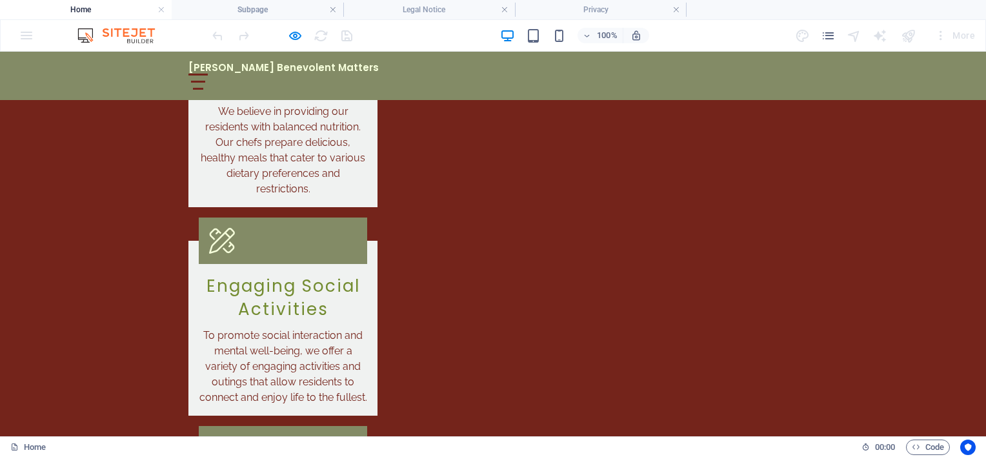
scroll to position [2223, 0]
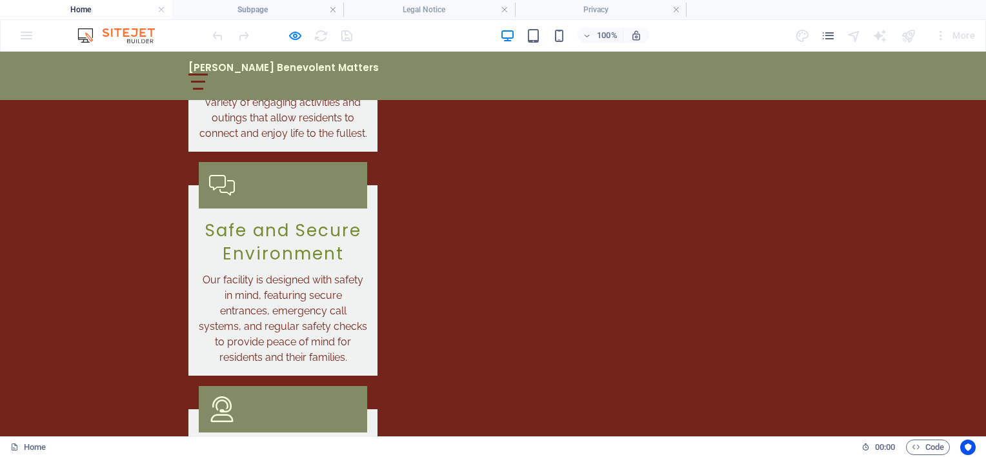
scroll to position [0, 0]
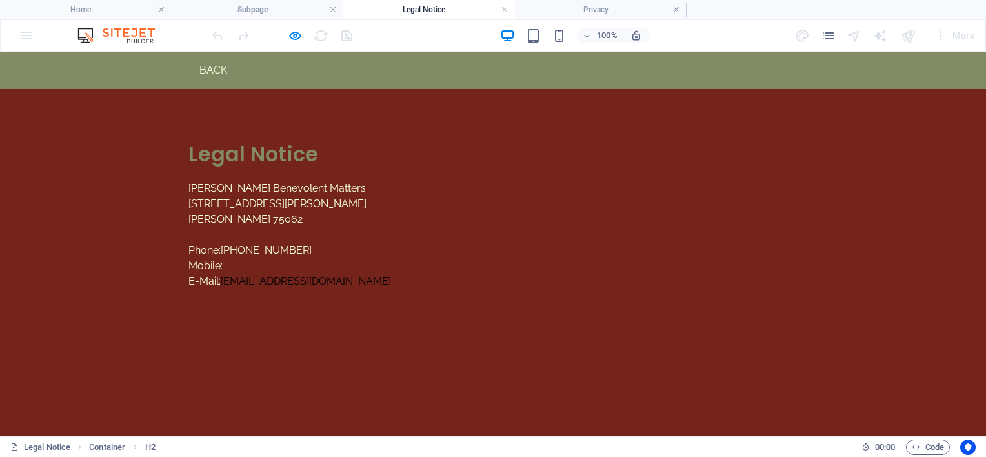
click at [214, 76] on link "Back" at bounding box center [207, 70] width 39 height 17
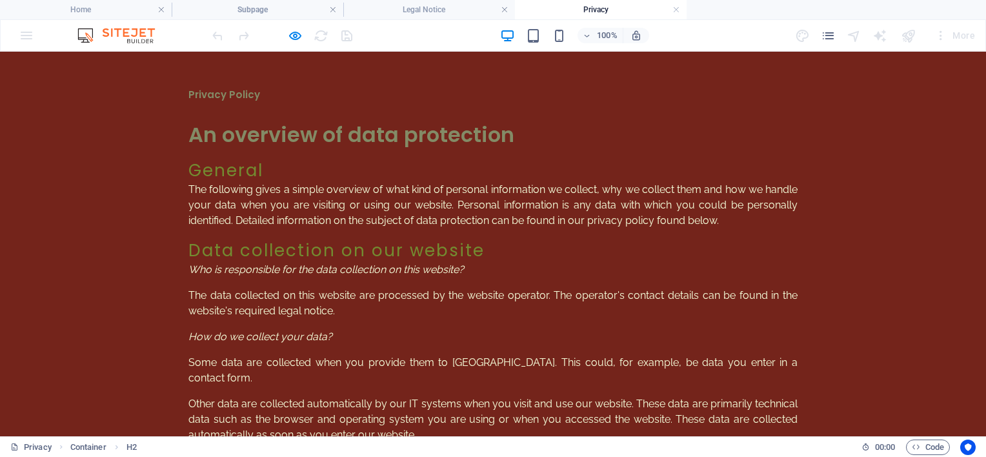
scroll to position [0, 0]
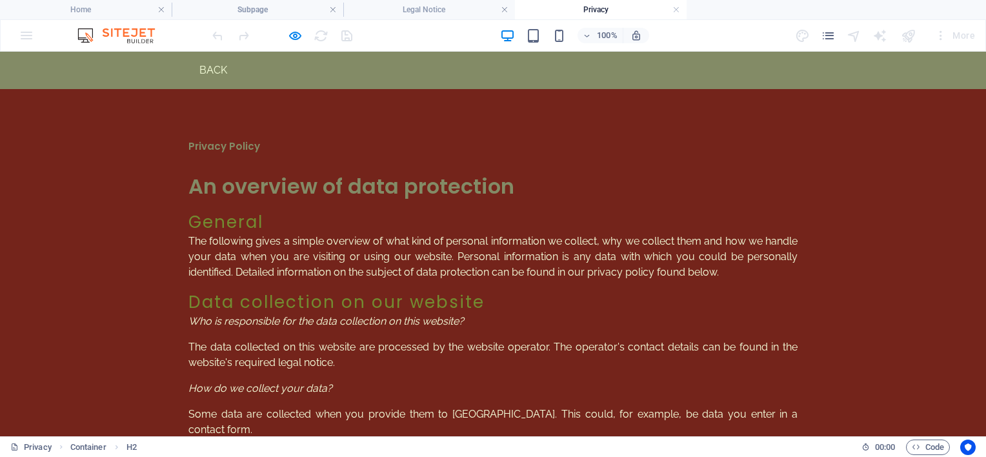
click at [208, 77] on link "Back" at bounding box center [207, 70] width 39 height 17
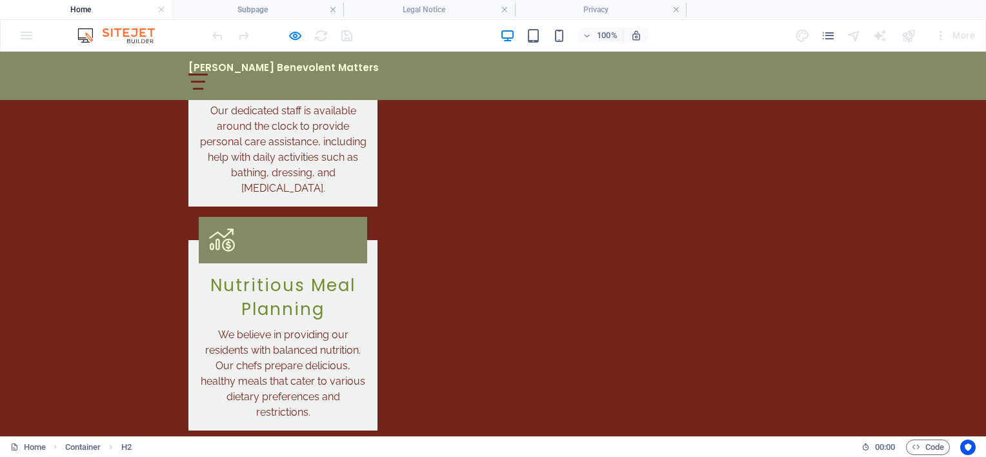
scroll to position [1900, 0]
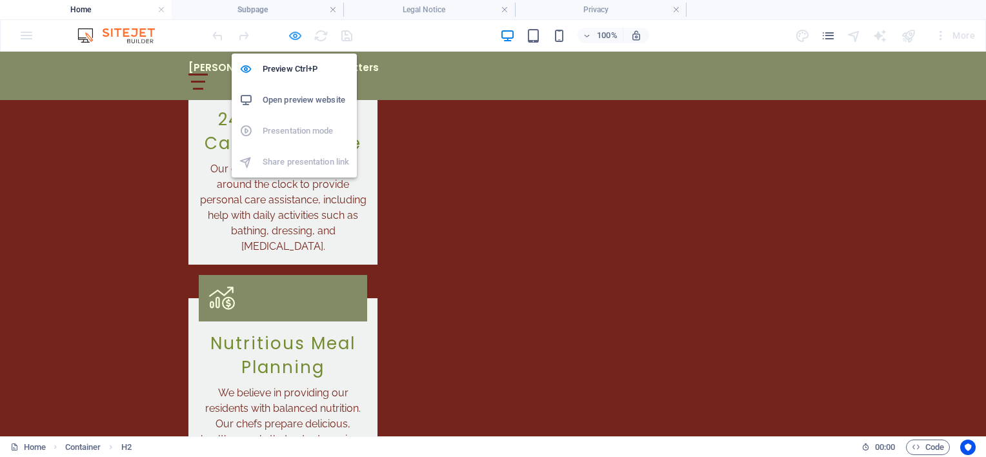
click at [296, 32] on icon "button" at bounding box center [295, 35] width 15 height 15
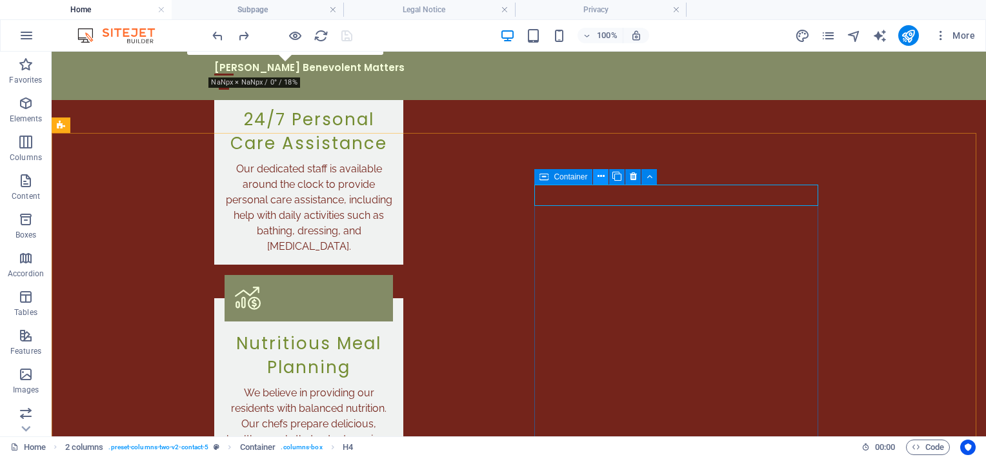
click at [600, 178] on icon at bounding box center [601, 177] width 7 height 14
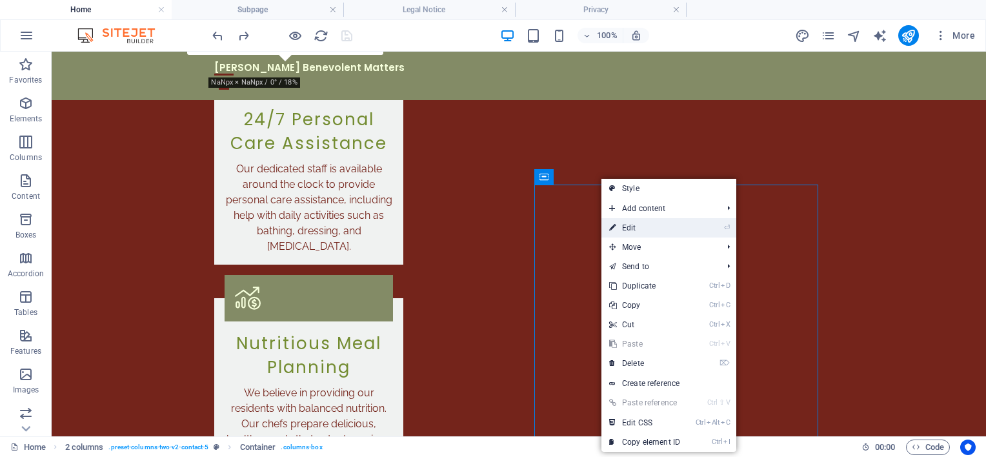
click at [622, 224] on link "⏎ Edit" at bounding box center [645, 227] width 86 height 19
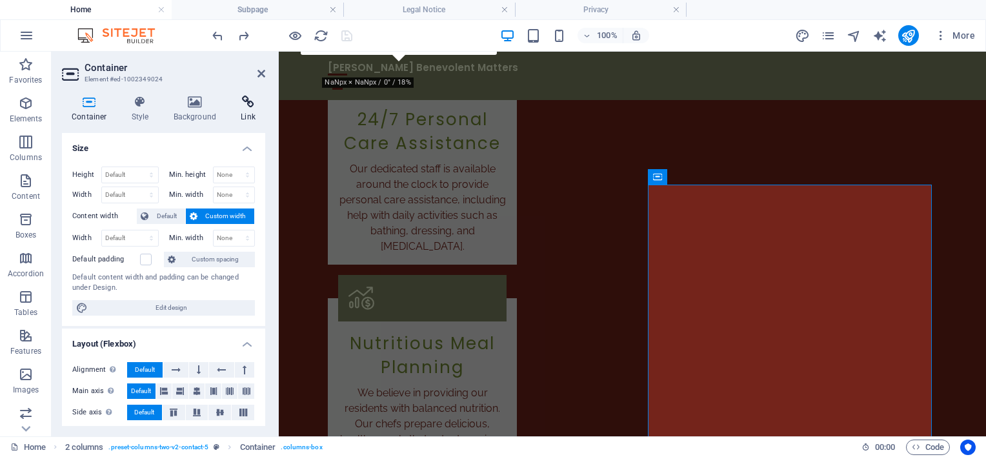
click at [244, 109] on h4 "Link" at bounding box center [248, 109] width 34 height 27
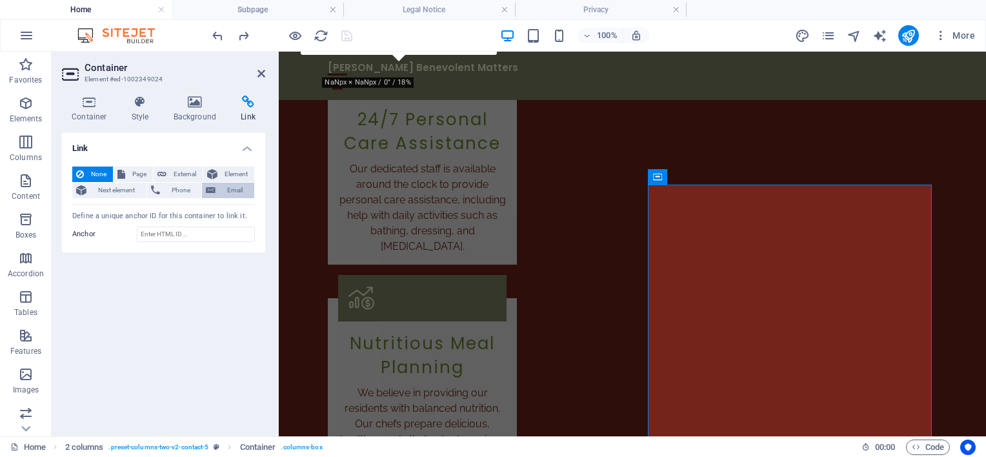
click at [222, 194] on span "Email" at bounding box center [234, 190] width 31 height 15
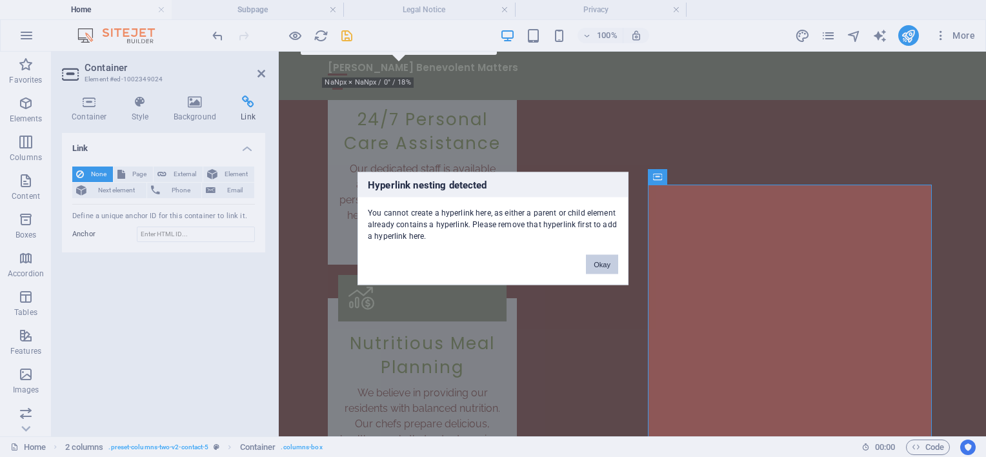
drag, startPoint x: 602, startPoint y: 261, endPoint x: 323, endPoint y: 210, distance: 283.6
click at [602, 261] on button "Okay" at bounding box center [602, 264] width 32 height 19
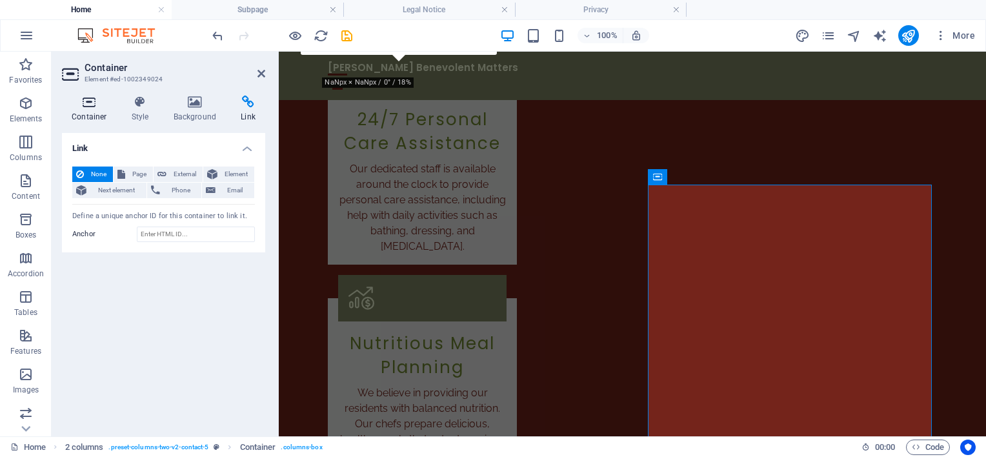
click at [92, 101] on icon at bounding box center [89, 102] width 55 height 13
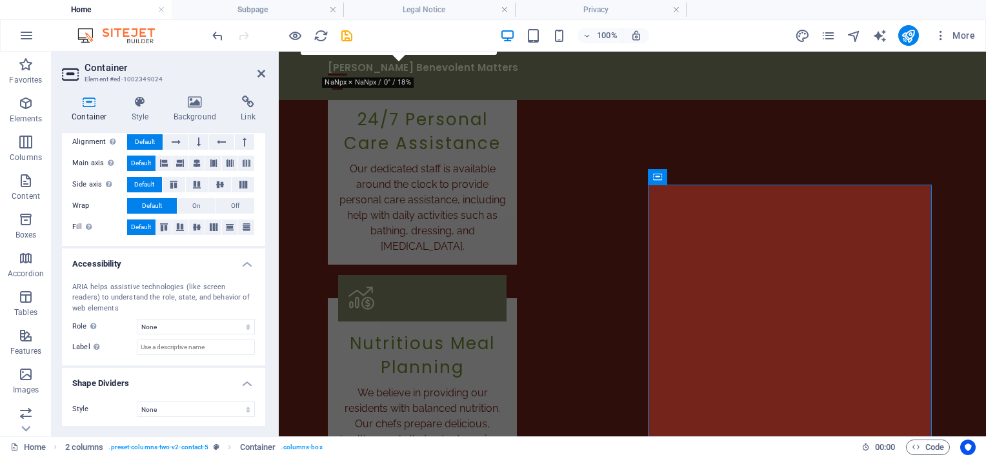
scroll to position [99, 0]
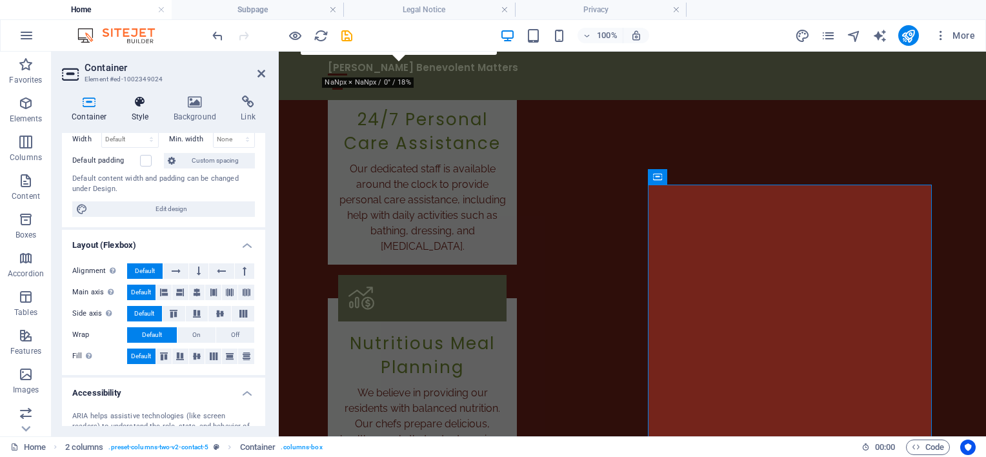
click at [138, 107] on icon at bounding box center [140, 102] width 37 height 13
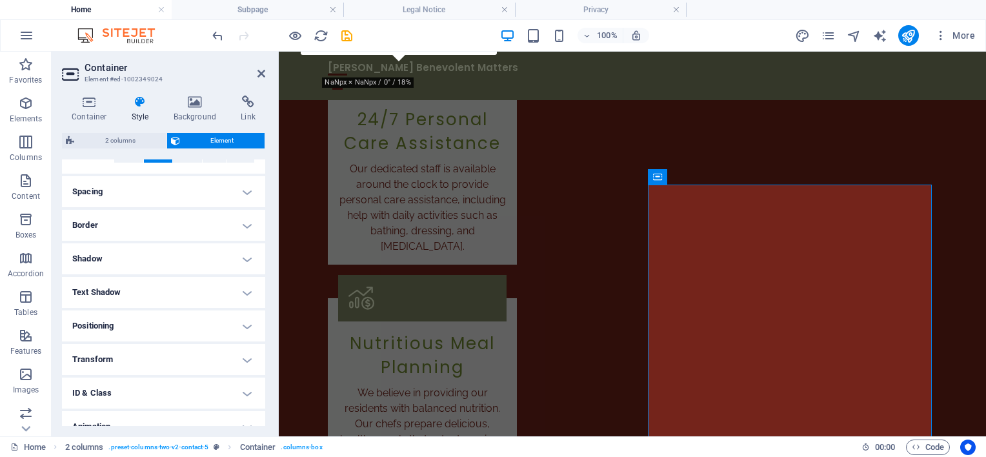
scroll to position [278, 0]
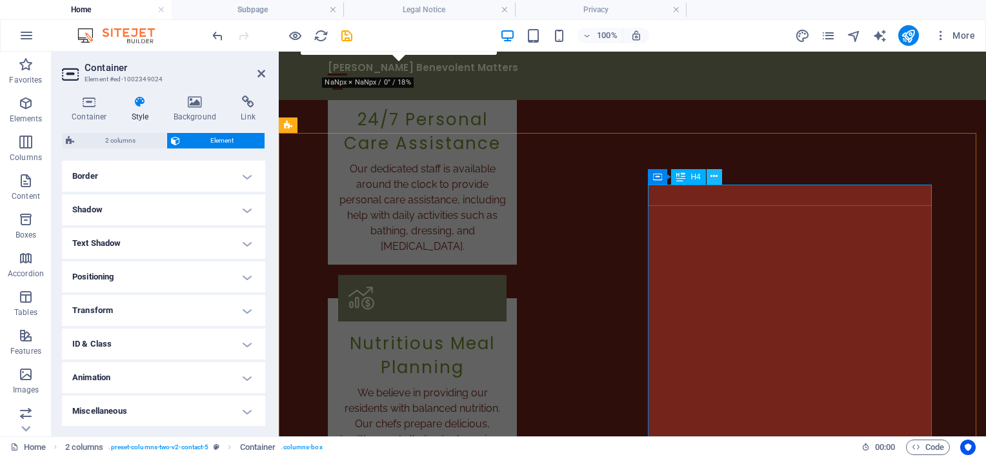
click at [715, 170] on icon at bounding box center [714, 177] width 7 height 14
click at [714, 178] on icon at bounding box center [714, 177] width 7 height 14
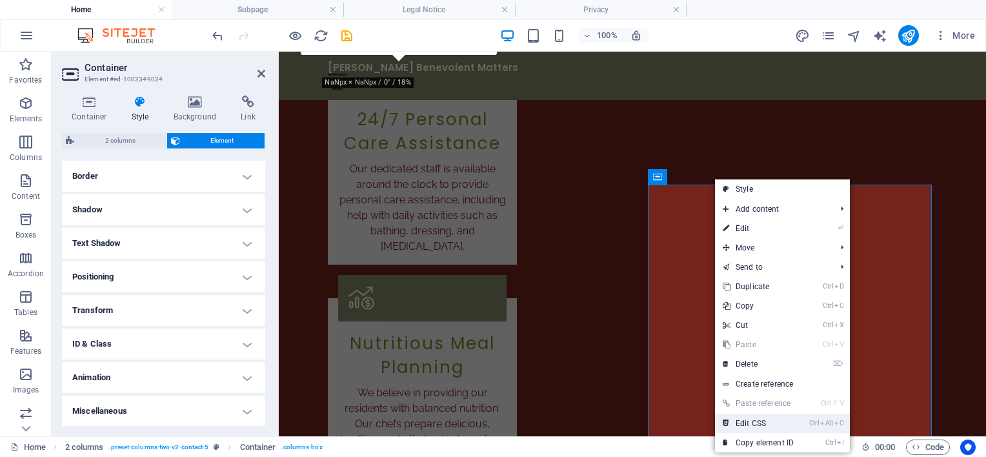
click at [765, 420] on link "Ctrl Alt C Edit CSS" at bounding box center [758, 423] width 86 height 19
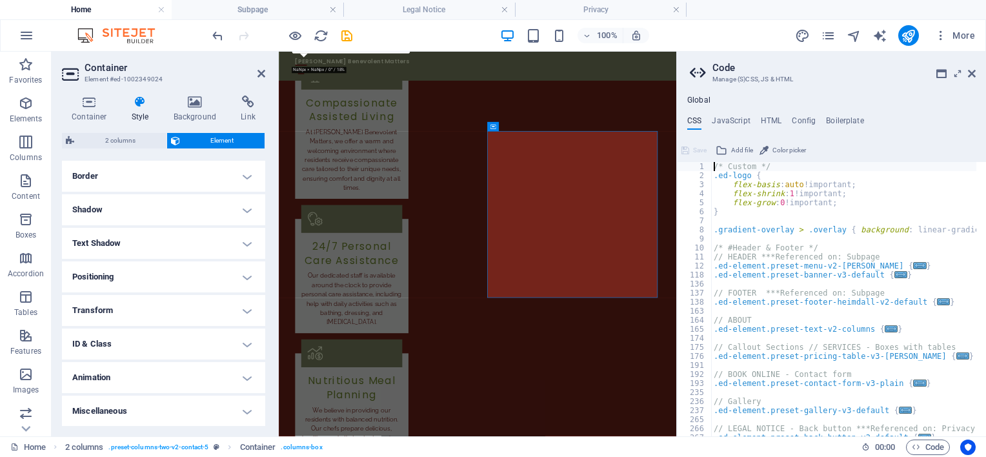
scroll to position [2157, 0]
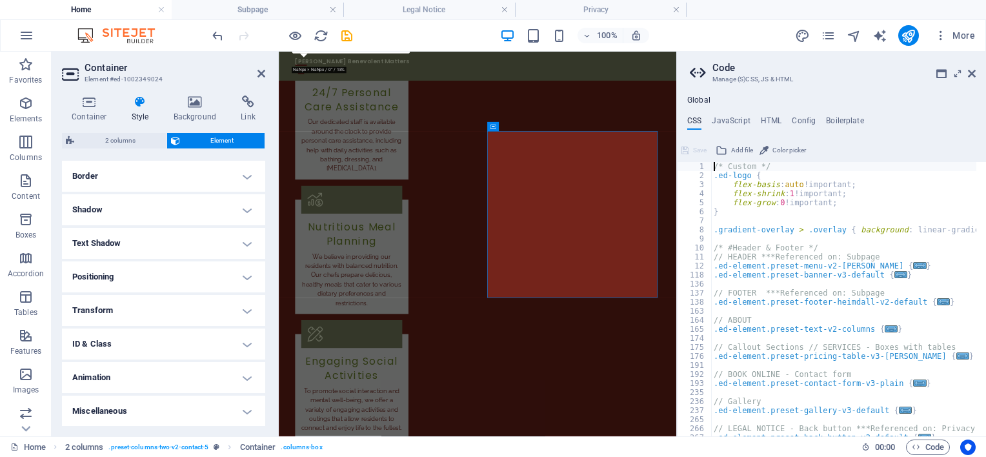
type textarea "@include contact-form-v3("
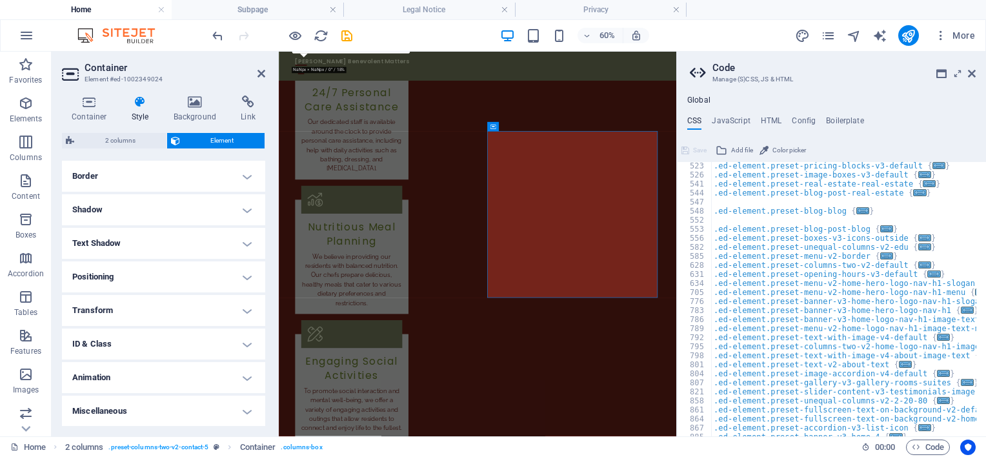
scroll to position [640, 0]
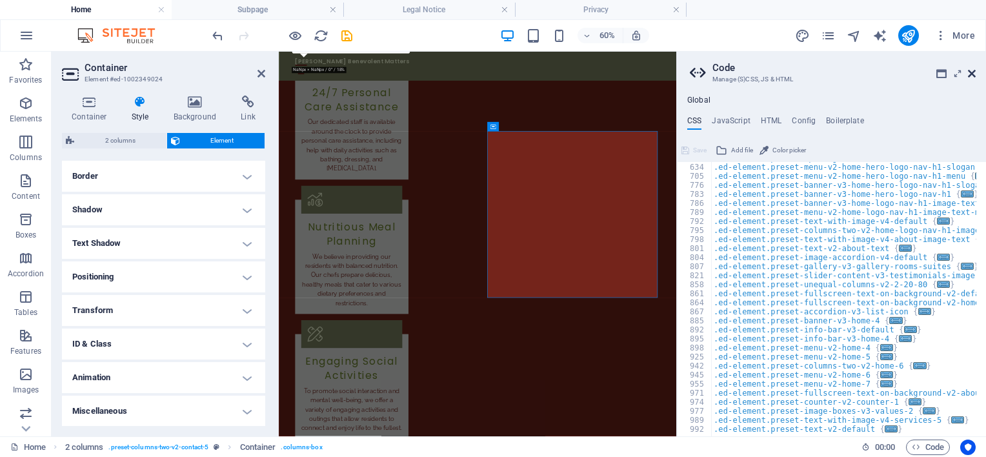
click at [972, 73] on icon at bounding box center [972, 73] width 8 height 10
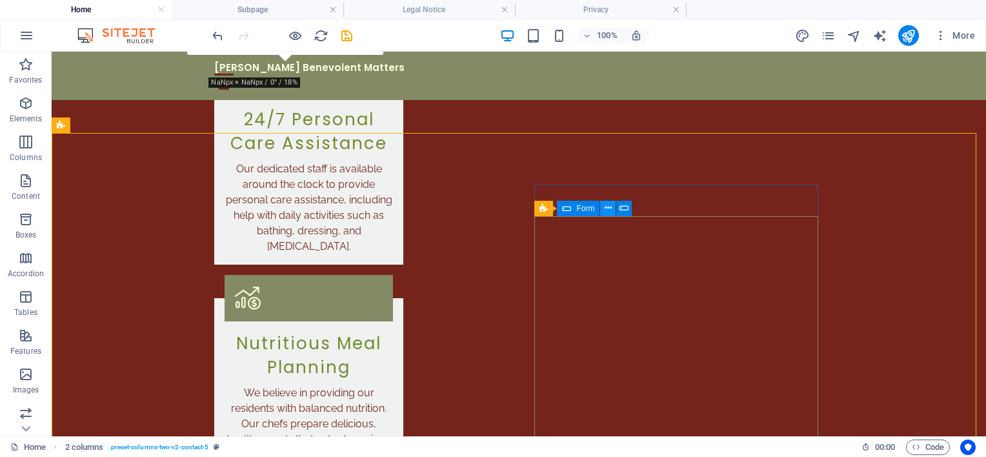
click at [604, 207] on button at bounding box center [607, 208] width 15 height 15
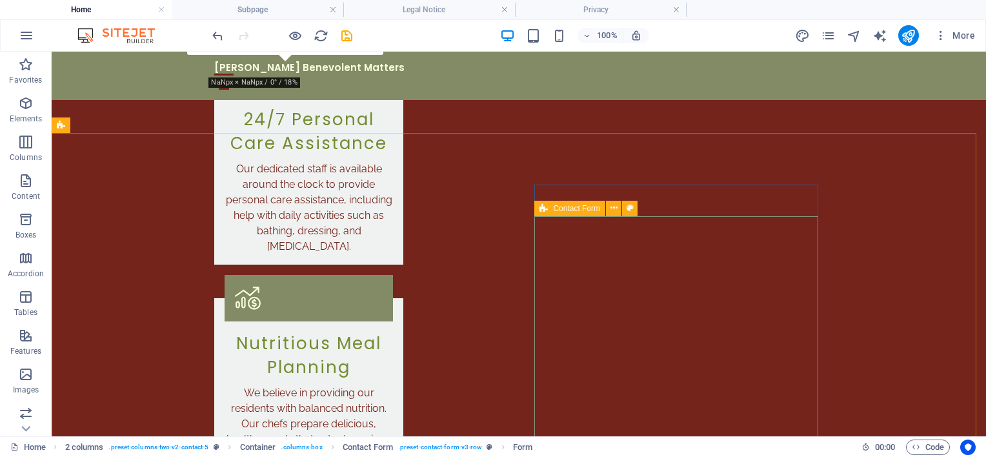
click at [552, 207] on div "Contact Form" at bounding box center [569, 208] width 71 height 15
click at [551, 207] on div "Contact Form" at bounding box center [569, 208] width 71 height 15
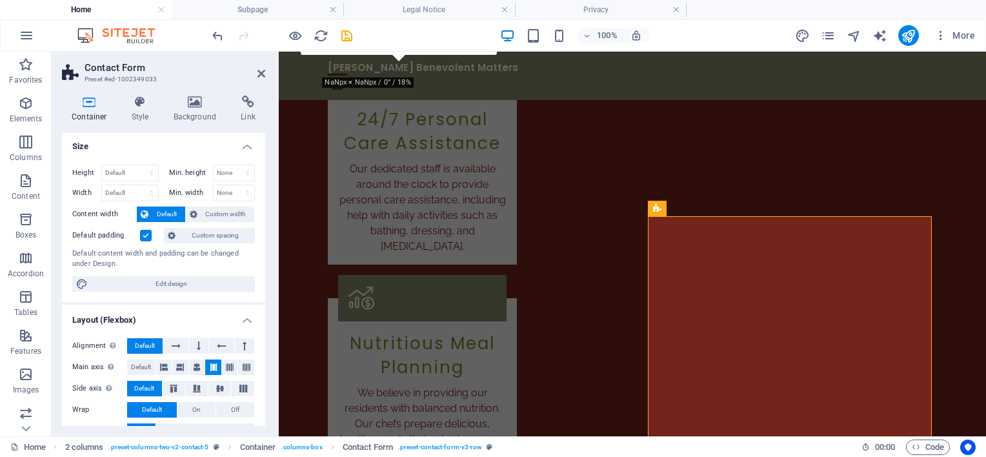
scroll to position [0, 0]
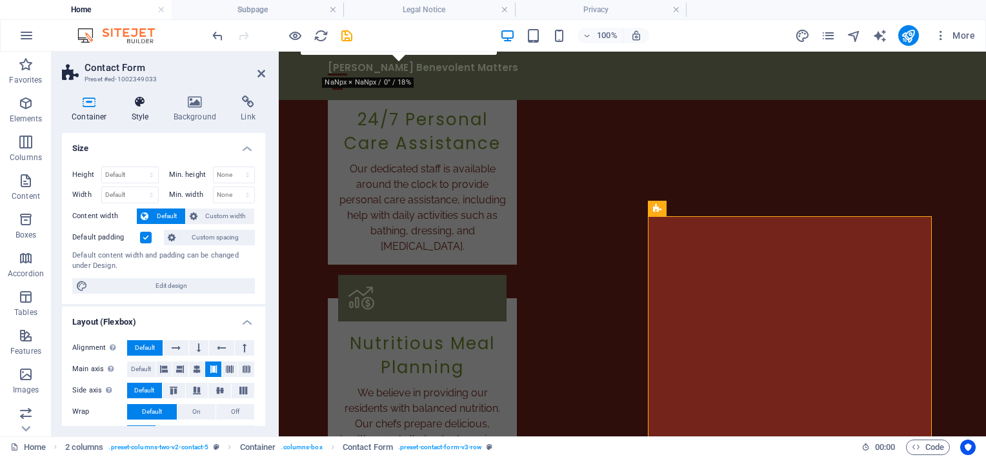
click at [150, 111] on h4 "Style" at bounding box center [143, 109] width 42 height 27
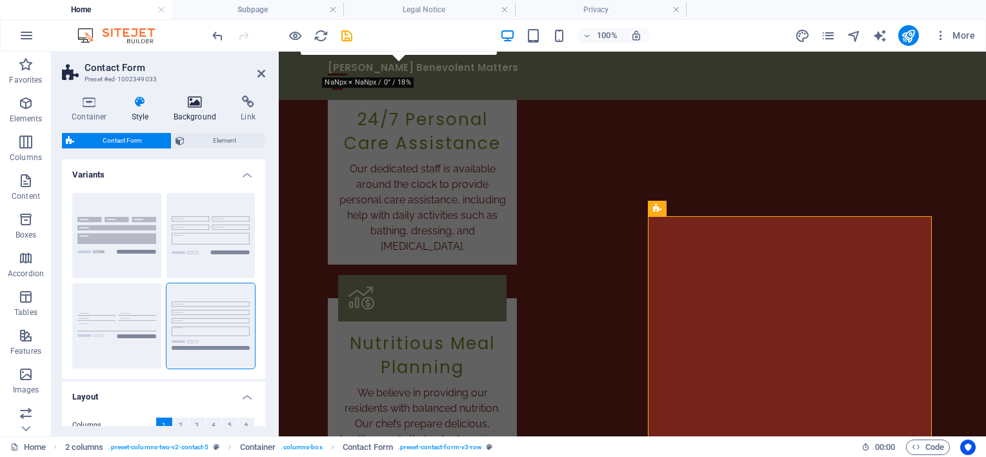
click at [199, 107] on icon at bounding box center [195, 102] width 63 height 13
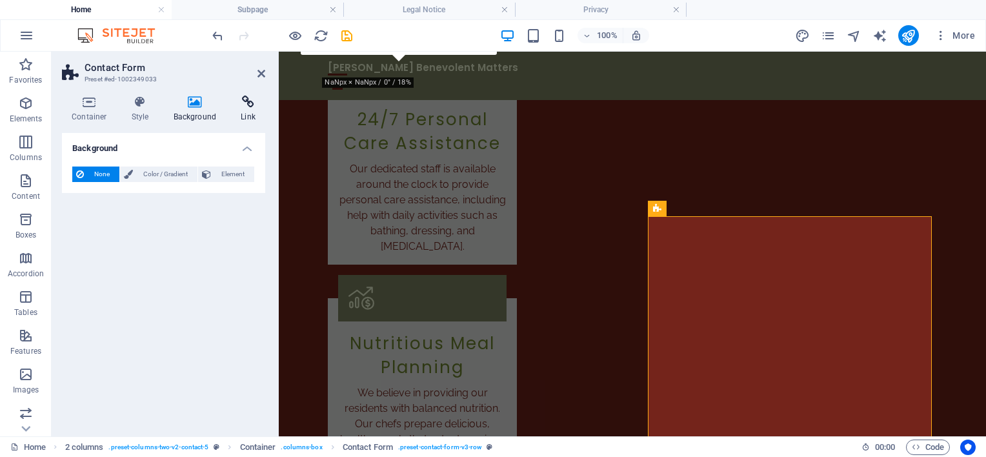
click at [247, 106] on icon at bounding box center [248, 102] width 34 height 13
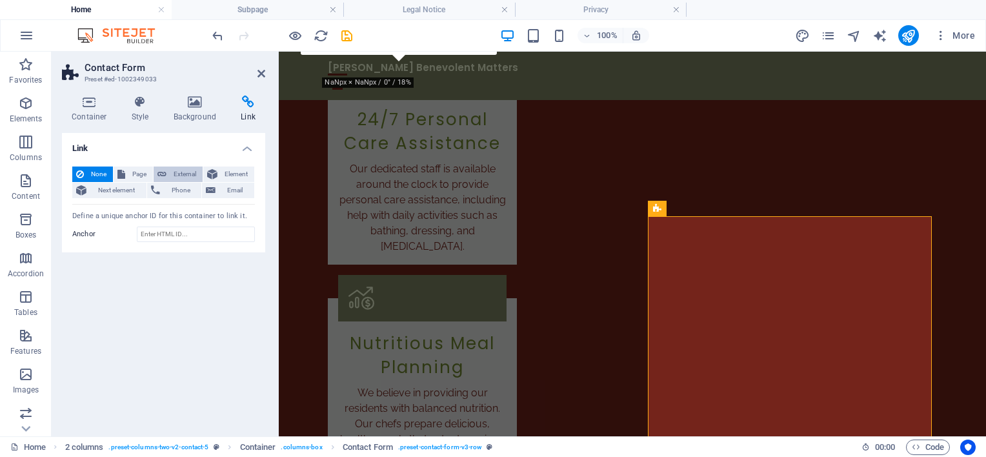
click at [192, 168] on span "External" at bounding box center [184, 174] width 28 height 15
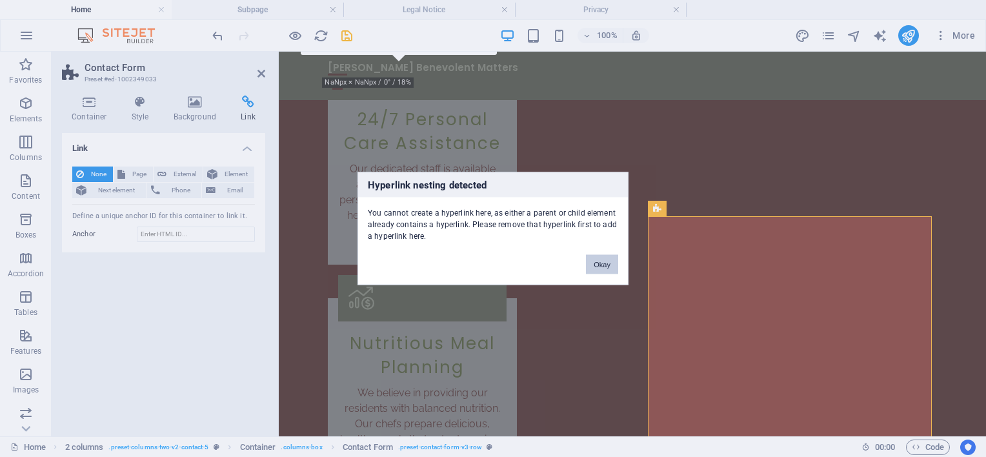
click at [605, 262] on button "Okay" at bounding box center [602, 264] width 32 height 19
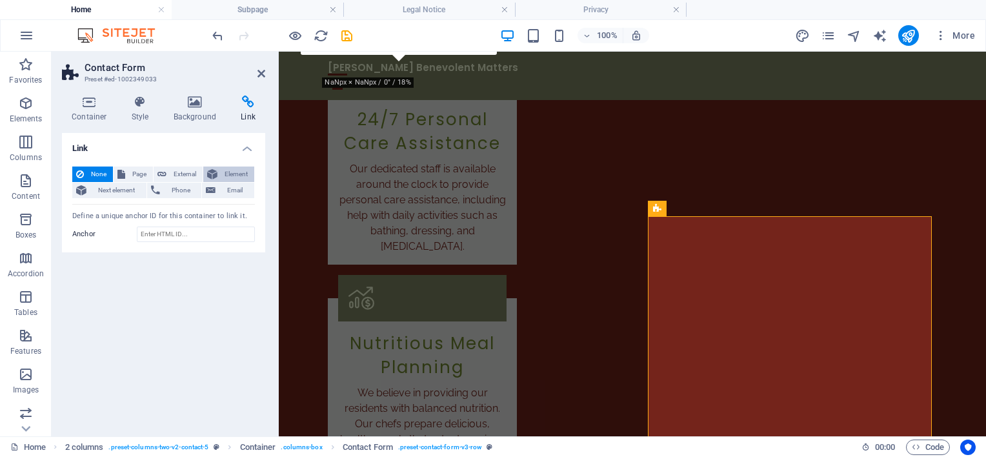
click at [229, 181] on span "Element" at bounding box center [235, 174] width 29 height 15
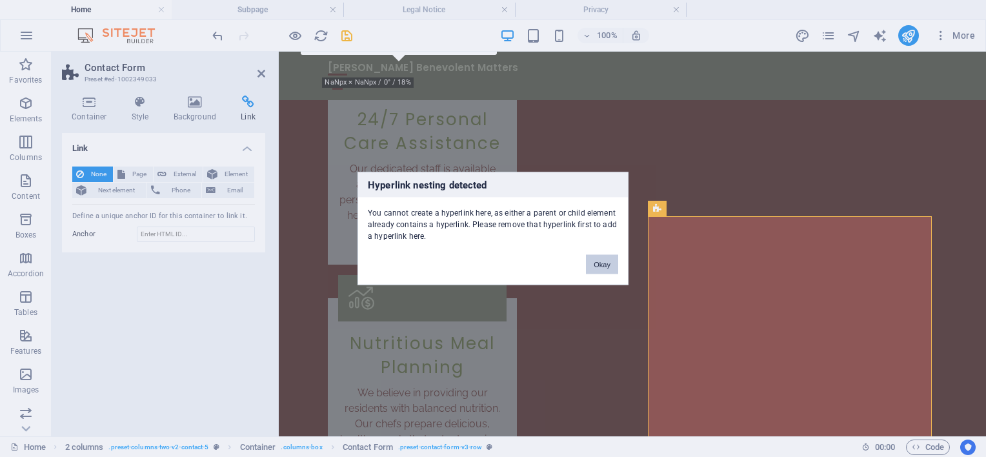
click at [589, 265] on button "Okay" at bounding box center [602, 264] width 32 height 19
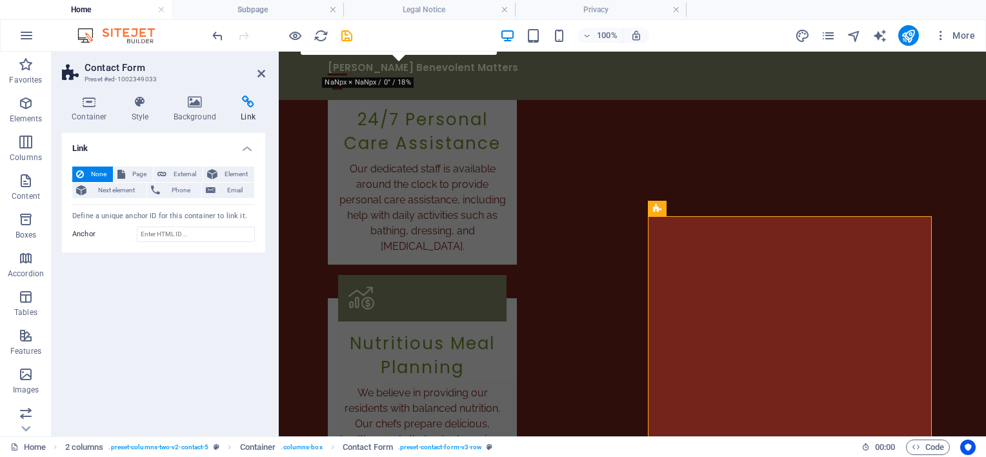
click at [137, 351] on div "Link None Page External Element Next element Phone Email Page Home Subpage Lega…" at bounding box center [163, 279] width 203 height 293
click at [32, 413] on icon "button" at bounding box center [25, 412] width 15 height 15
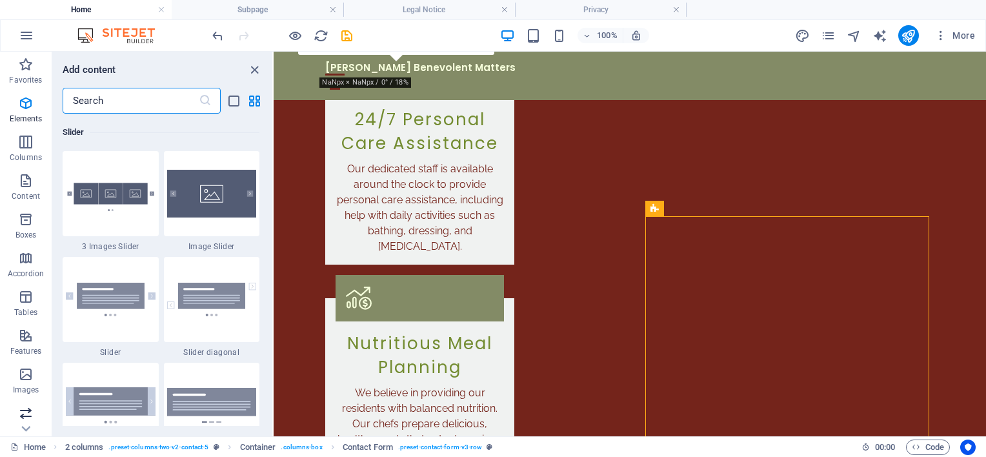
scroll to position [7317, 0]
click at [256, 70] on icon "close panel" at bounding box center [254, 70] width 15 height 15
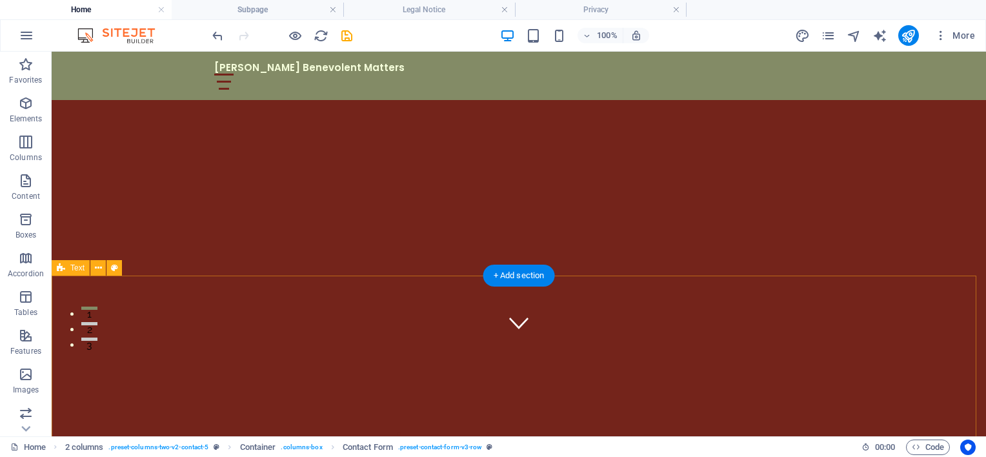
scroll to position [0, 0]
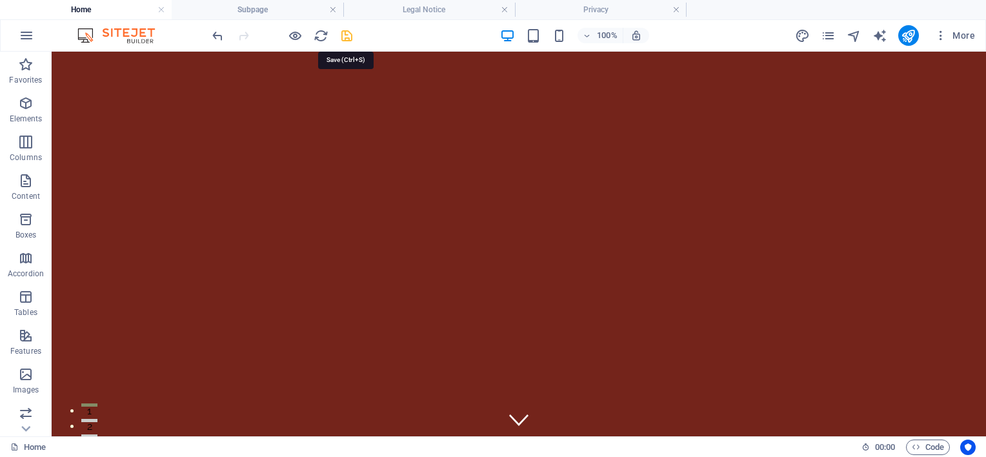
click at [343, 36] on icon "save" at bounding box center [347, 35] width 15 height 15
checkbox input "false"
